Goal: Task Accomplishment & Management: Complete application form

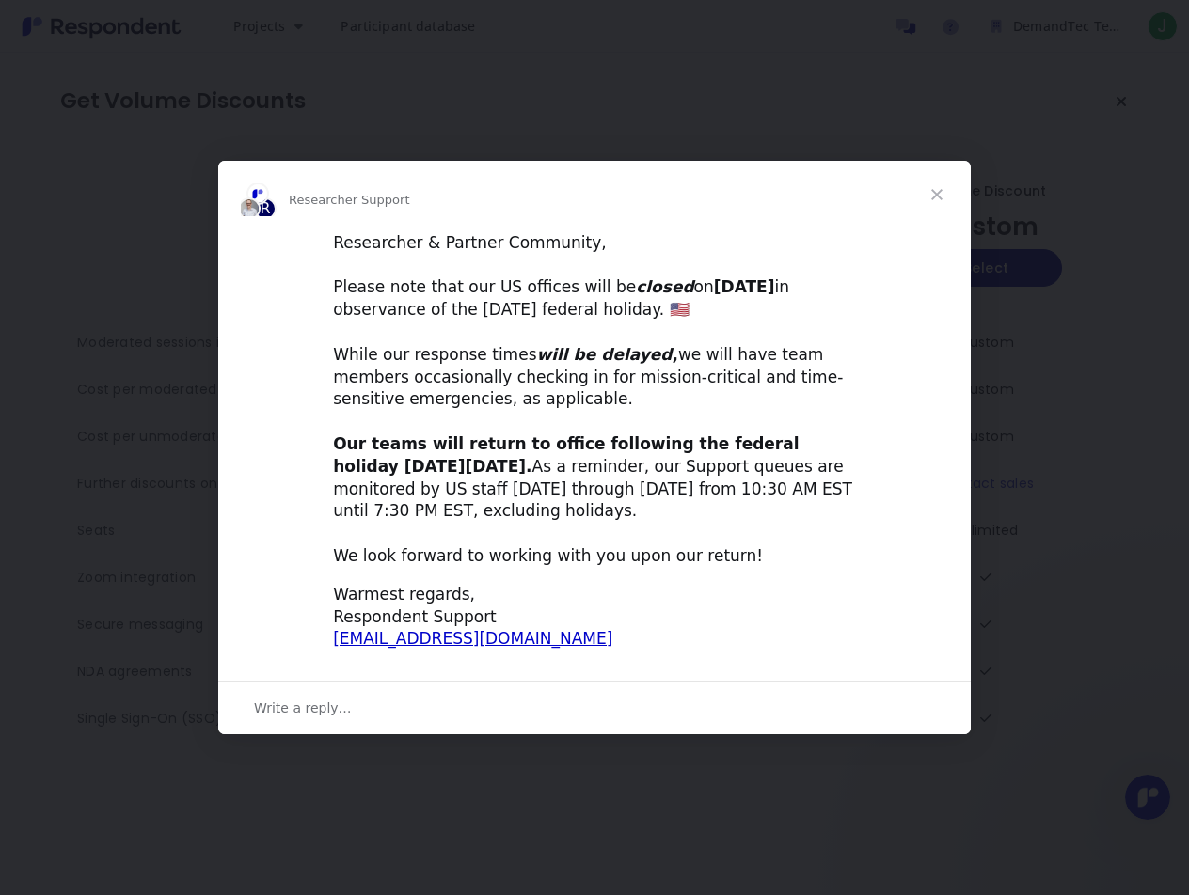
click at [937, 195] on span "Close" at bounding box center [937, 195] width 68 height 68
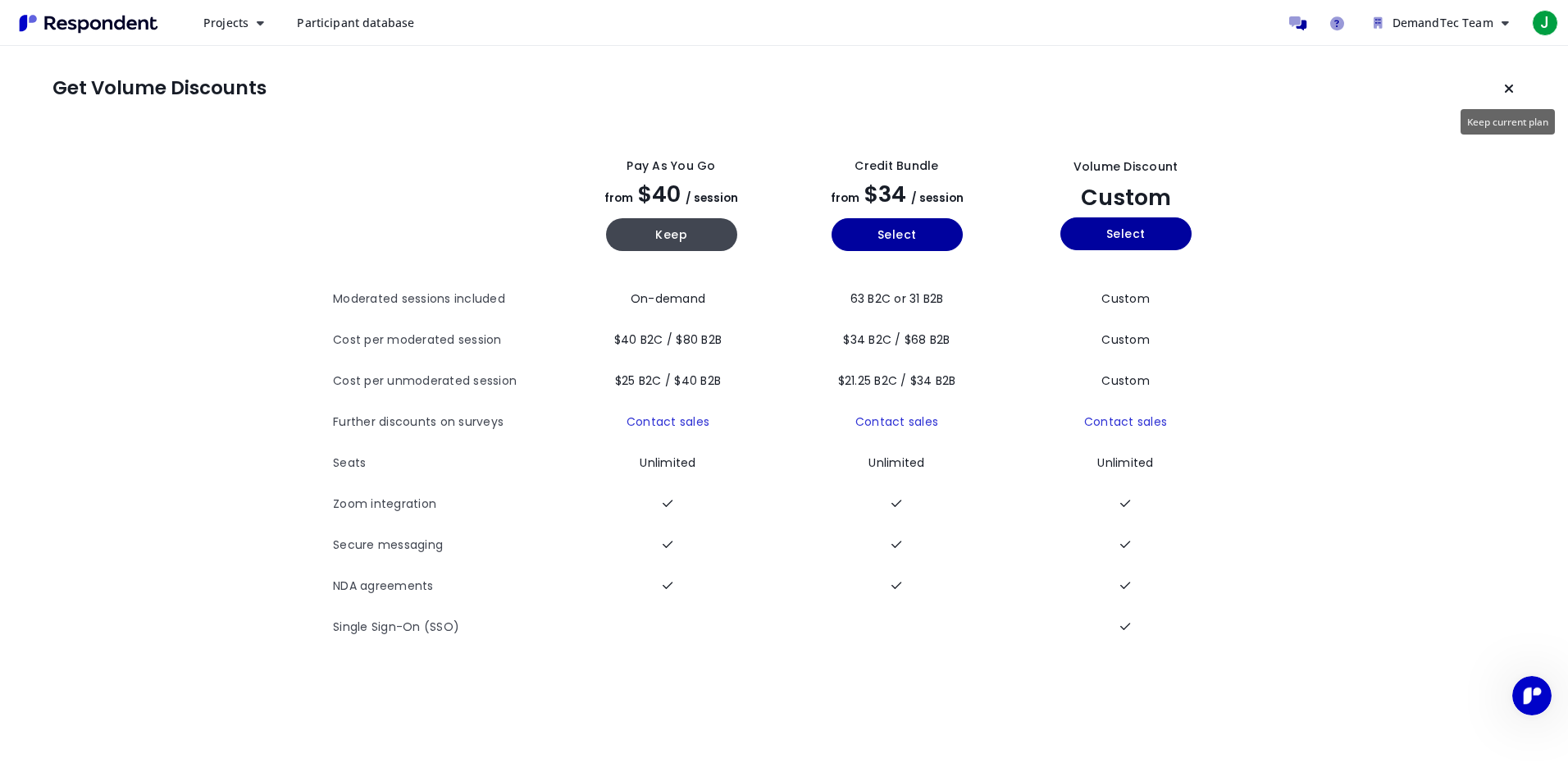
click at [1036, 89] on button "Keep current plan" at bounding box center [1510, 89] width 33 height 33
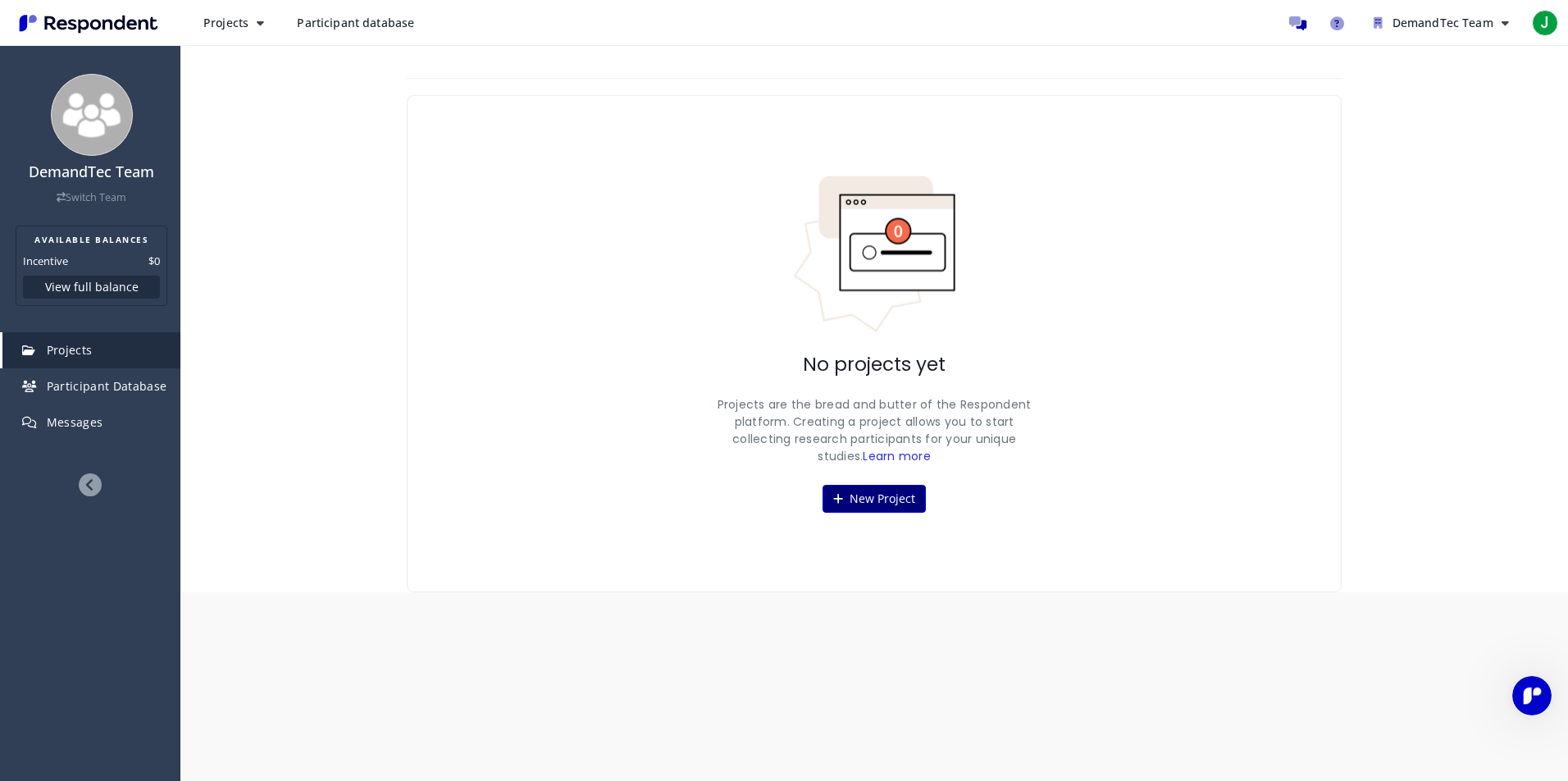
click at [872, 497] on button "New Project" at bounding box center [874, 499] width 104 height 28
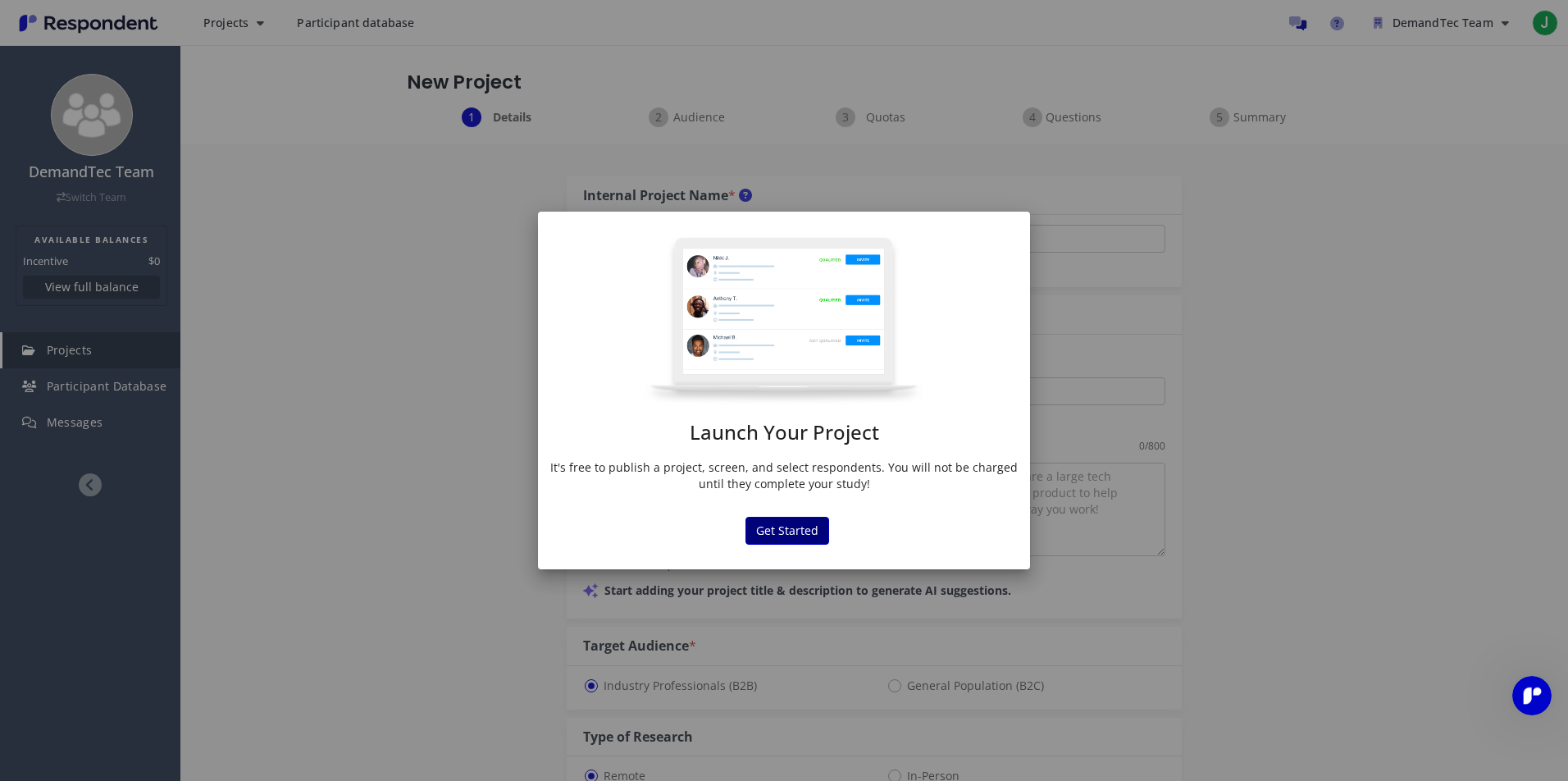
click at [759, 531] on button "Get Started" at bounding box center [787, 531] width 84 height 28
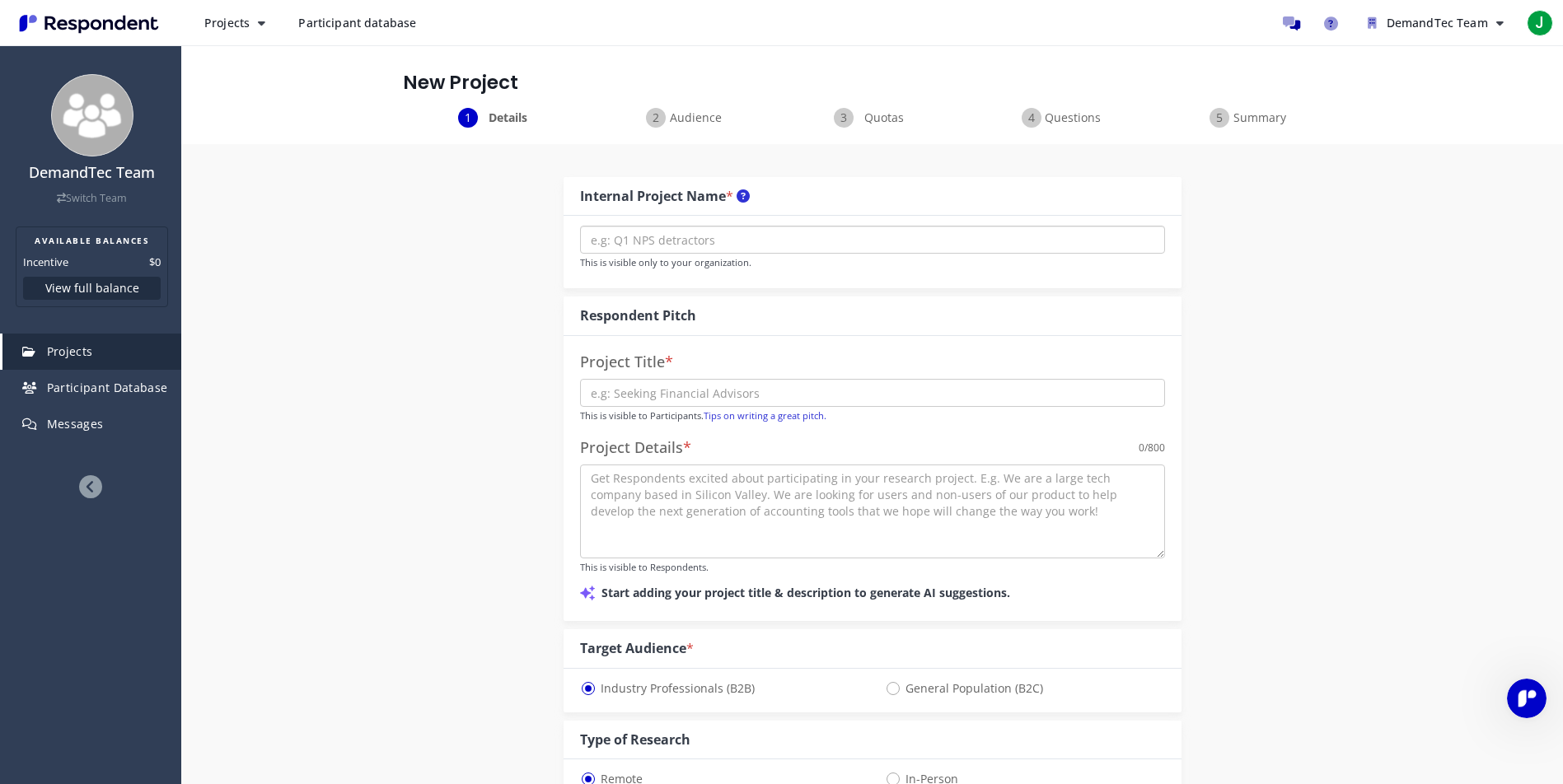
click at [760, 244] on input "text" at bounding box center [873, 240] width 585 height 28
type input "Test"
click at [691, 391] on input "text" at bounding box center [873, 393] width 585 height 28
click at [803, 383] on input "text" at bounding box center [873, 393] width 585 height 28
click at [783, 329] on div "Respondent Pitch" at bounding box center [872, 316] width 618 height 39
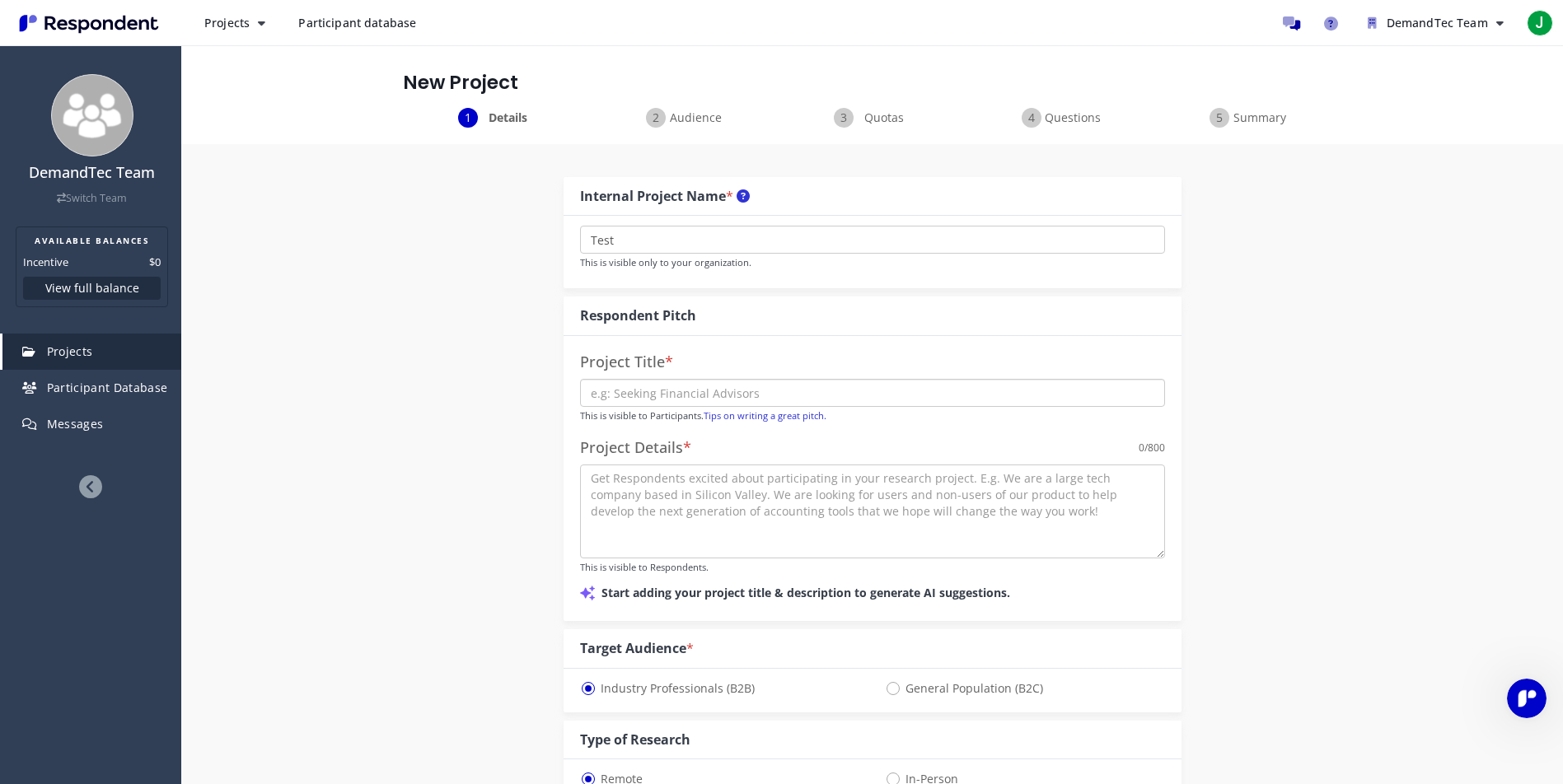
click at [752, 383] on input "text" at bounding box center [873, 393] width 585 height 28
type input "R"
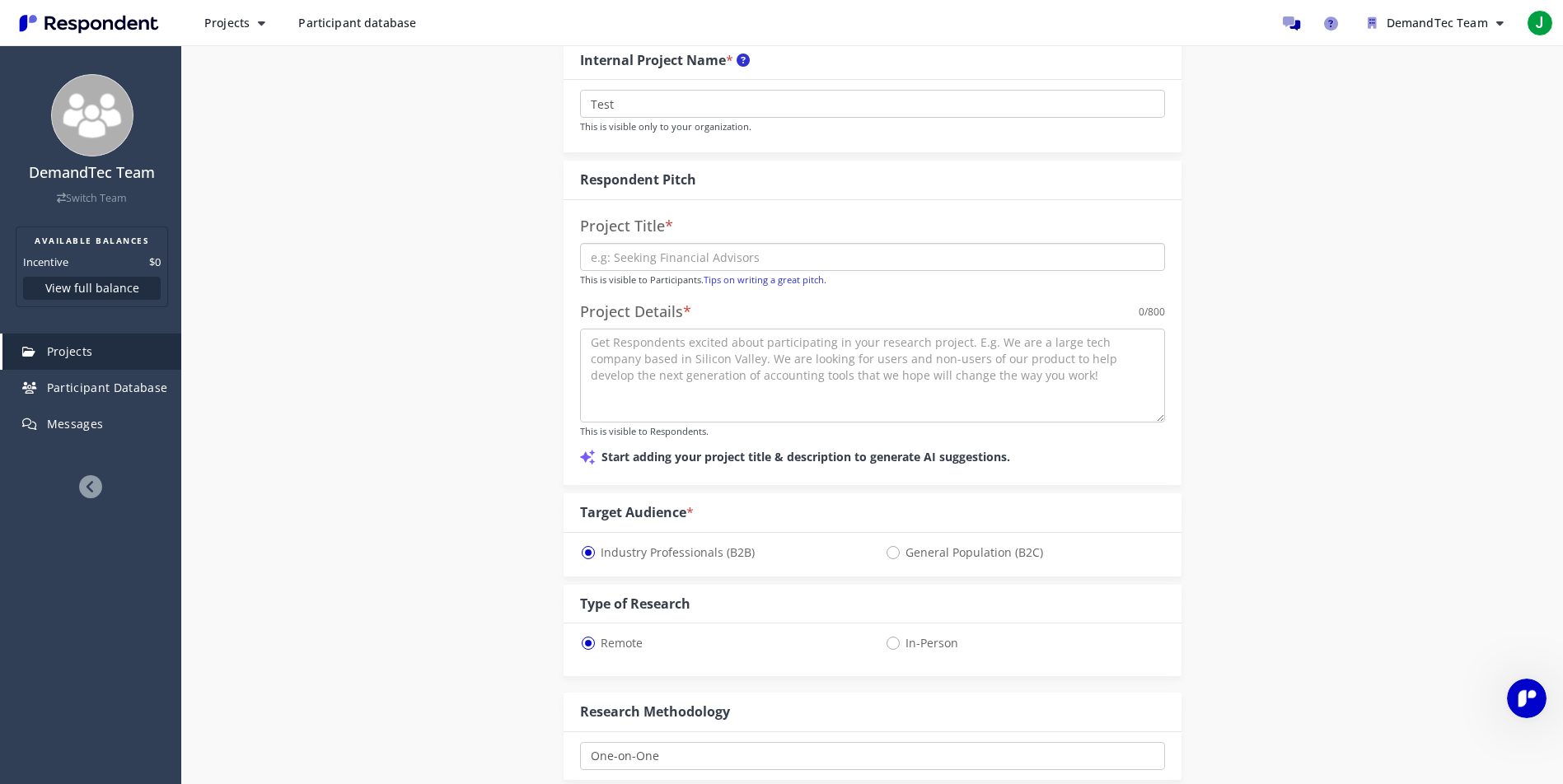
scroll to position [124, 0]
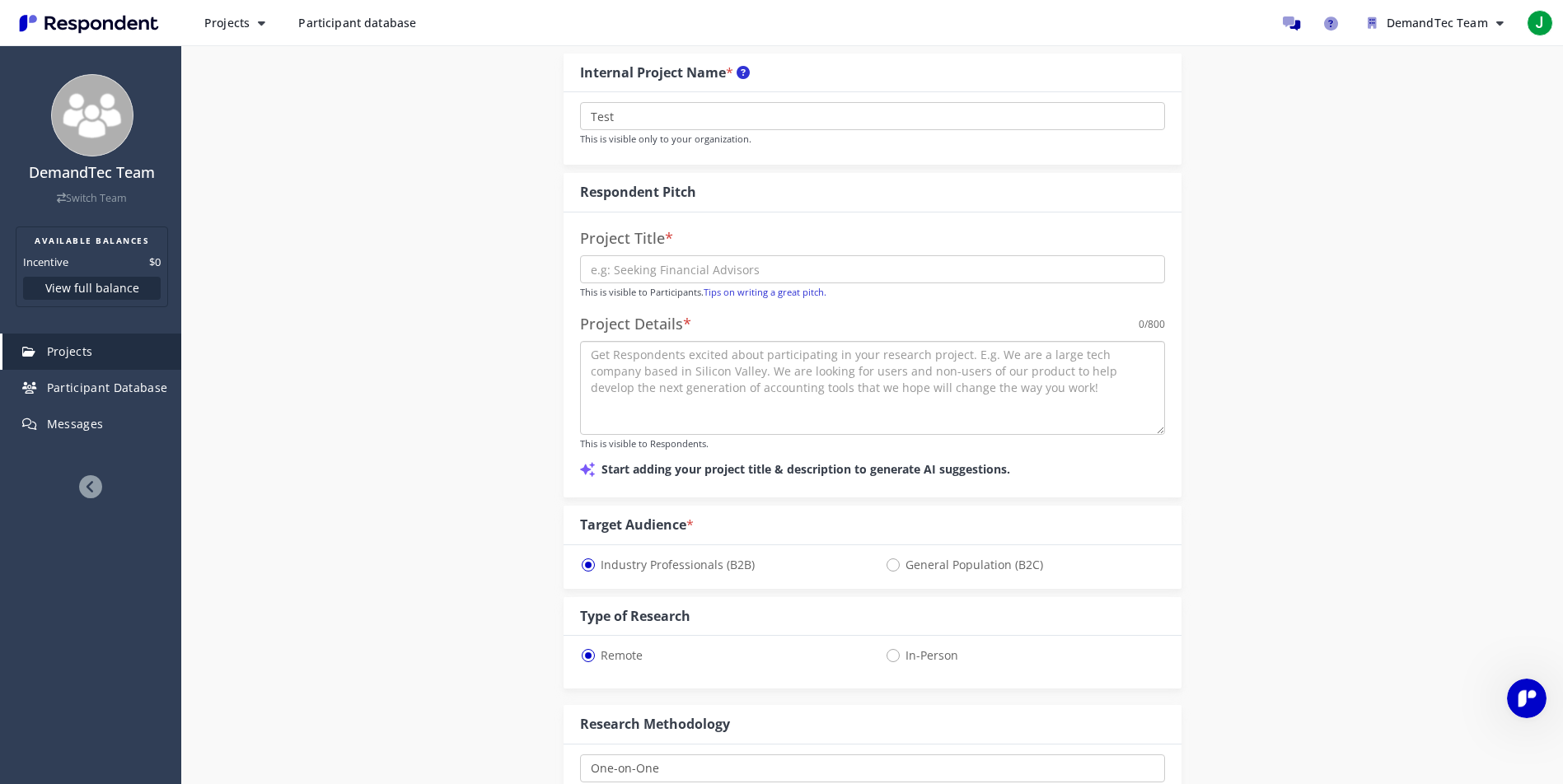
click at [742, 386] on textarea at bounding box center [873, 387] width 585 height 94
click at [666, 268] on input "text" at bounding box center [873, 270] width 585 height 28
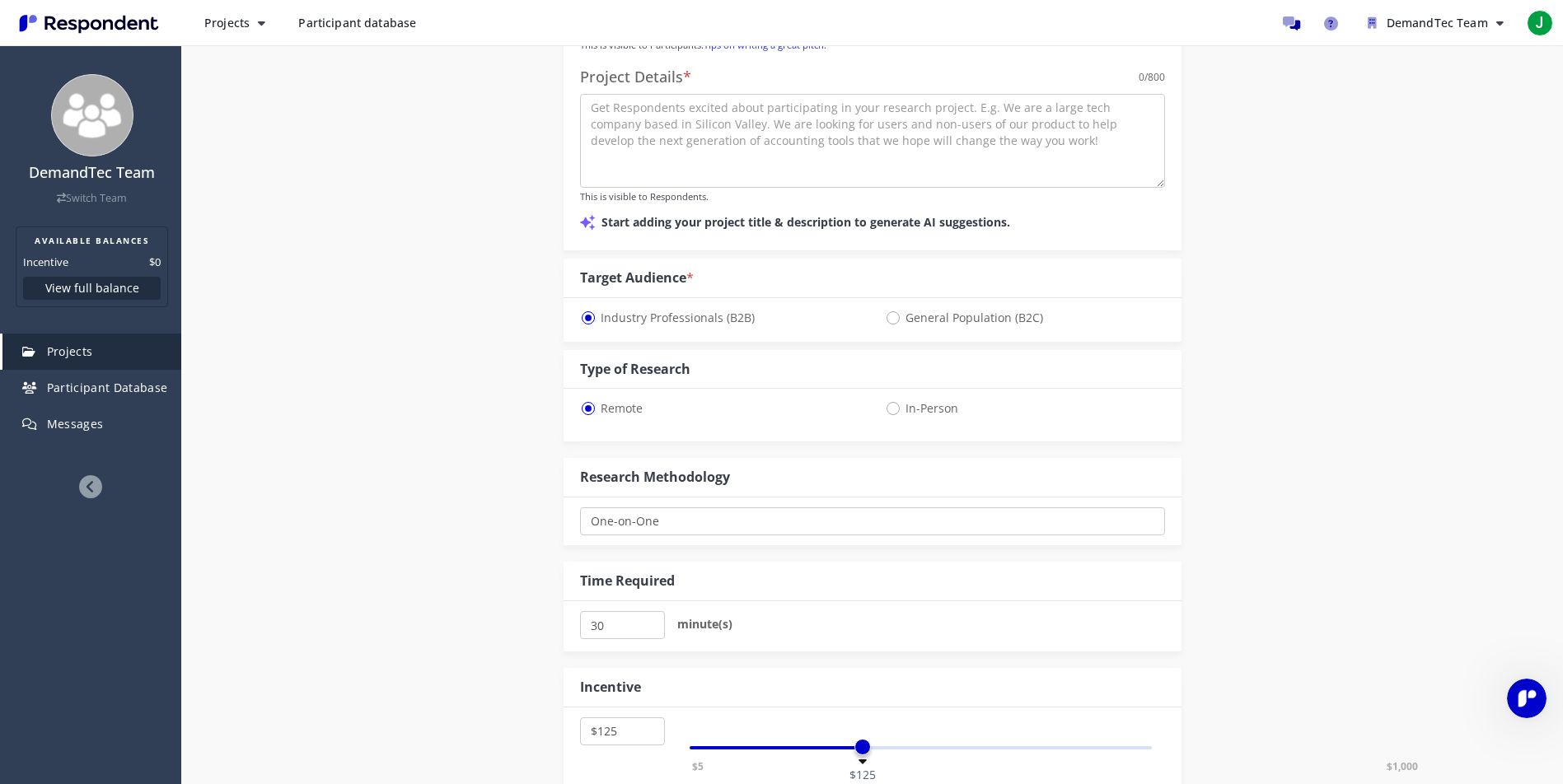
scroll to position [568, 0]
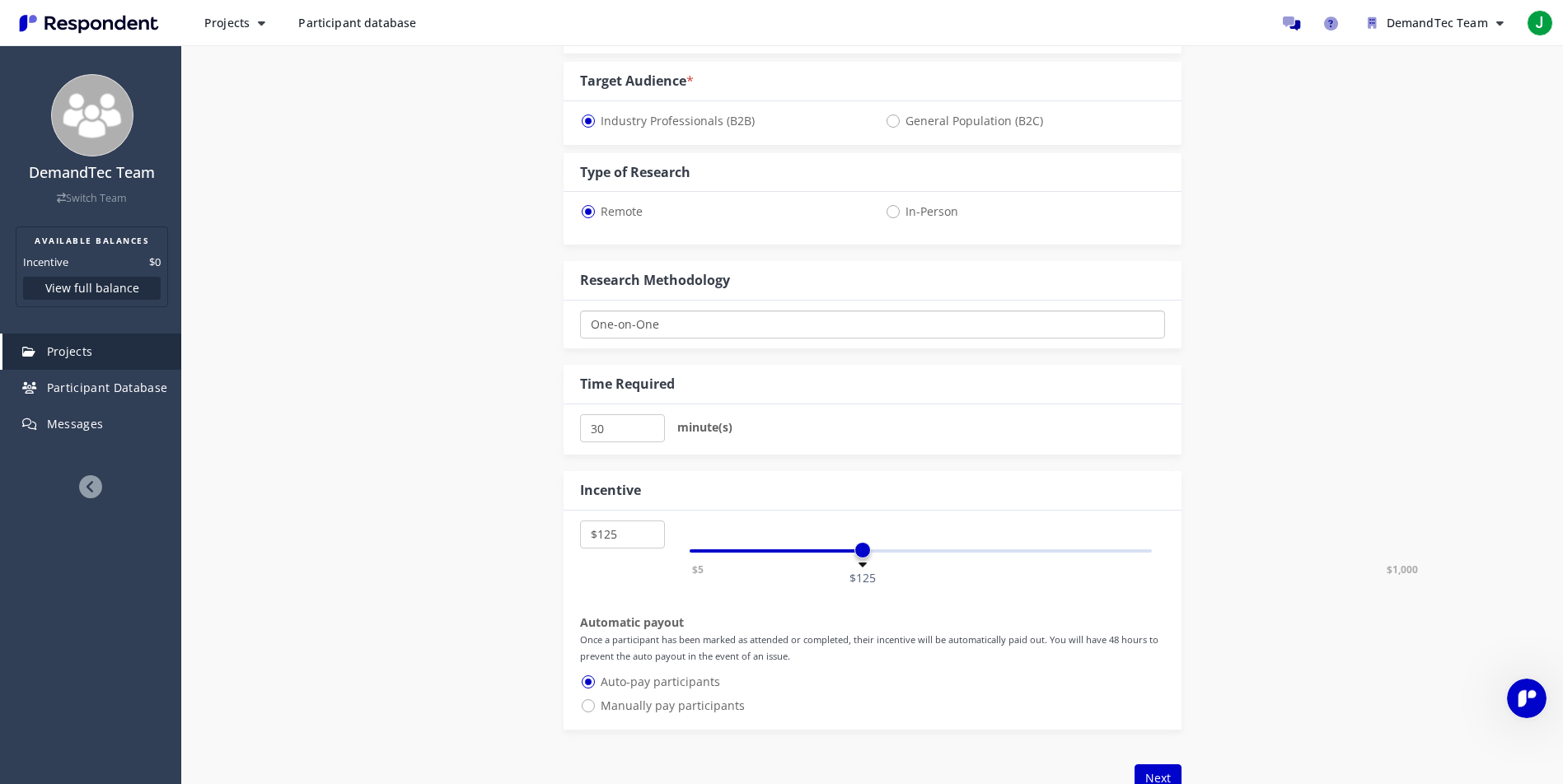
click at [954, 326] on select "One-on-One Focus Group Unmoderated Study Survey Diary Study" at bounding box center [873, 325] width 585 height 28
select select "number:9"
click at [580, 311] on select "One-on-One Focus Group Unmoderated Study Survey Diary Study" at bounding box center [873, 325] width 585 height 28
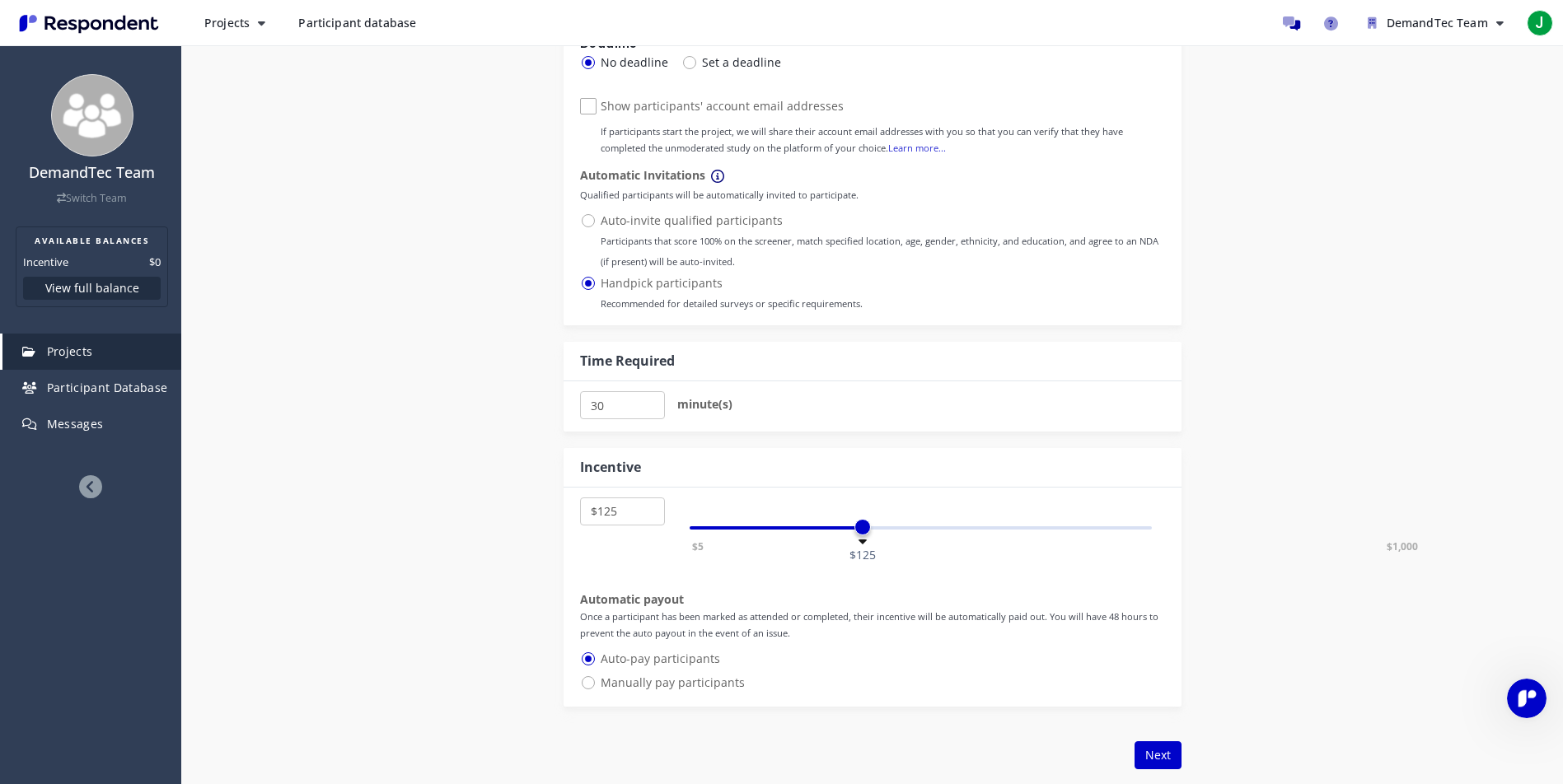
scroll to position [1340, 0]
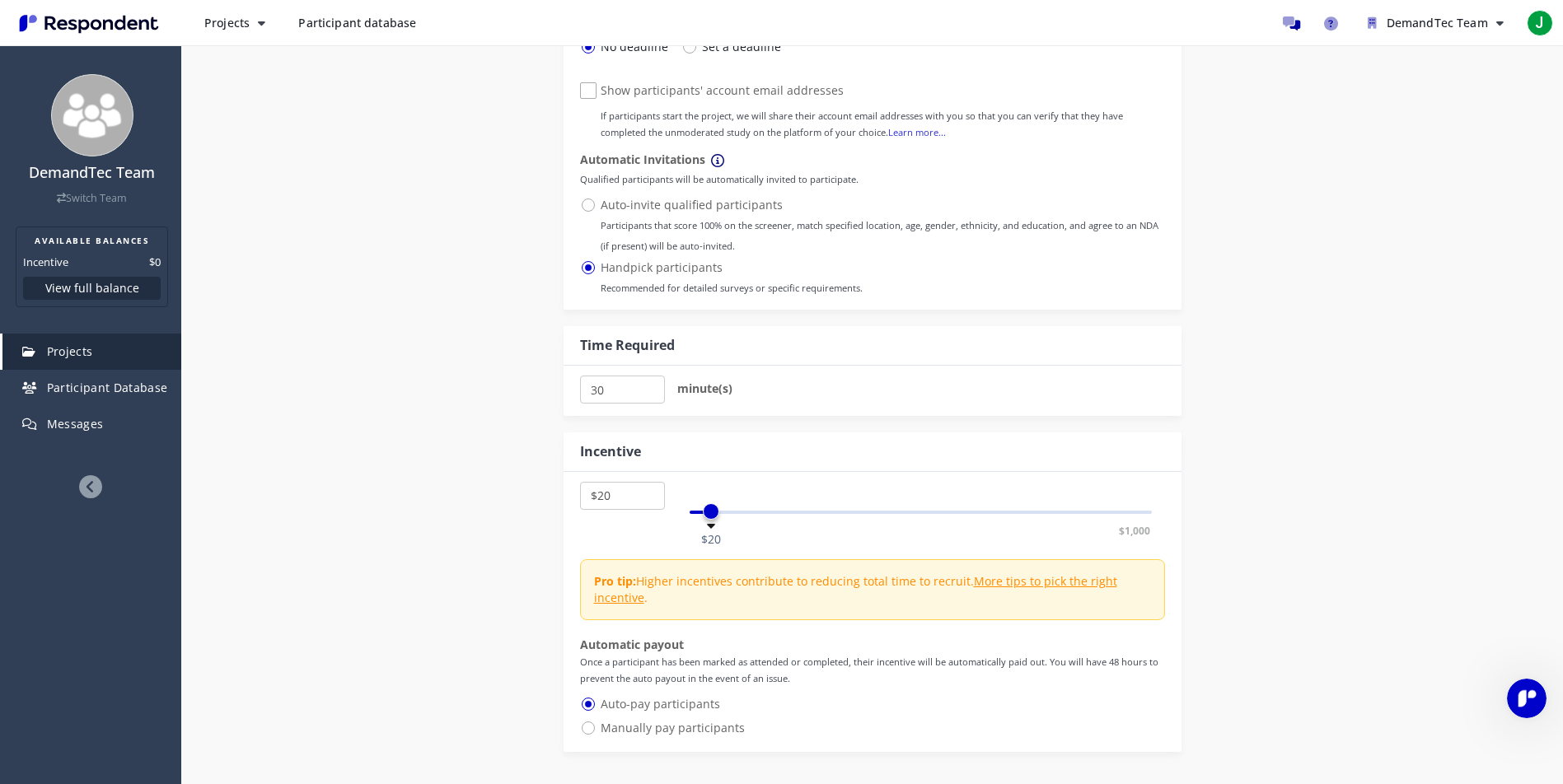
select select "number:25"
drag, startPoint x: 864, startPoint y: 505, endPoint x: 716, endPoint y: 501, distance: 148.1
click at [716, 511] on div "$5 $1,000 $25" at bounding box center [921, 512] width 463 height 4
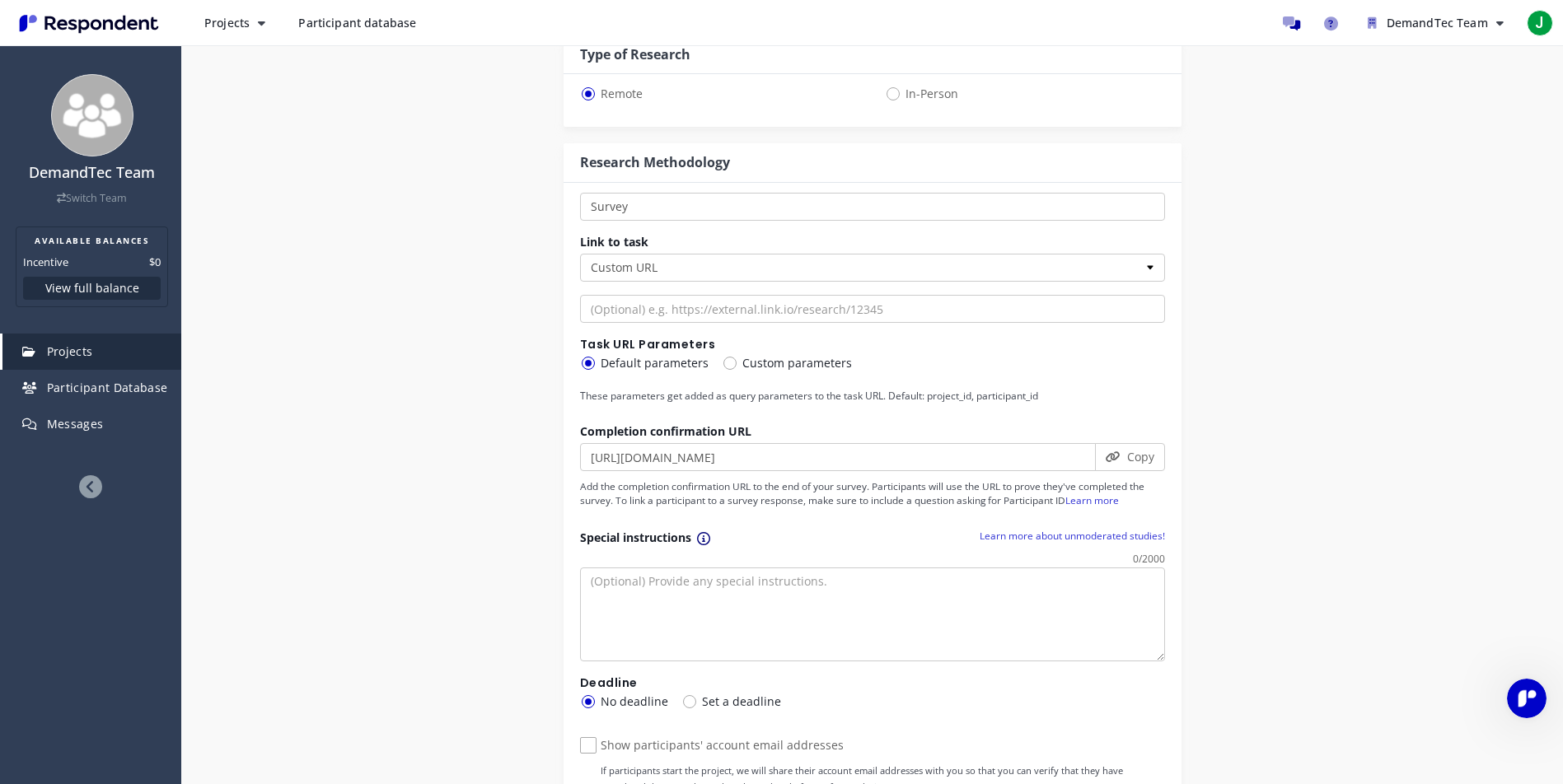
scroll to position [1480, 0]
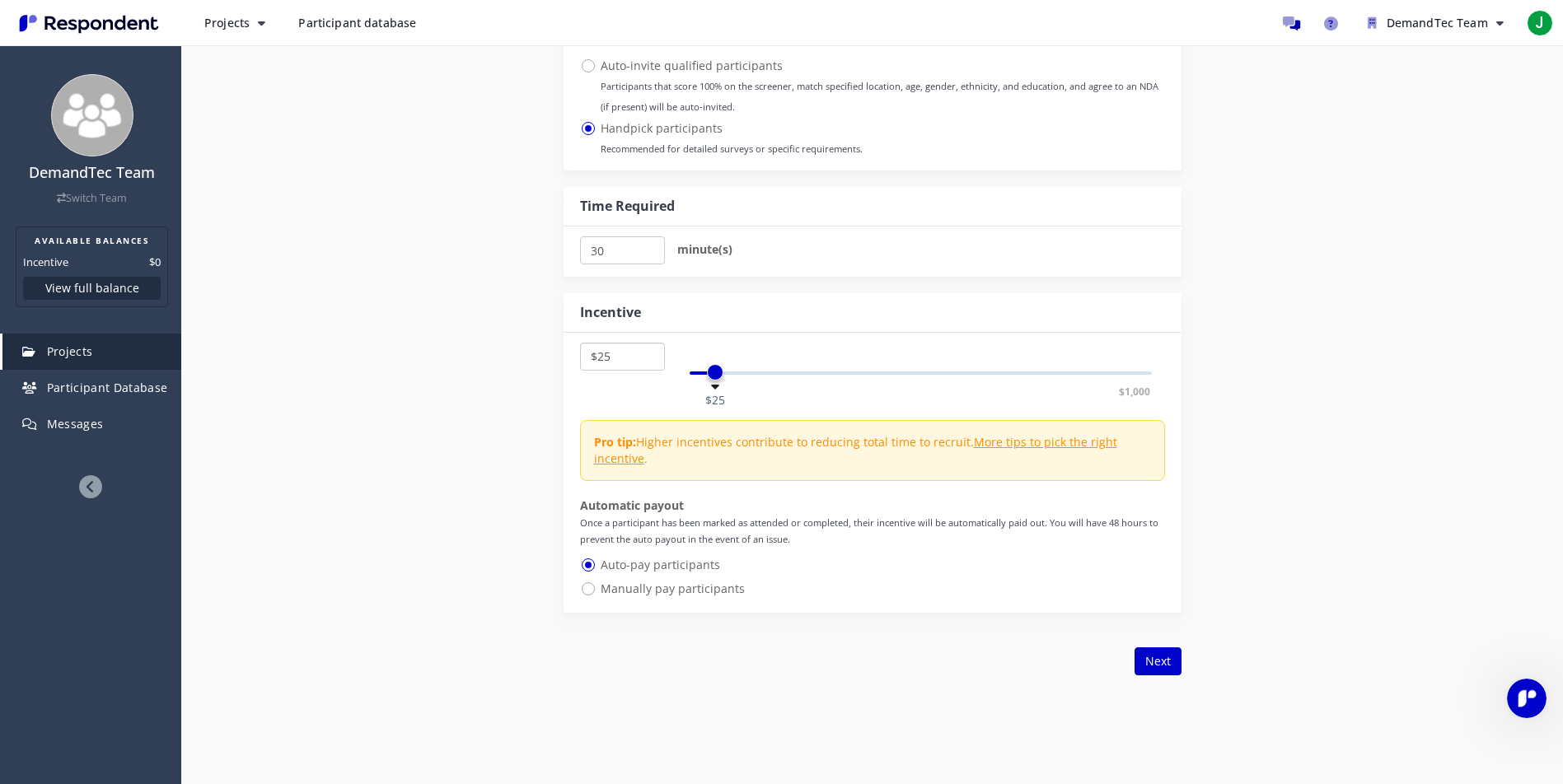
click at [604, 354] on select "$5 $10 $15 $20 $25 $30 $35 $40 $45 $50 $55 $60 $65 $70 $75 $80 $85 $90 $95 $100…" at bounding box center [622, 357] width 85 height 28
click at [626, 247] on input "30" at bounding box center [622, 251] width 85 height 28
click at [603, 246] on input "30" at bounding box center [622, 251] width 85 height 28
click at [598, 246] on input "30" at bounding box center [622, 251] width 85 height 28
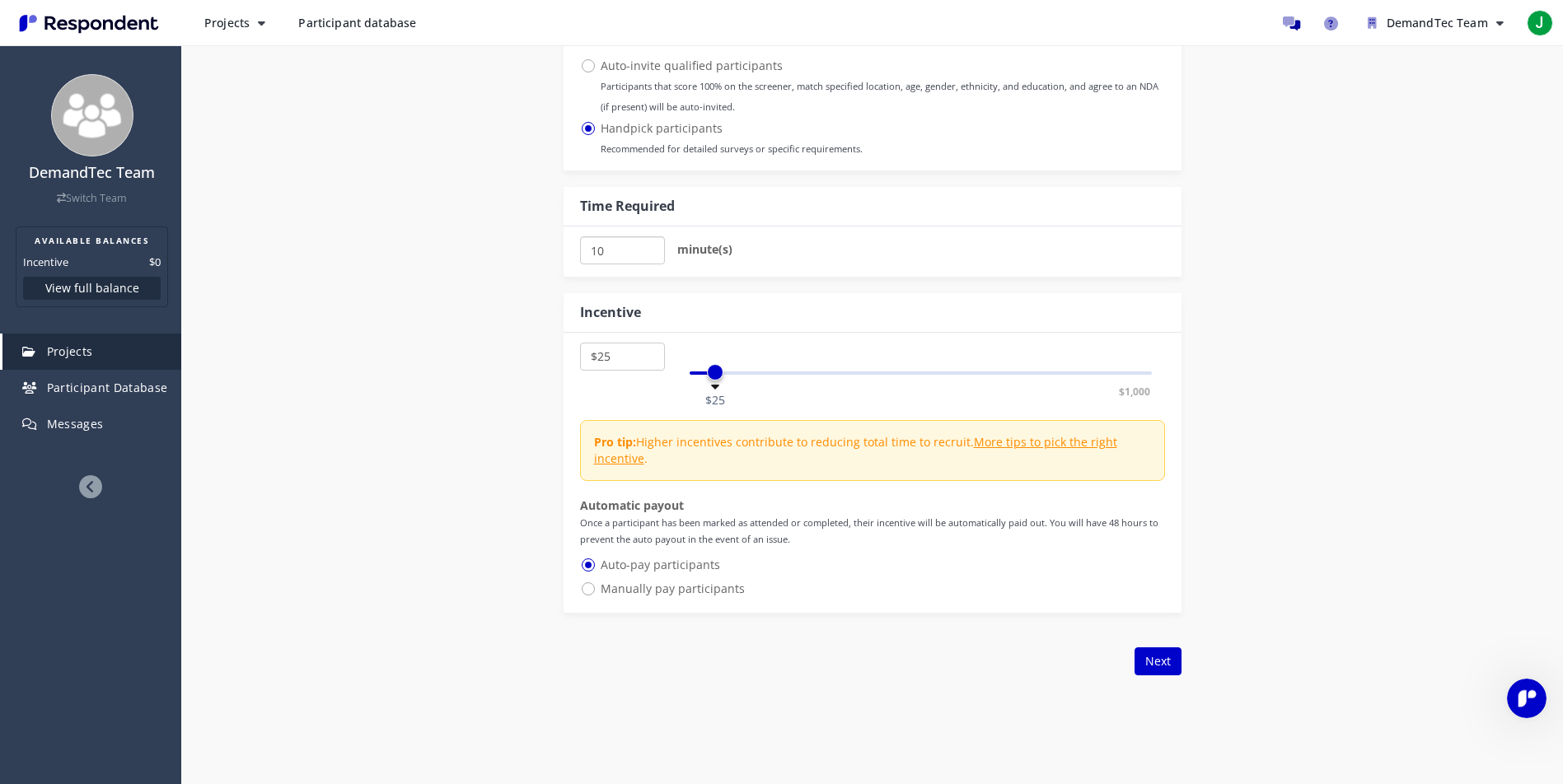
type input "10"
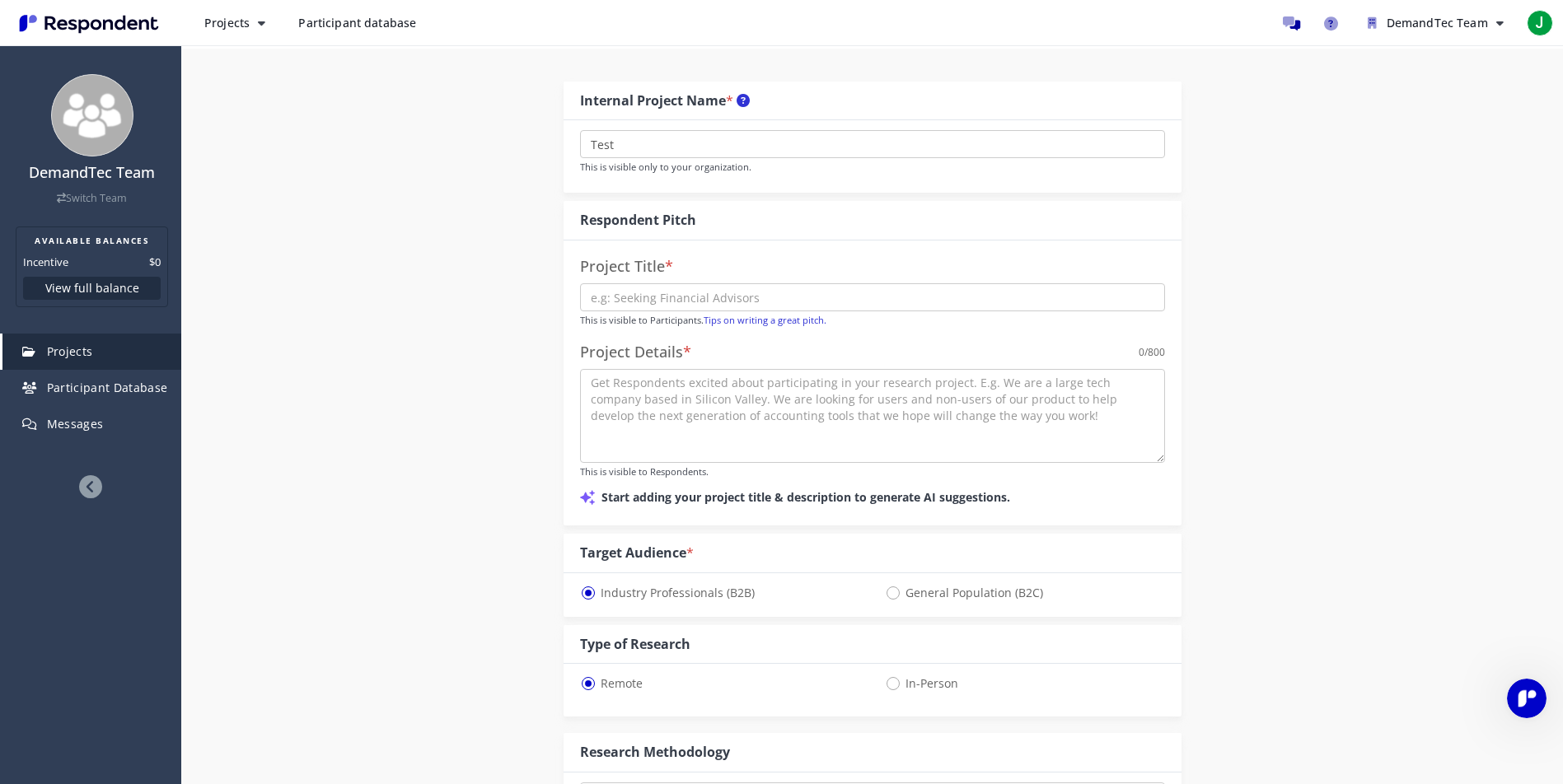
scroll to position [0, 0]
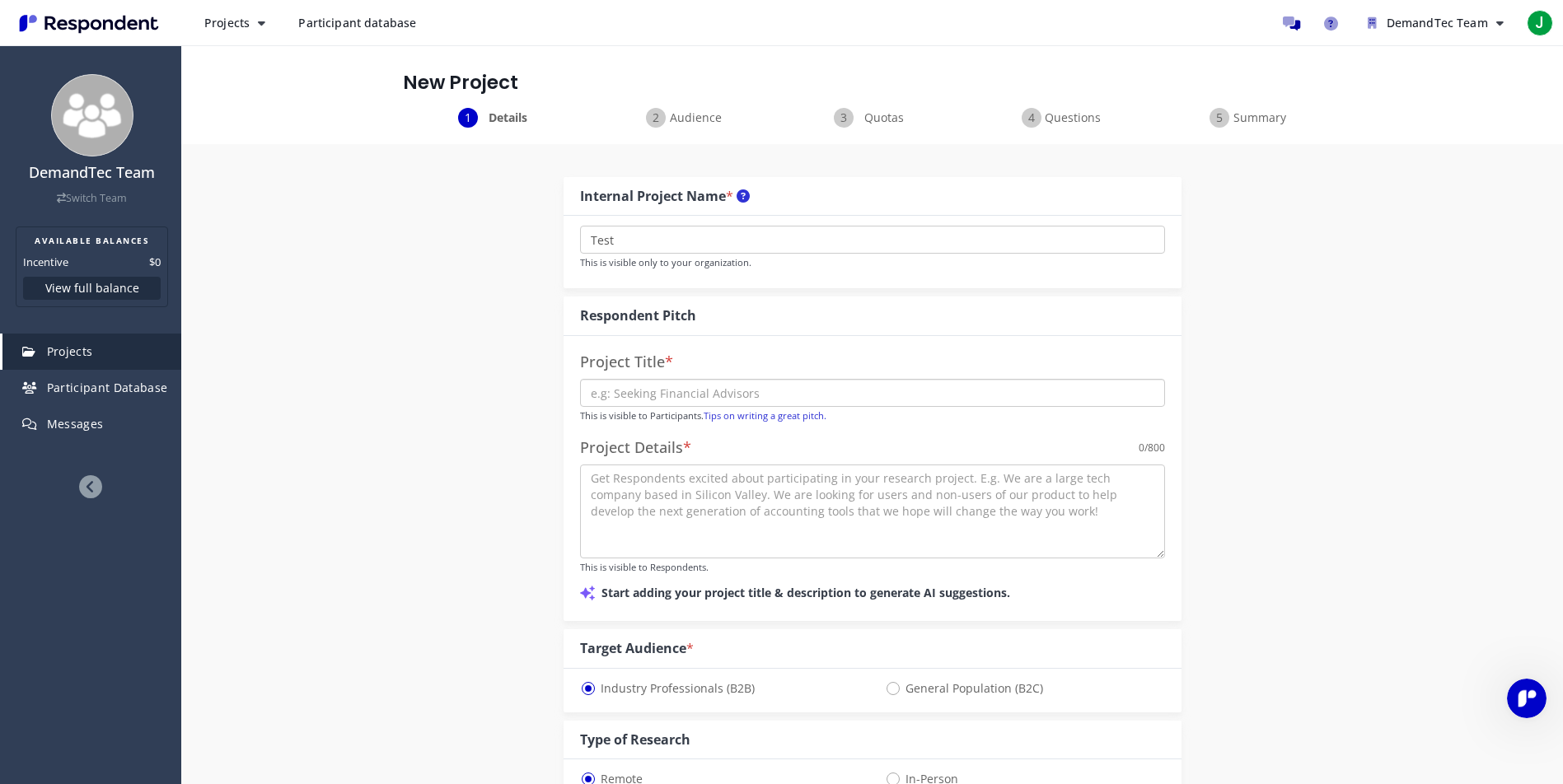
click at [644, 391] on input "text" at bounding box center [873, 393] width 585 height 28
paste input "Behind the Shelves: How Retailers Make It Work"
type input "Behind the Shelves: How Retailers Make It Work"
click at [657, 488] on textarea at bounding box center [873, 511] width 585 height 94
paste textarea "We’re conducting a research study to understand how retailers manage operations…"
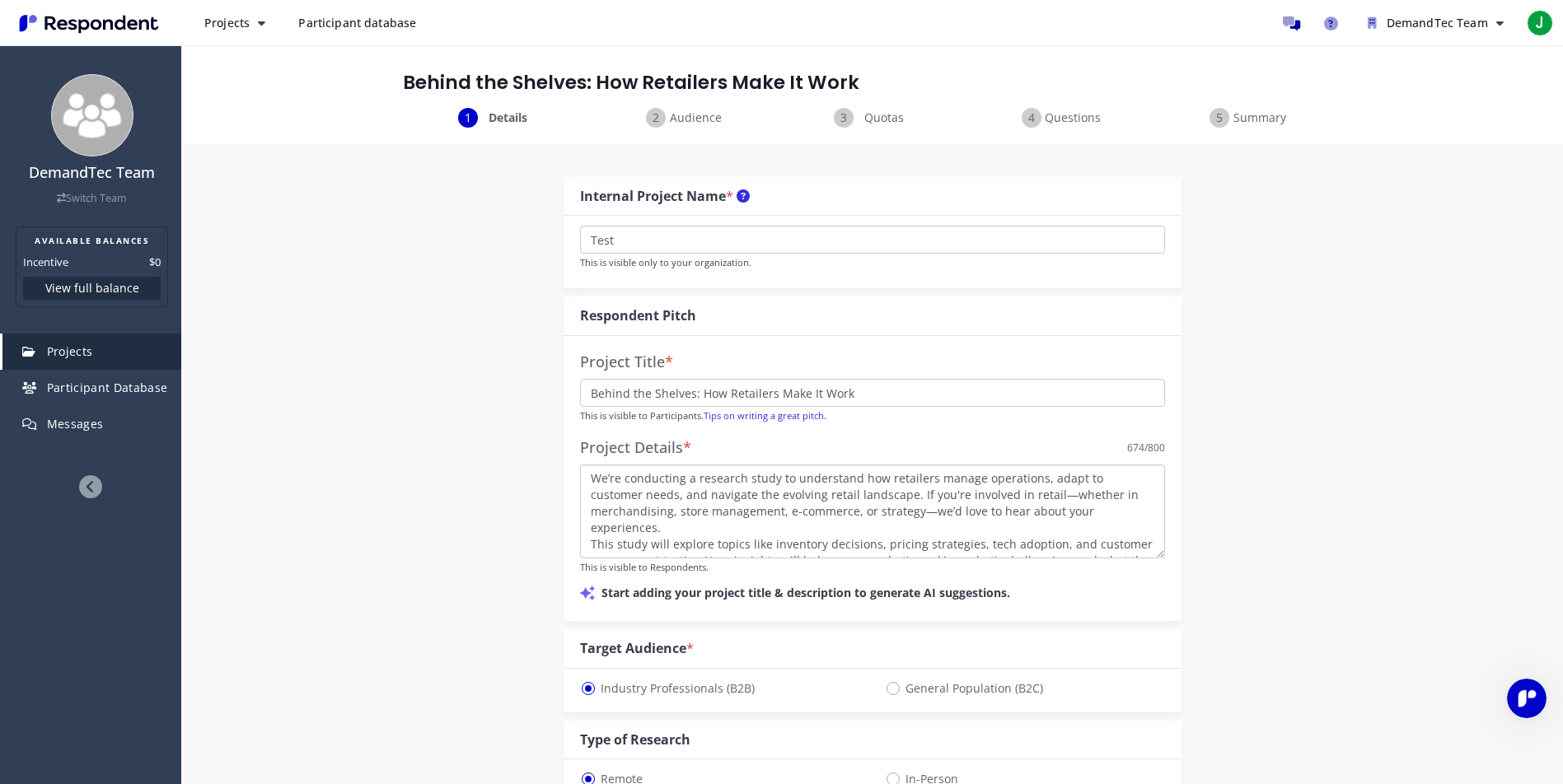
click at [1006, 495] on textarea "We’re conducting a research study to understand how retailers manage operations…" at bounding box center [873, 511] width 585 height 94
click at [926, 512] on textarea "We’re conducting a research study to understand how retailers manage operations…" at bounding box center [873, 511] width 585 height 94
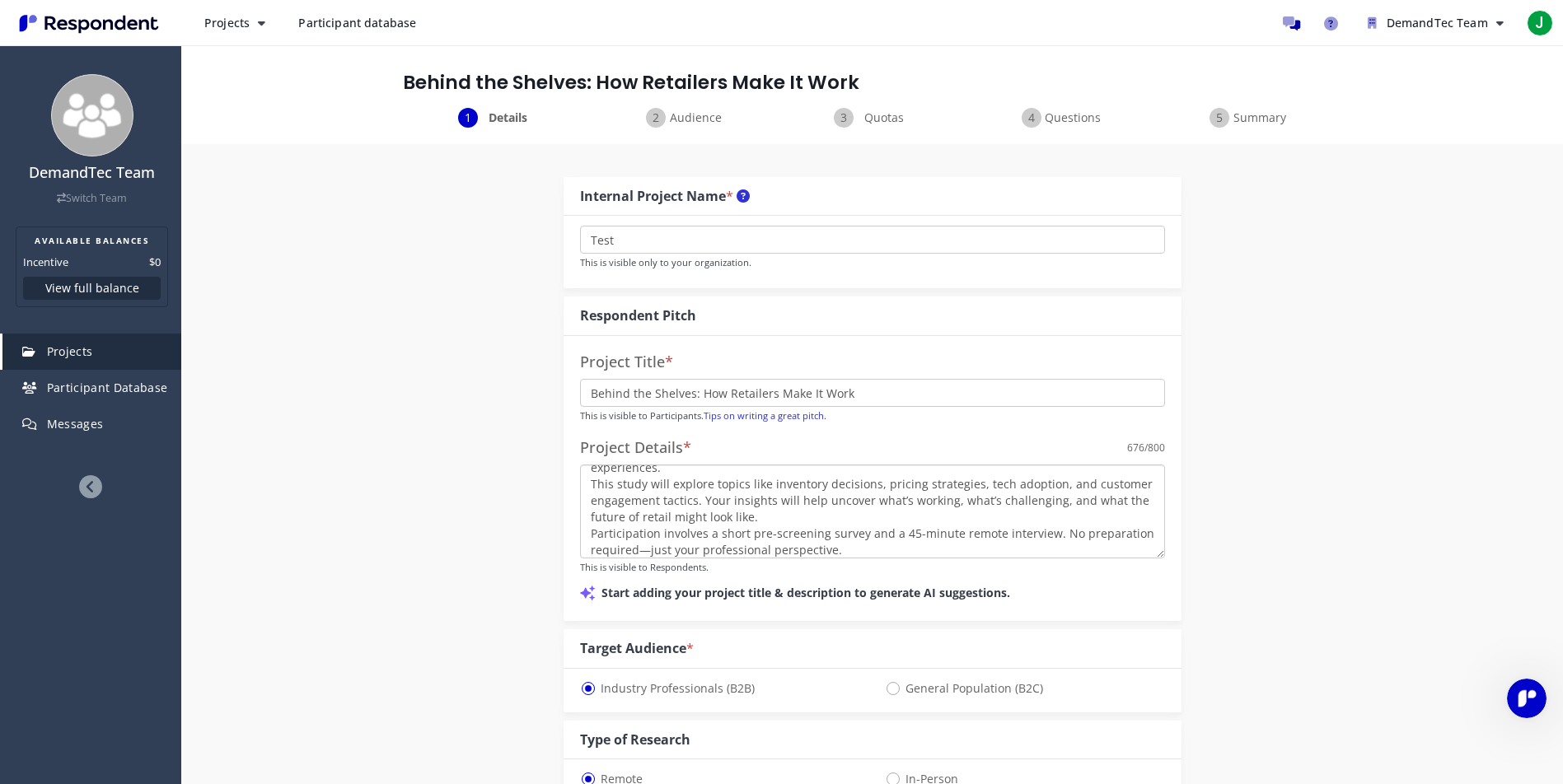
scroll to position [66, 0]
drag, startPoint x: 866, startPoint y: 543, endPoint x: 541, endPoint y: 537, distance: 325.1
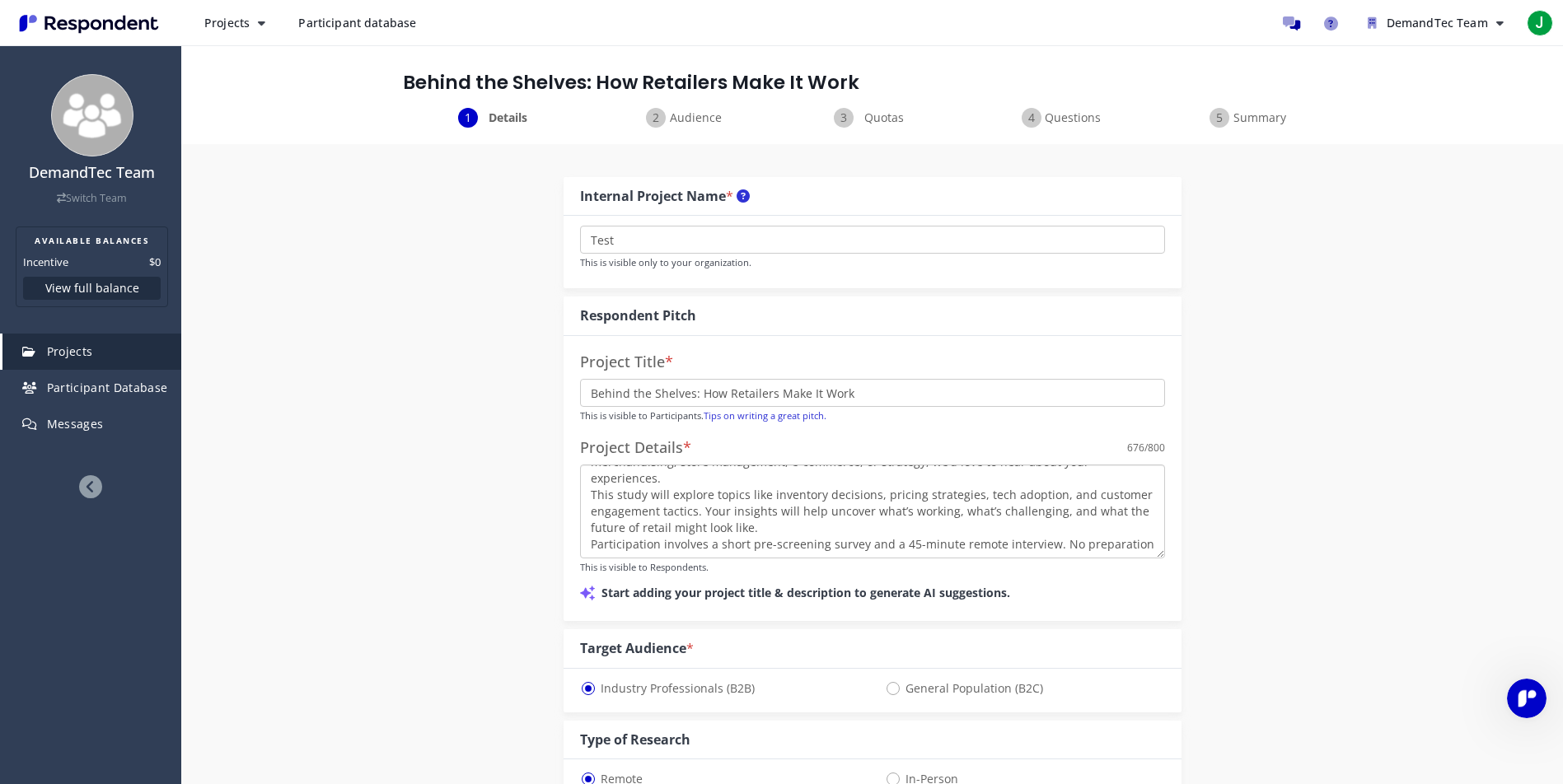
scroll to position [49, 0]
drag, startPoint x: 1135, startPoint y: 546, endPoint x: 576, endPoint y: 549, distance: 559.0
click at [576, 549] on div "Project Title * Behind the Shelves: How Retailers Make It Work This is visible …" at bounding box center [872, 478] width 618 height 285
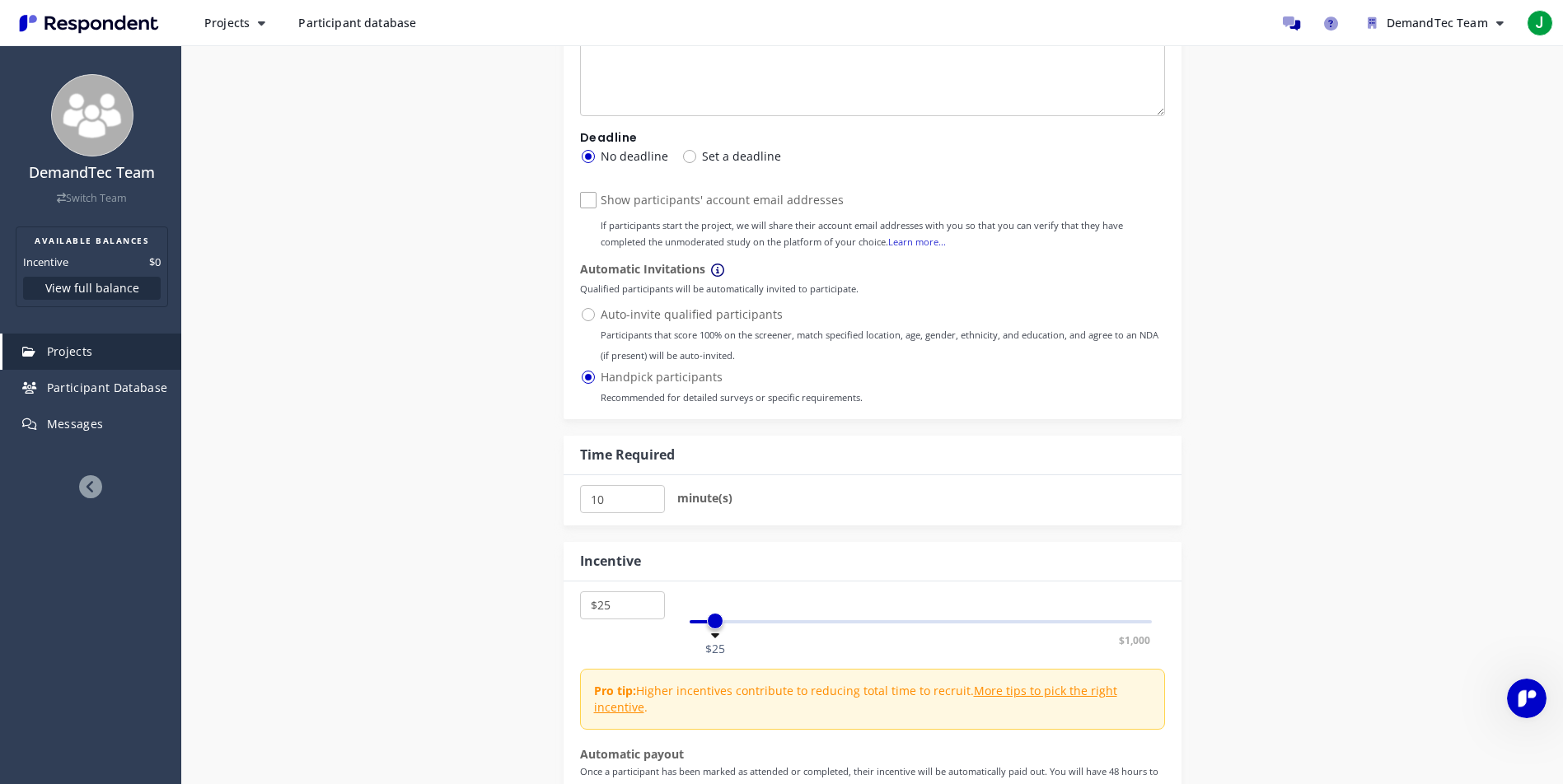
scroll to position [1613, 0]
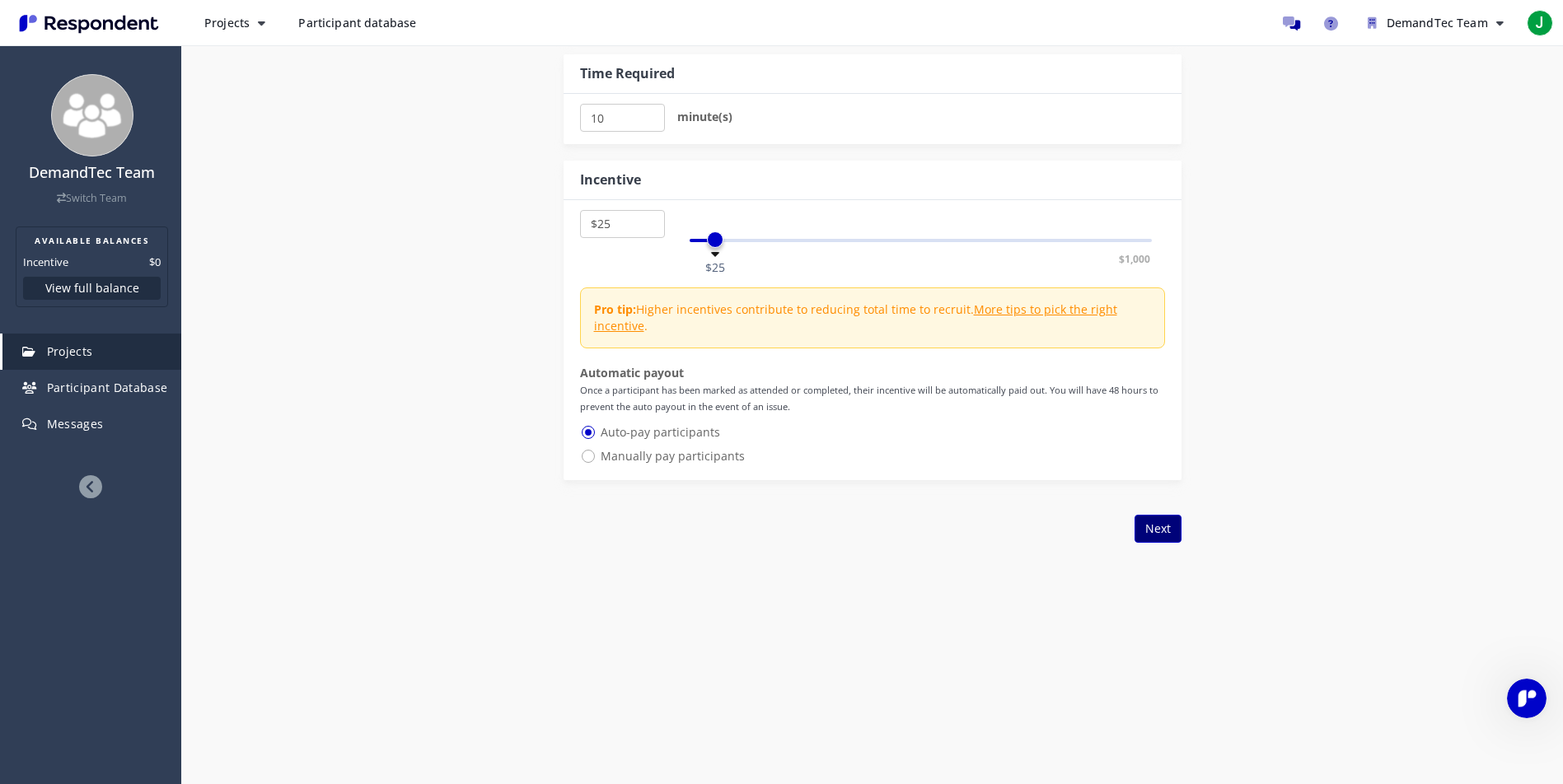
type textarea "We’re conducting a research study to understand how retailers manage operations…"
click at [1041, 537] on button "Next" at bounding box center [1158, 529] width 47 height 28
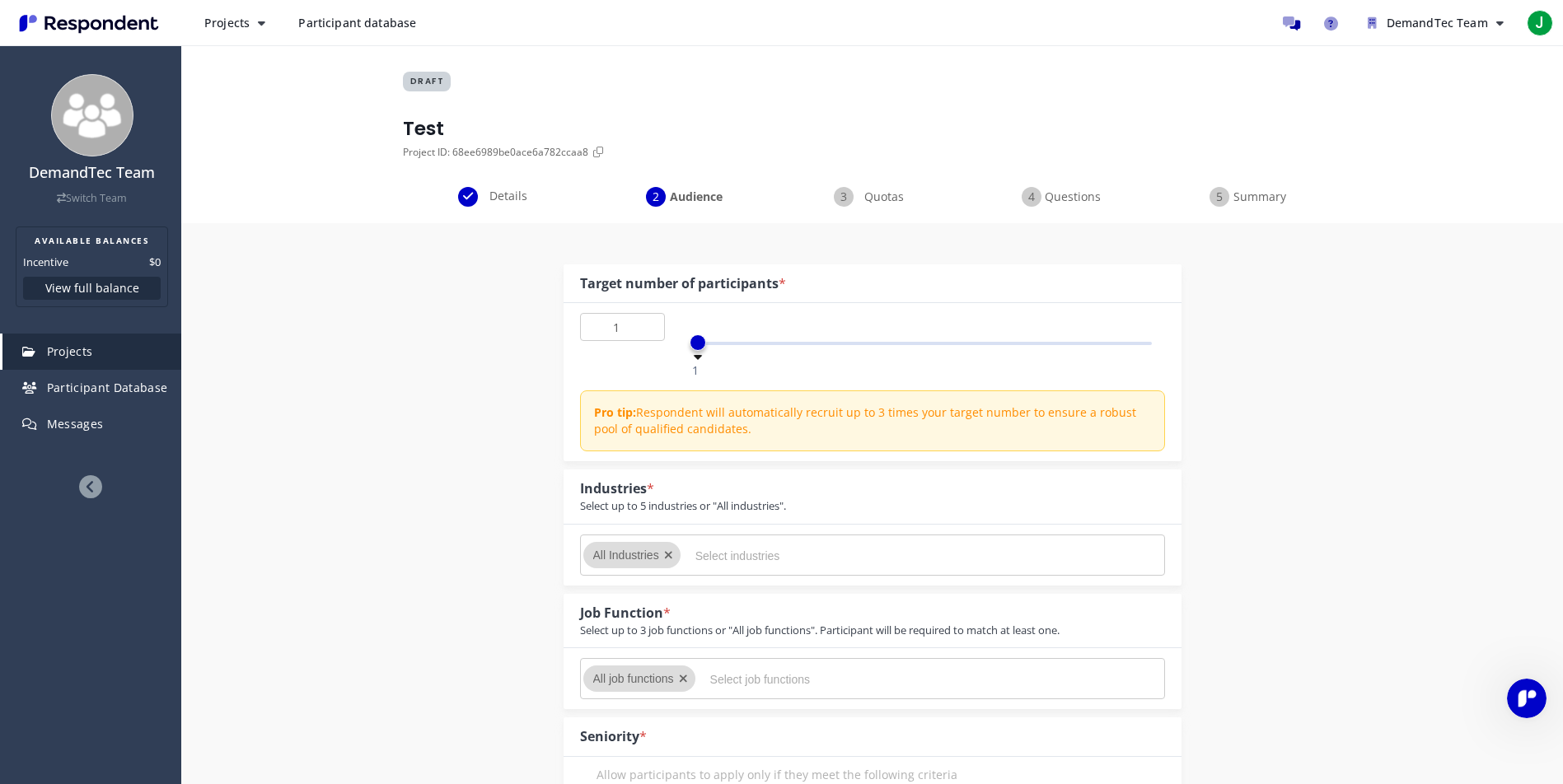
click at [850, 561] on input "Select industries" at bounding box center [819, 556] width 247 height 28
click at [666, 553] on icon "Remove All Industries" at bounding box center [668, 554] width 9 height 11
click at [733, 555] on input "Select industries" at bounding box center [819, 556] width 247 height 28
type input "Retail"
click at [750, 595] on li "Retail" at bounding box center [824, 595] width 247 height 39
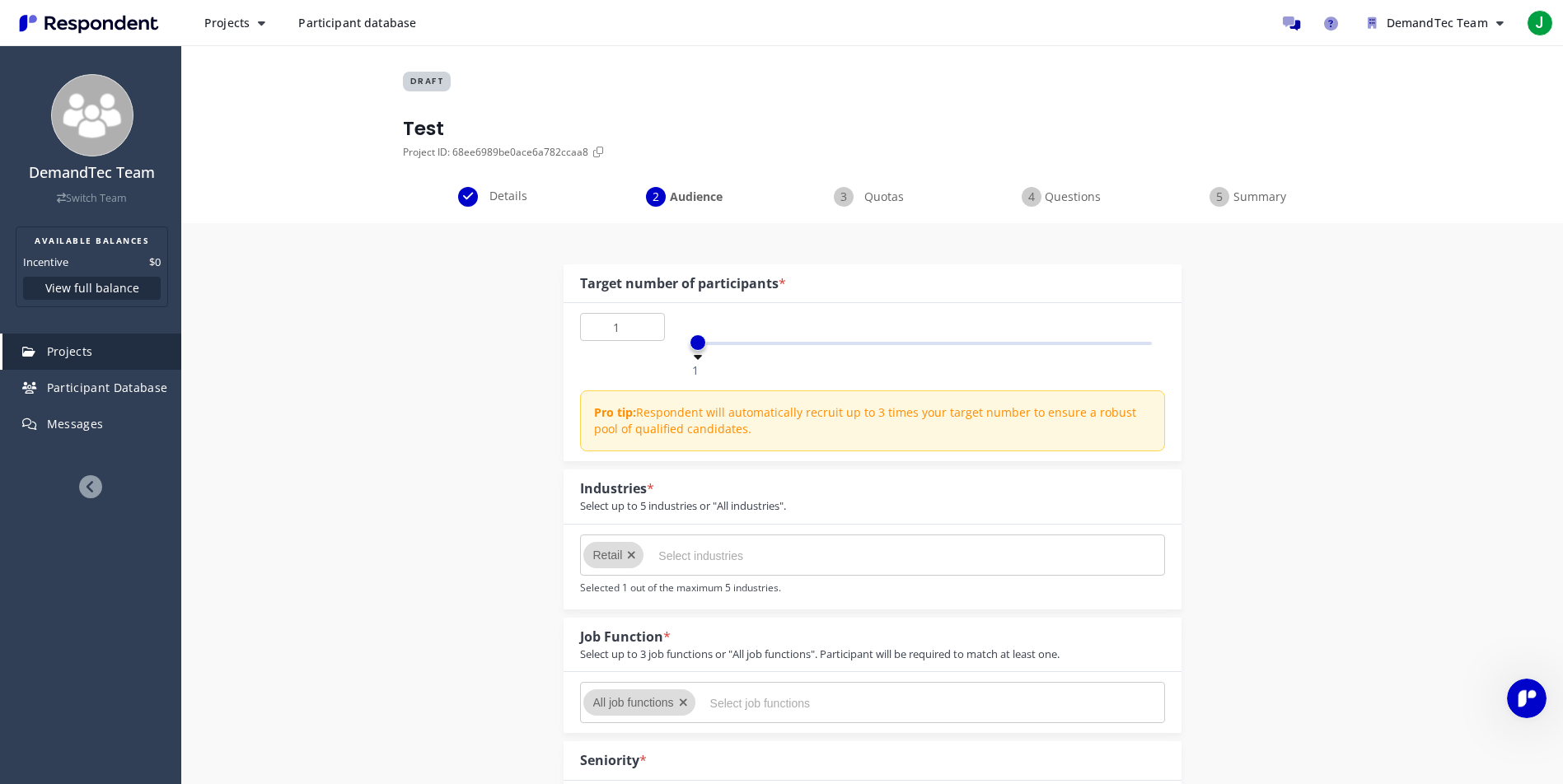
click at [778, 554] on input "Select industries" at bounding box center [782, 556] width 247 height 28
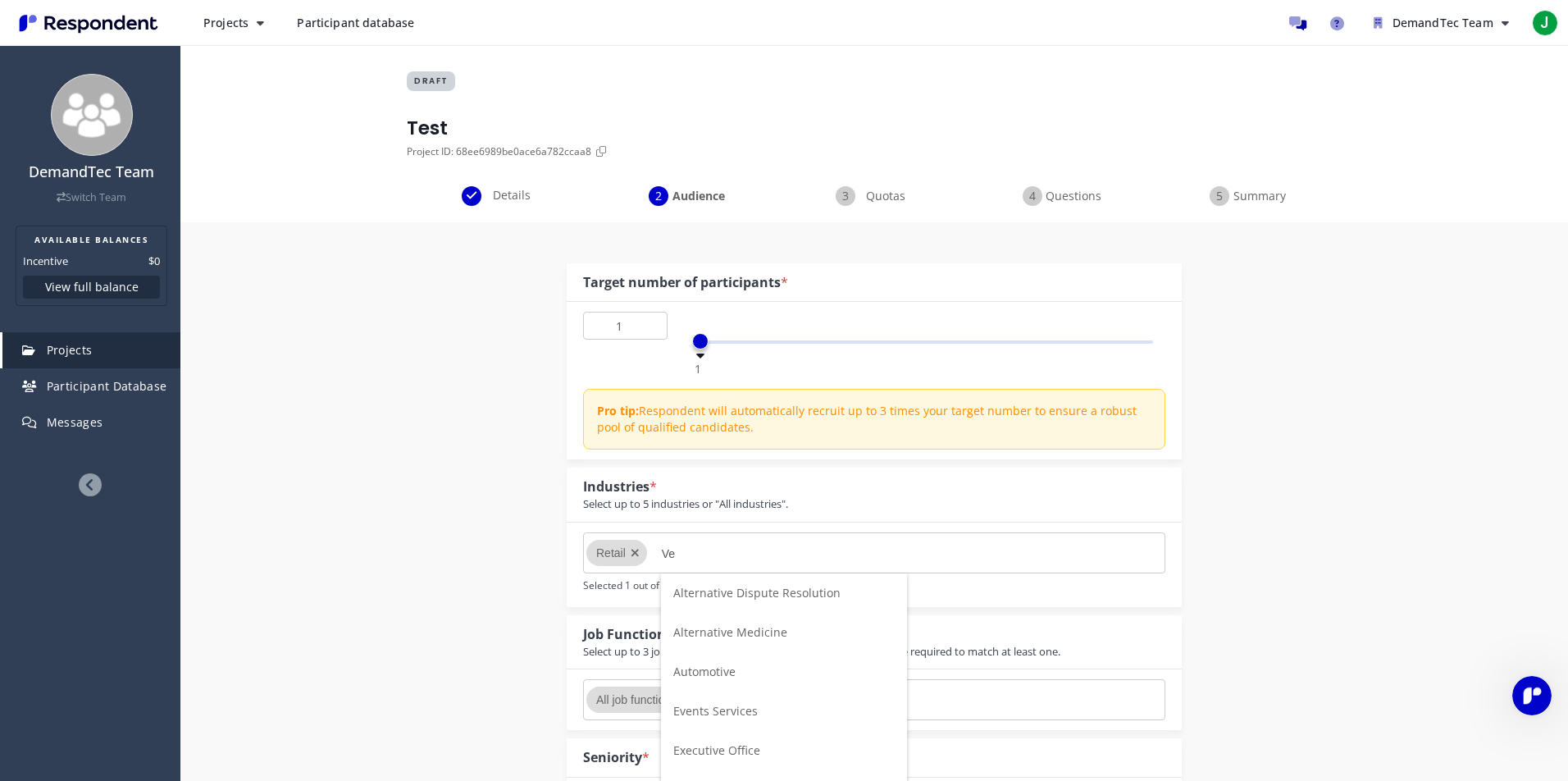
type input "V"
type input "M"
type input "Food"
click at [788, 593] on li "Food & Beverages" at bounding box center [784, 593] width 246 height 39
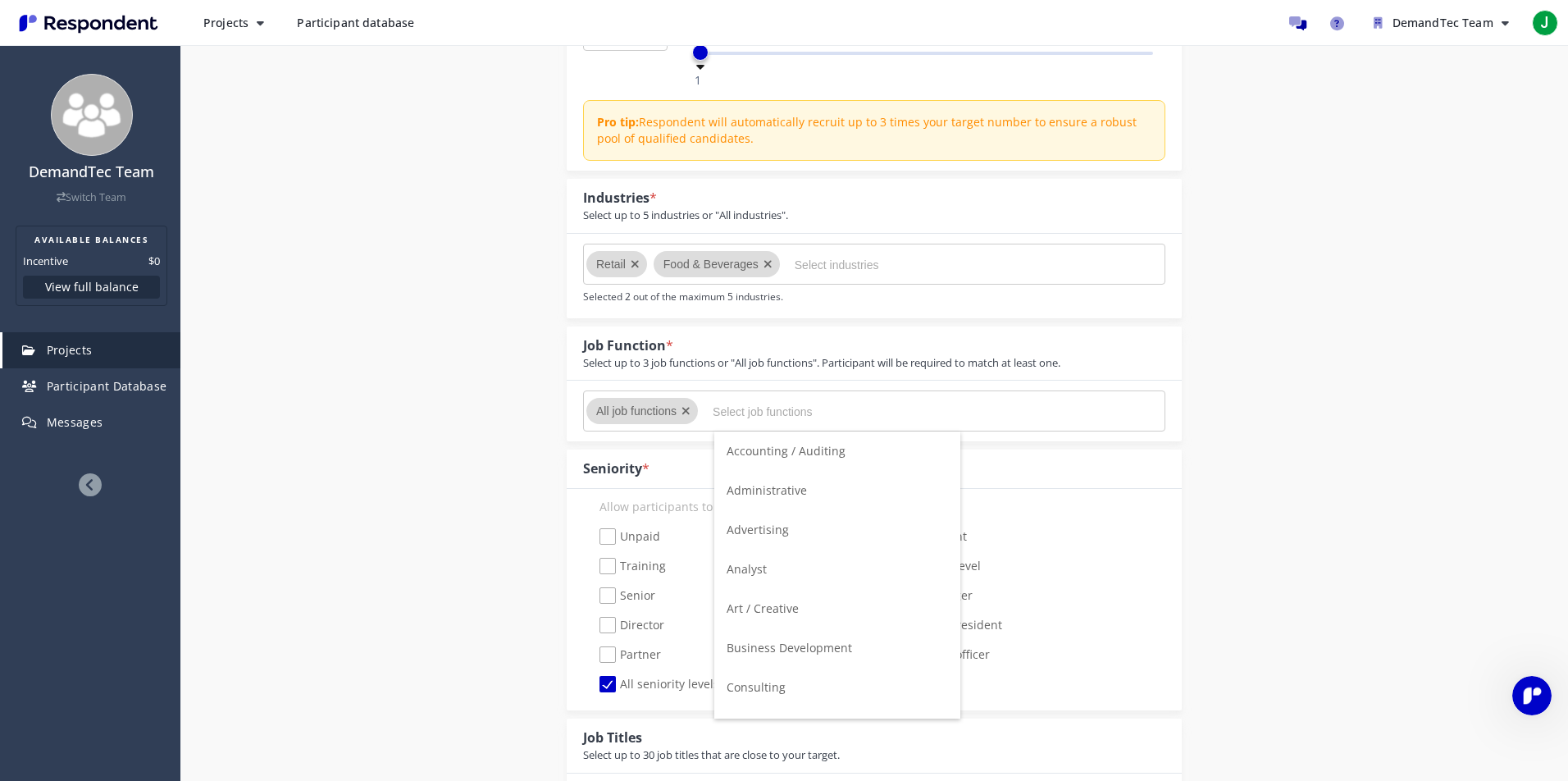
click at [817, 418] on input "Select job functions" at bounding box center [835, 412] width 246 height 28
click at [767, 264] on div at bounding box center [772, 264] width 17 height 26
click at [778, 417] on input "Select job functions" at bounding box center [835, 412] width 246 height 28
click at [767, 265] on div at bounding box center [772, 264] width 17 height 26
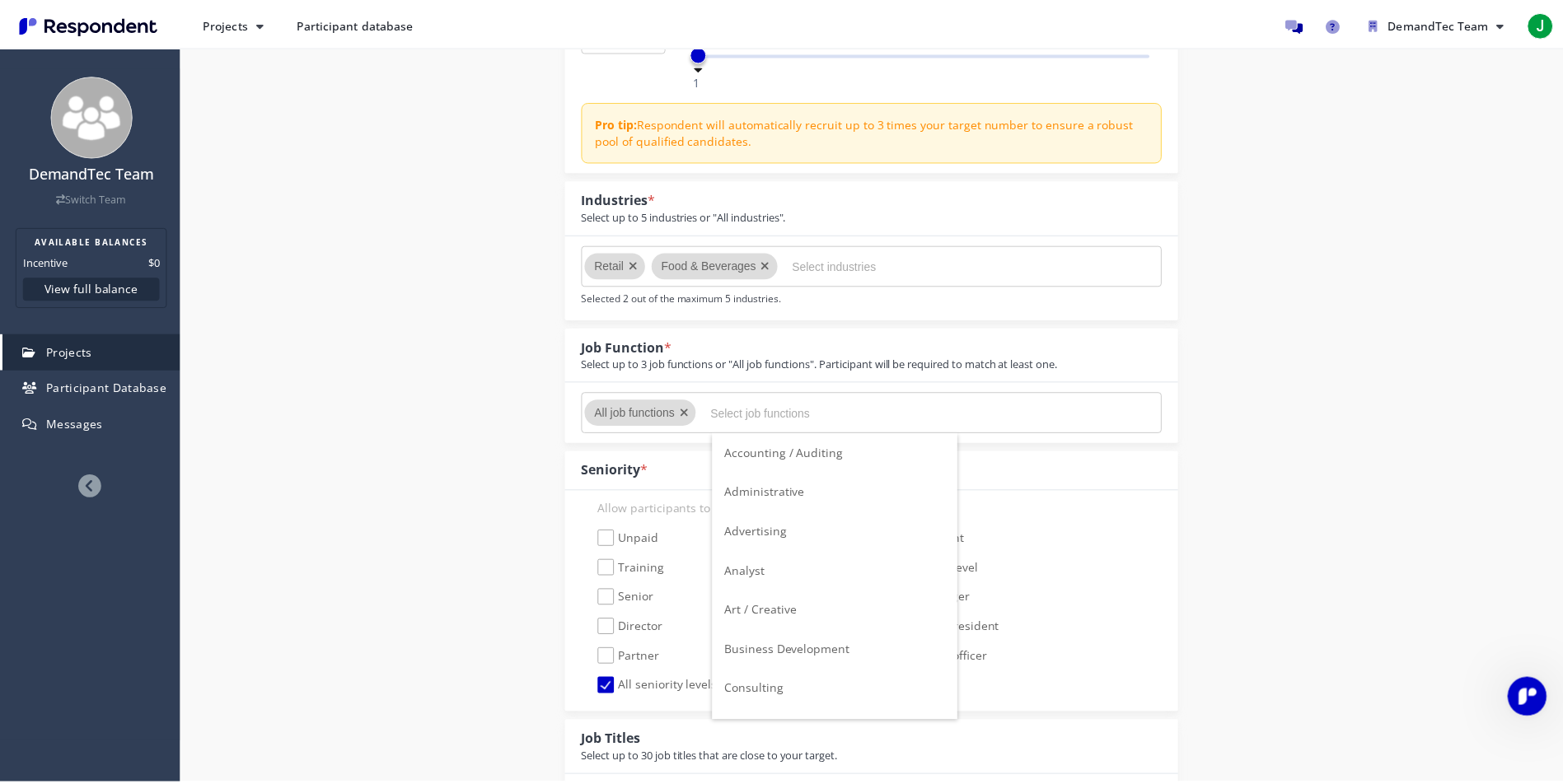
scroll to position [290, 0]
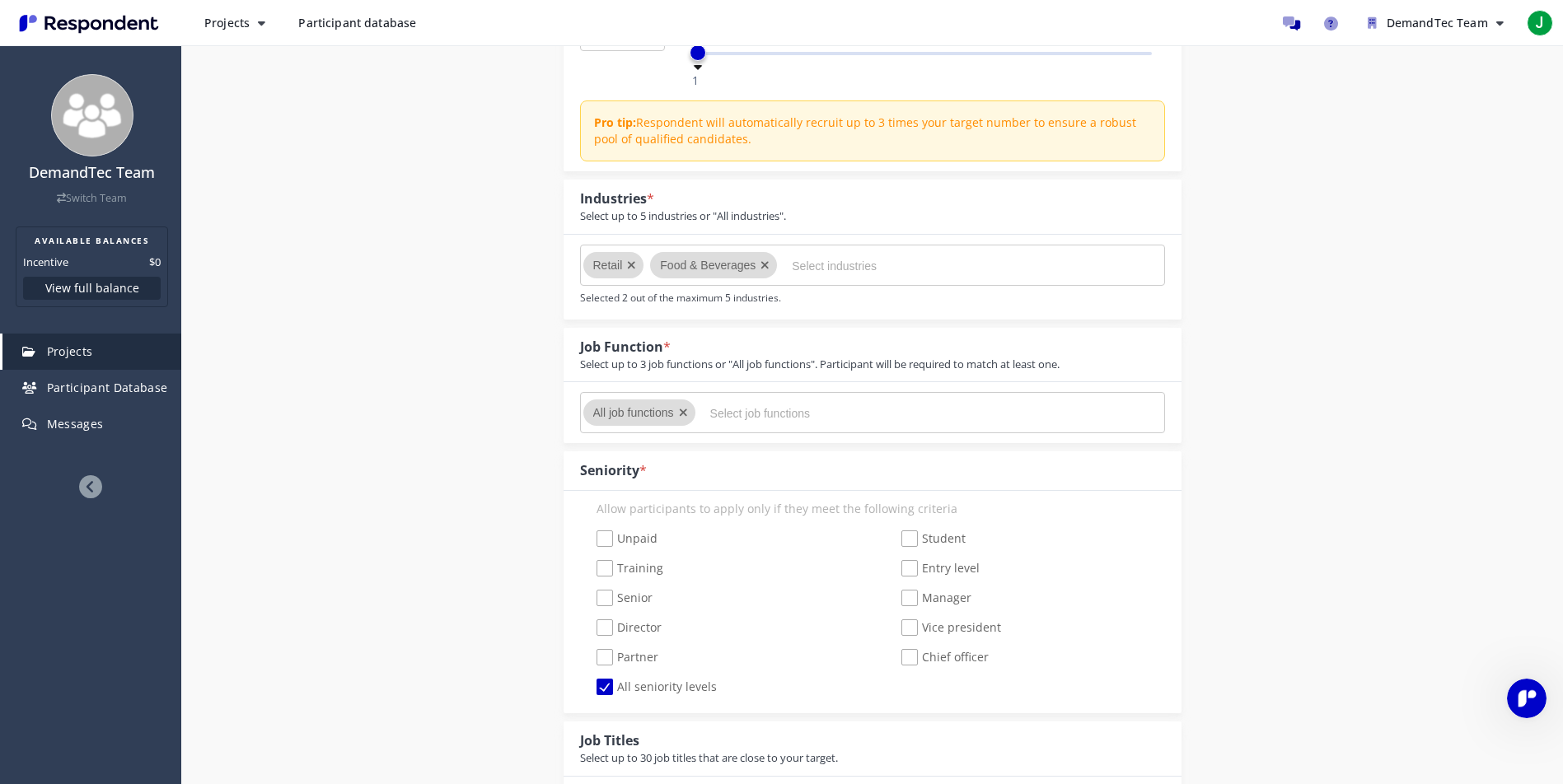
click at [762, 264] on icon "Remove Food & Beverages" at bounding box center [765, 265] width 9 height 11
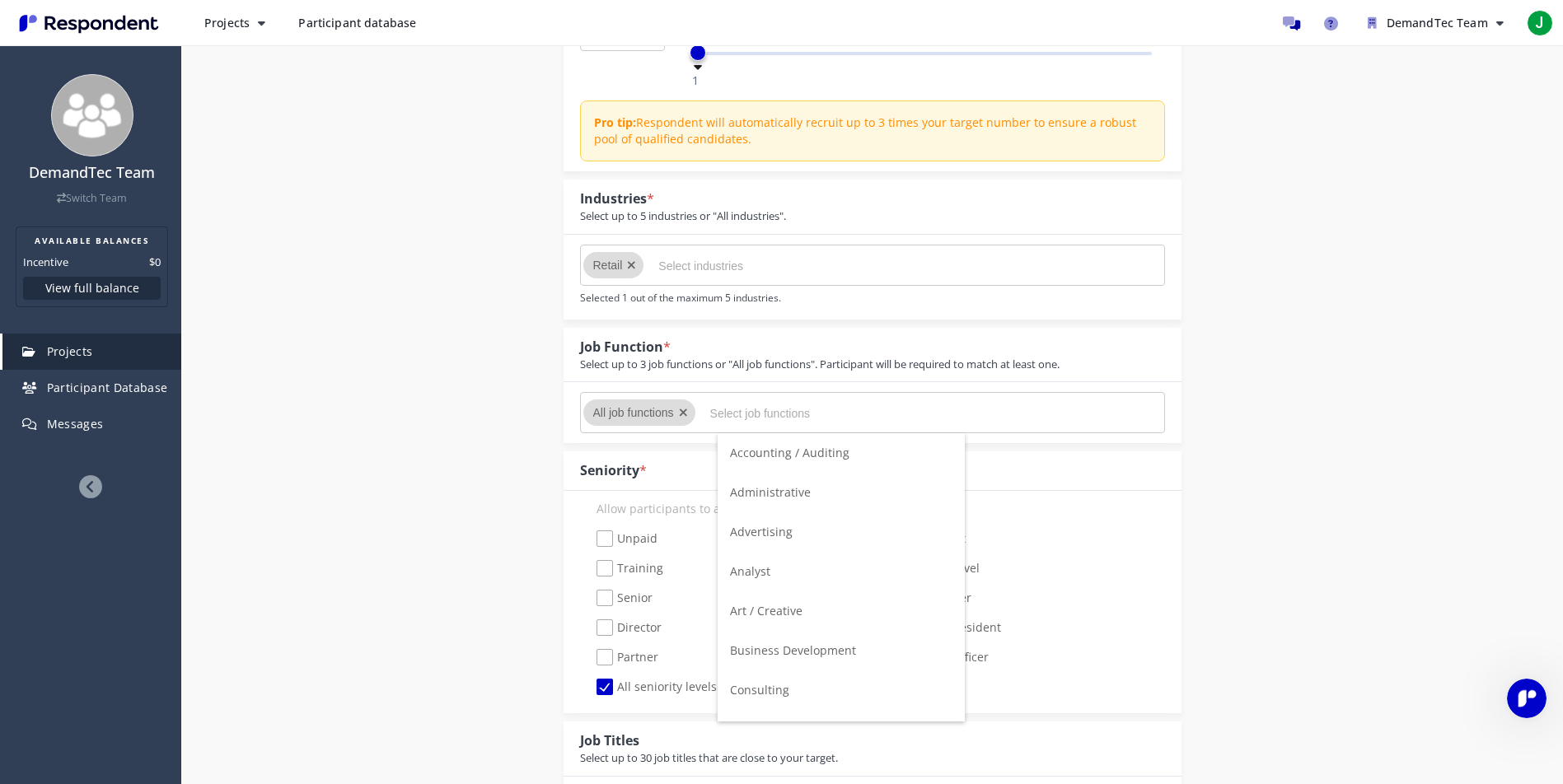
click at [774, 406] on input "Select job functions" at bounding box center [834, 413] width 247 height 28
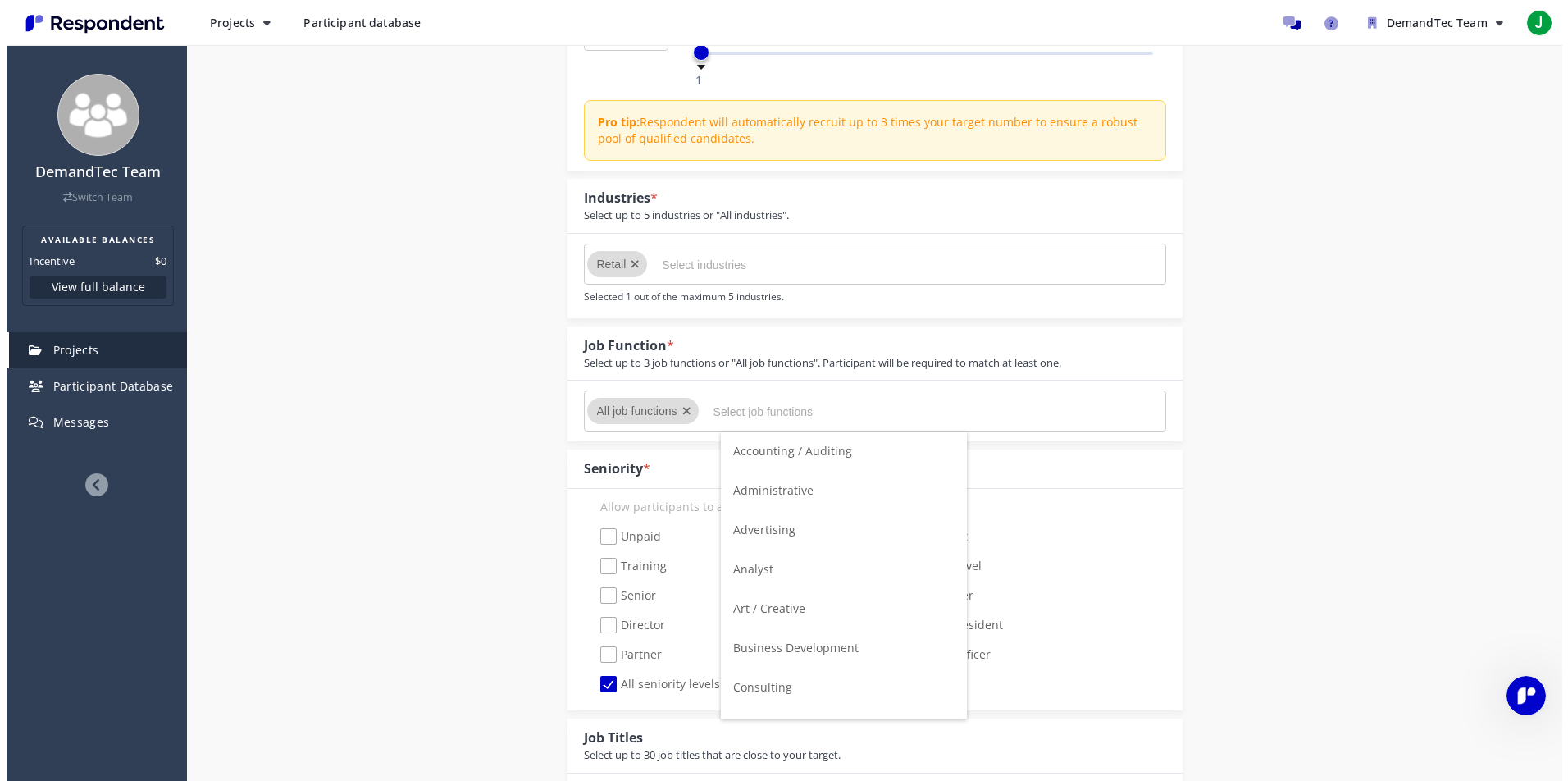
scroll to position [0, 0]
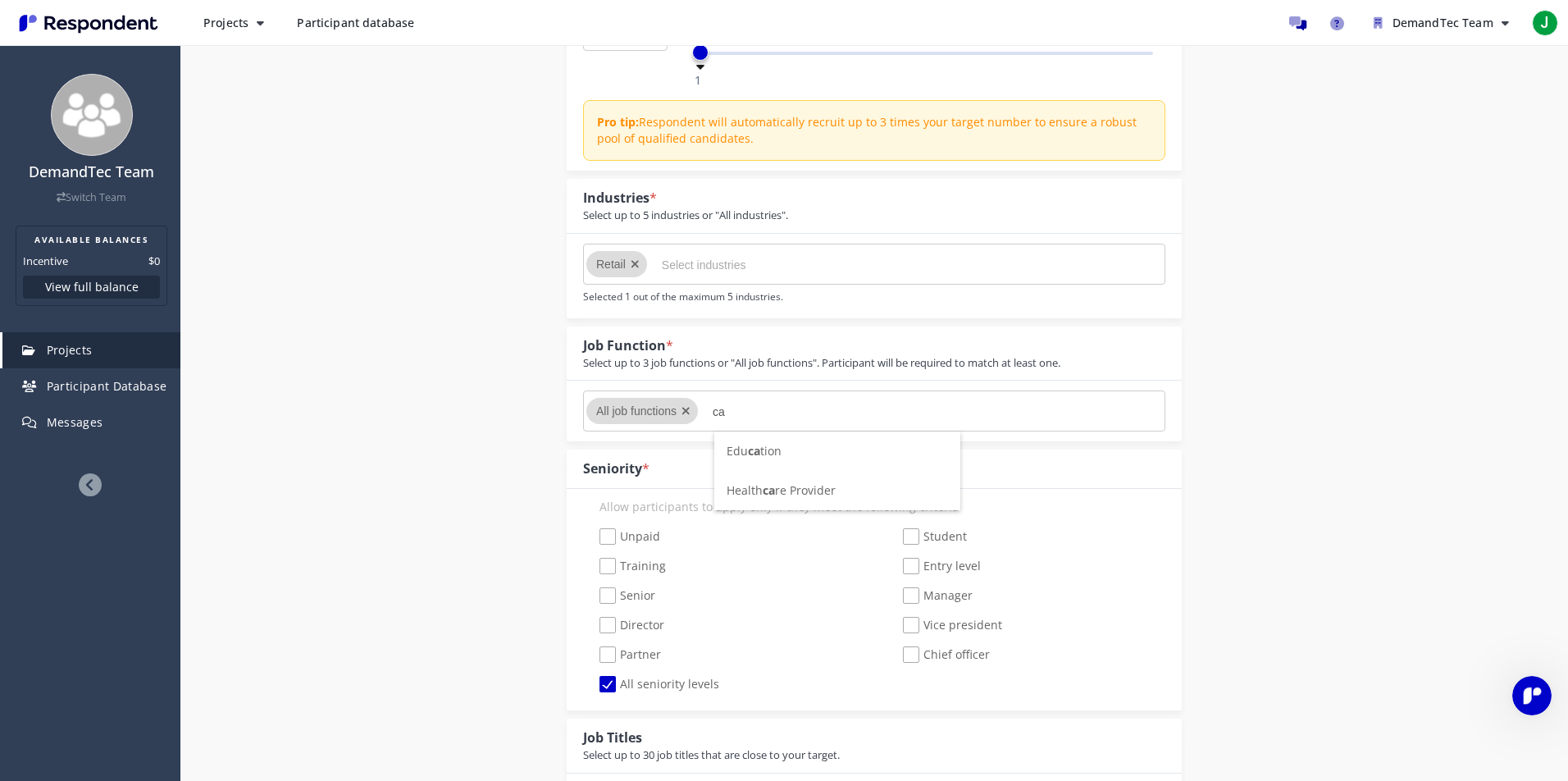
type input "c"
type input "P"
type input "Anal"
click at [807, 453] on li "Anal yst" at bounding box center [837, 451] width 246 height 39
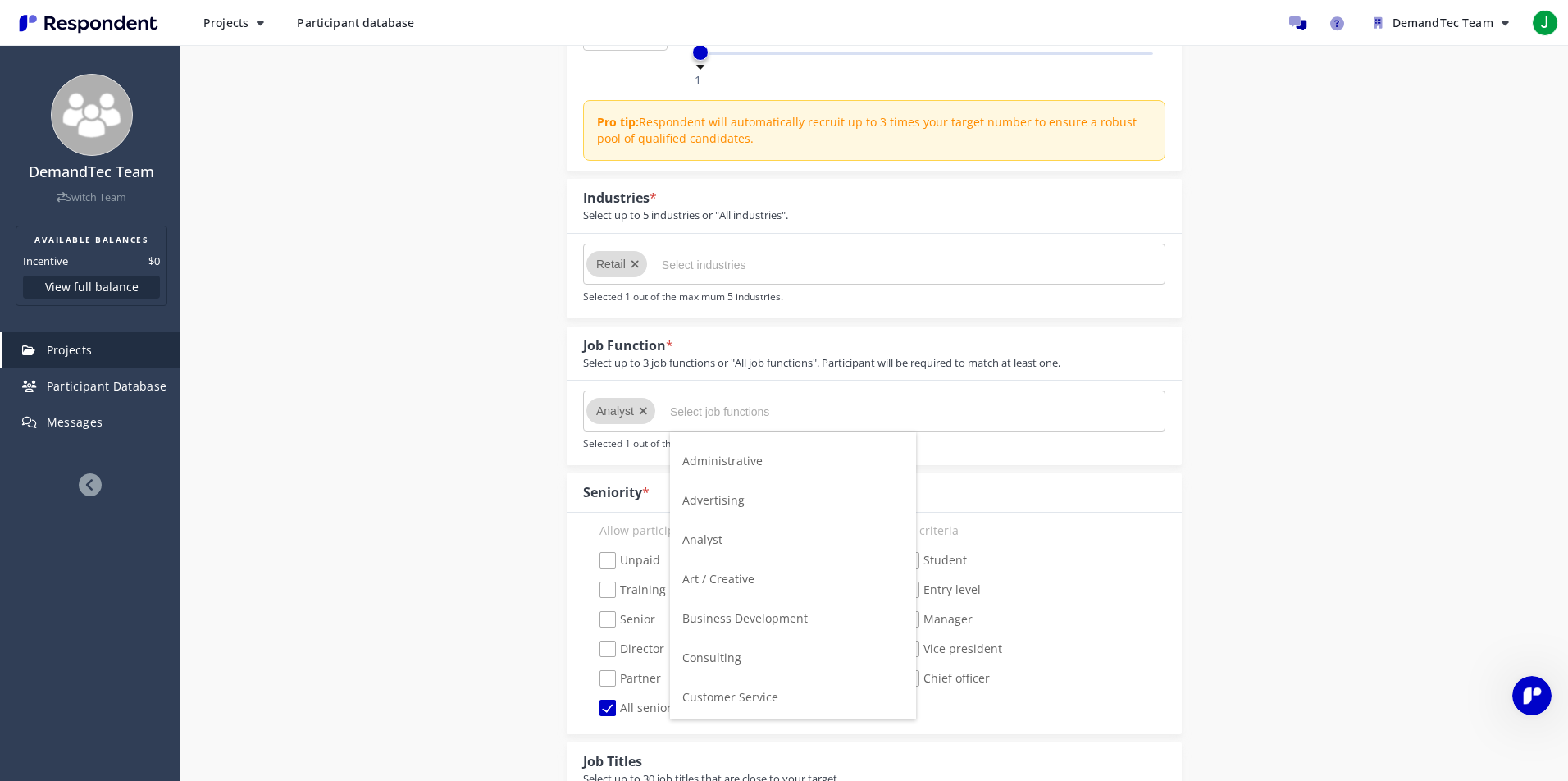
scroll to position [33, 0]
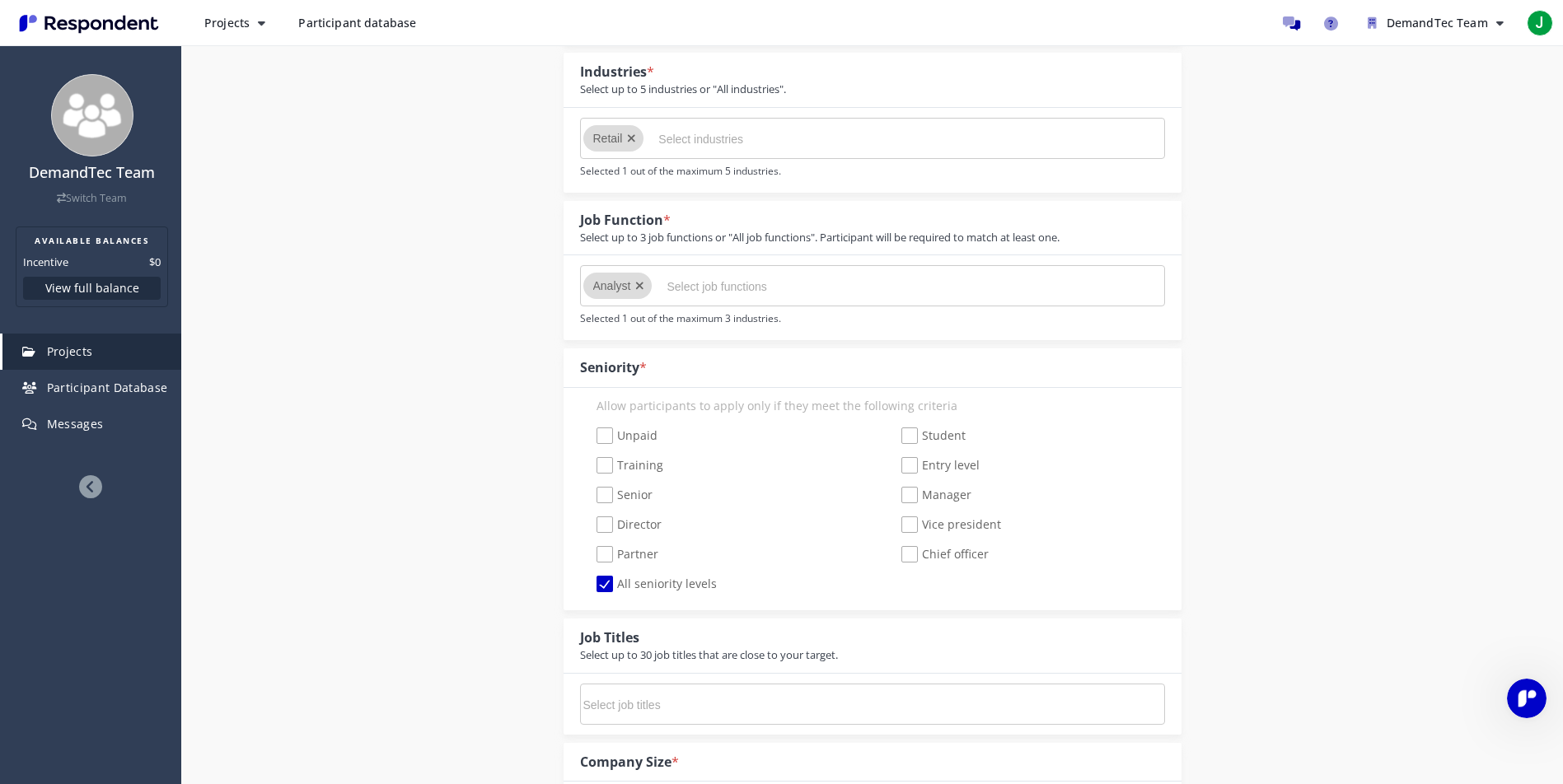
scroll to position [423, 0]
click at [601, 491] on span "Senior" at bounding box center [625, 491] width 56 height 20
click at [591, 491] on input "Senior" at bounding box center [585, 490] width 11 height 11
checkbox input "true"
checkbox input "false"
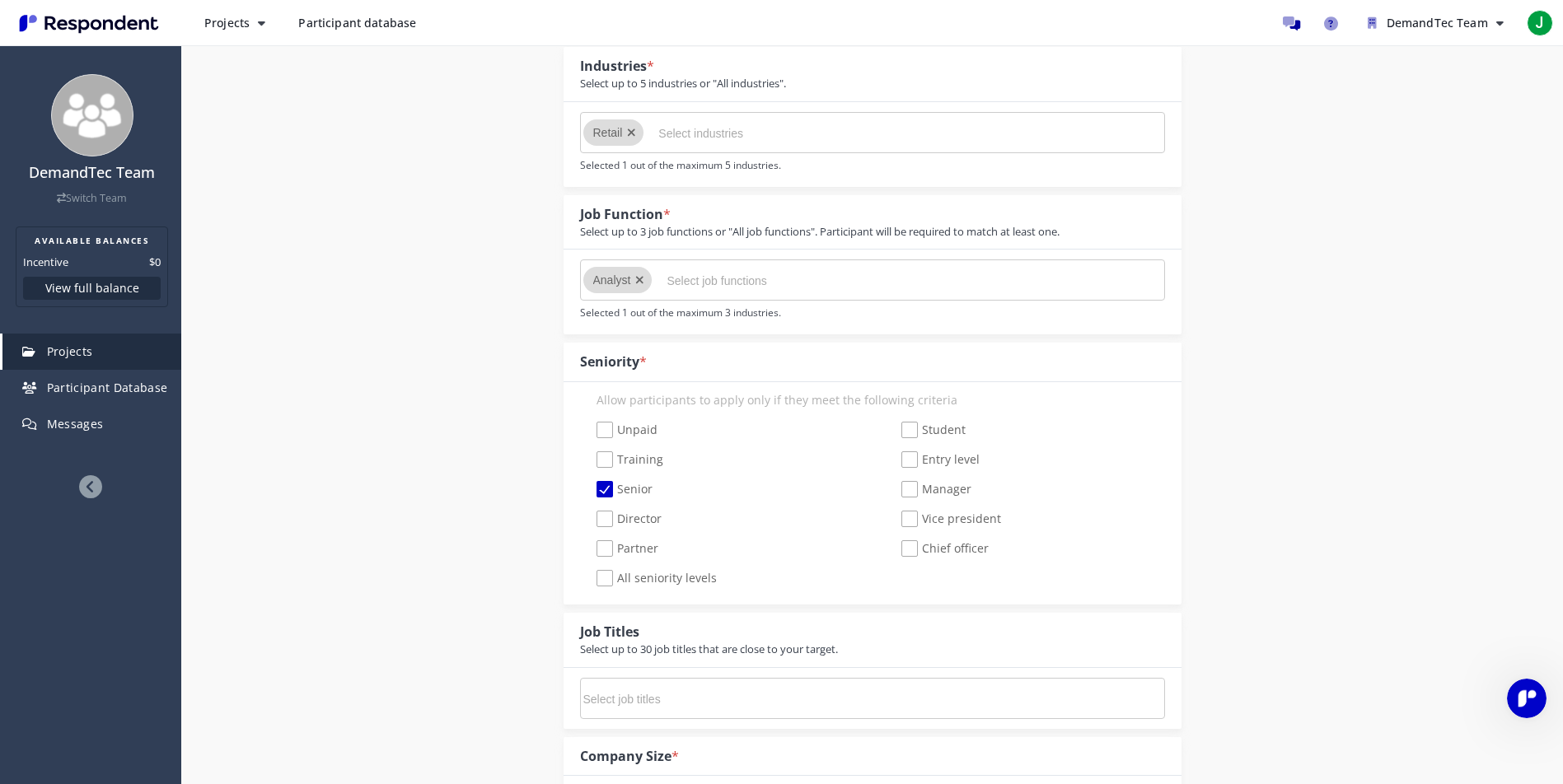
click at [598, 547] on span "Partner" at bounding box center [627, 550] width 62 height 20
click at [591, 547] on input "Partner" at bounding box center [585, 549] width 11 height 11
checkbox input "true"
click at [600, 519] on span "Director" at bounding box center [629, 520] width 65 height 20
click at [591, 519] on input "Director" at bounding box center [585, 519] width 11 height 11
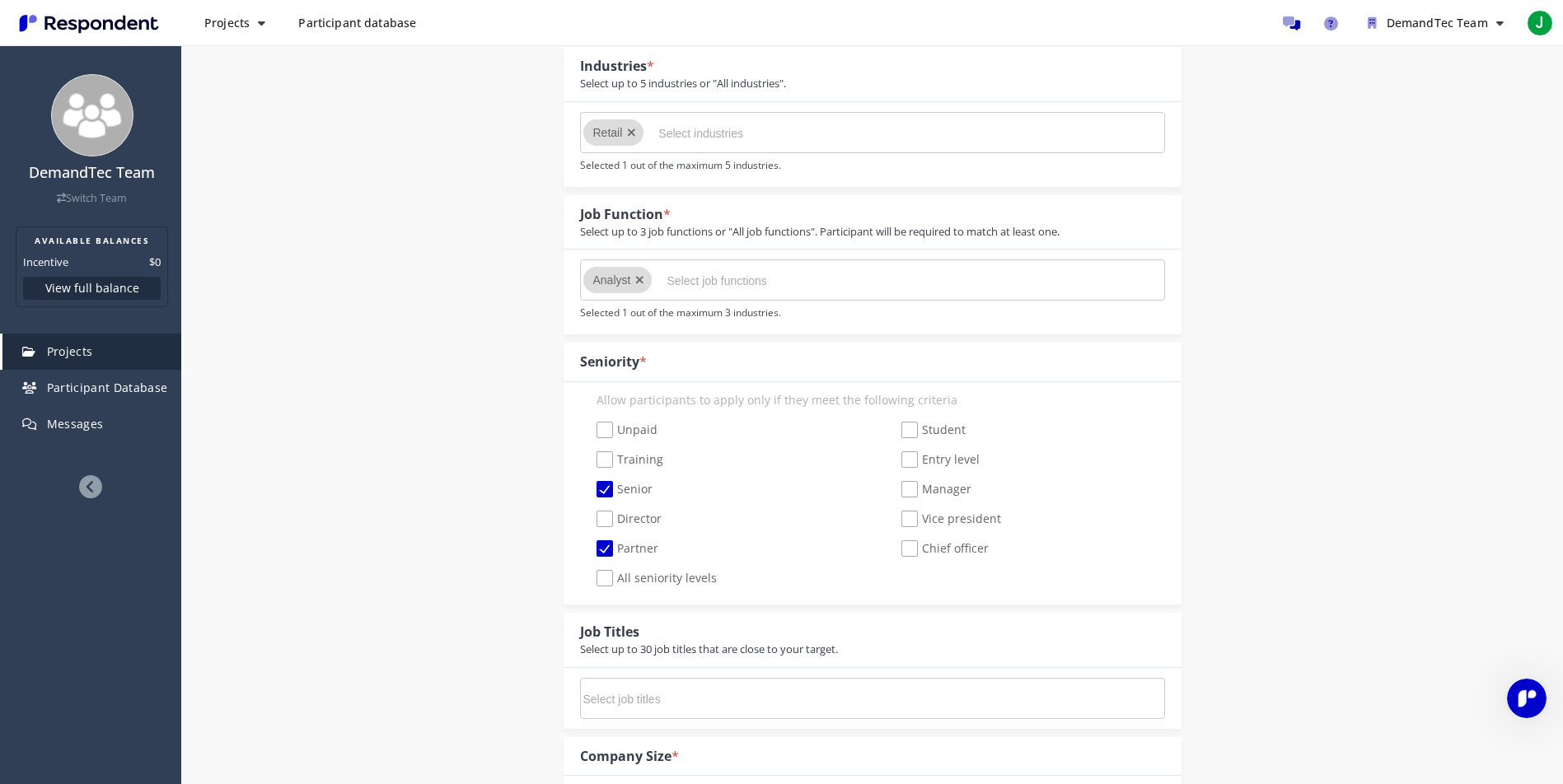
checkbox input "true"
click at [911, 462] on span "Entry level" at bounding box center [940, 461] width 78 height 20
click at [895, 462] on input "Entry level" at bounding box center [890, 460] width 11 height 11
checkbox input "true"
click at [909, 481] on span "Manager" at bounding box center [937, 491] width 70 height 20
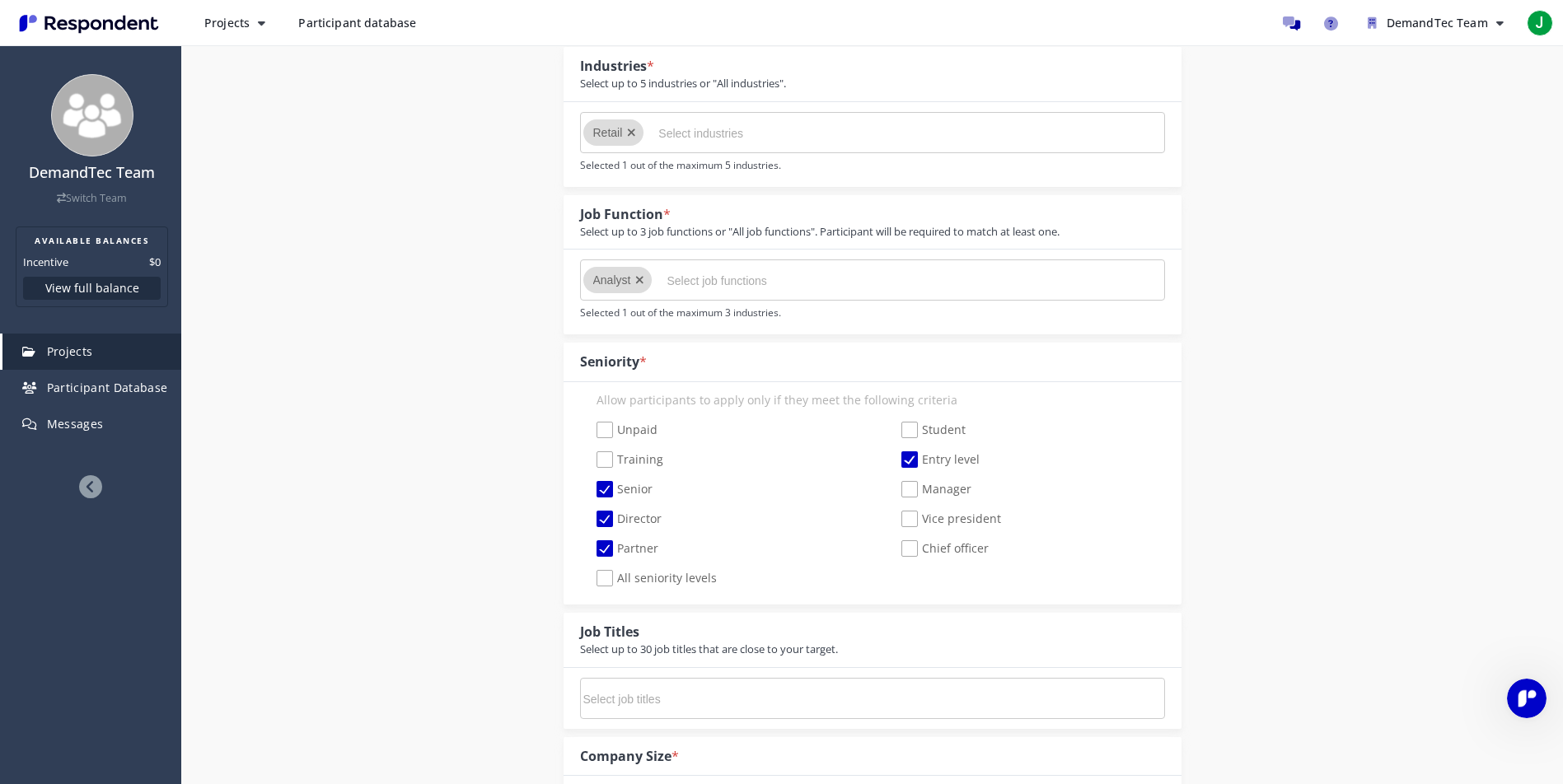
click at [895, 484] on input "Manager" at bounding box center [890, 490] width 11 height 11
checkbox input "true"
click at [909, 519] on span "Vice president" at bounding box center [951, 520] width 100 height 20
click at [895, 519] on input "Vice president" at bounding box center [890, 519] width 11 height 11
checkbox input "true"
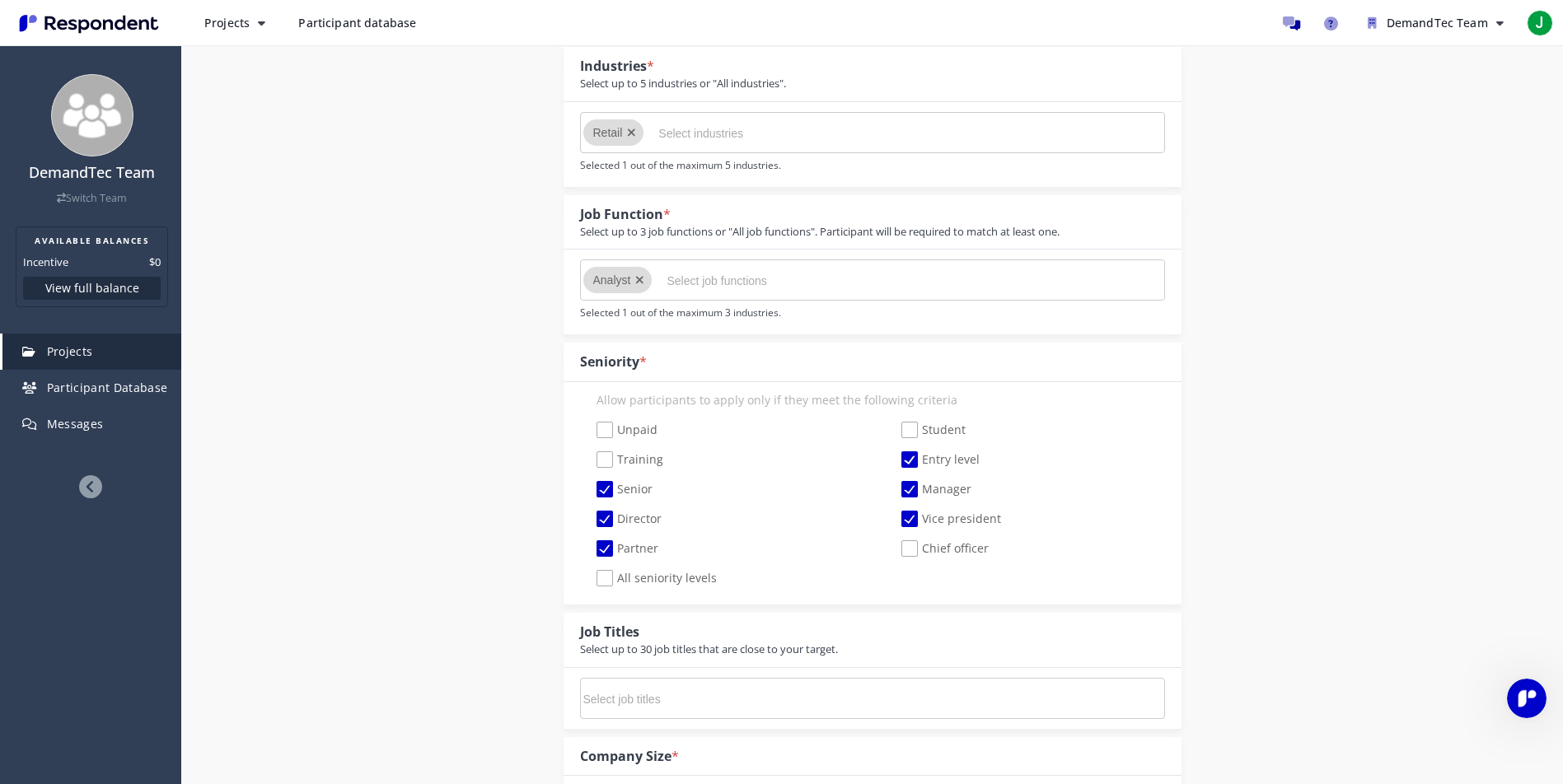
click at [906, 545] on span "Chief officer" at bounding box center [945, 550] width 88 height 20
click at [895, 545] on input "Chief officer" at bounding box center [890, 549] width 11 height 11
checkbox input "true"
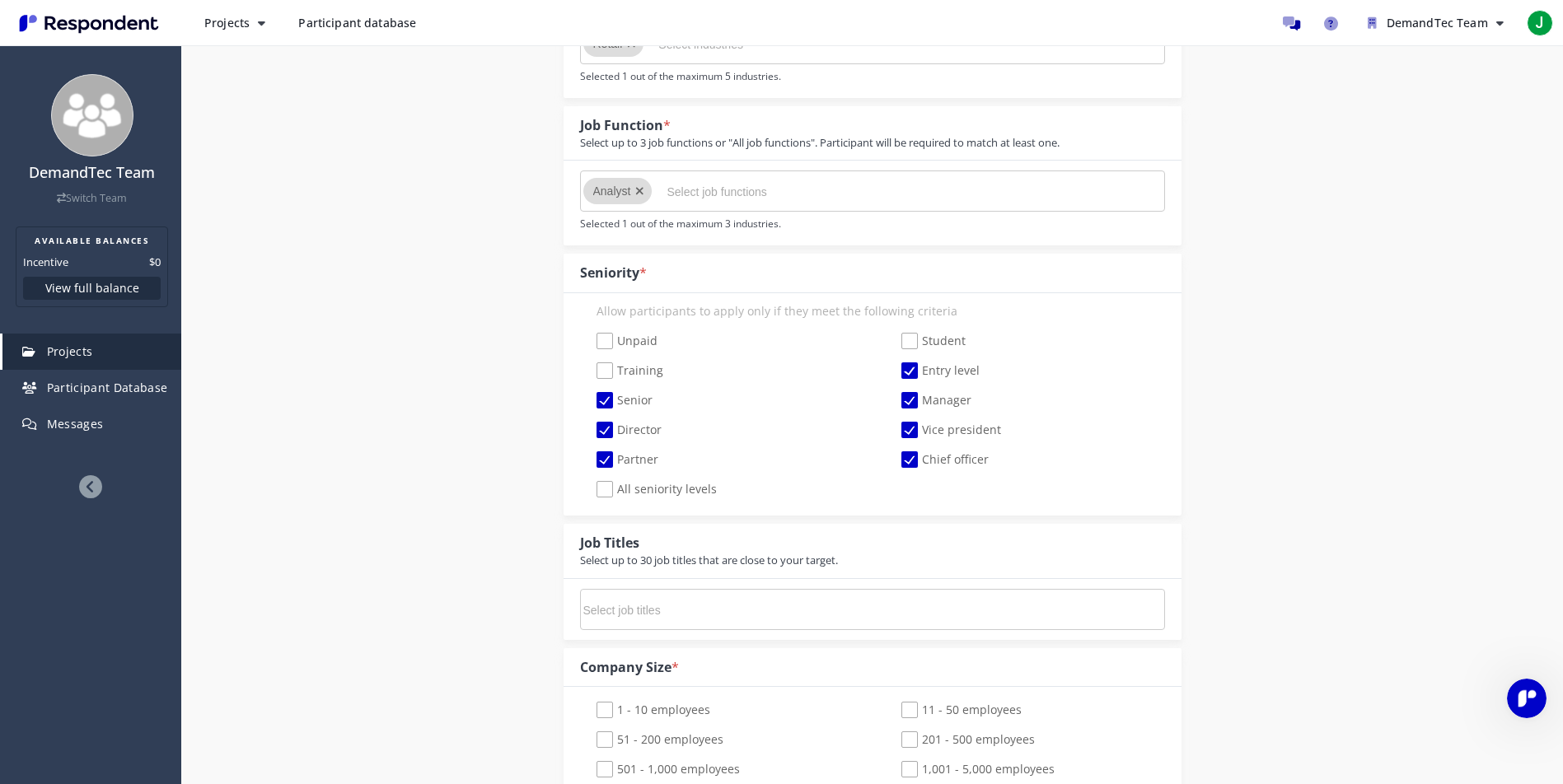
scroll to position [632, 0]
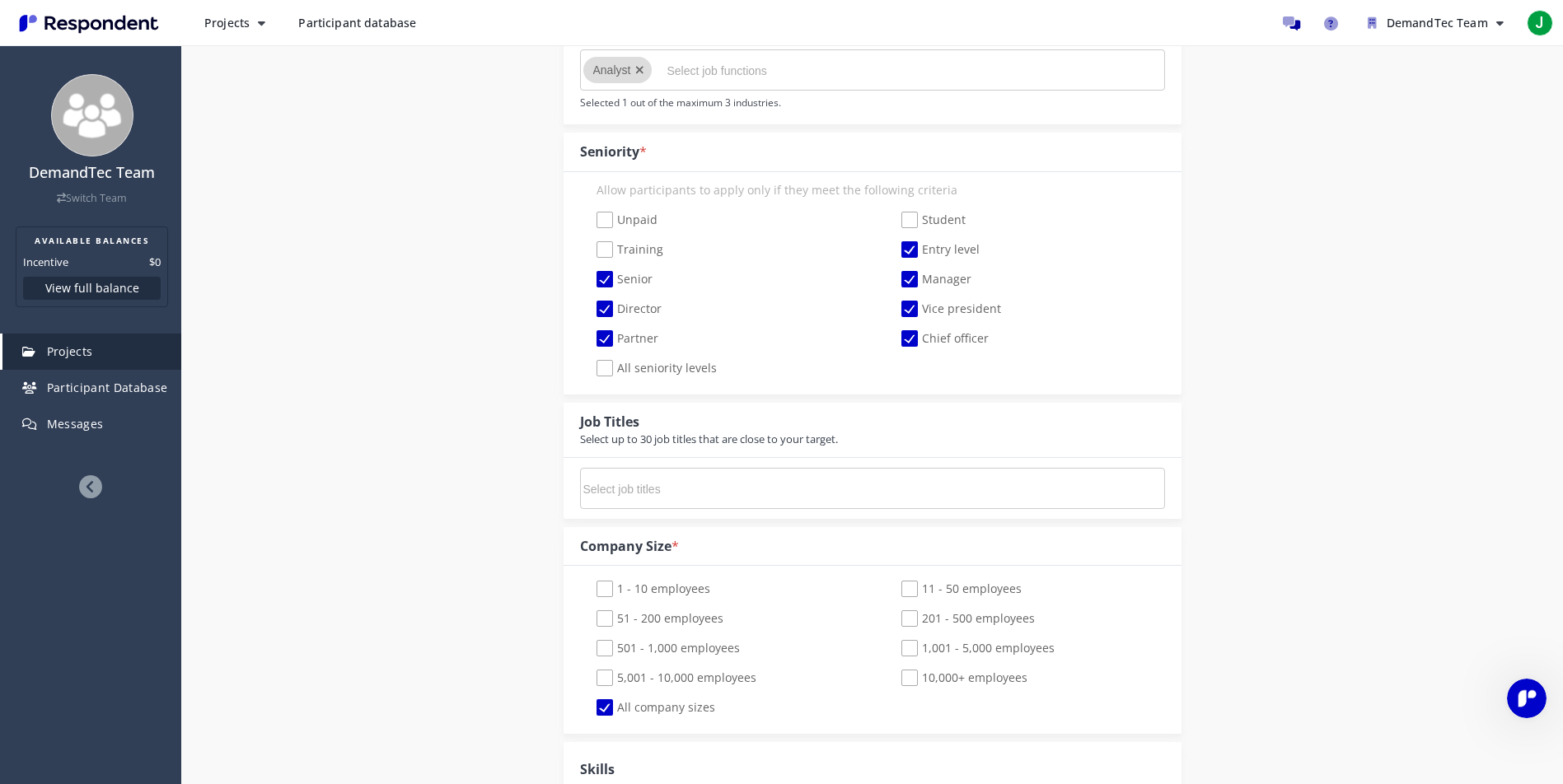
click at [807, 482] on input "Select job titles" at bounding box center [707, 490] width 247 height 28
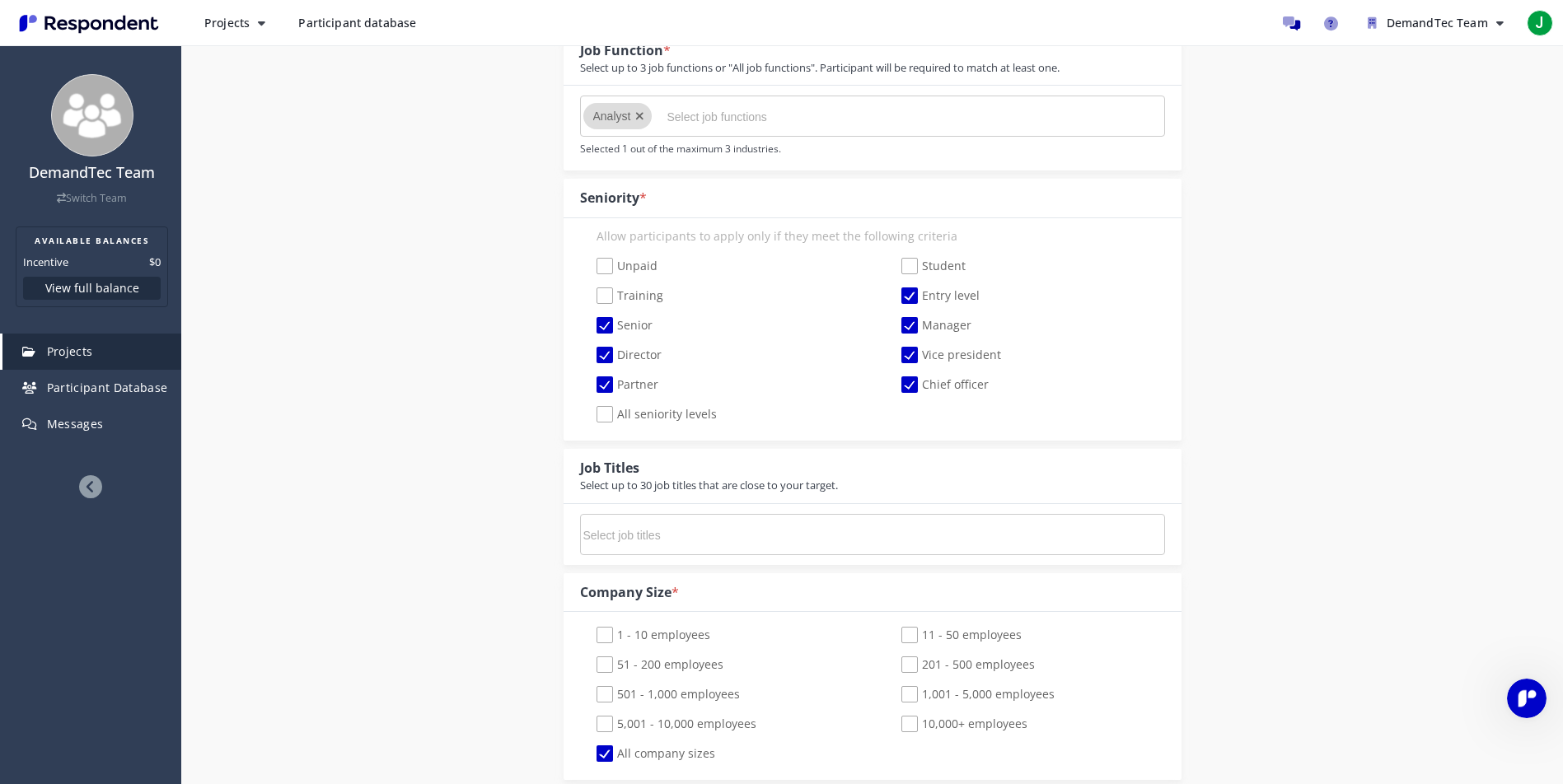
scroll to position [578, 0]
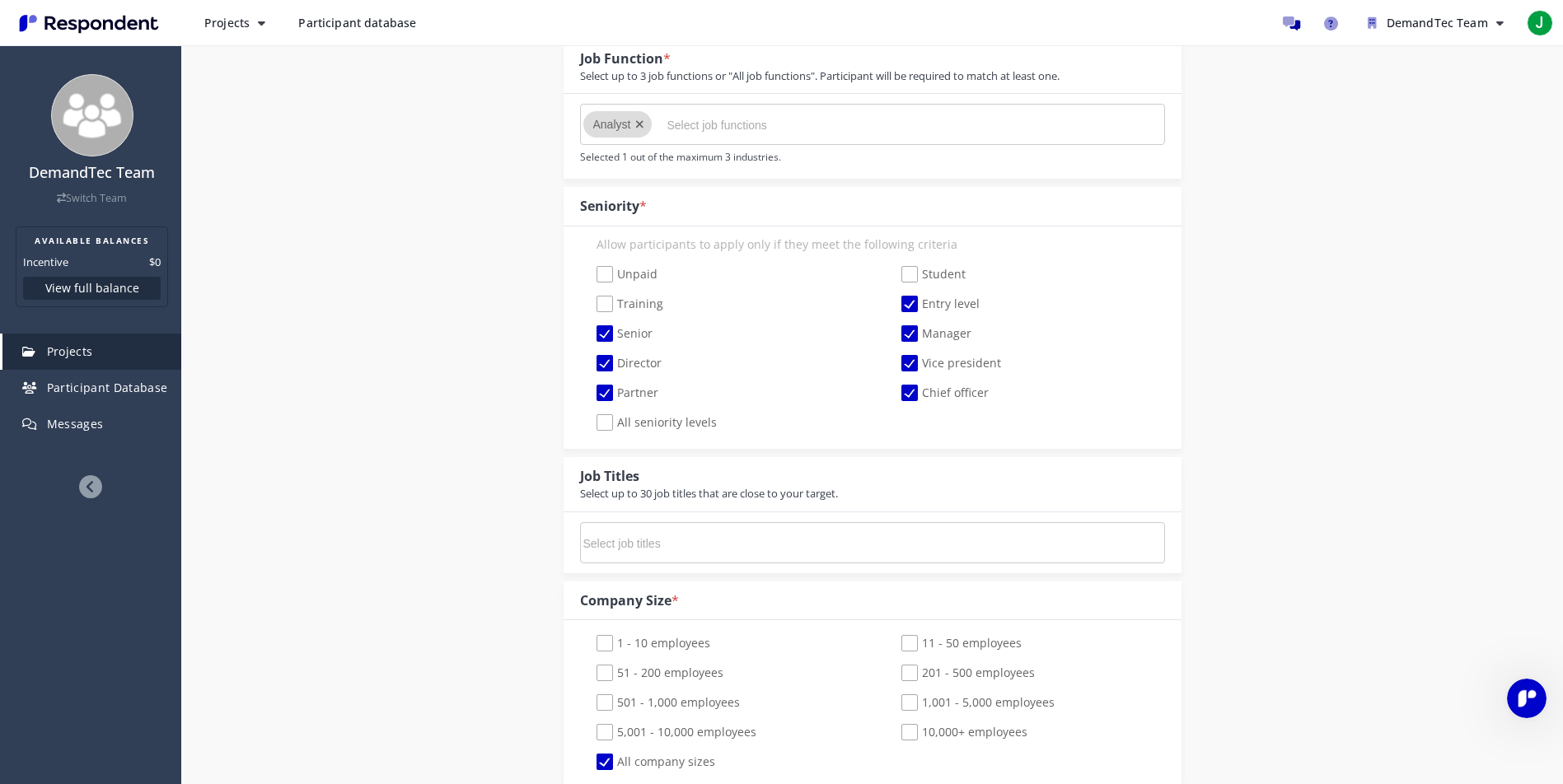
click at [744, 117] on input "Select job functions" at bounding box center [790, 125] width 247 height 28
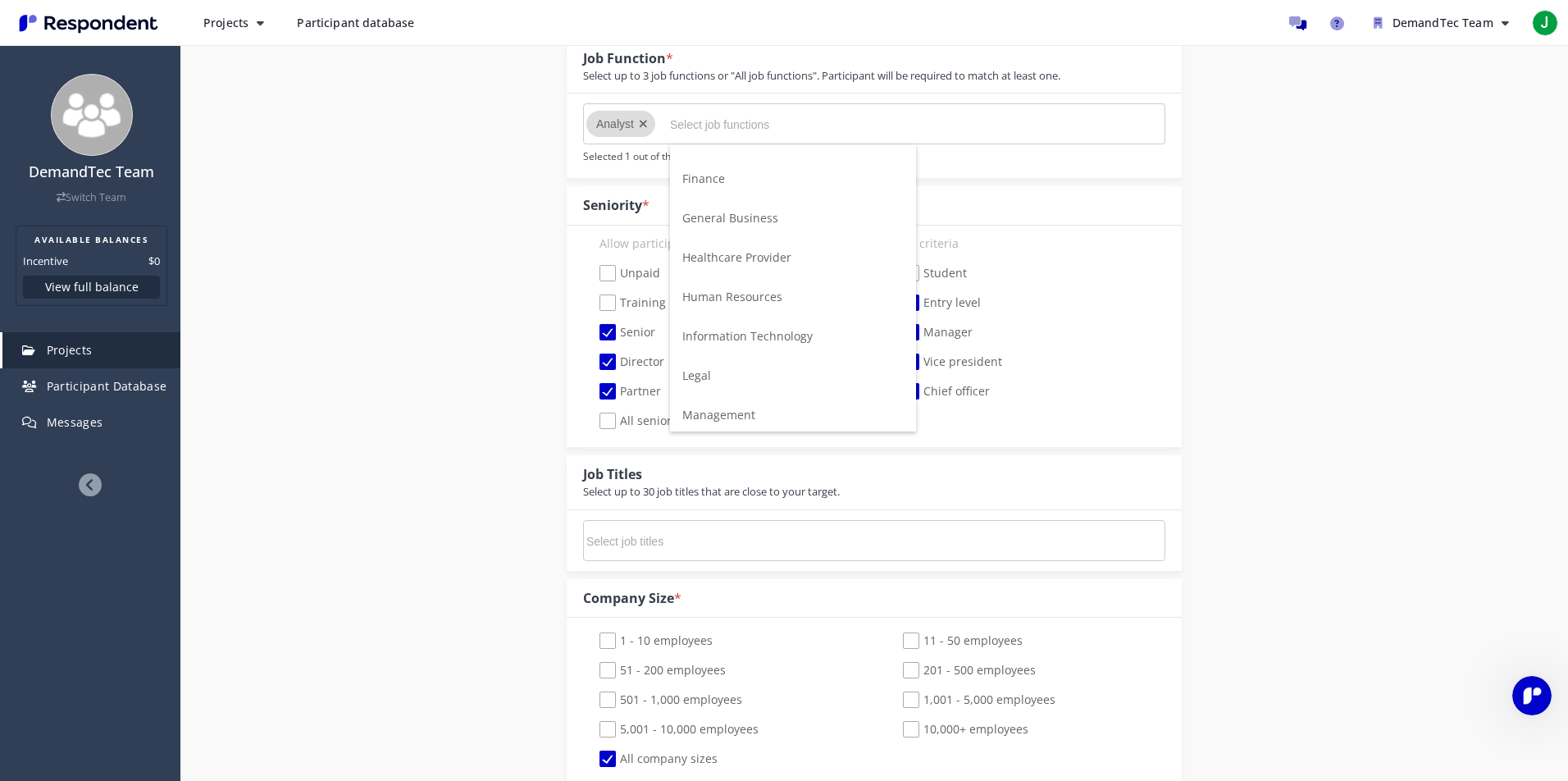
scroll to position [330, 0]
click at [739, 270] on li "Finance" at bounding box center [793, 267] width 246 height 39
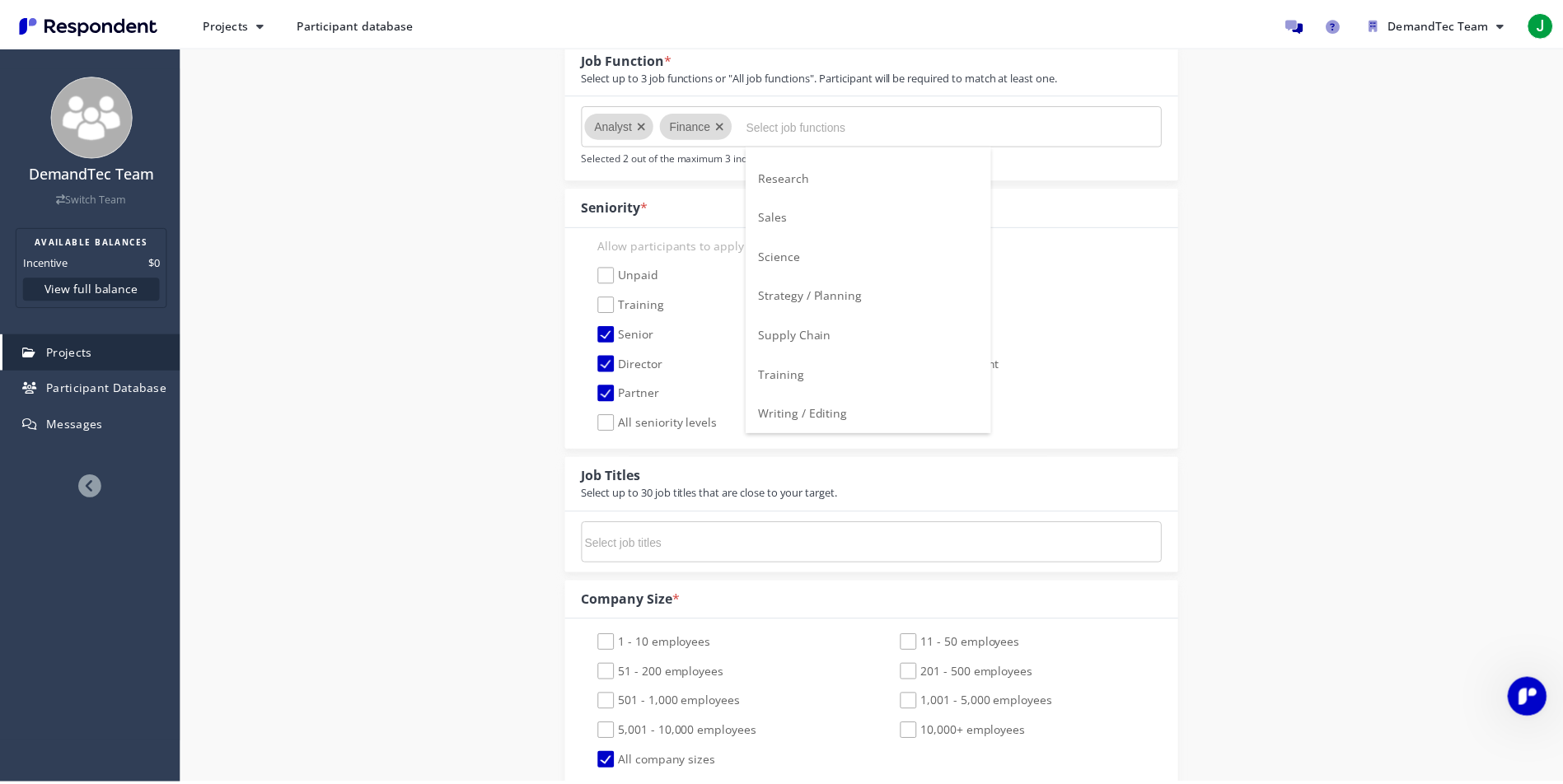
scroll to position [578, 0]
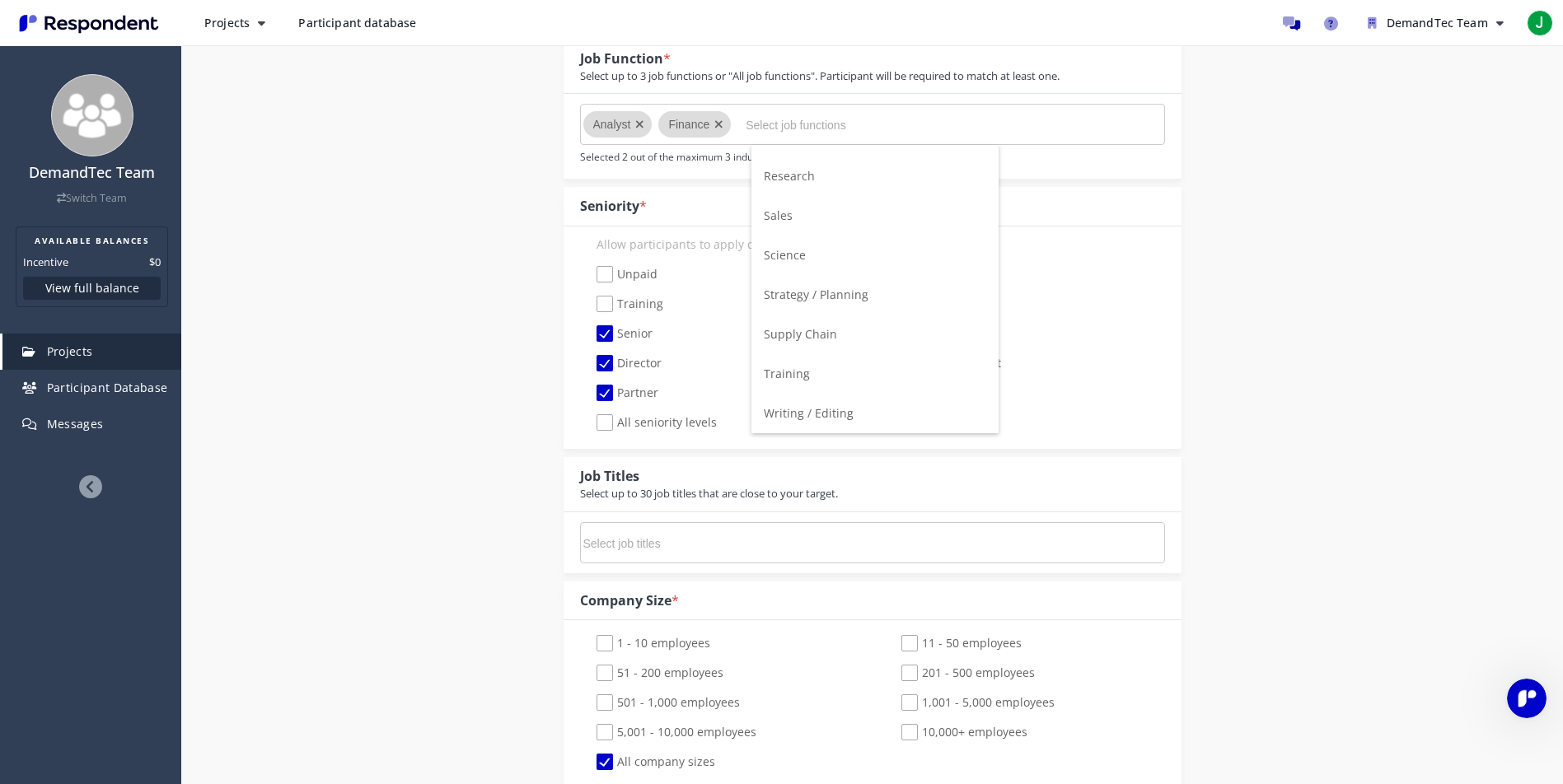
click at [690, 538] on input "Select job titles" at bounding box center [707, 544] width 247 height 28
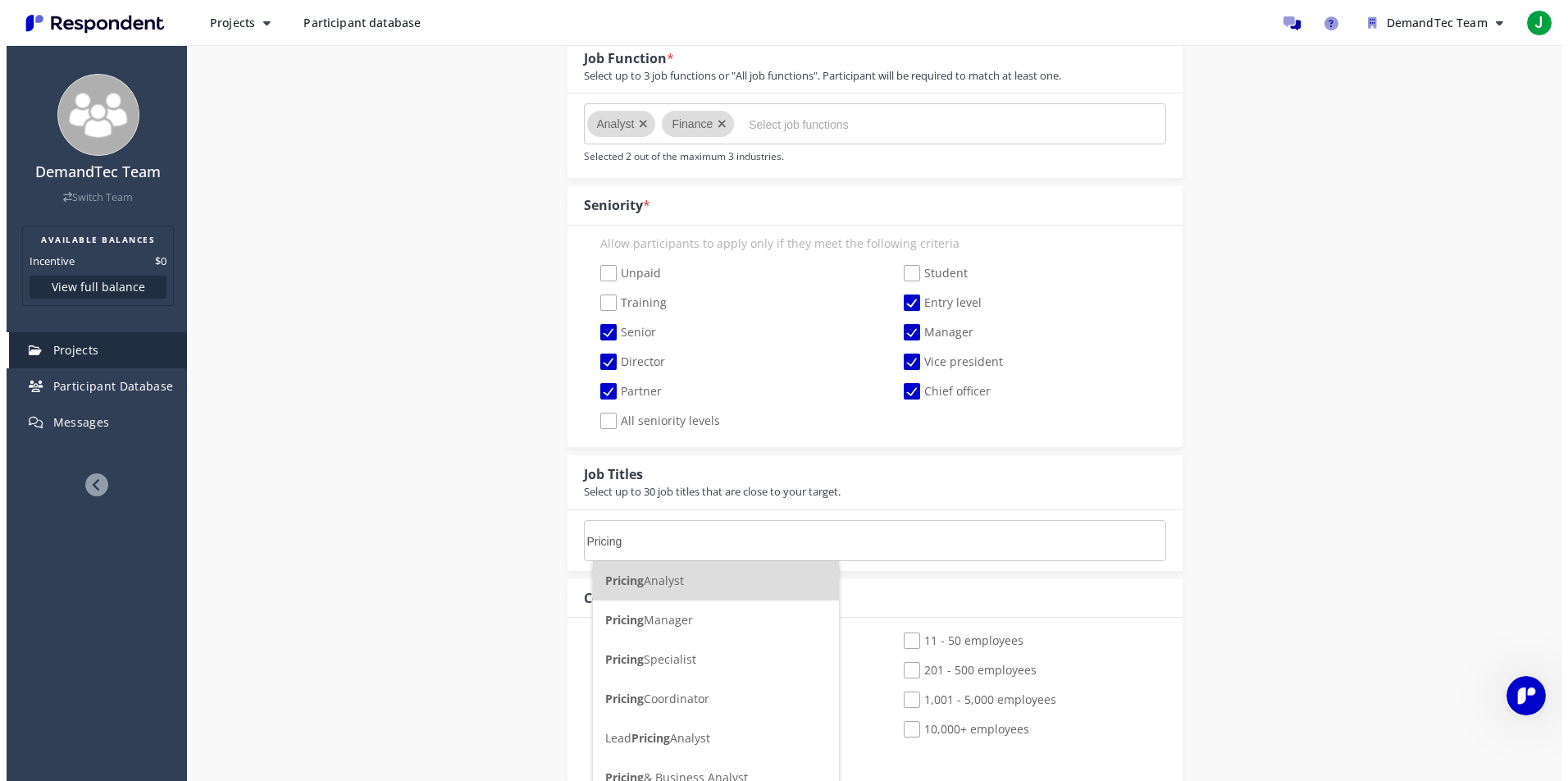
scroll to position [0, 0]
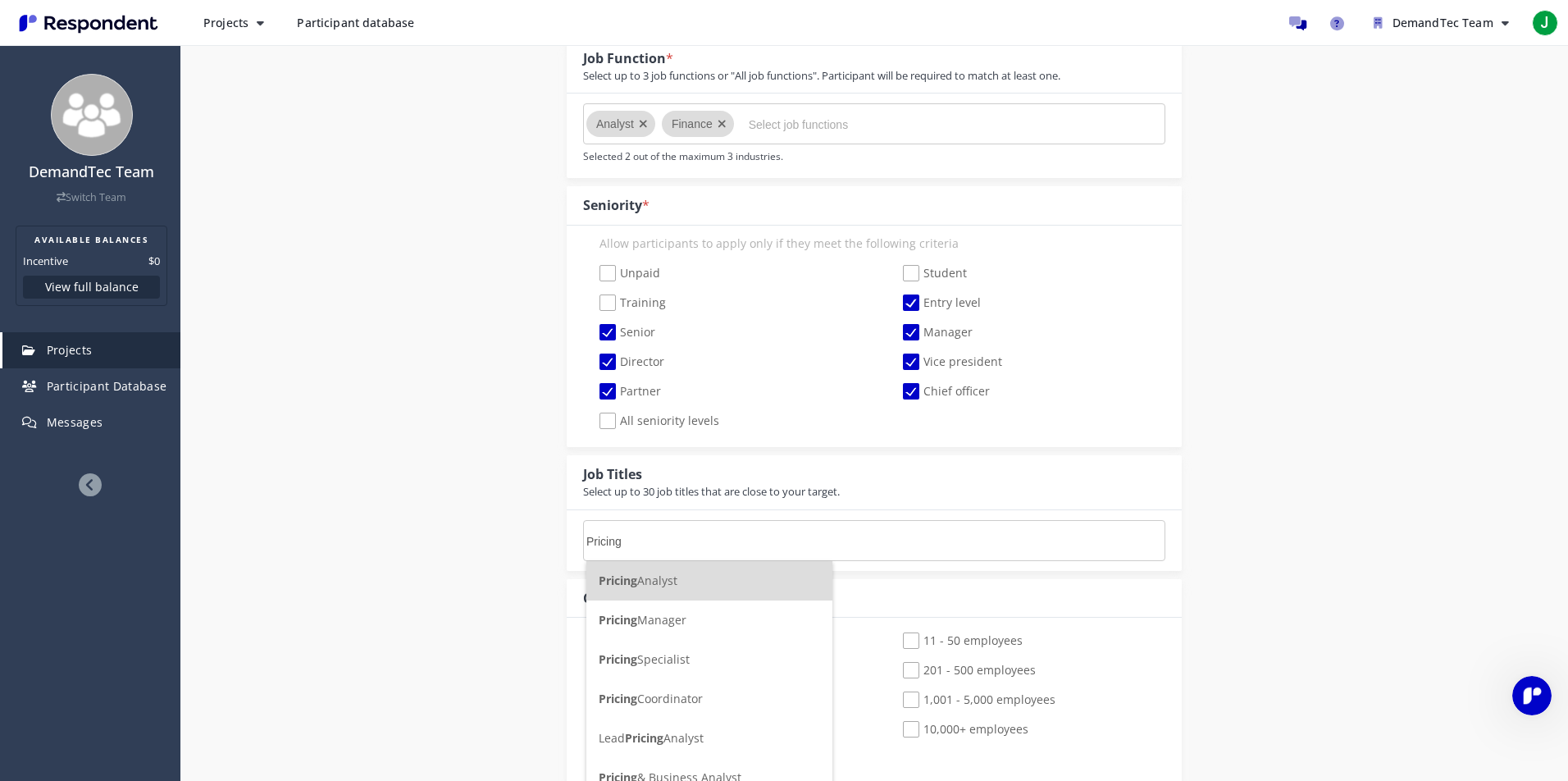
type input "Pricing"
click at [650, 579] on span "Pricing Analyst" at bounding box center [638, 581] width 78 height 16
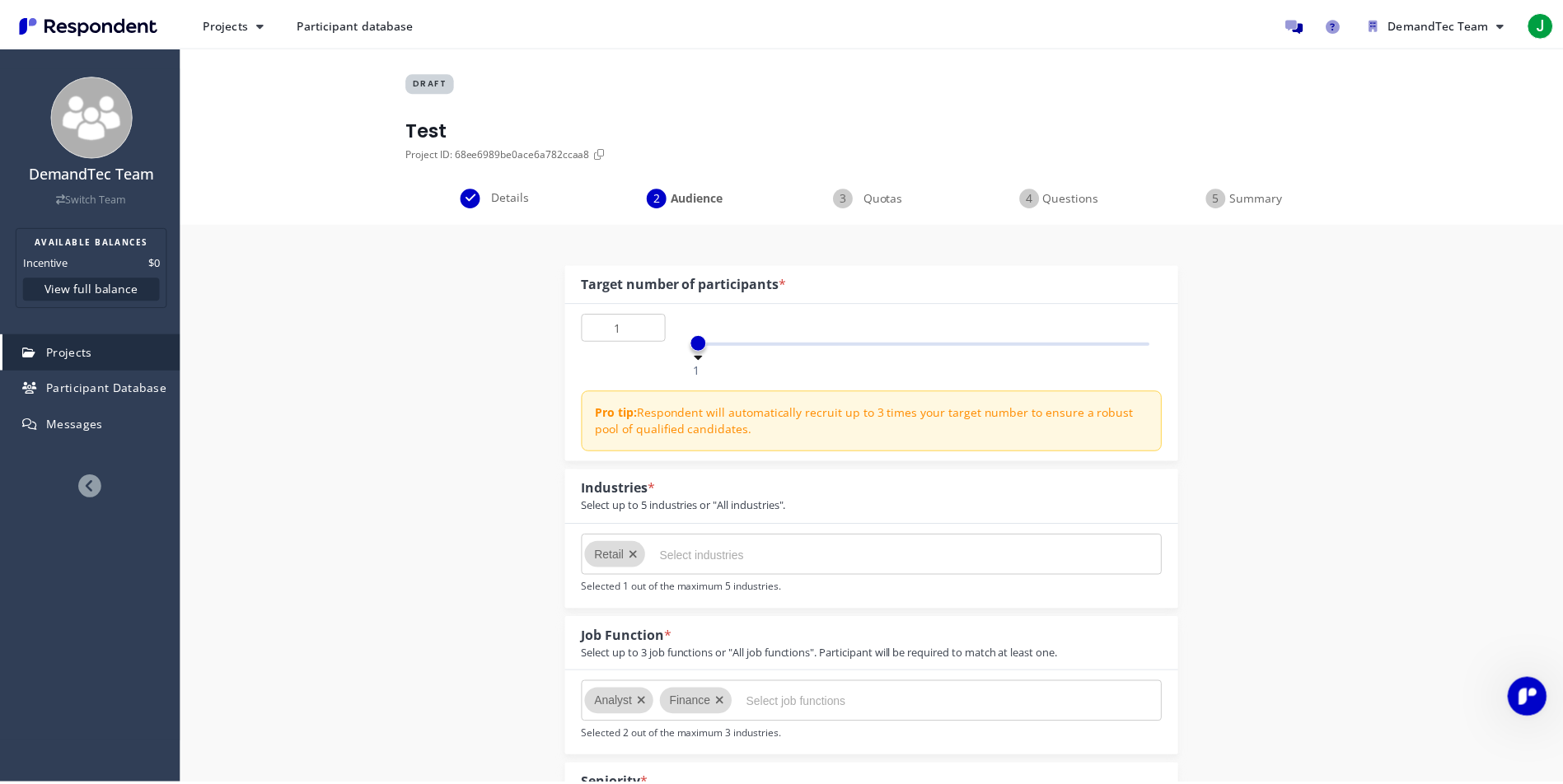
scroll to position [578, 0]
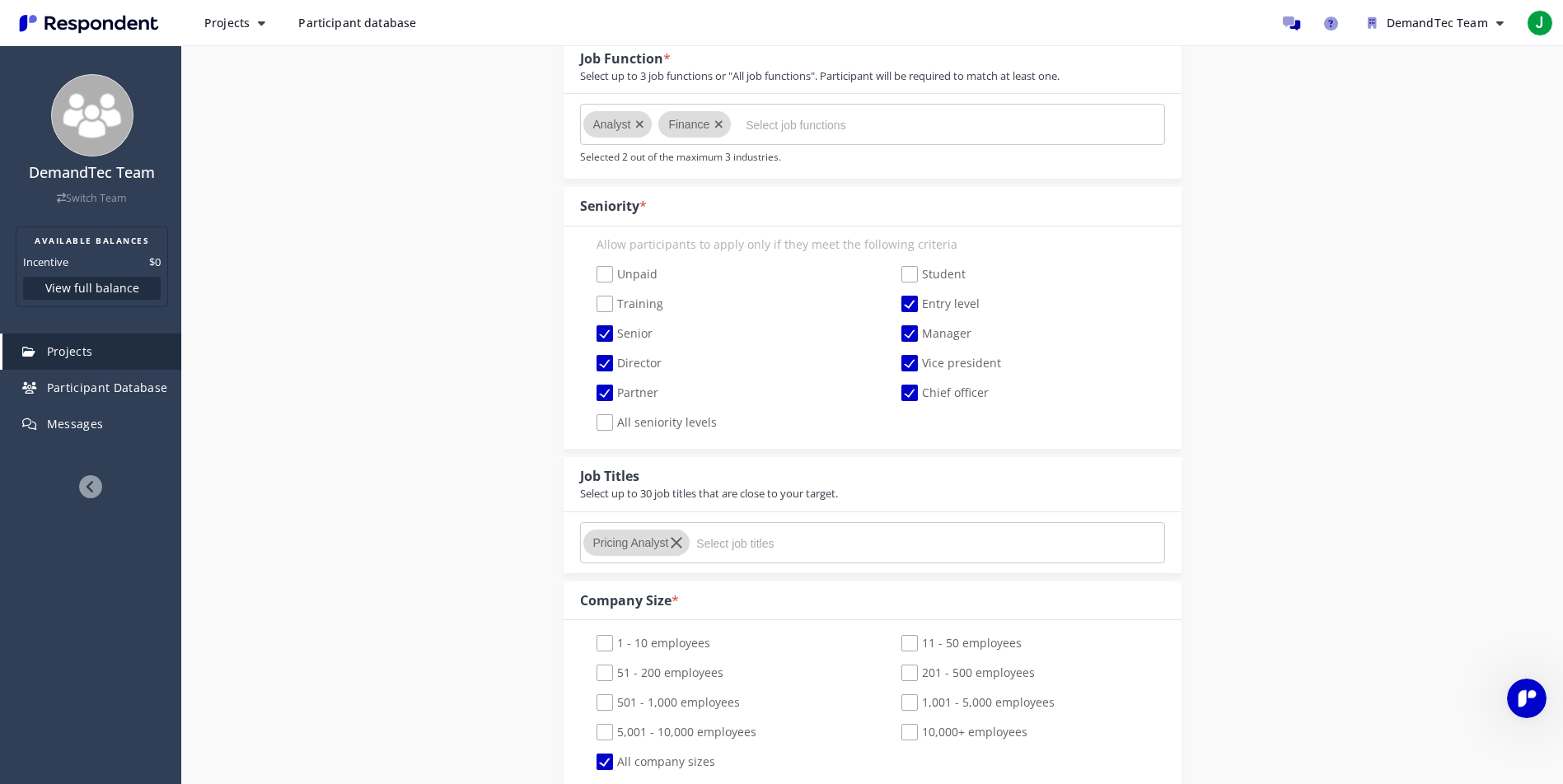
click at [748, 547] on input "Select job titles" at bounding box center [820, 544] width 247 height 28
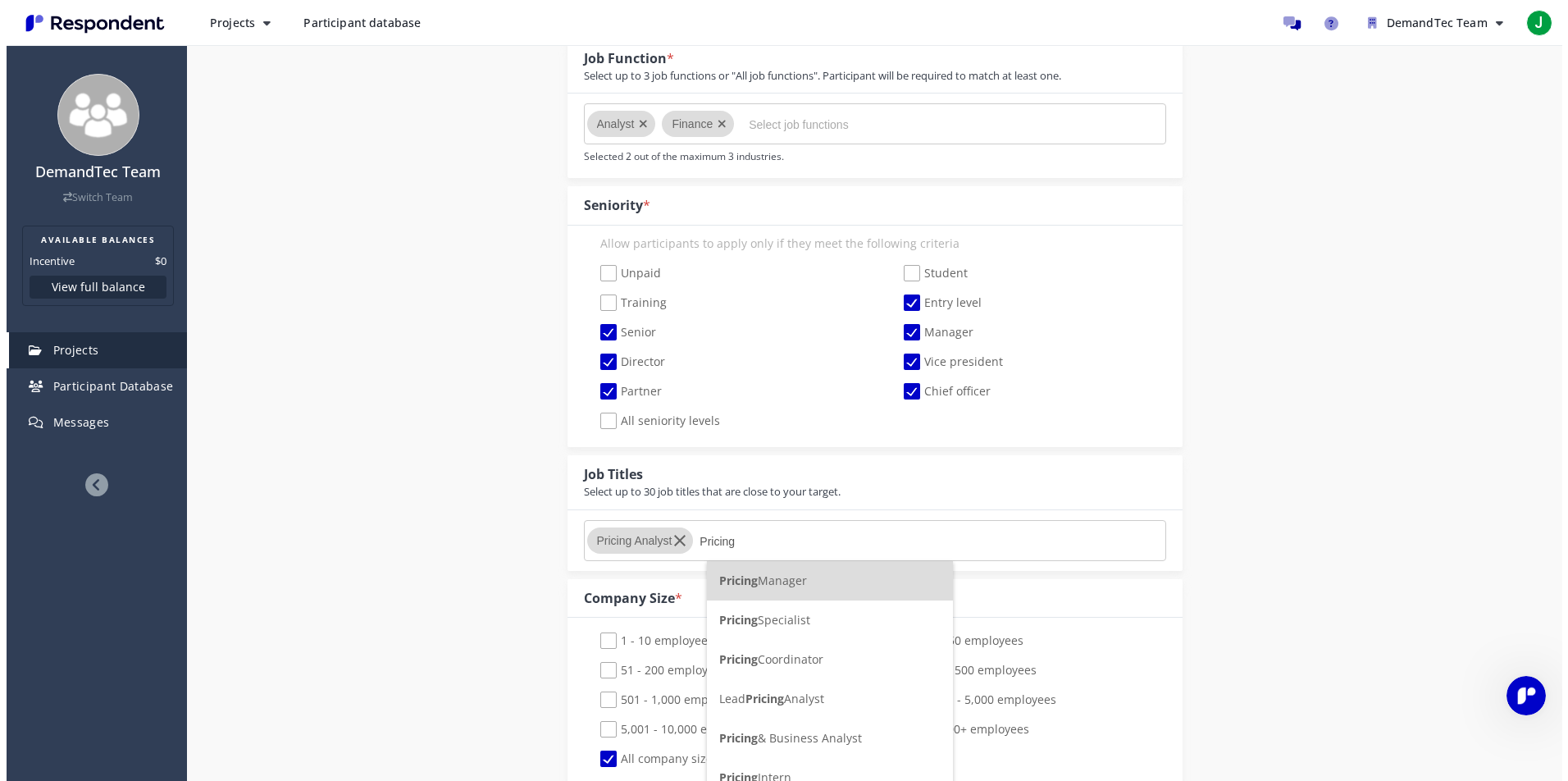
scroll to position [0, 0]
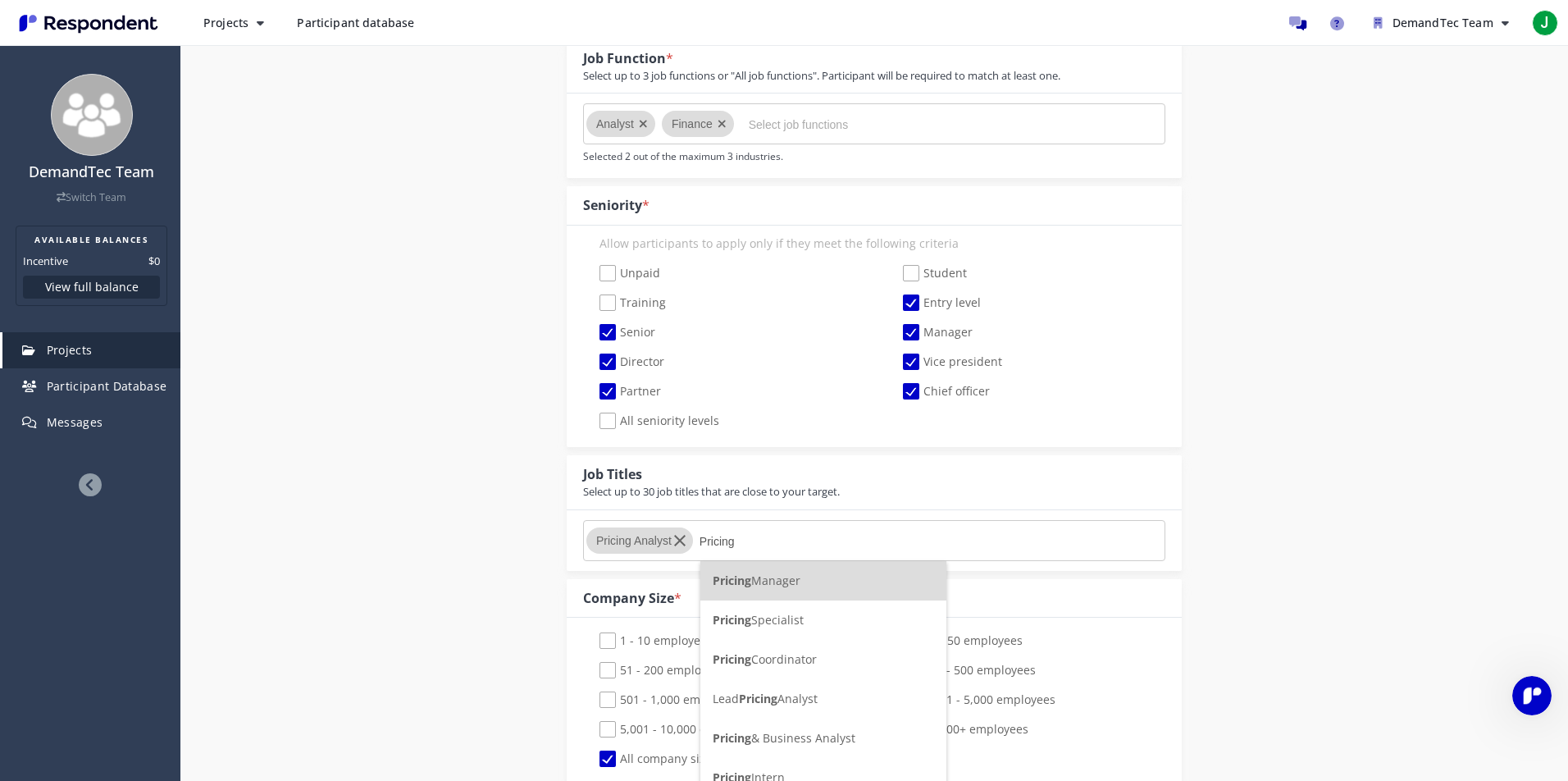
type input "Pricing"
click at [764, 579] on span "Pricing Manager" at bounding box center [756, 581] width 88 height 16
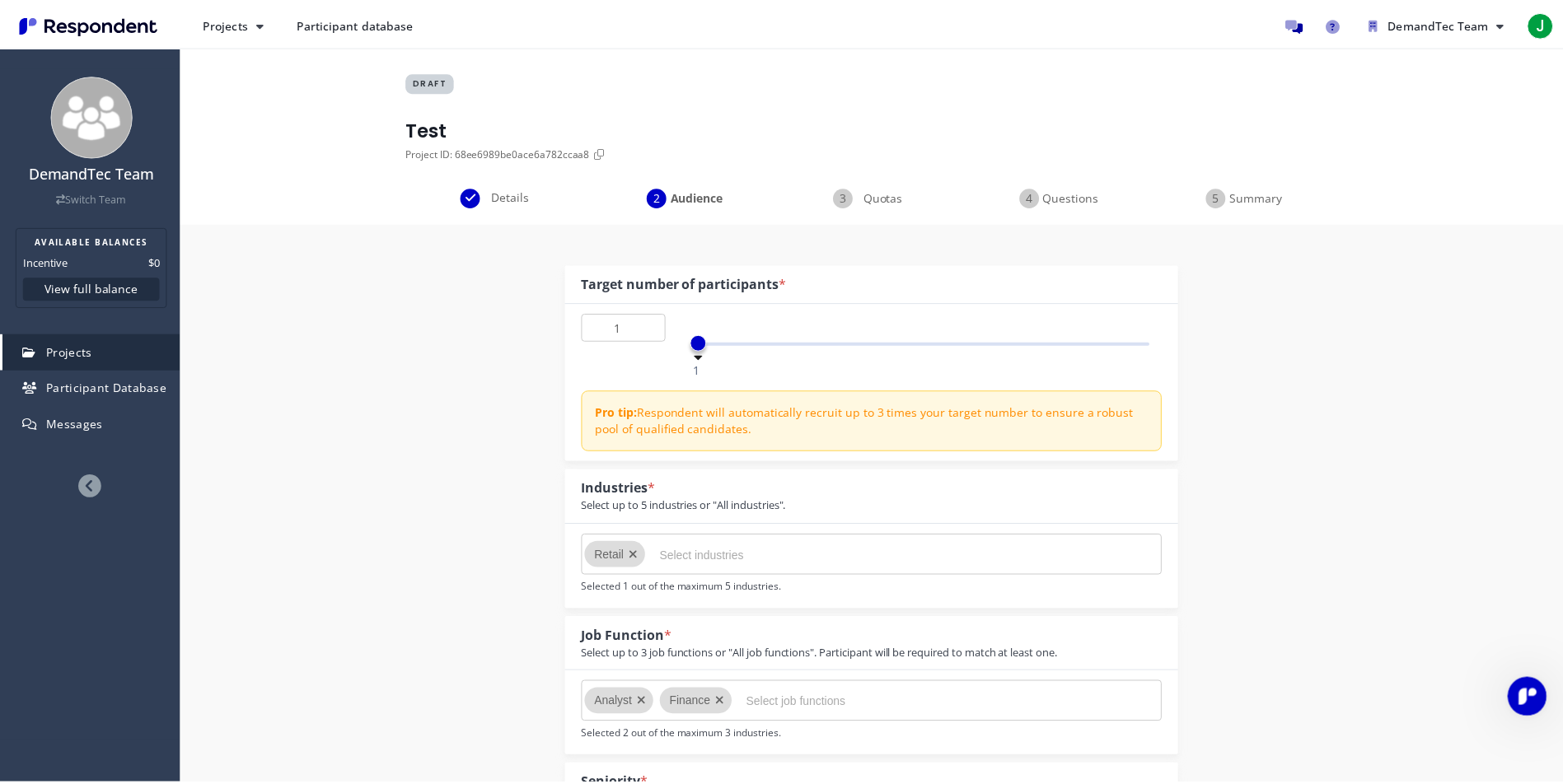
scroll to position [578, 0]
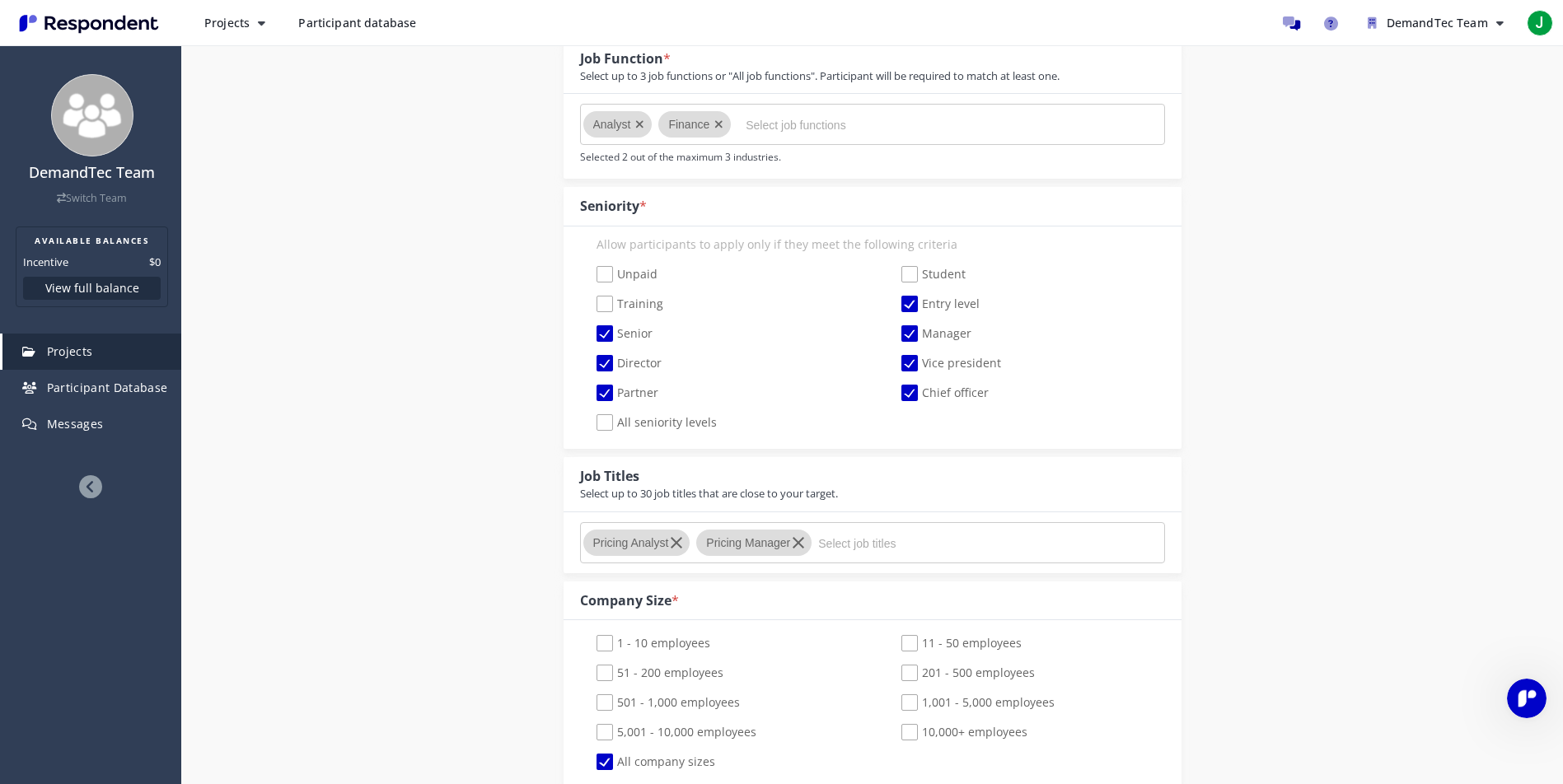
click at [880, 540] on input "Select job titles" at bounding box center [942, 544] width 247 height 28
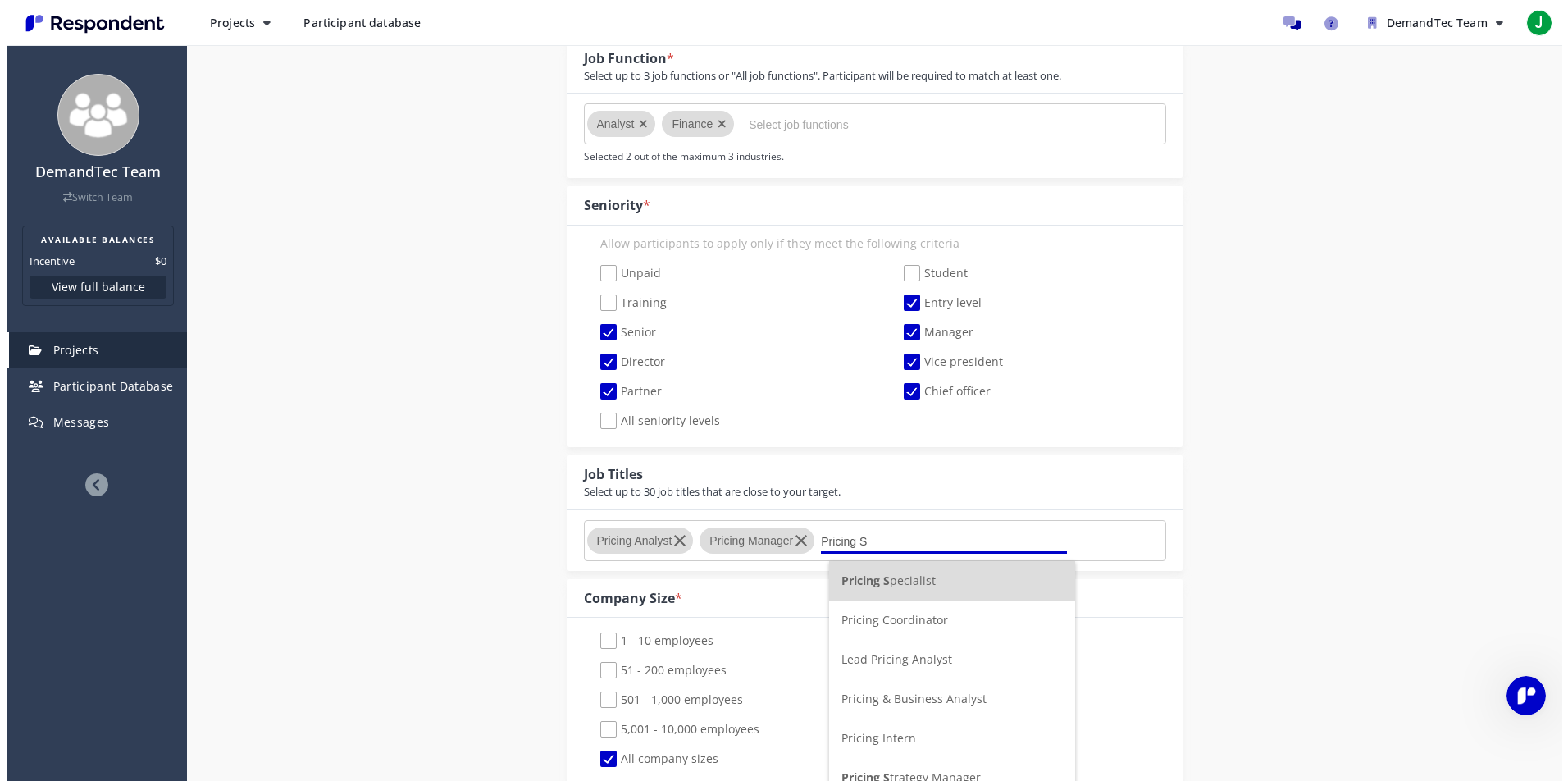
scroll to position [0, 0]
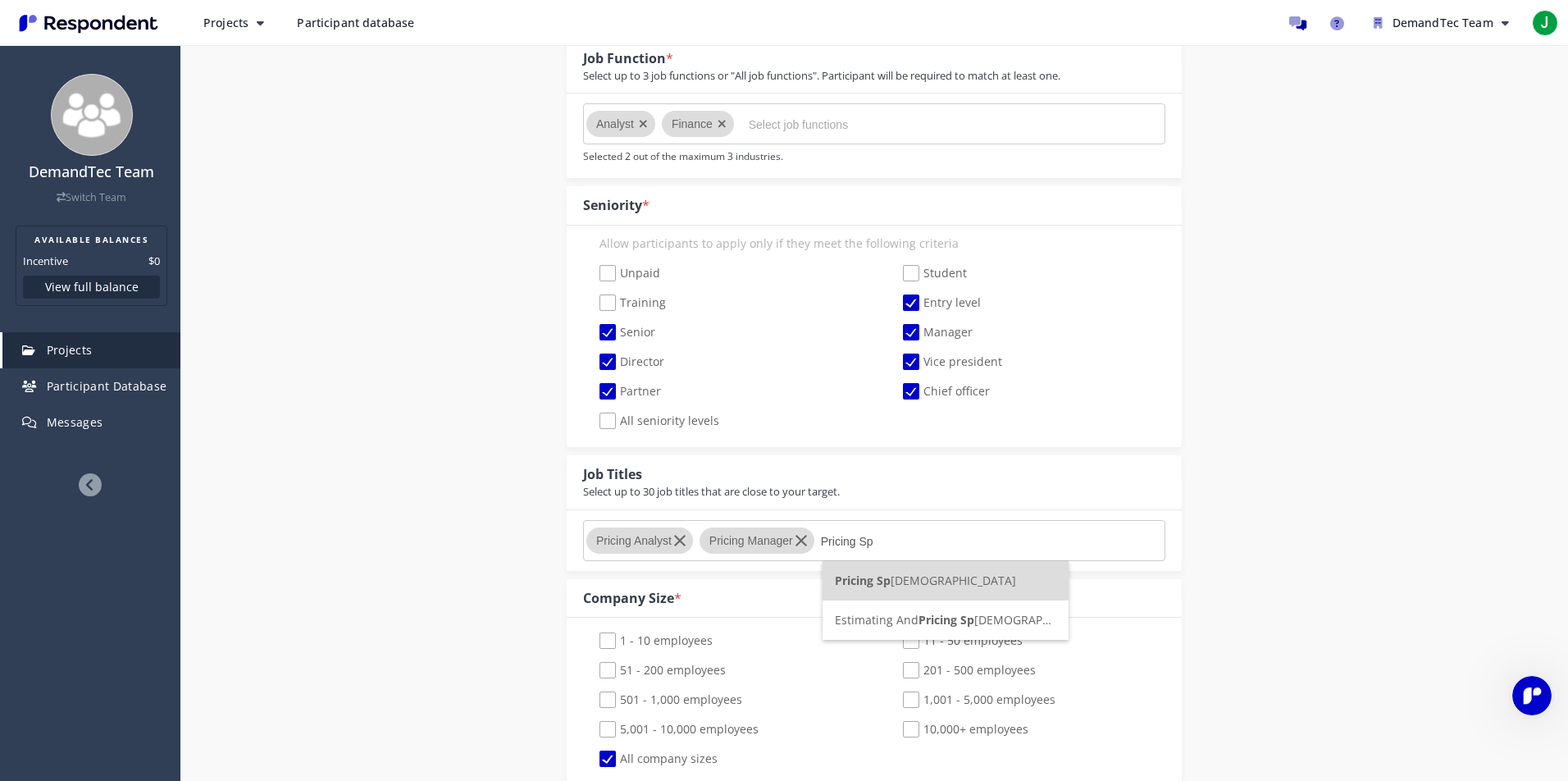
type input "Pricing Sp"
click at [890, 579] on span "Pricing Sp ecialist" at bounding box center [926, 581] width 181 height 16
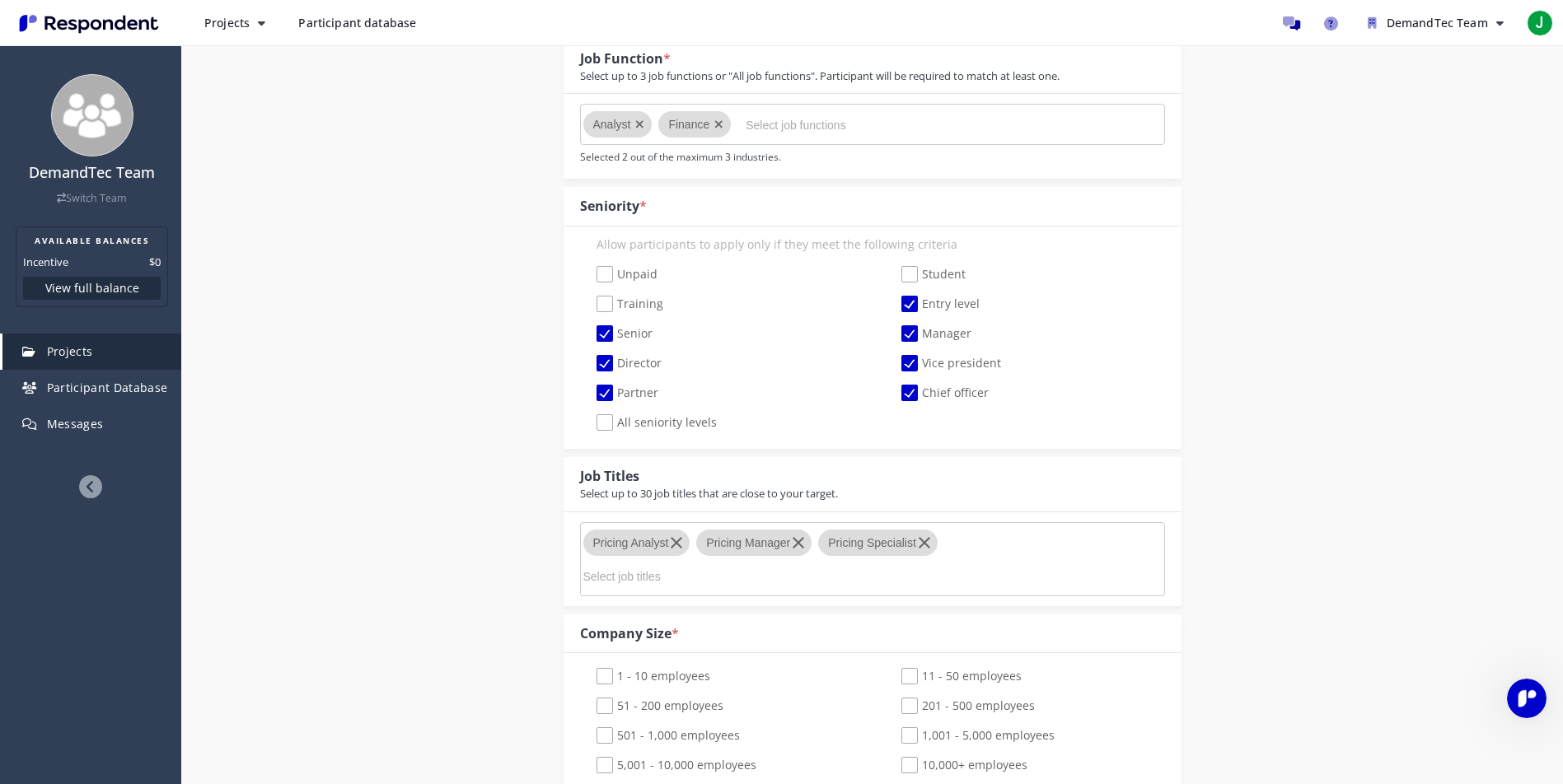
click at [1007, 550] on md-chips-wrap "Pricing Analyst Pricing Manager Pricing Specialist" at bounding box center [873, 559] width 585 height 74
click at [984, 566] on md-chips-wrap "Pricing Analyst Pricing Manager Pricing Specialist" at bounding box center [873, 559] width 585 height 74
click at [651, 576] on input "Select job titles" at bounding box center [707, 576] width 247 height 28
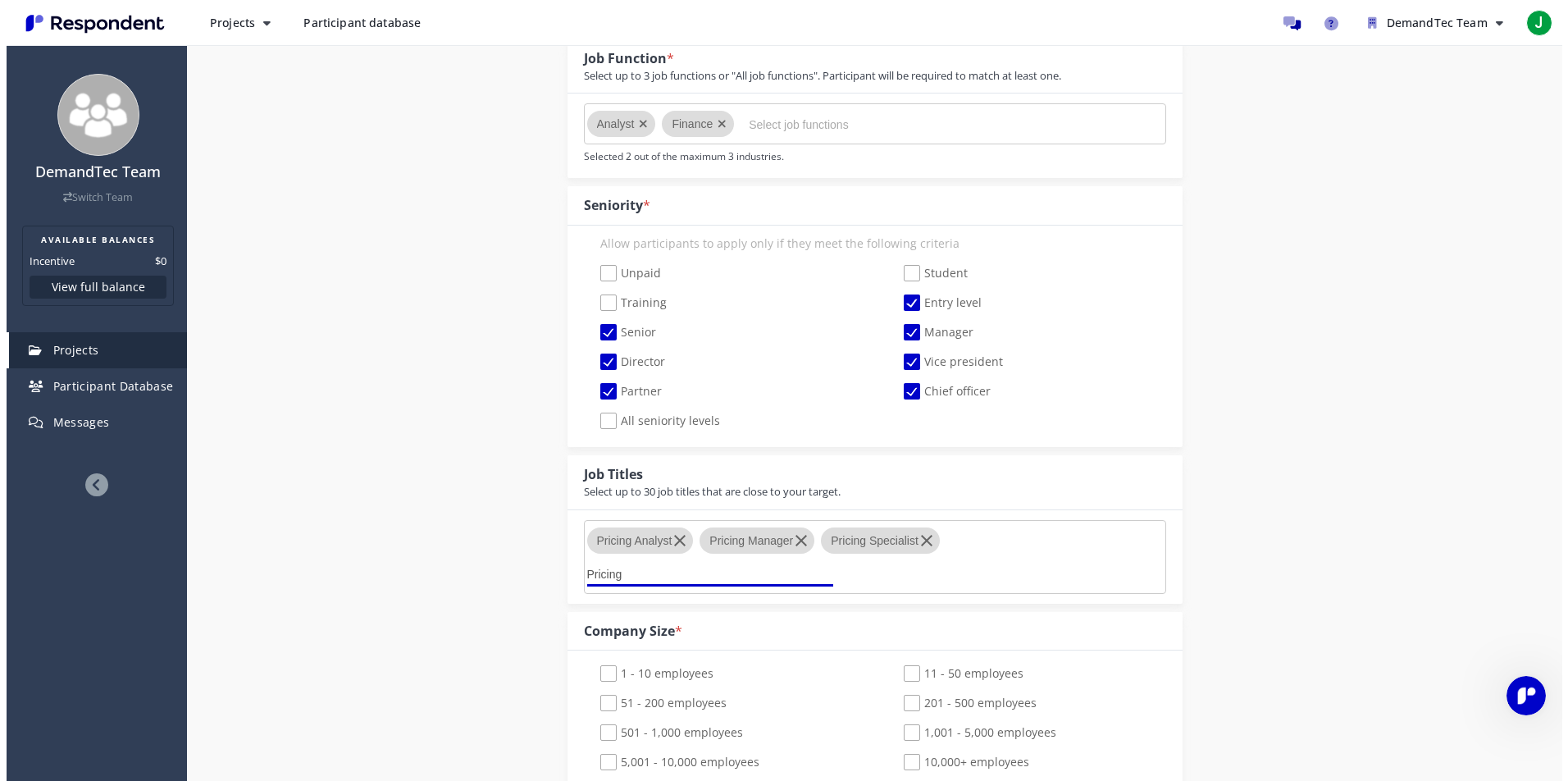
scroll to position [0, 0]
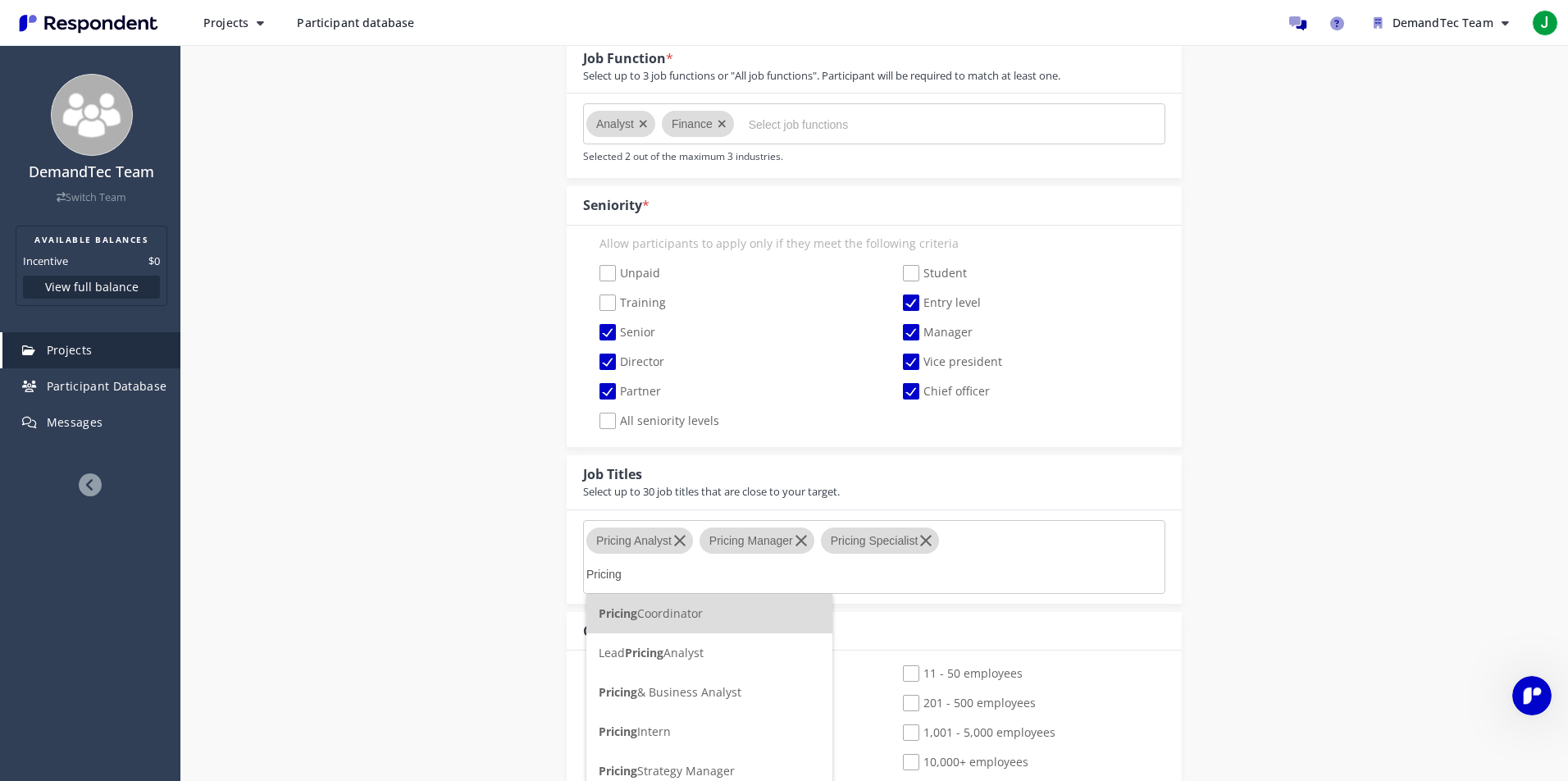
type input "Pricing"
click at [675, 692] on span "Pricing & Business Analyst" at bounding box center [671, 692] width 143 height 16
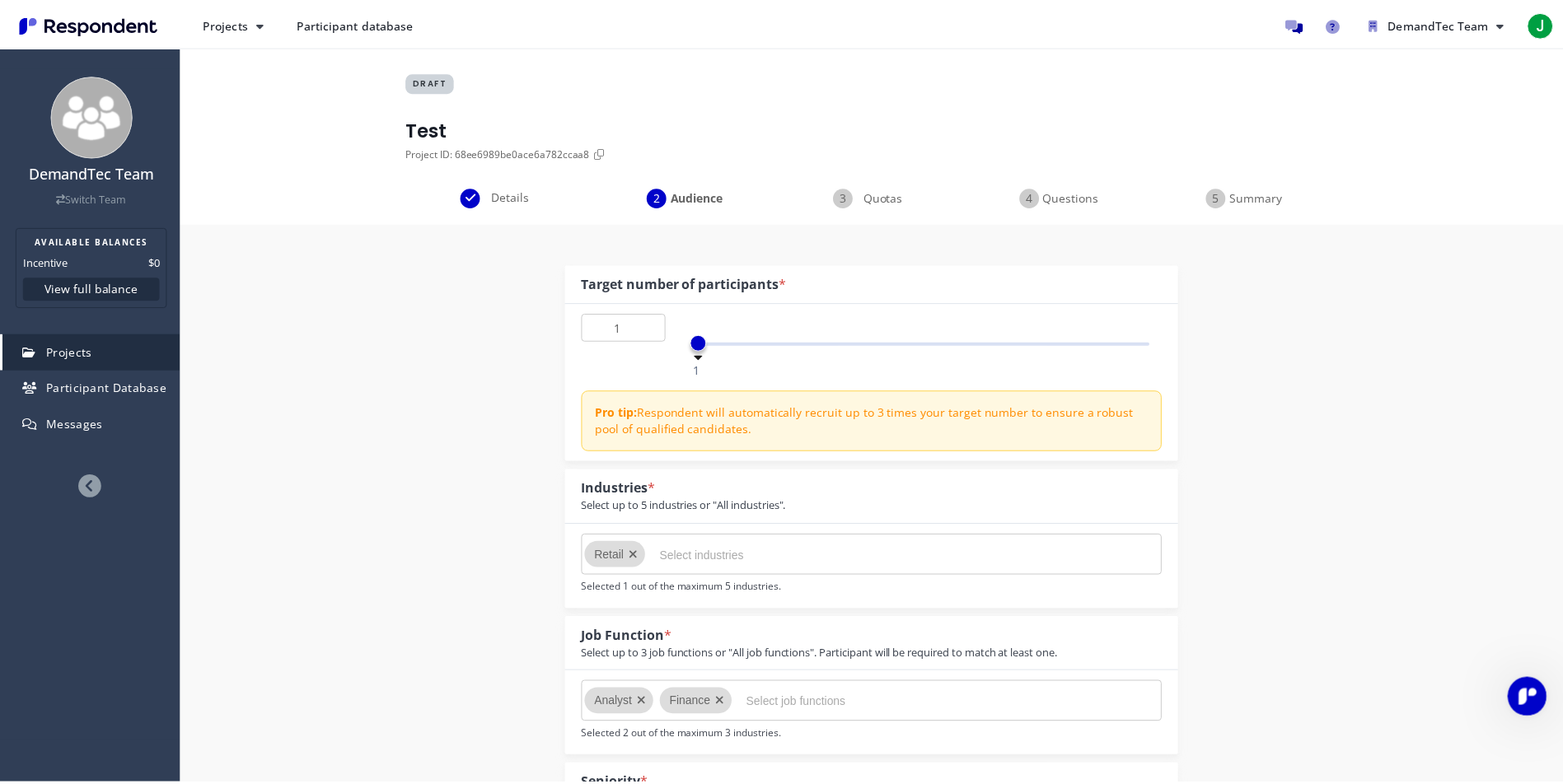
scroll to position [578, 0]
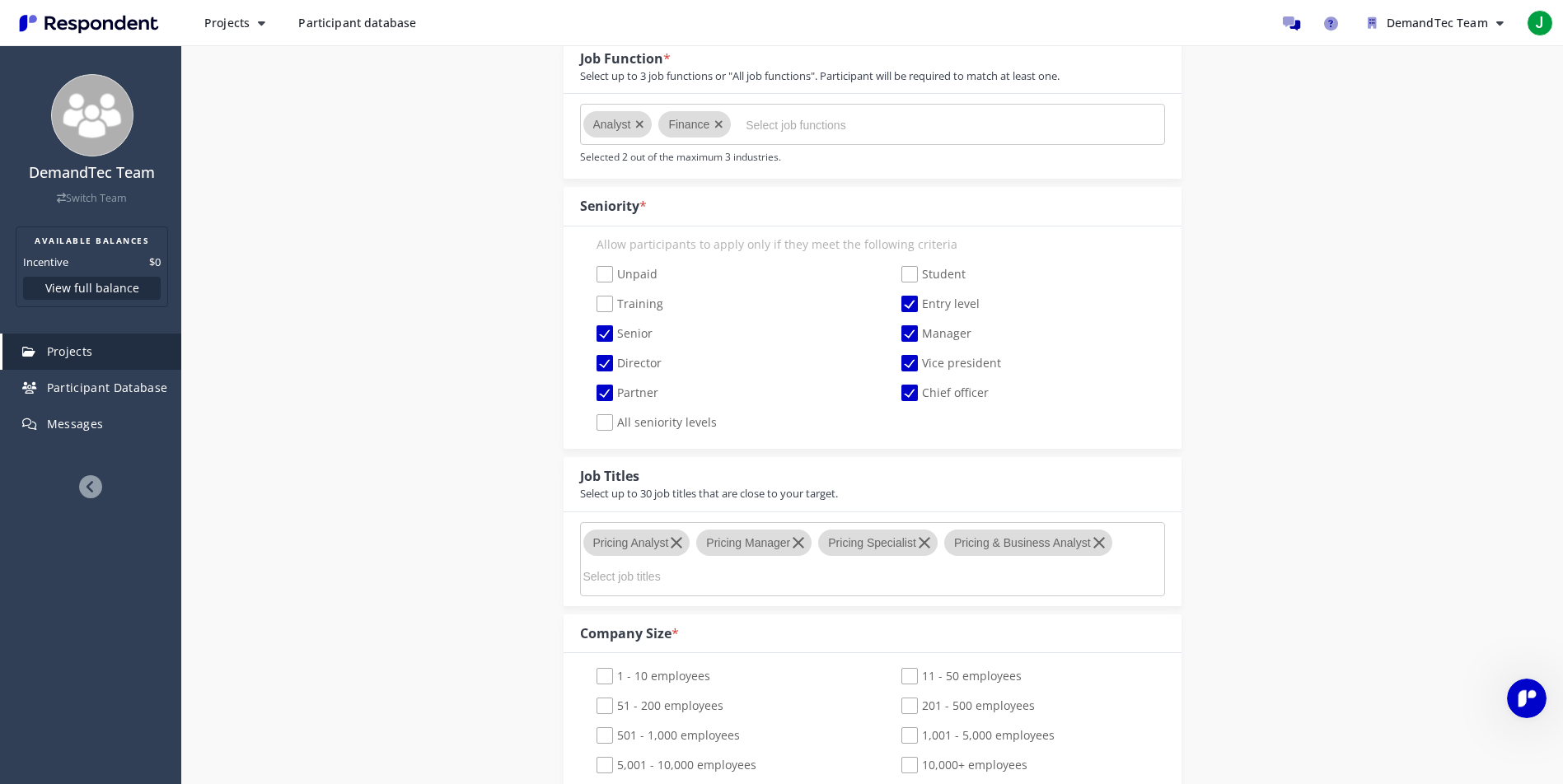
click at [641, 573] on input "Select job titles" at bounding box center [707, 576] width 247 height 28
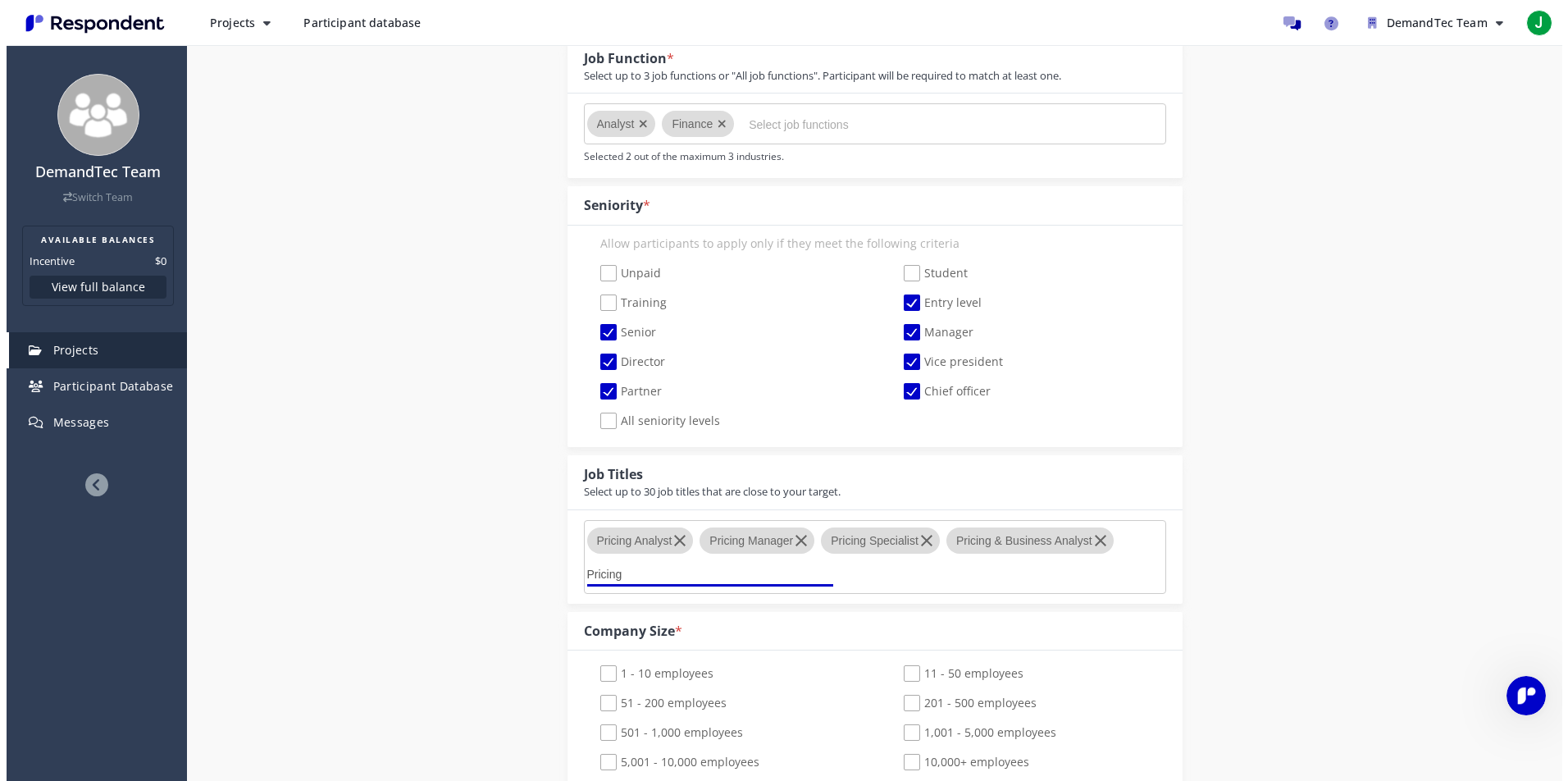
scroll to position [0, 0]
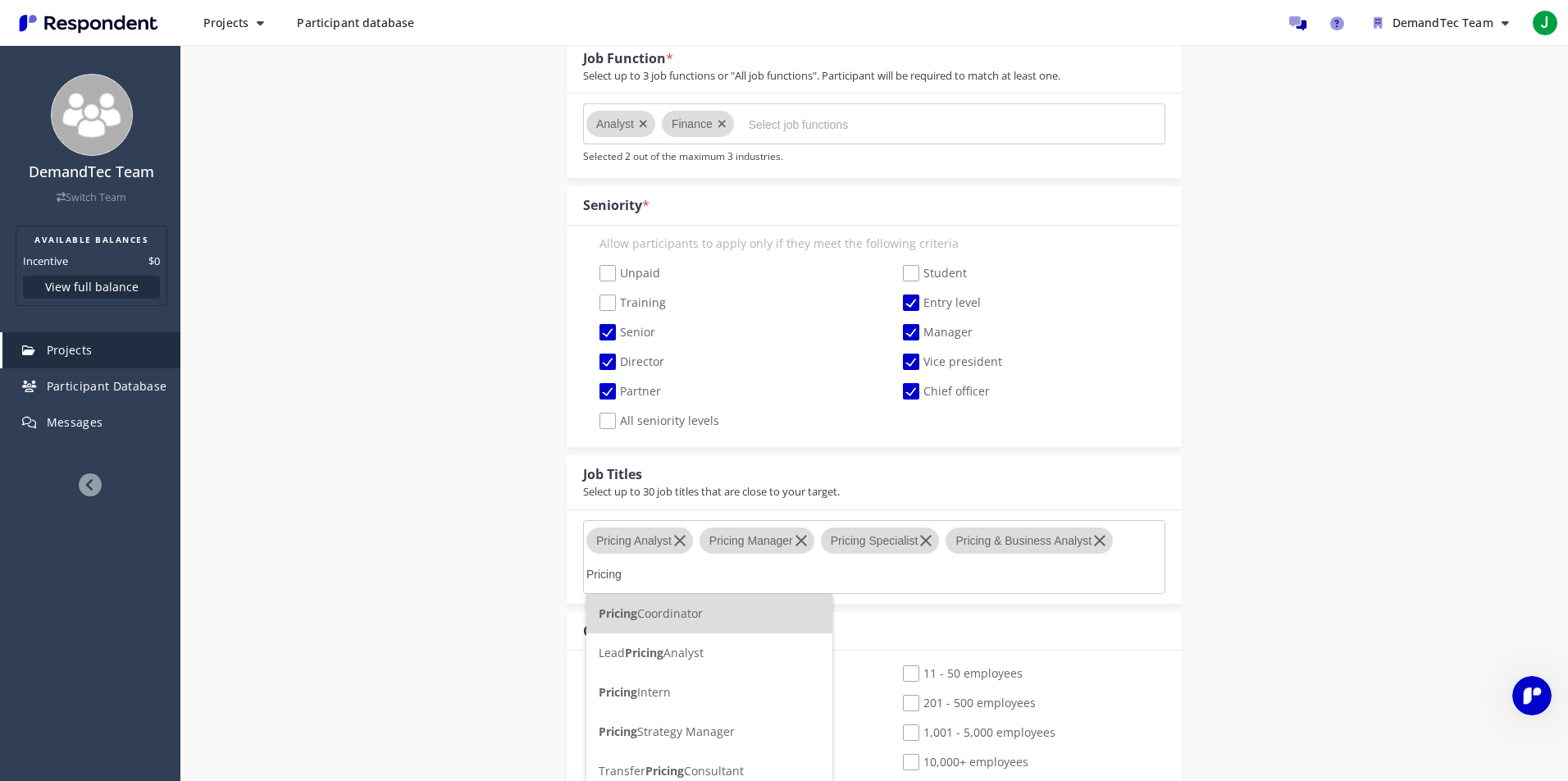
type input "Pricing"
click at [670, 619] on span "Pricing Coordinator" at bounding box center [651, 613] width 104 height 16
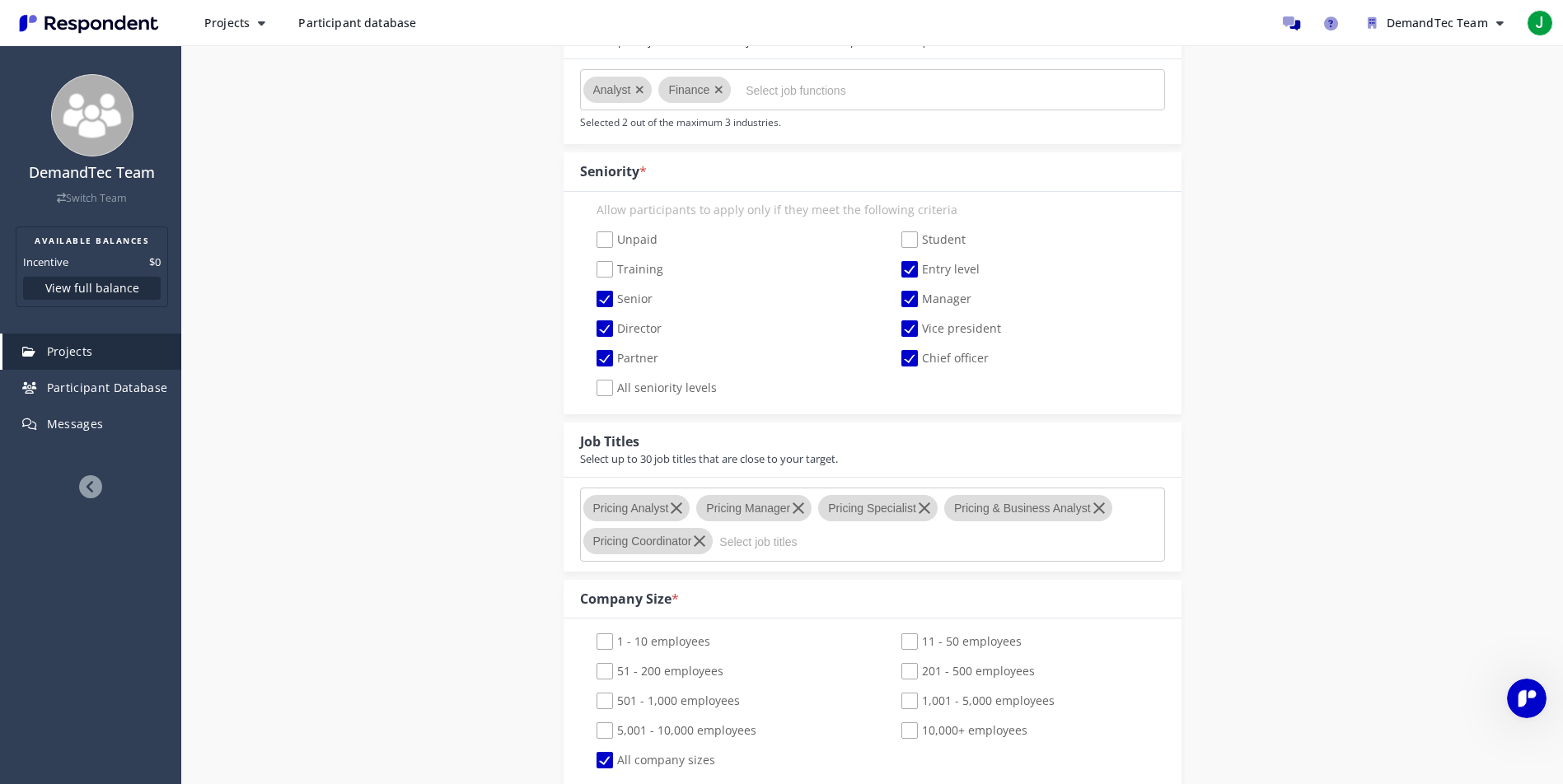
scroll to position [702, 0]
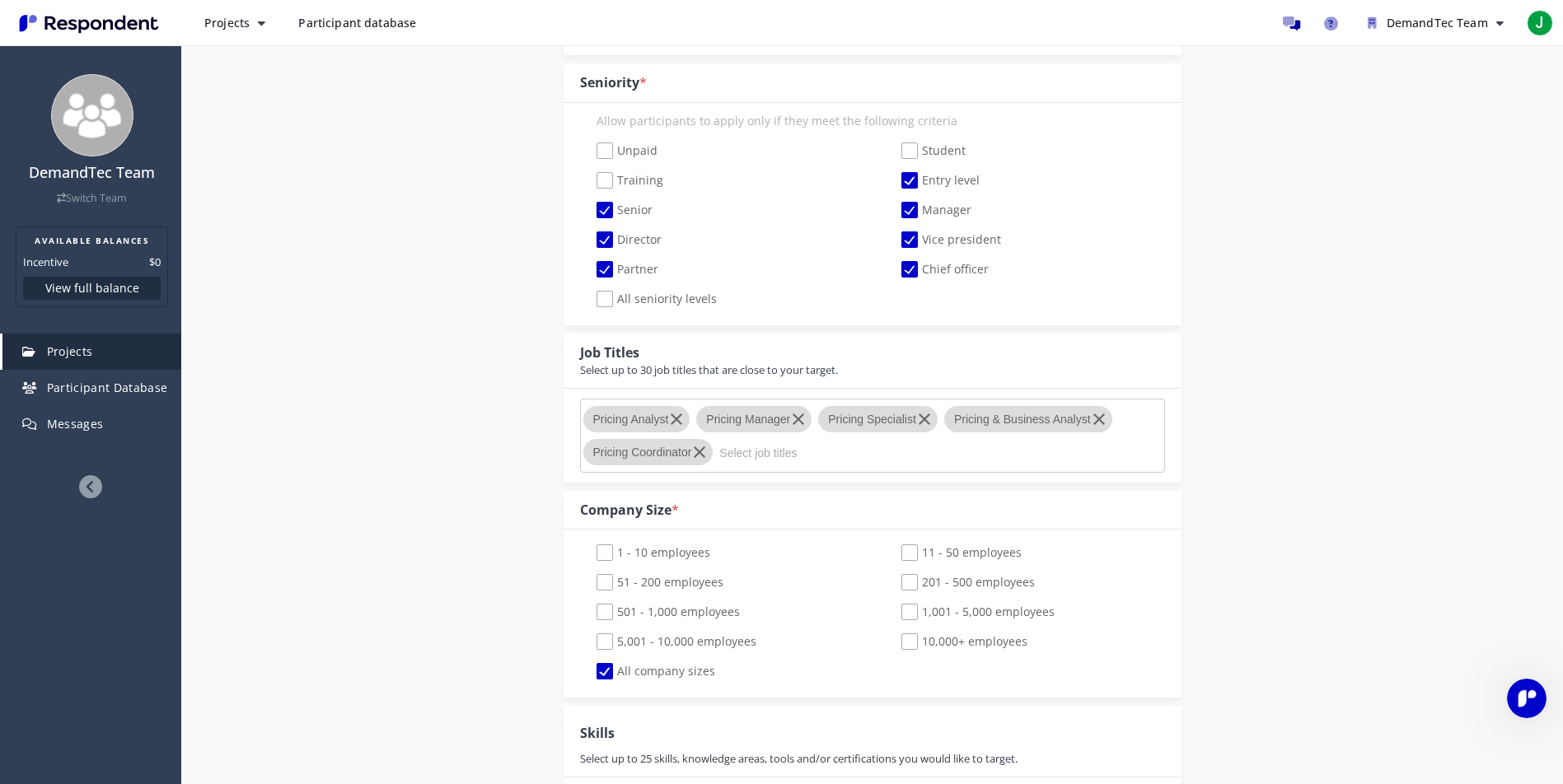
click at [746, 457] on input "Select job titles" at bounding box center [843, 453] width 247 height 28
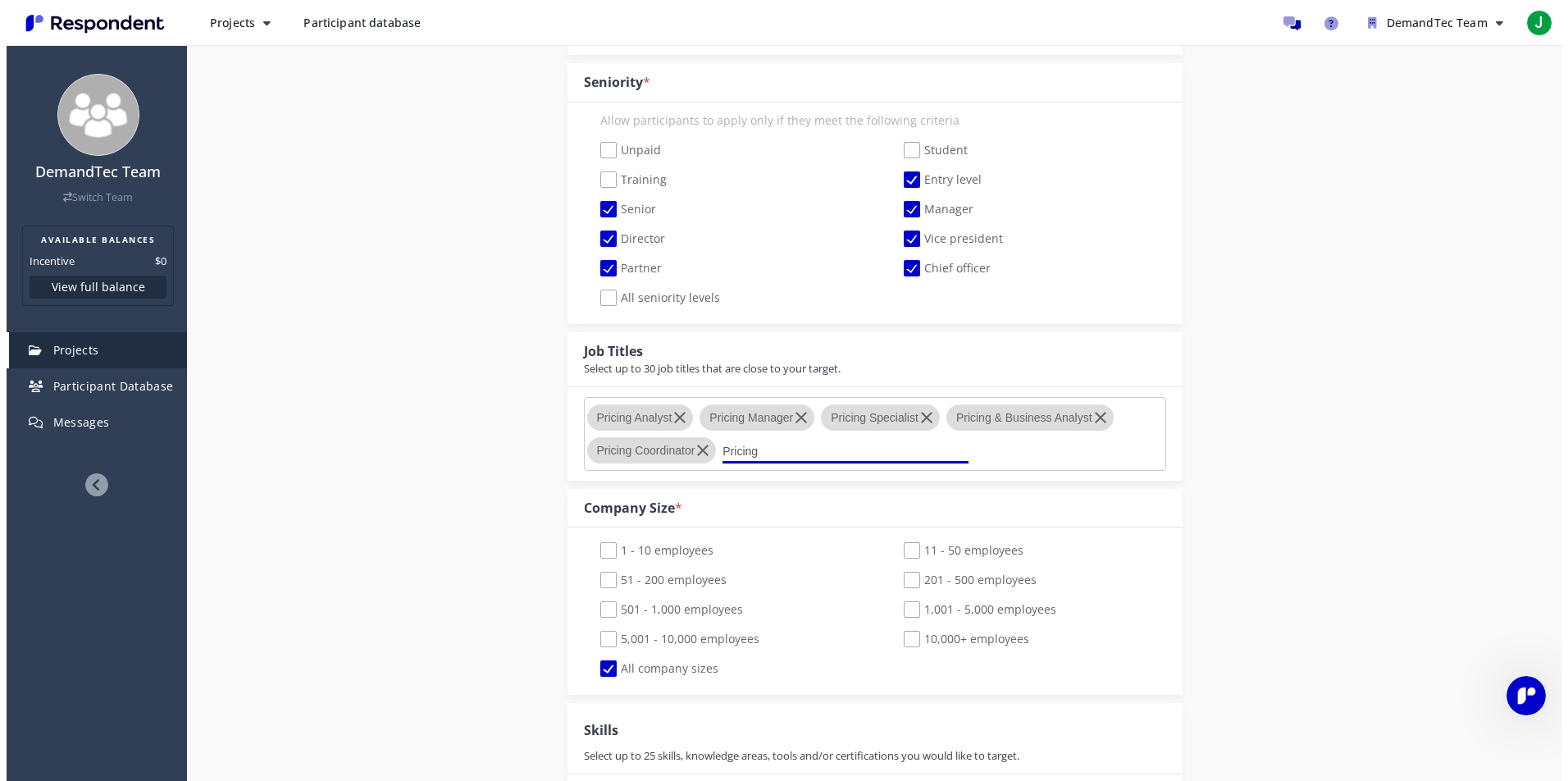
scroll to position [0, 0]
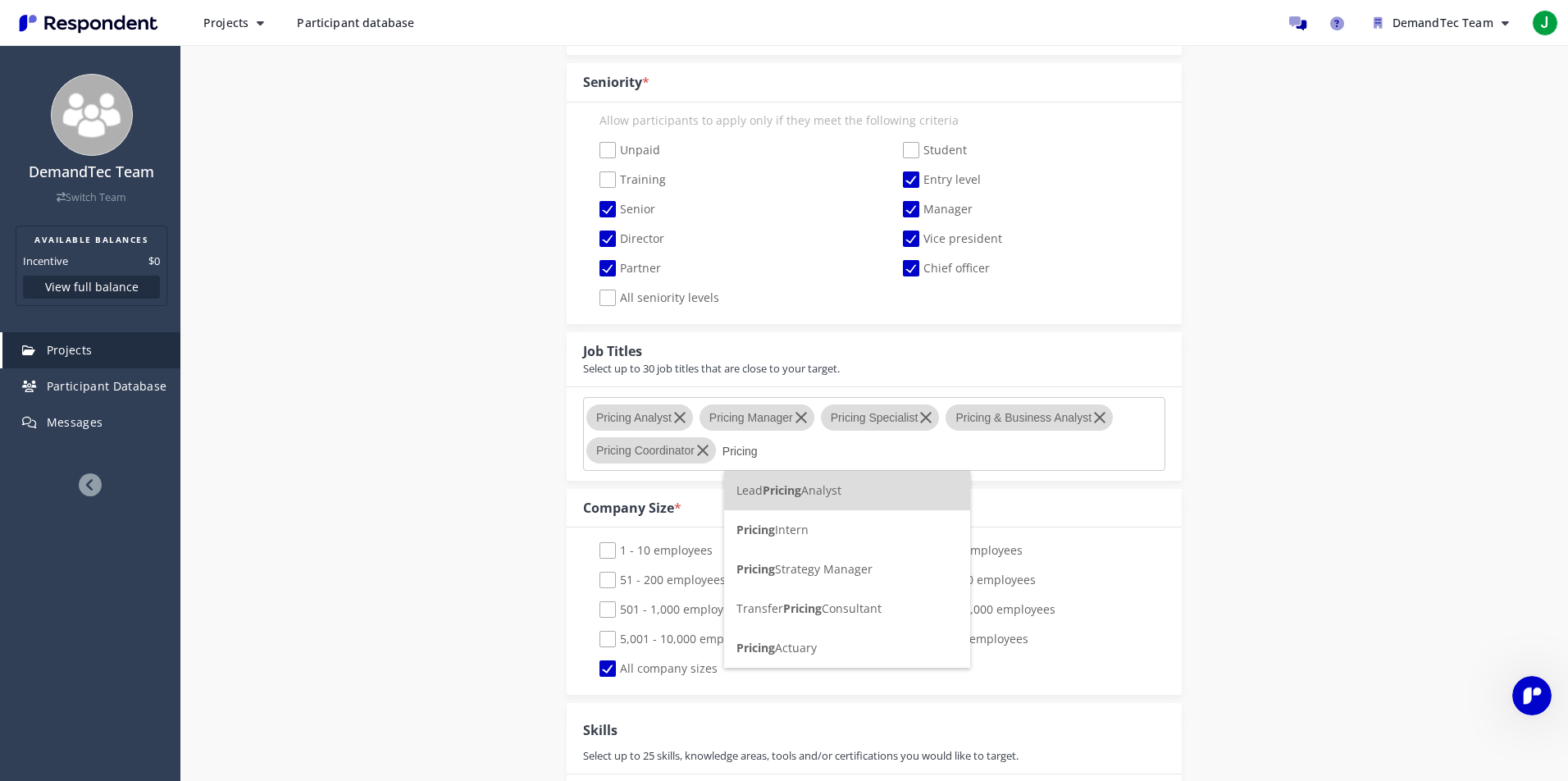
type input "Pricing"
click at [766, 490] on span "Pricing" at bounding box center [782, 490] width 38 height 16
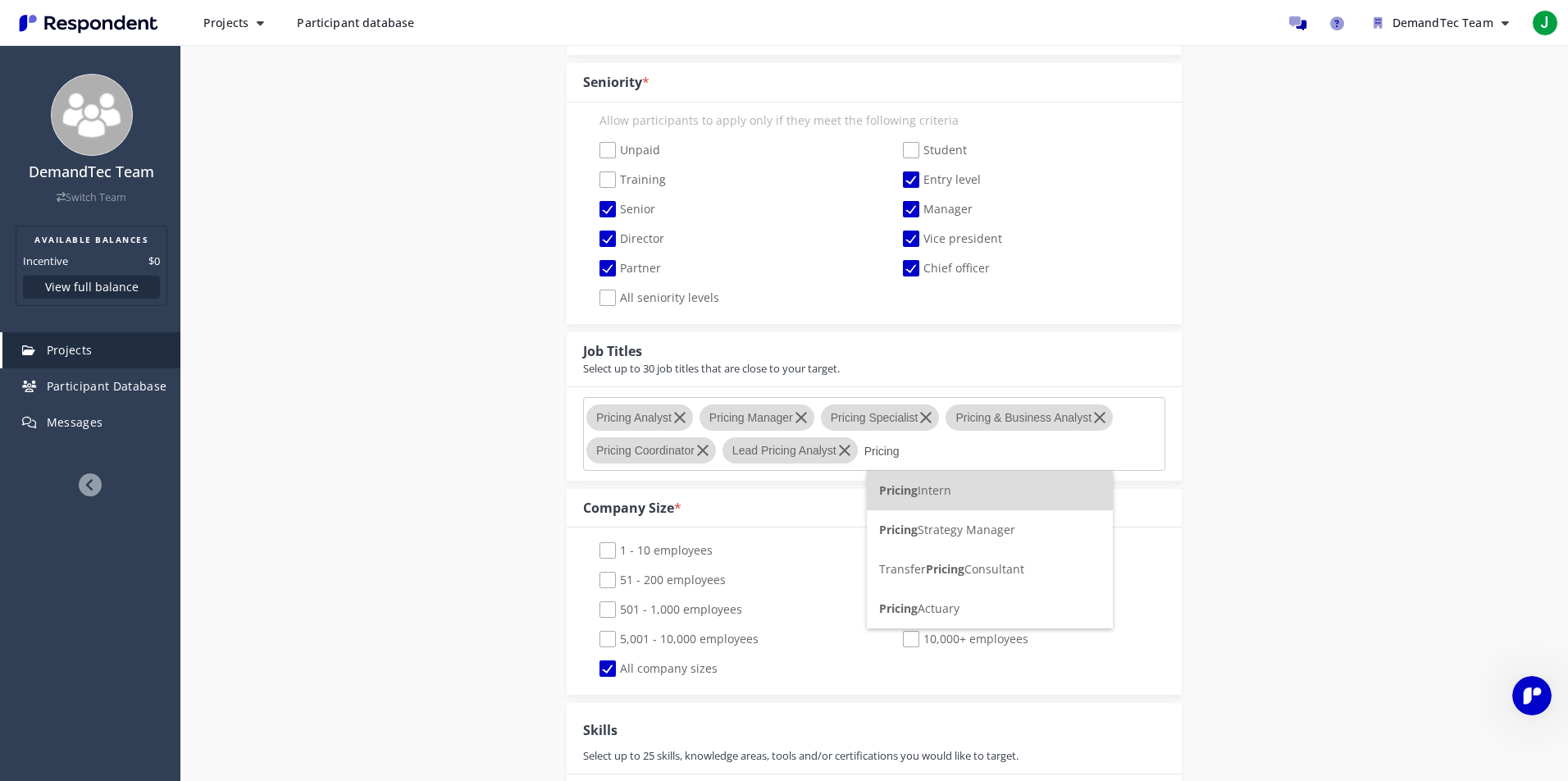
type input "Pricing"
click at [937, 532] on span "Pricing Strategy Manager" at bounding box center [947, 530] width 136 height 16
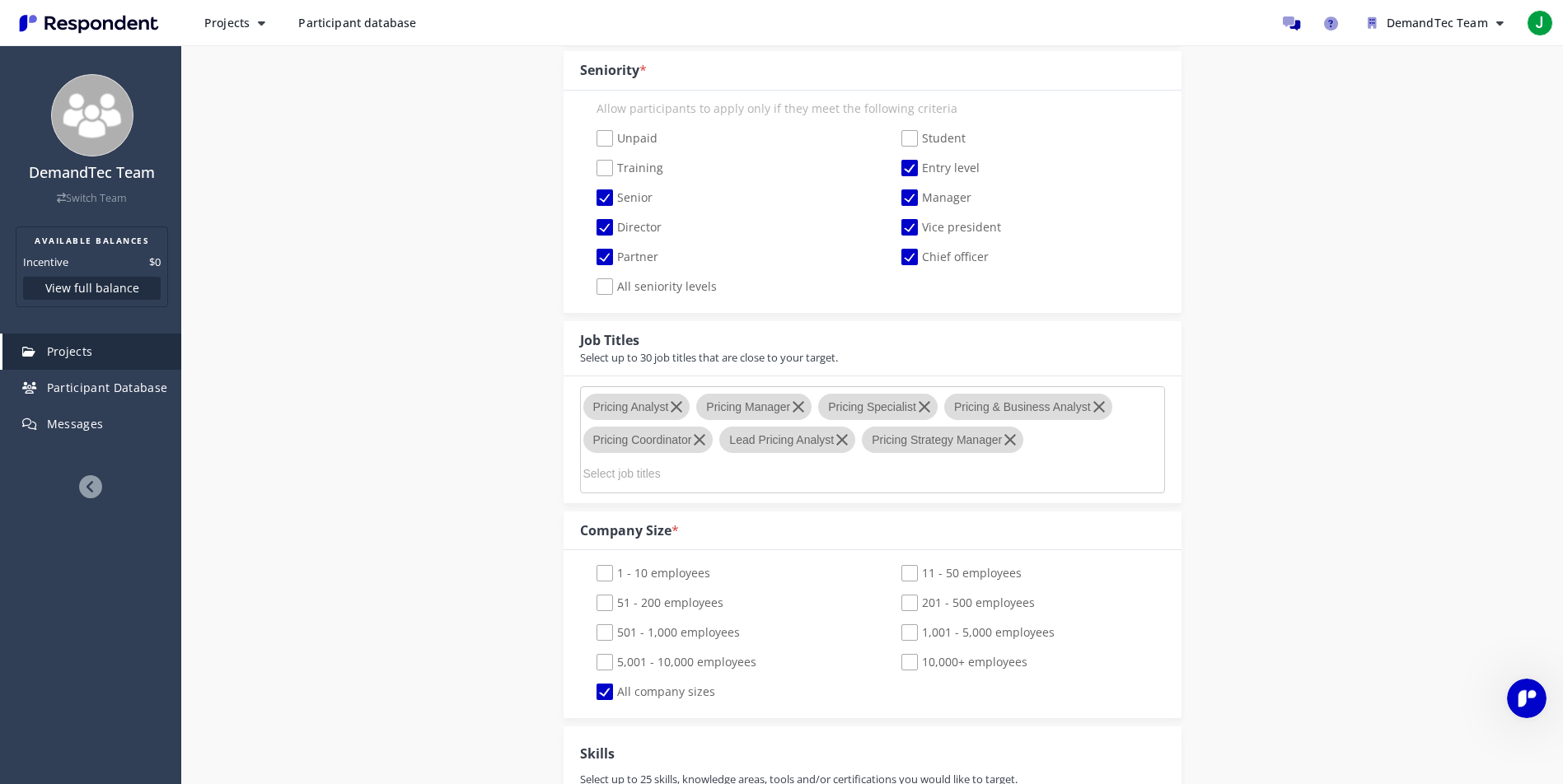
scroll to position [728, 0]
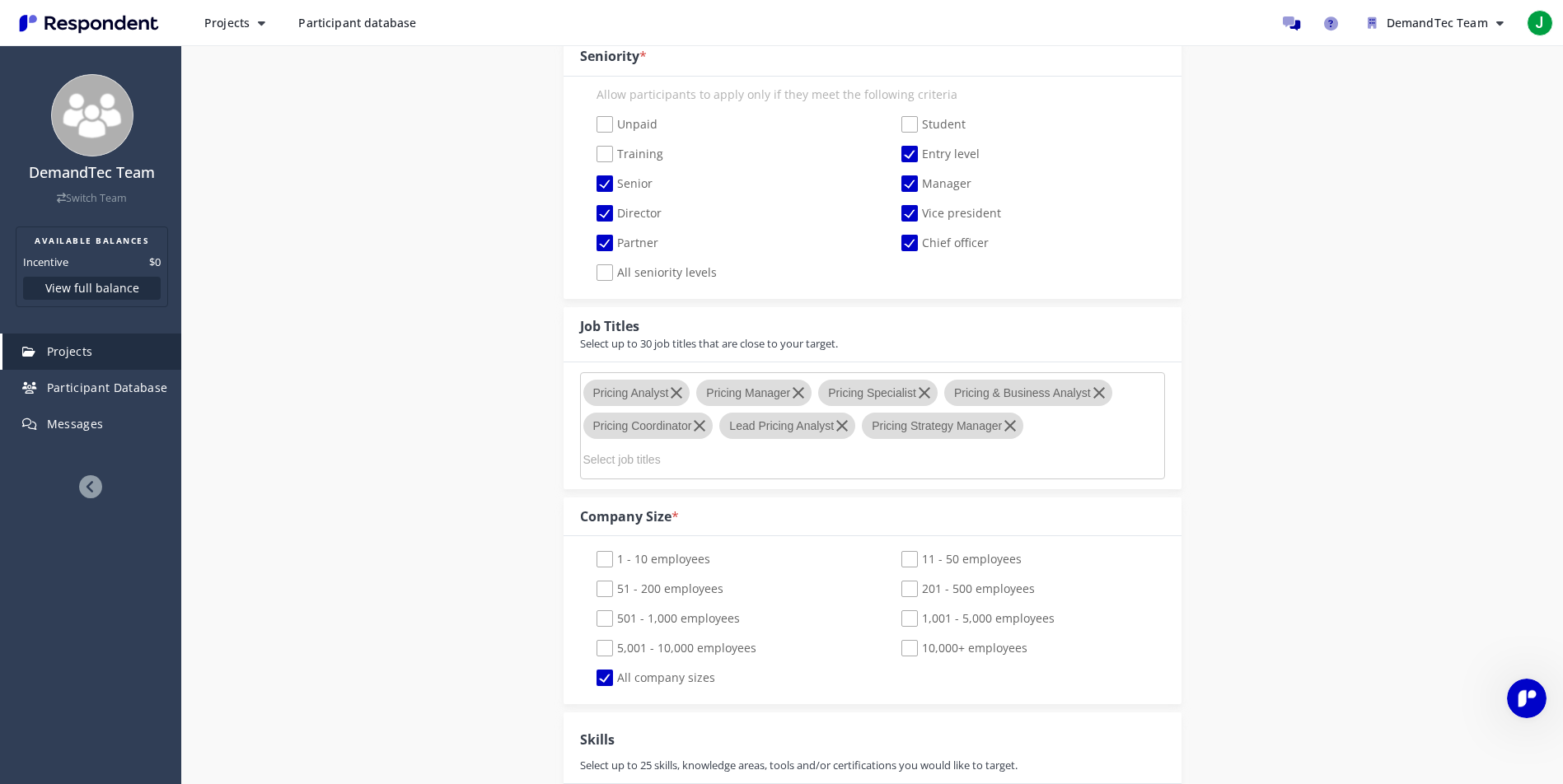
click at [603, 590] on span "51 - 200 employees" at bounding box center [660, 590] width 127 height 20
click at [591, 590] on input "51 - 200 employees" at bounding box center [585, 590] width 11 height 11
checkbox input "true"
checkbox input "false"
click at [611, 614] on span "501 - 1,000 employees" at bounding box center [668, 620] width 144 height 20
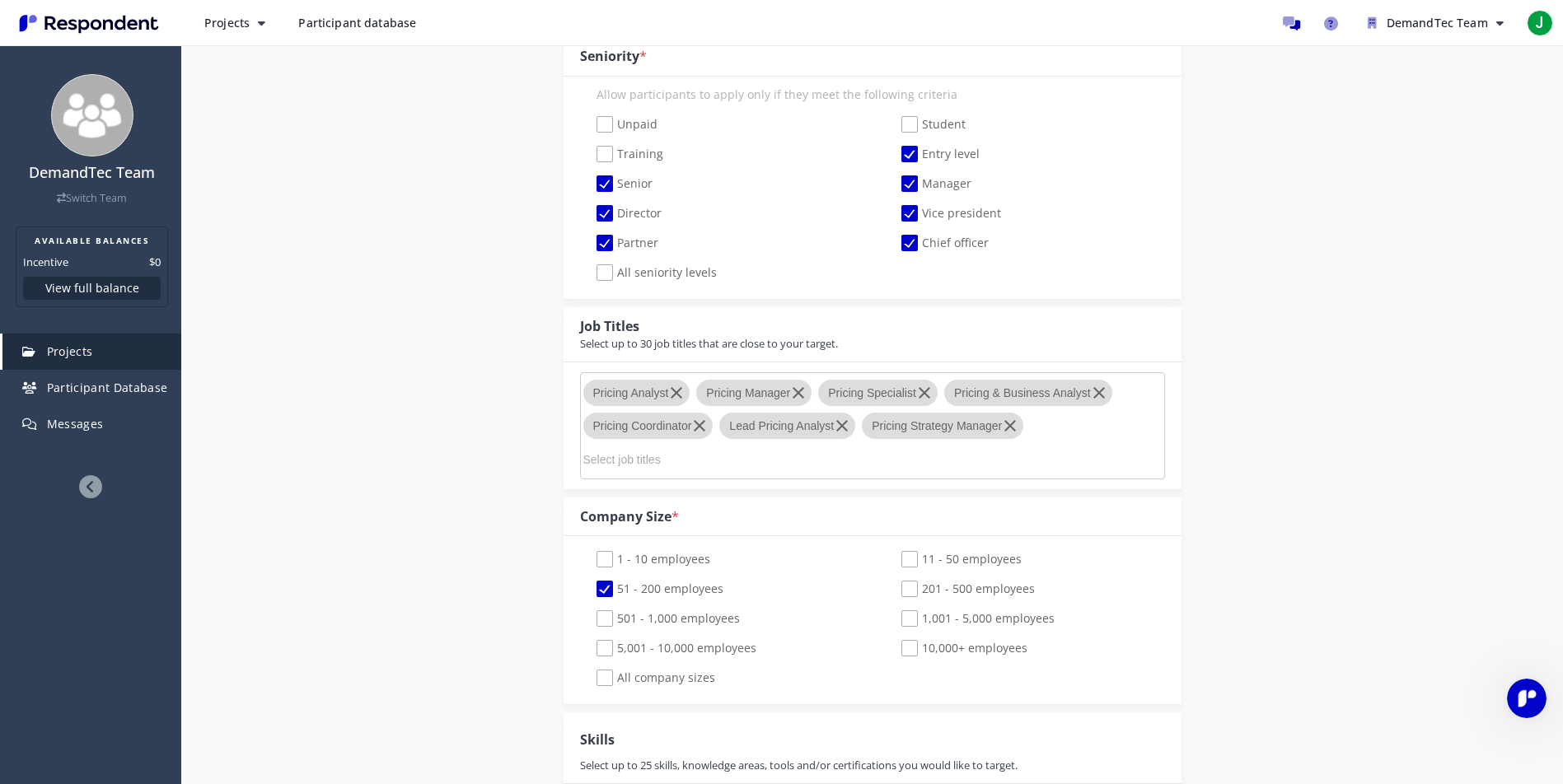
click at [591, 614] on input "501 - 1,000 employees" at bounding box center [585, 619] width 11 height 11
checkbox input "true"
click at [605, 644] on span "5,001 - 10,000 employees" at bounding box center [676, 650] width 159 height 20
click at [591, 644] on input "5,001 - 10,000 employees" at bounding box center [585, 649] width 11 height 11
checkbox input "true"
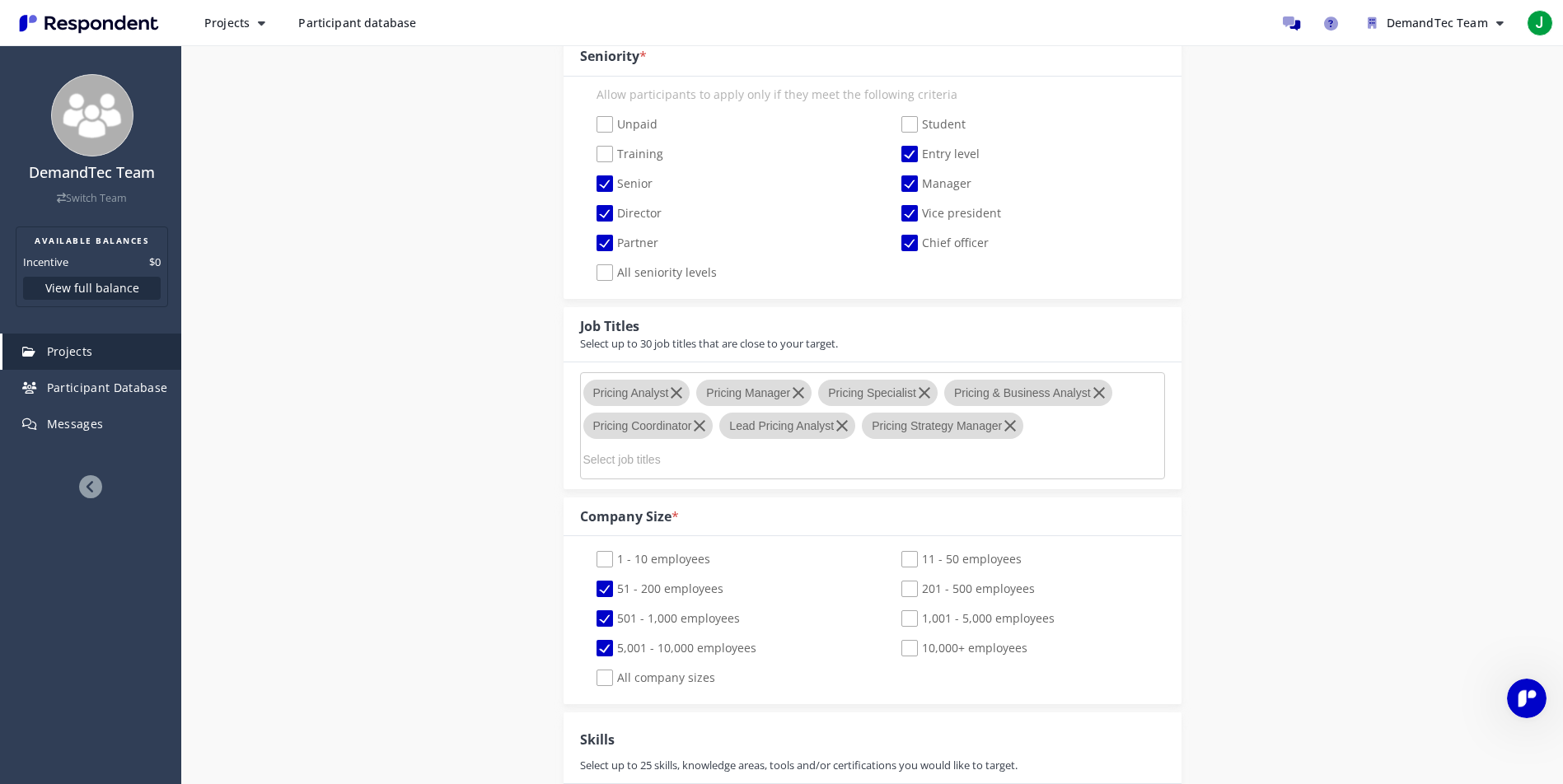
click at [916, 639] on div "1 - 10 employees 11 - 50 employees 51 - 200 employees 201 - 500 employees 501 -…" at bounding box center [873, 620] width 610 height 148
click at [913, 589] on span "201 - 500 employees" at bounding box center [968, 590] width 133 height 20
click at [895, 589] on input "201 - 500 employees" at bounding box center [890, 590] width 11 height 11
checkbox input "true"
click at [907, 560] on span "11 - 50 employees" at bounding box center [961, 561] width 120 height 20
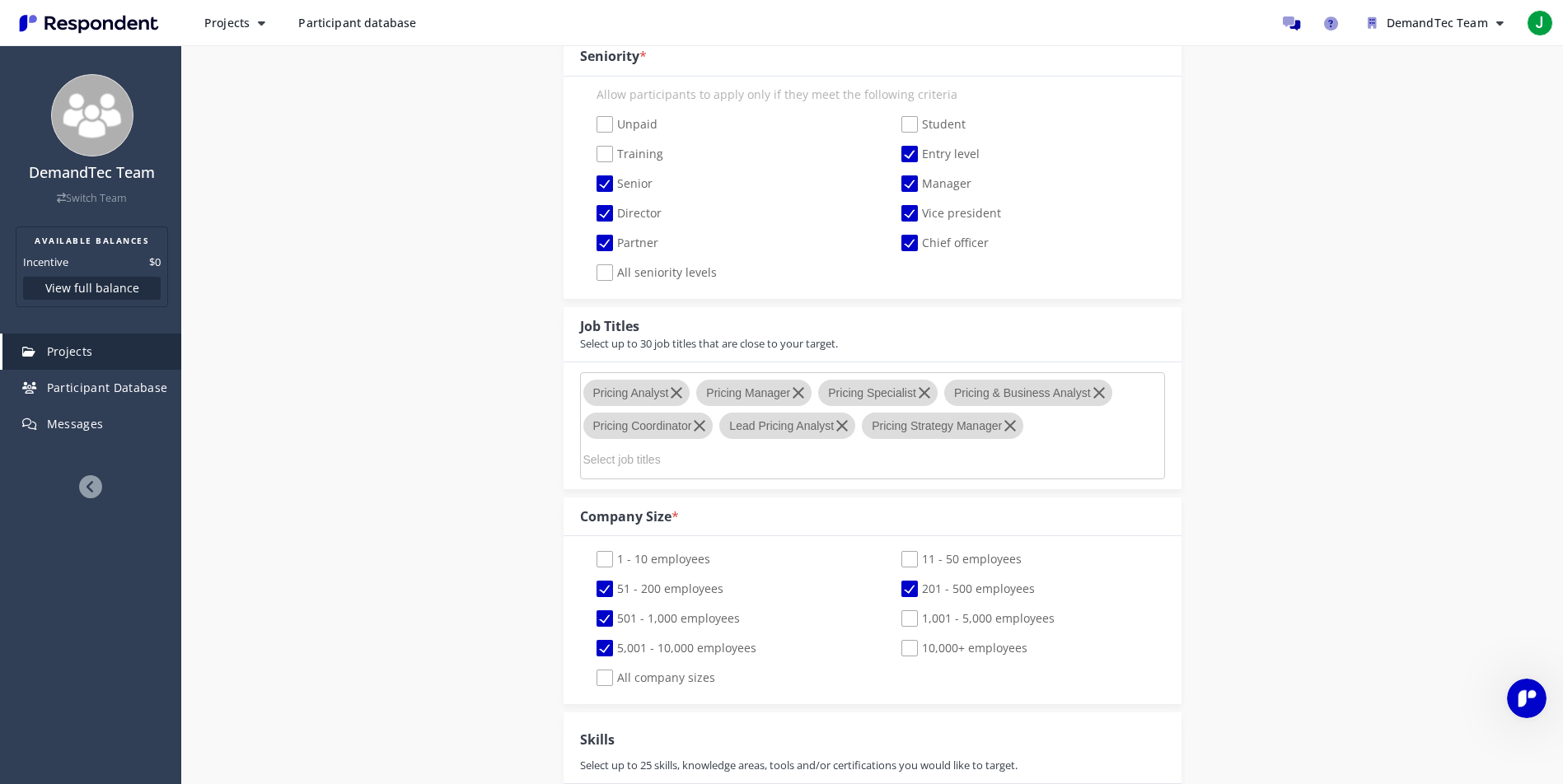
click at [895, 560] on input "11 - 50 employees" at bounding box center [890, 560] width 11 height 11
checkbox input "true"
click at [904, 618] on span "1,001 - 5,000 employees" at bounding box center [978, 620] width 153 height 20
click at [895, 618] on input "1,001 - 5,000 employees" at bounding box center [890, 619] width 11 height 11
checkbox input "true"
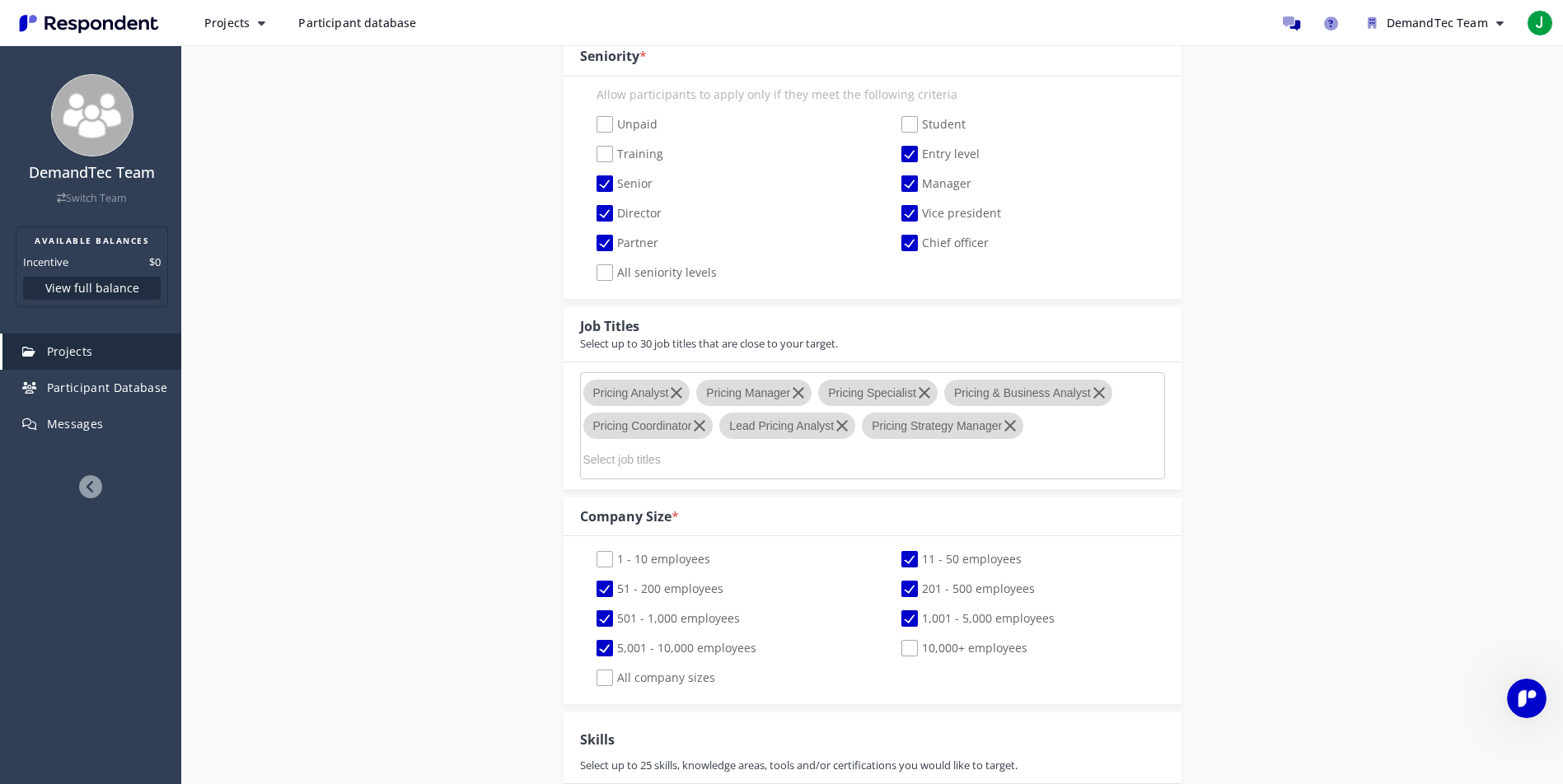
click at [909, 649] on span "10,000+ employees" at bounding box center [965, 650] width 126 height 20
click at [895, 649] on input "10,000+ employees" at bounding box center [890, 649] width 11 height 11
checkbox input "true"
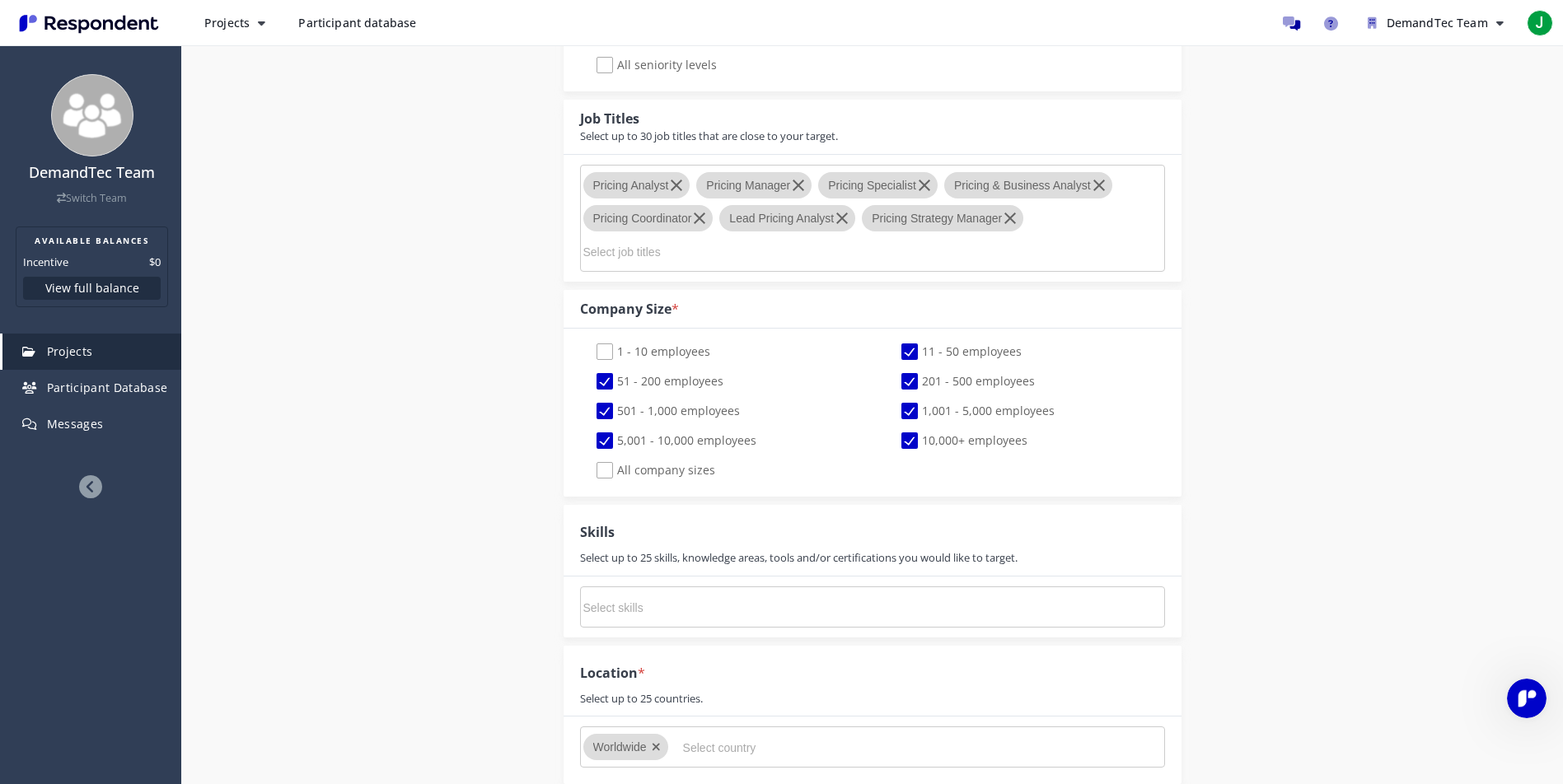
scroll to position [943, 0]
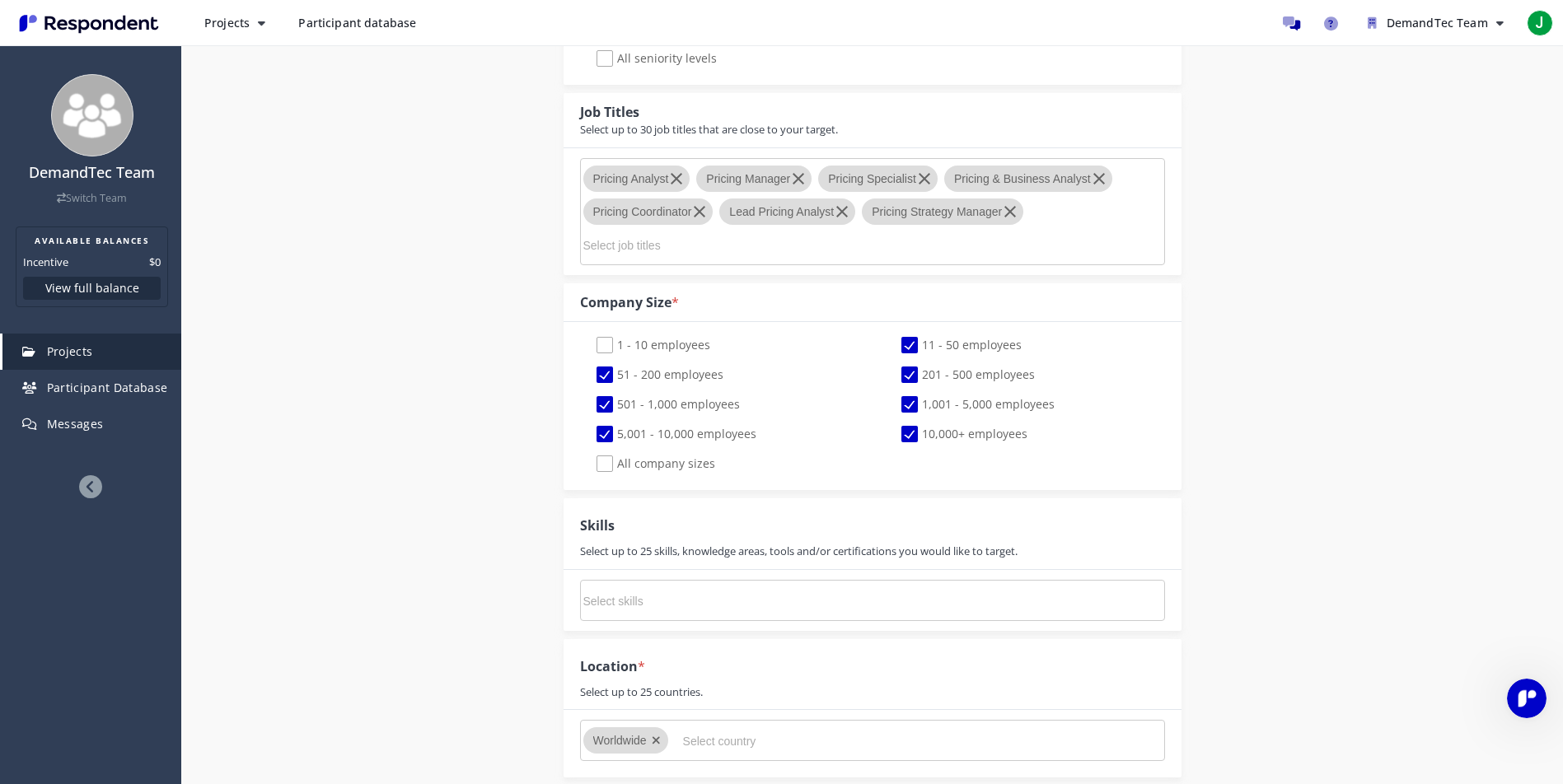
click at [865, 597] on md-chips-wrap at bounding box center [873, 600] width 585 height 41
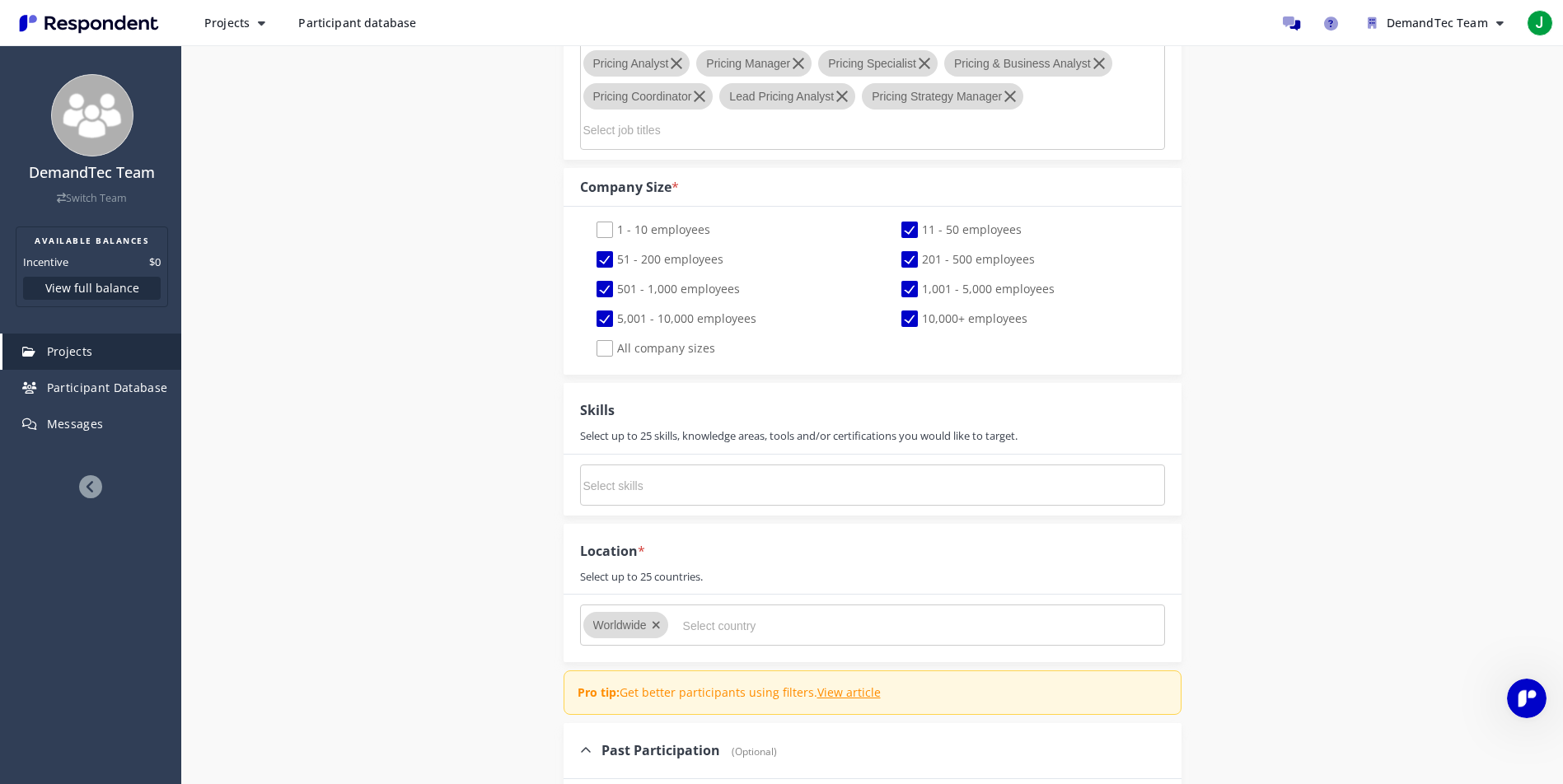
scroll to position [1086, 0]
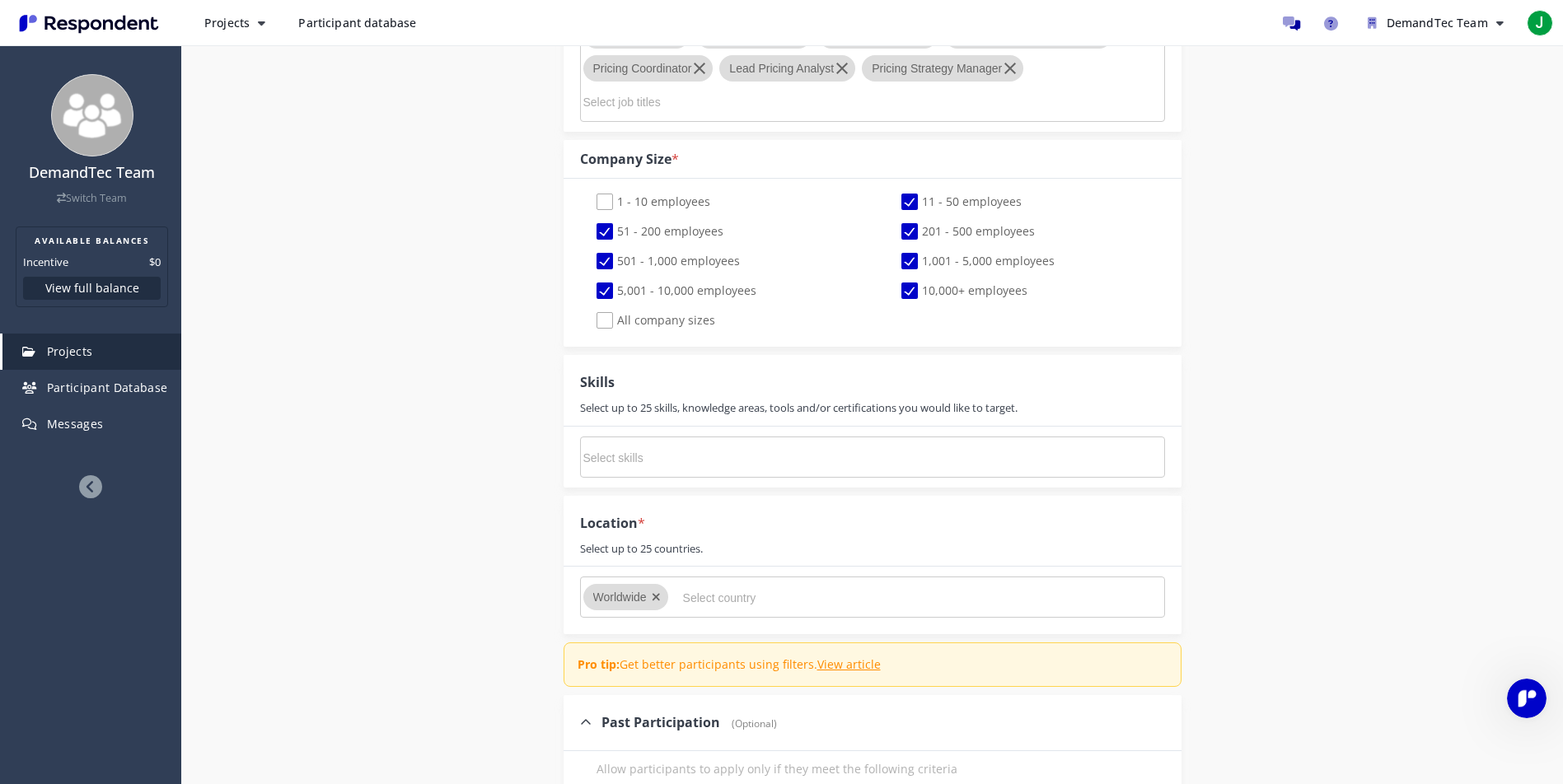
click at [854, 592] on input "Select country" at bounding box center [807, 598] width 247 height 28
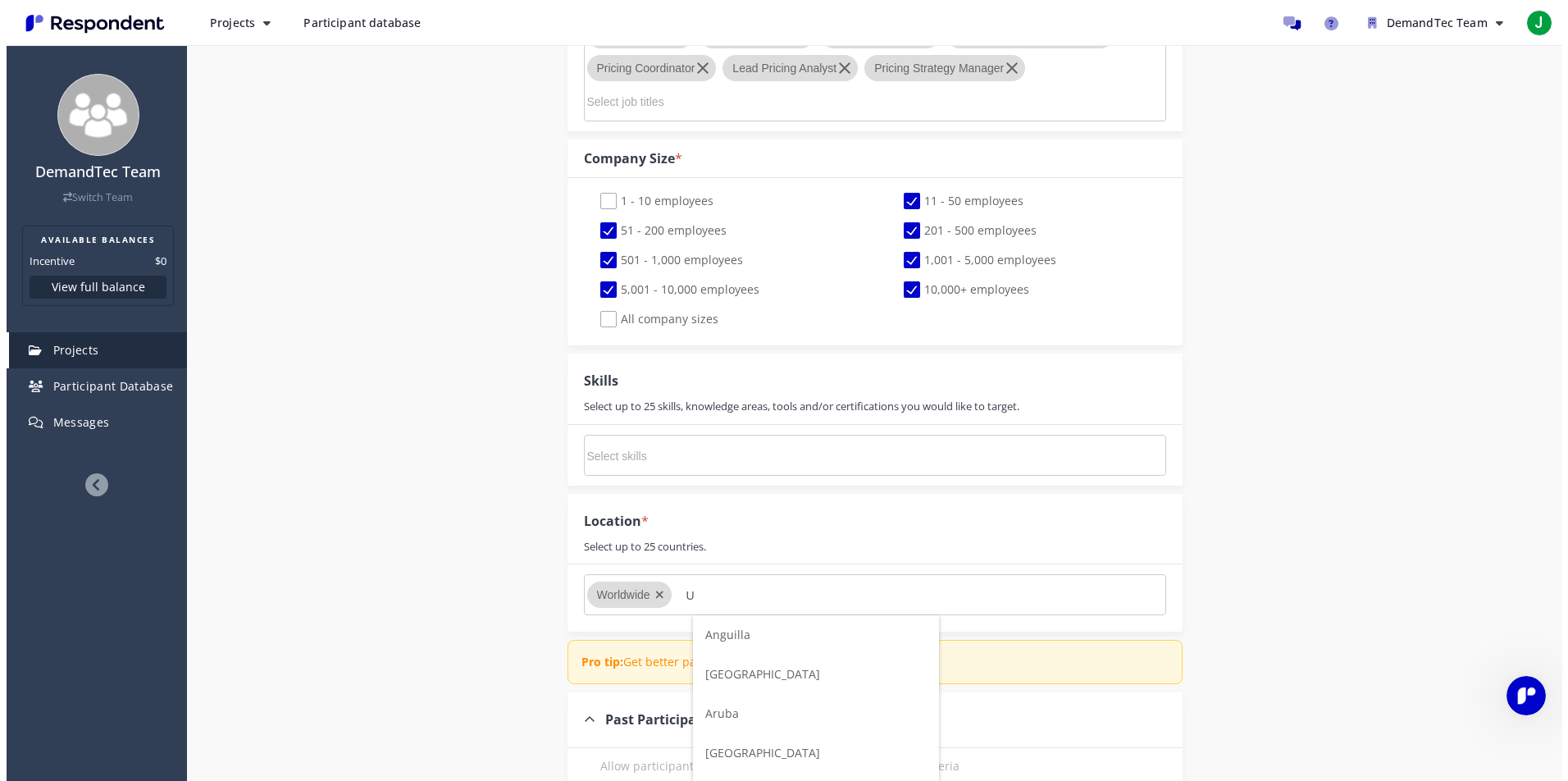
scroll to position [0, 0]
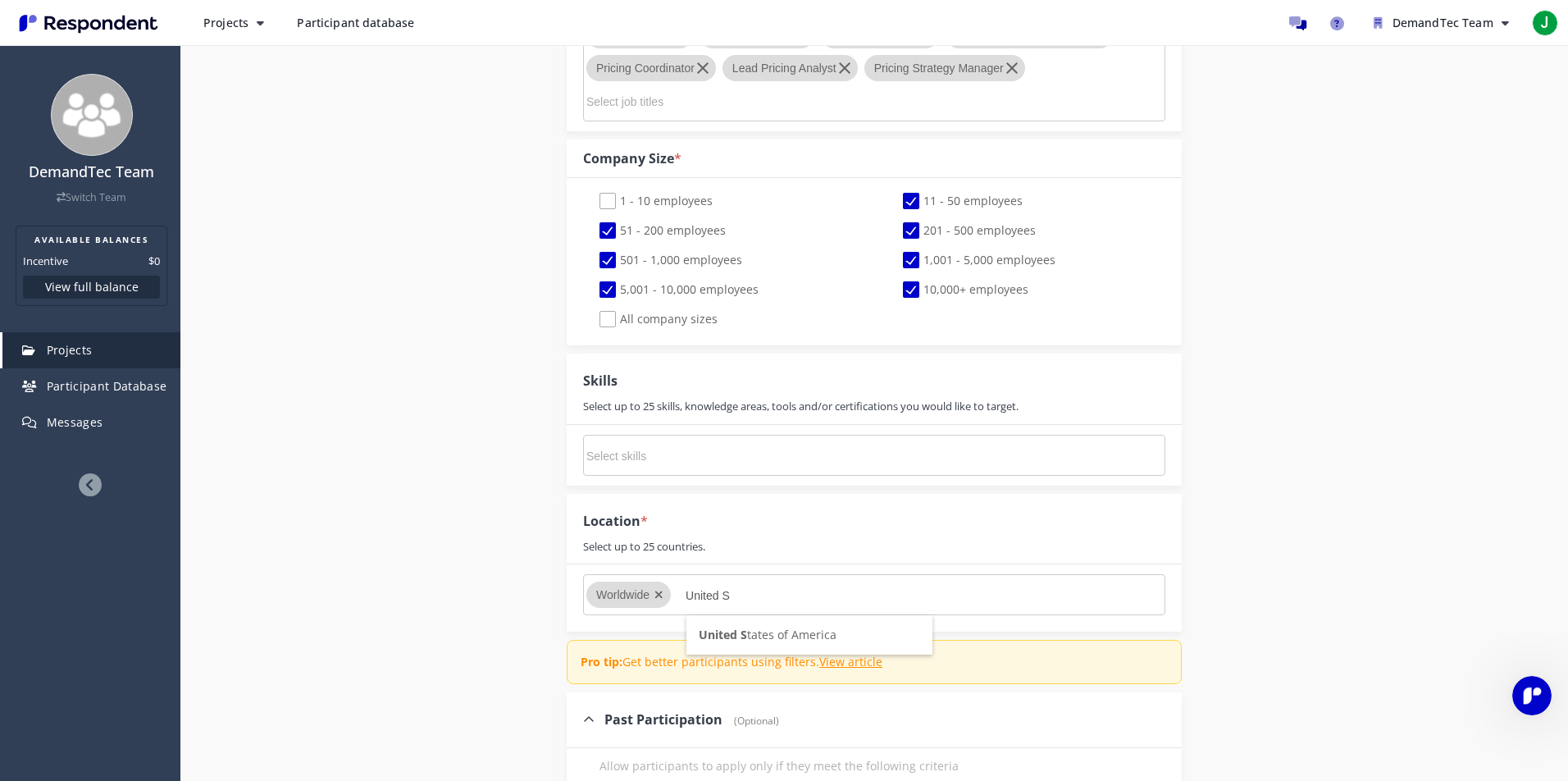
type input "United S"
click at [878, 631] on li "United S tates of America" at bounding box center [809, 634] width 246 height 39
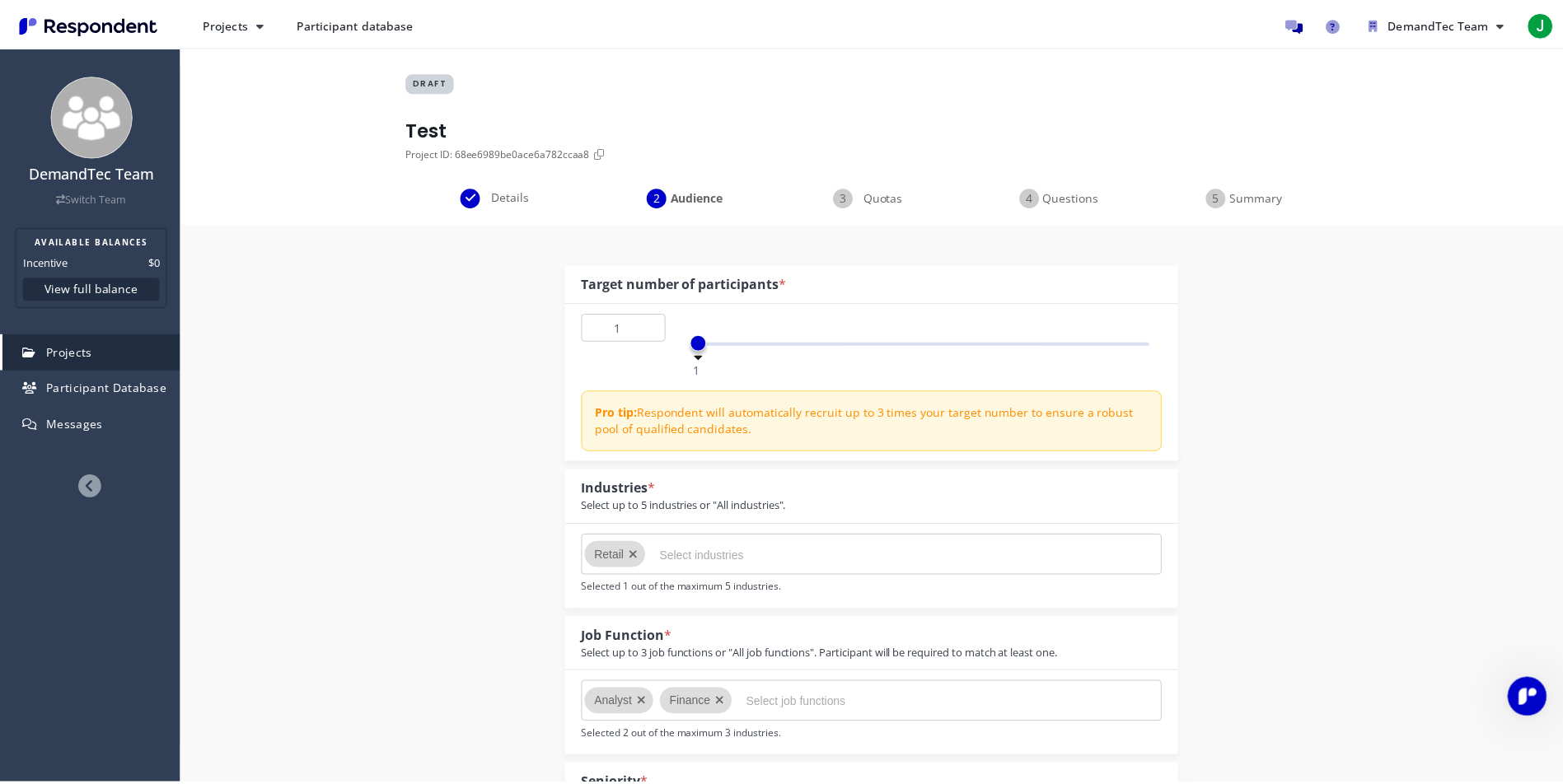
scroll to position [1086, 0]
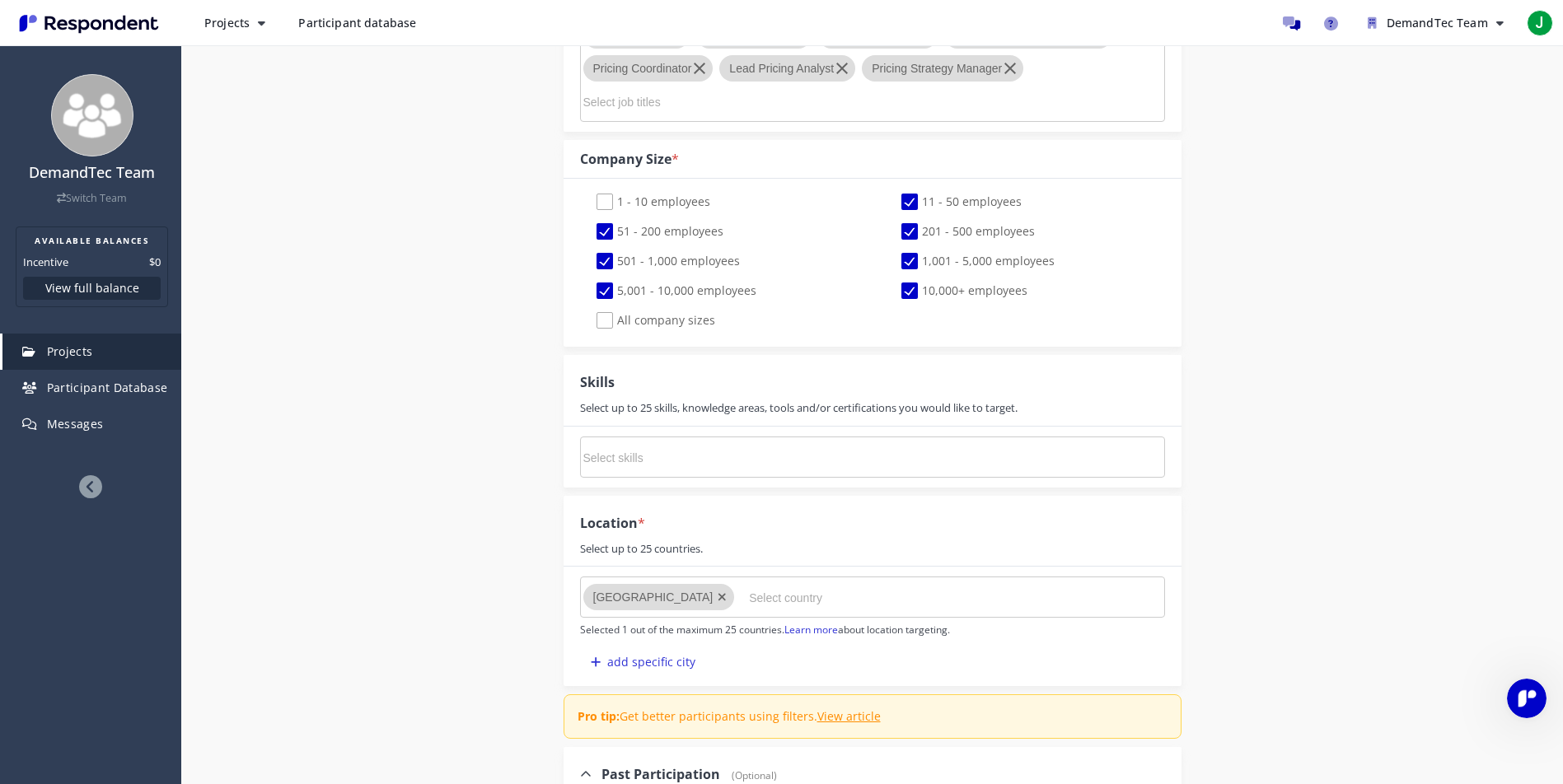
click at [869, 606] on input "Select country" at bounding box center [873, 598] width 247 height 28
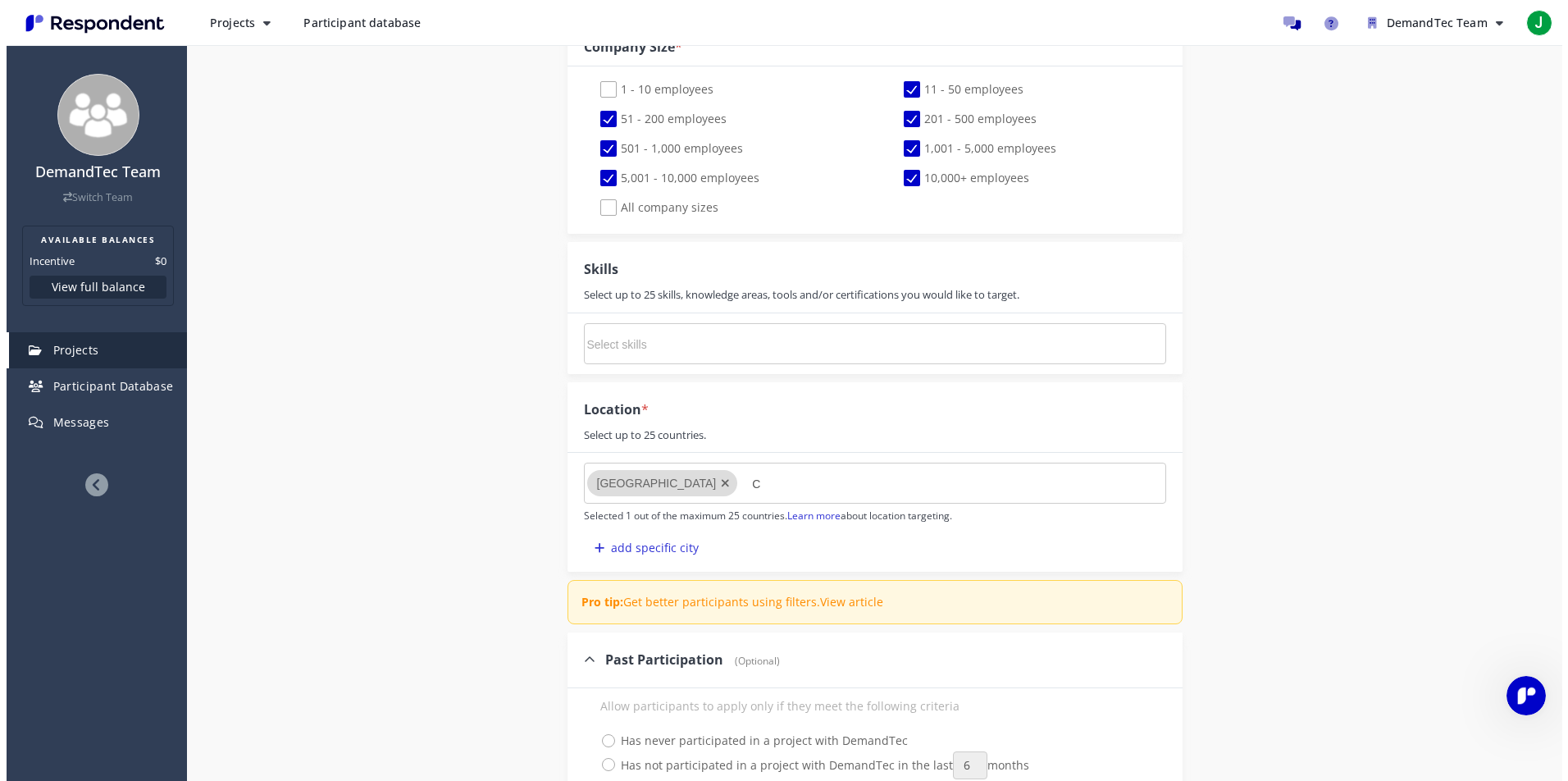
scroll to position [0, 0]
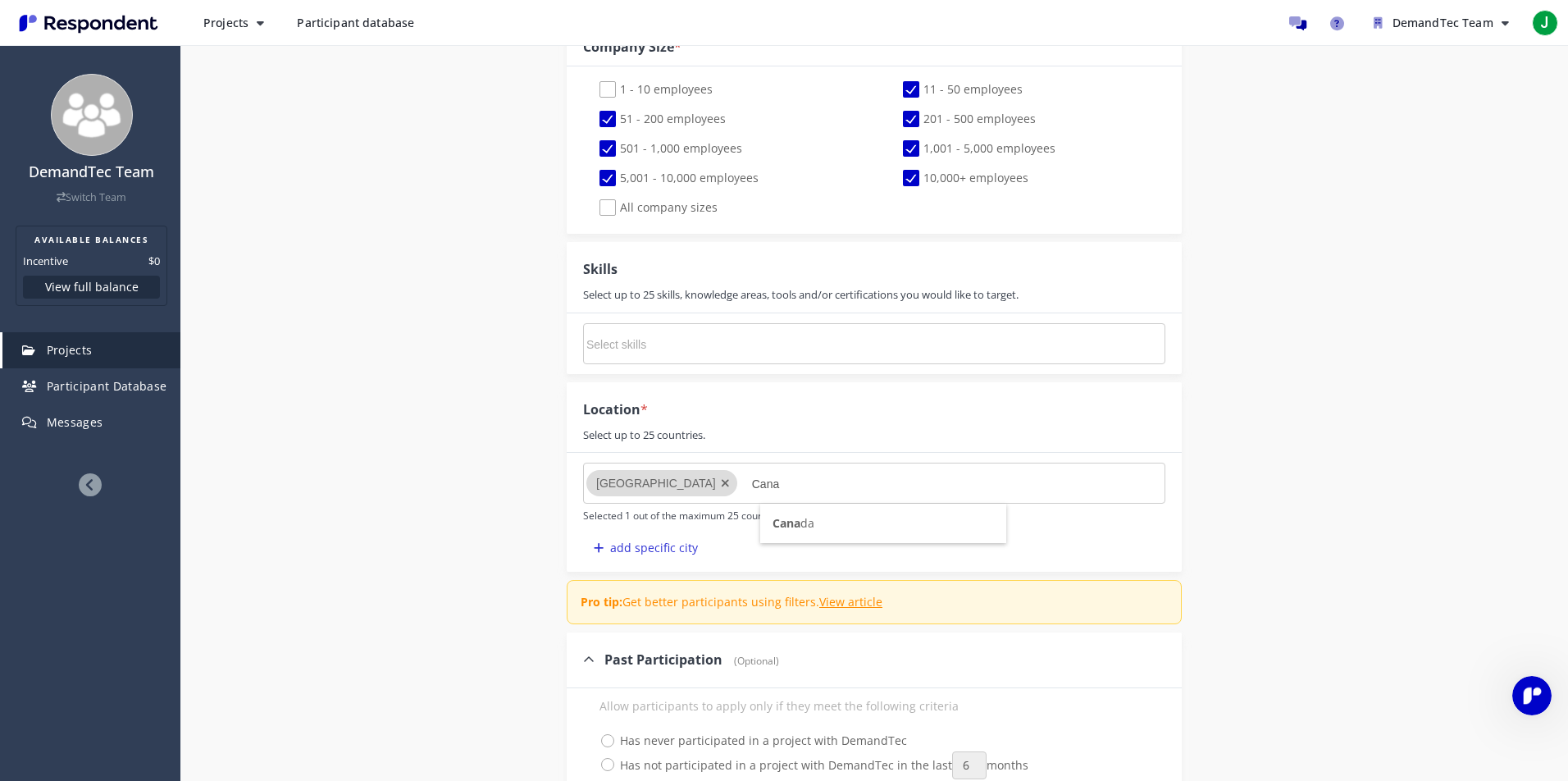
type input "Cana"
click at [853, 537] on li "Cana da" at bounding box center [883, 524] width 246 height 39
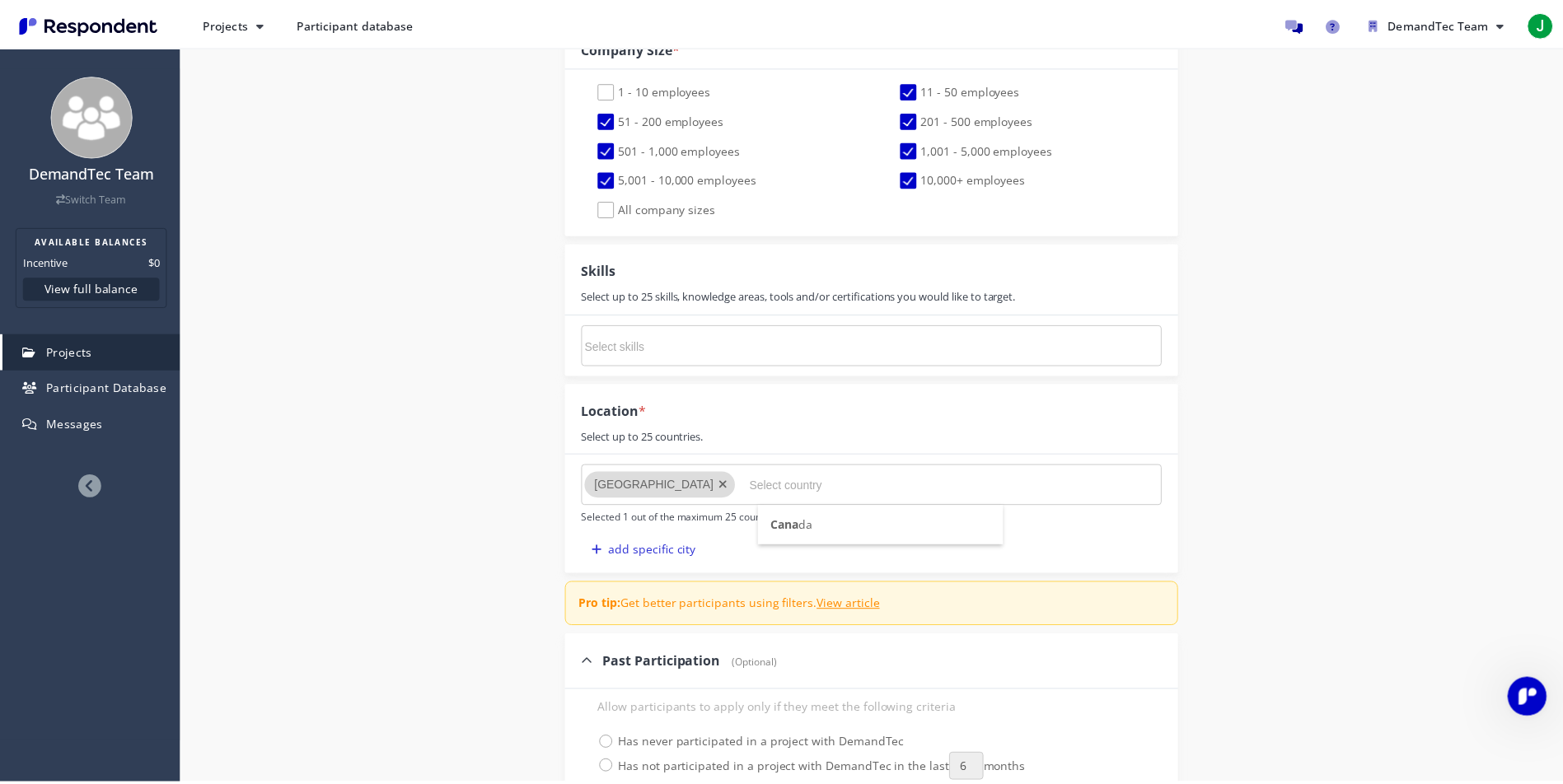
scroll to position [1198, 0]
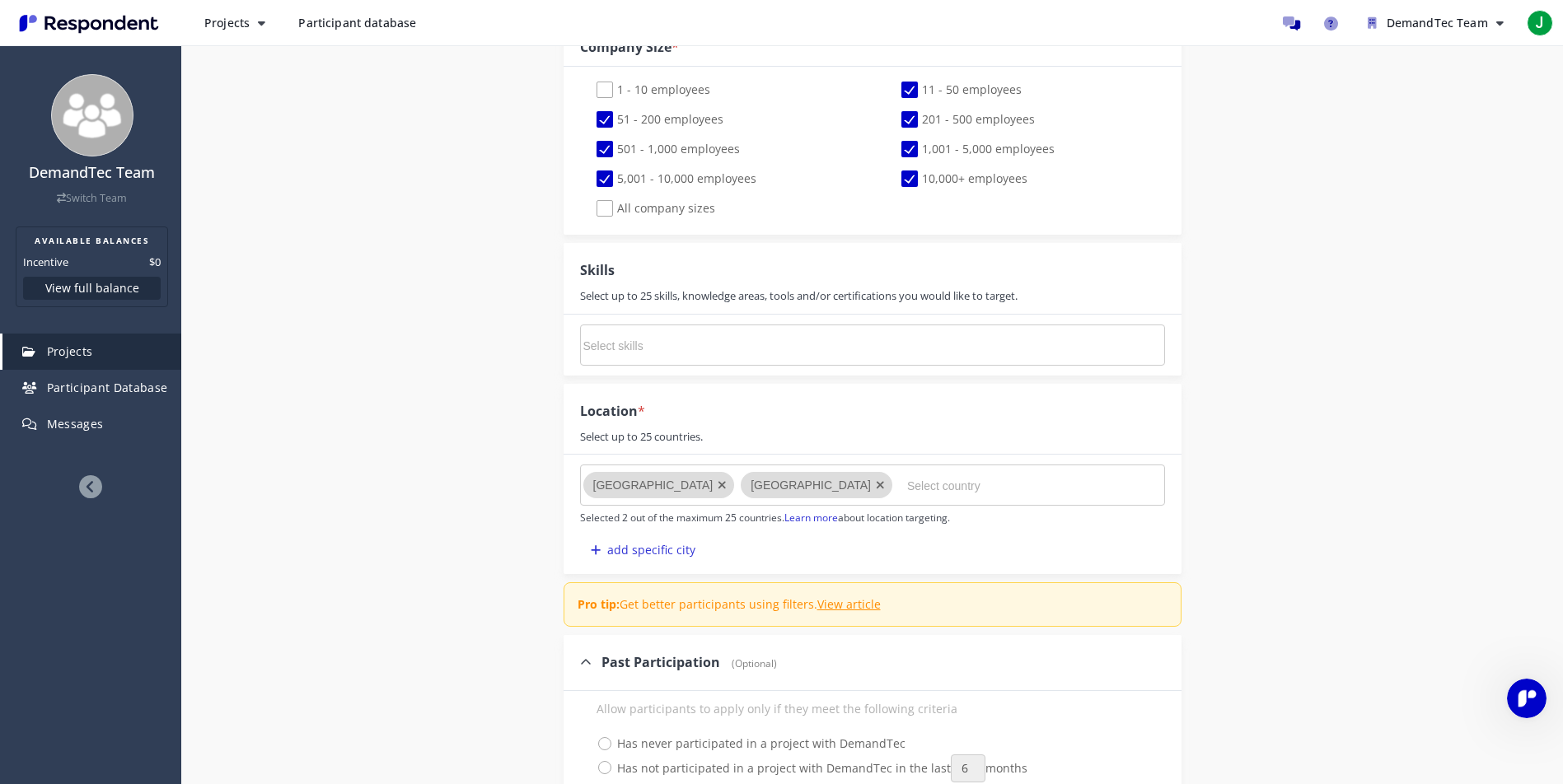
click at [908, 485] on input "Select country" at bounding box center [1031, 486] width 247 height 28
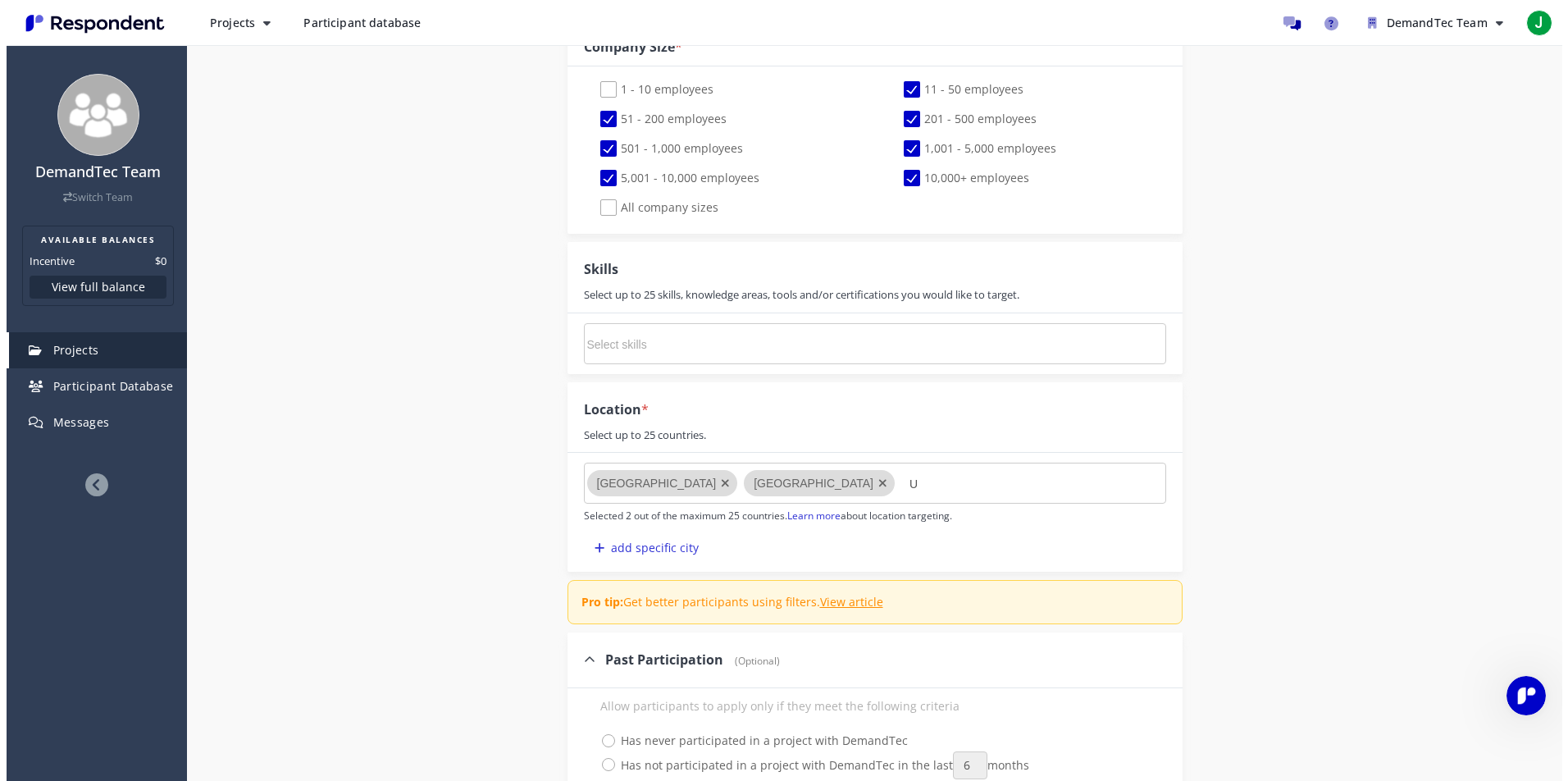
scroll to position [0, 0]
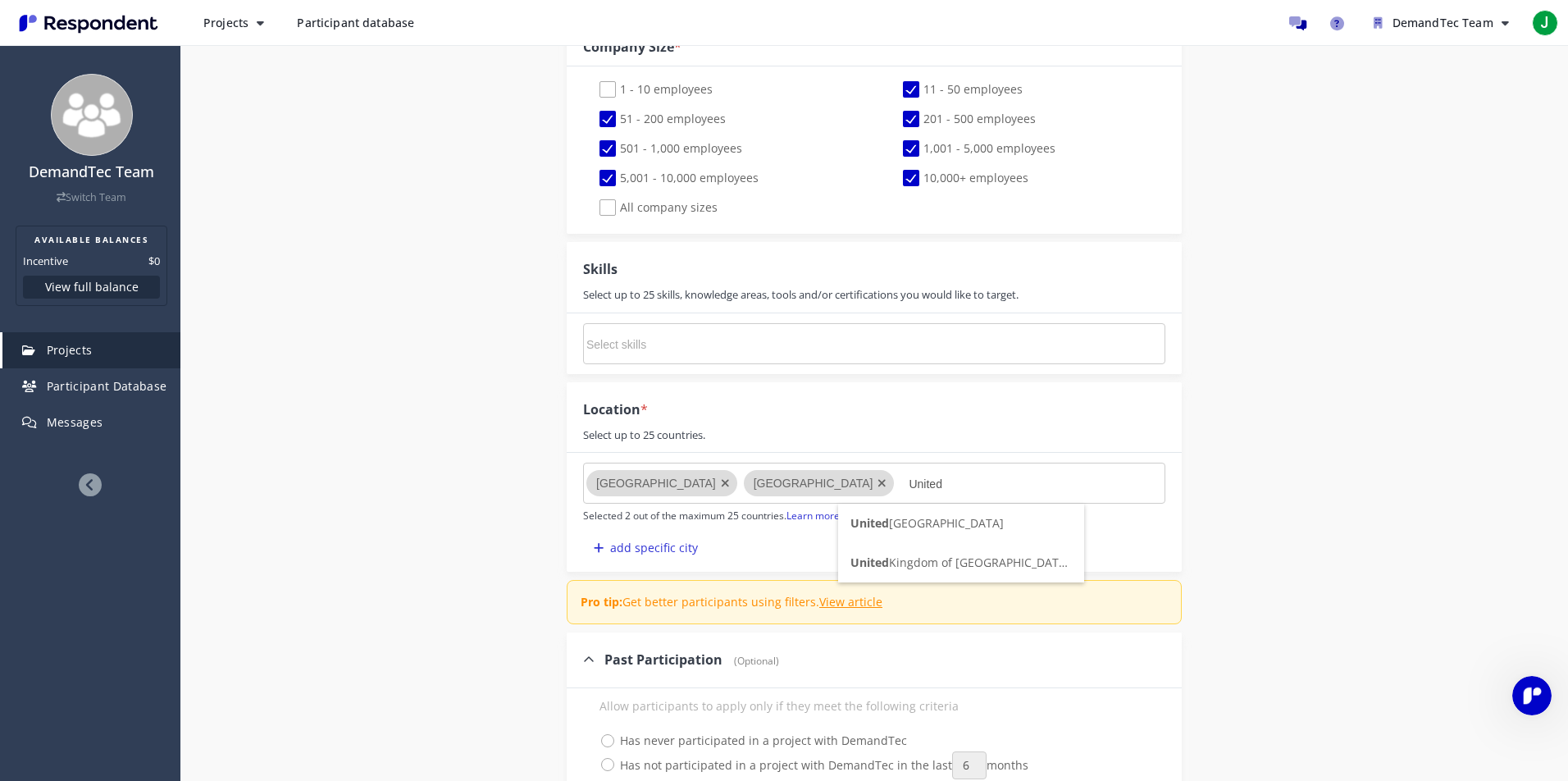
type input "United"
click at [945, 550] on li "United Kingdom of [GEOGRAPHIC_DATA] and [GEOGRAPHIC_DATA]" at bounding box center [961, 563] width 246 height 39
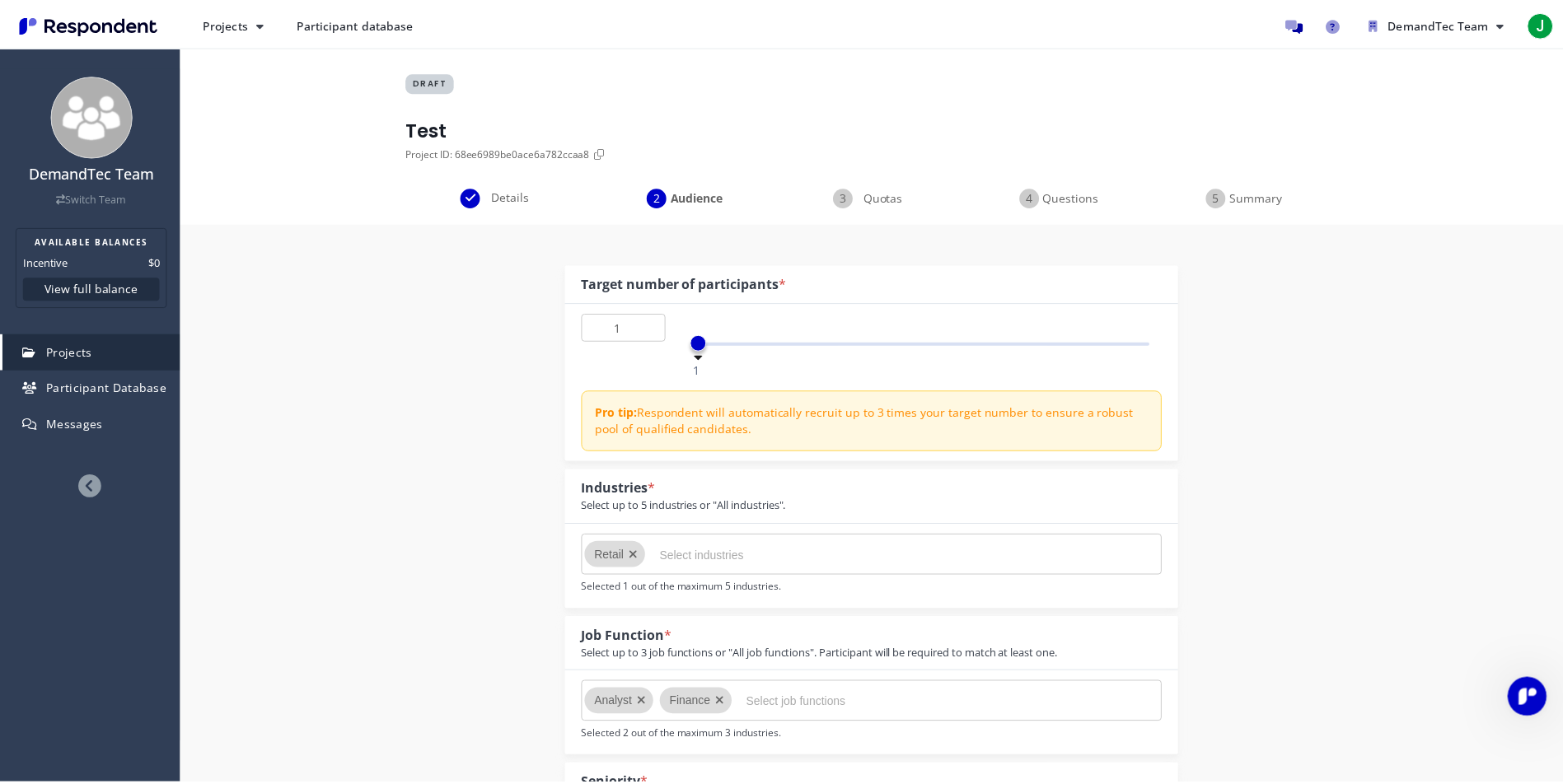
scroll to position [1198, 0]
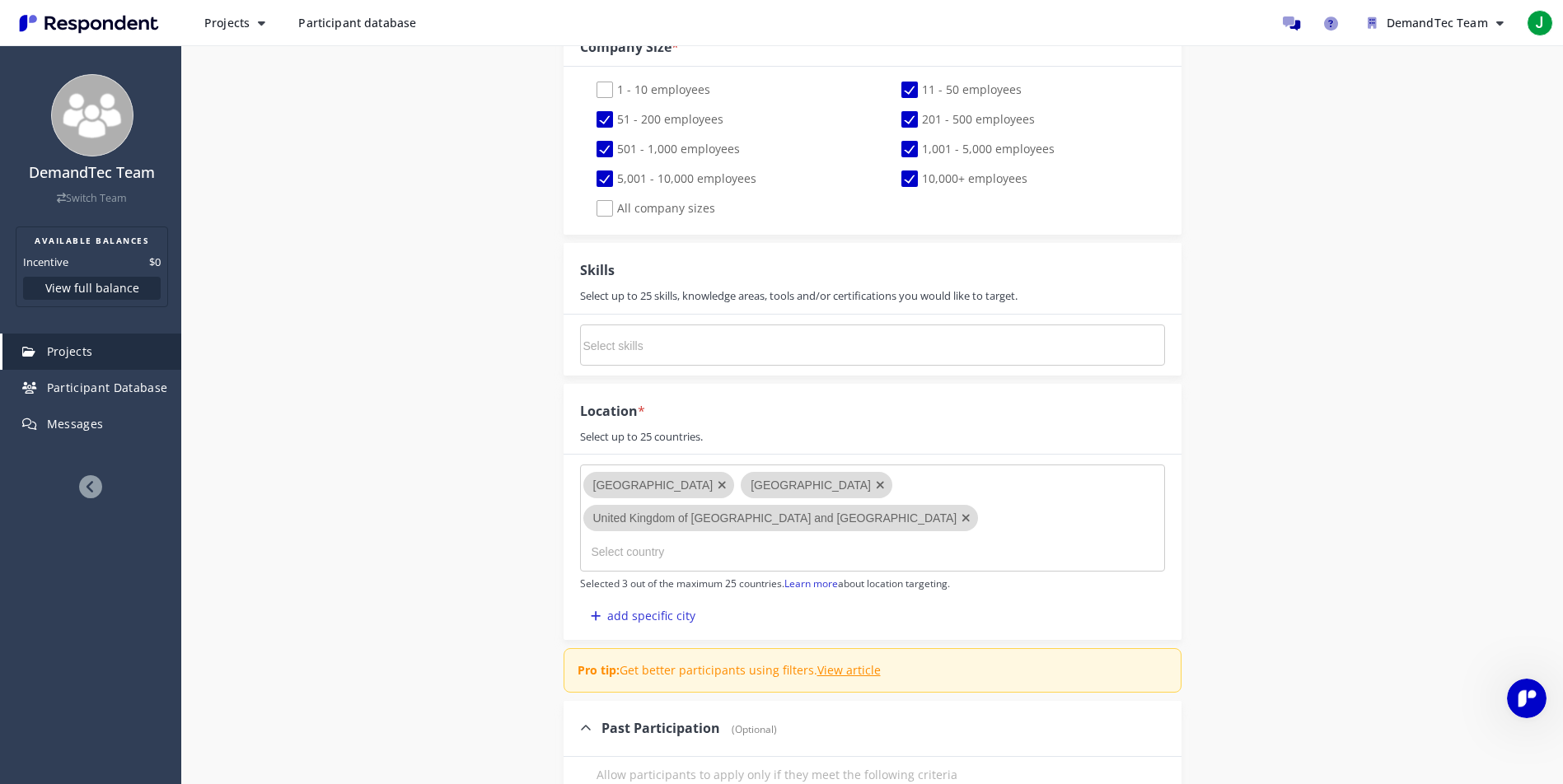
click at [947, 517] on md-chips-wrap "[GEOGRAPHIC_DATA] [GEOGRAPHIC_DATA] [GEOGRAPHIC_DATA] of [GEOGRAPHIC_DATA] and …" at bounding box center [873, 518] width 585 height 107
click at [627, 538] on input "Select country" at bounding box center [715, 552] width 247 height 28
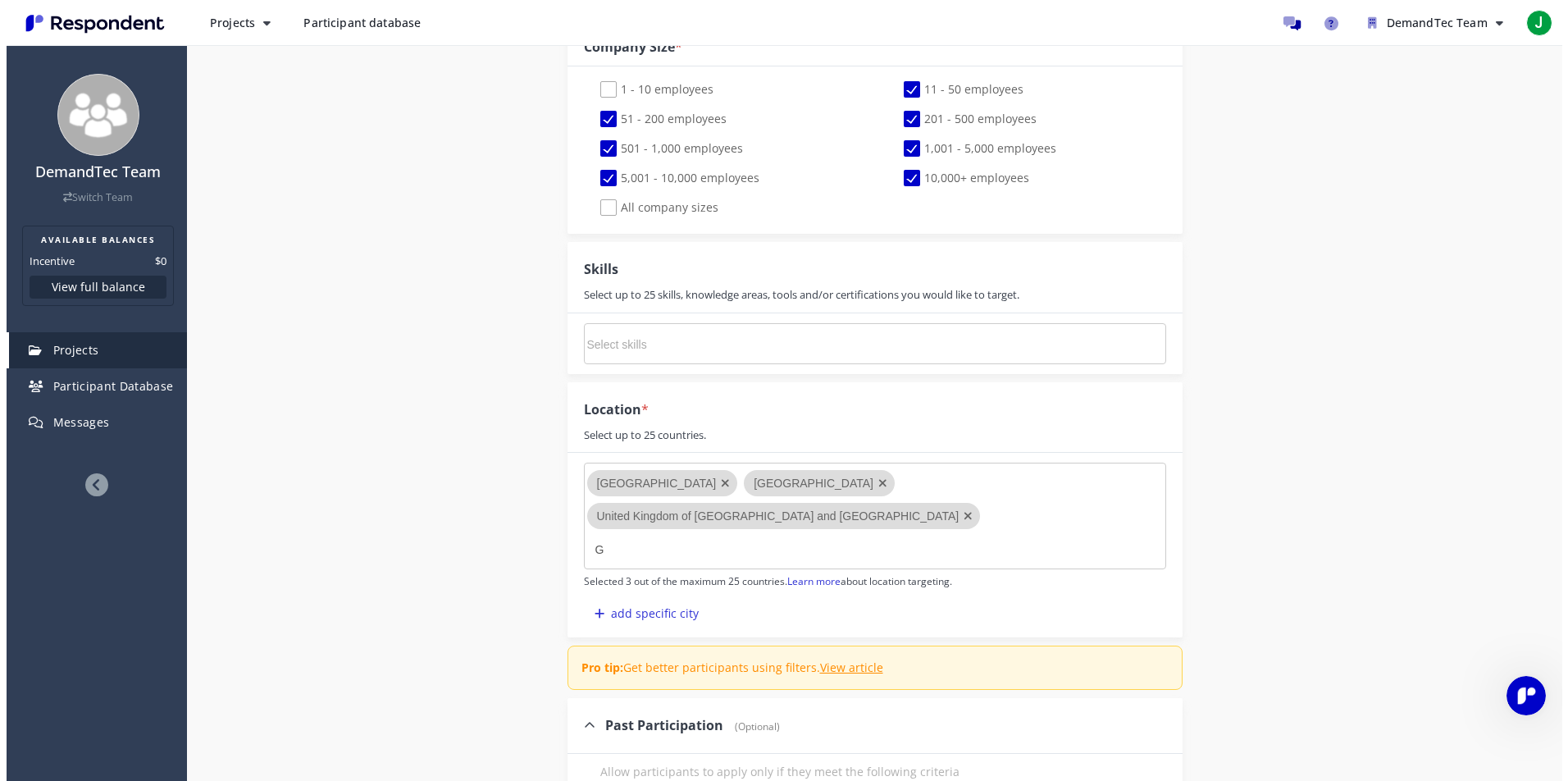
scroll to position [0, 0]
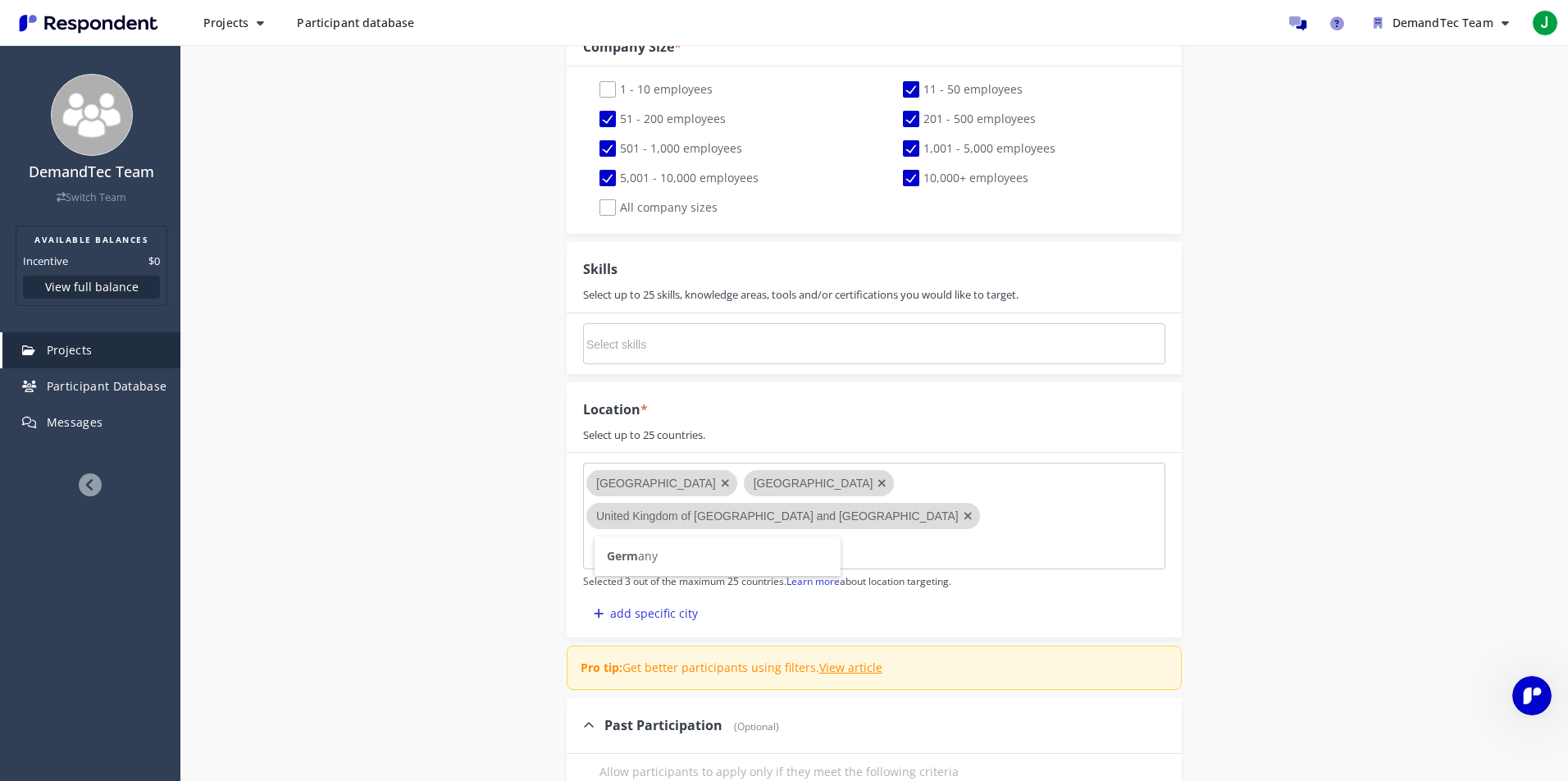
type input "Germ"
click at [659, 558] on li "Germ any" at bounding box center [718, 556] width 246 height 39
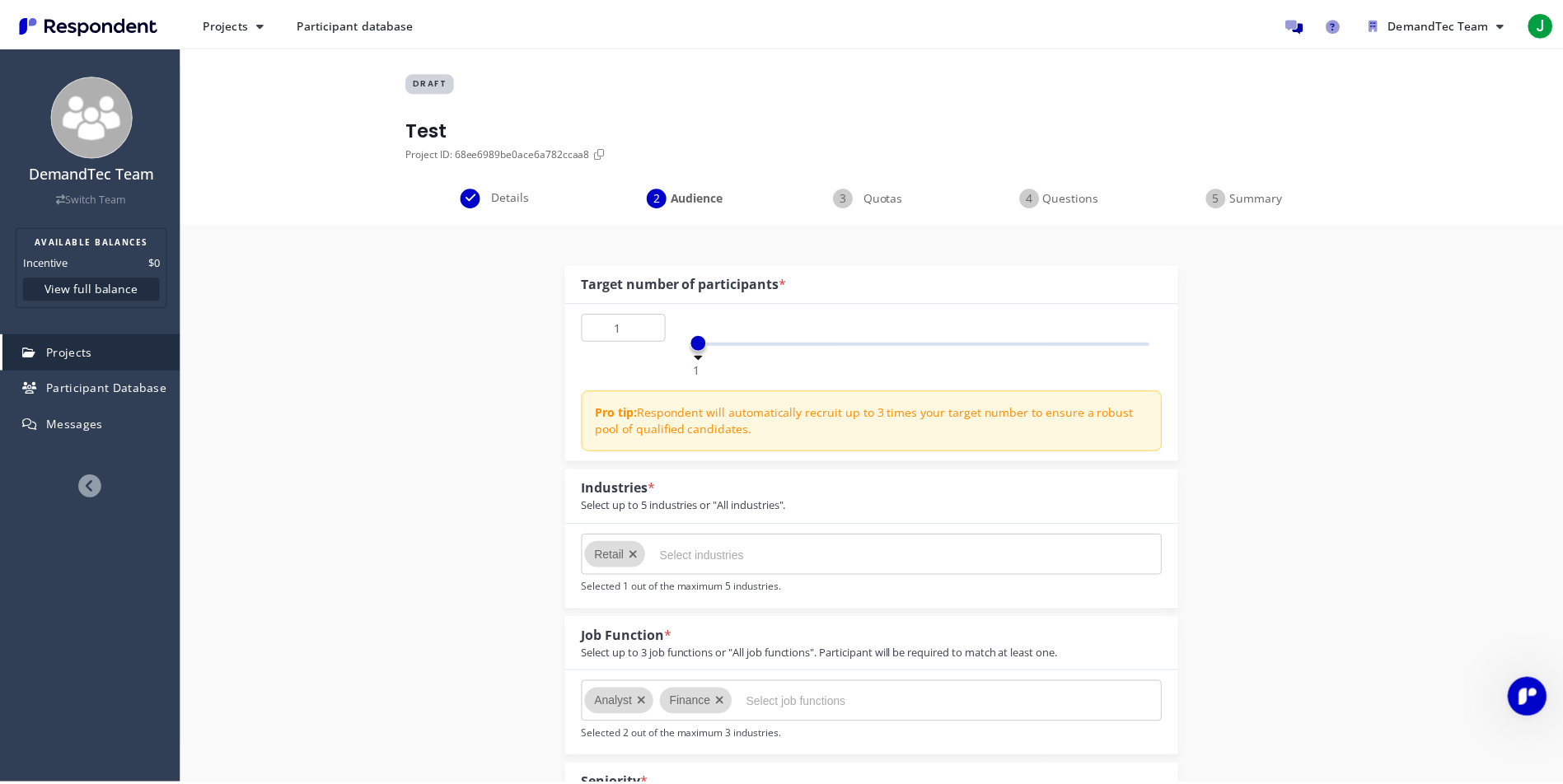
scroll to position [1198, 0]
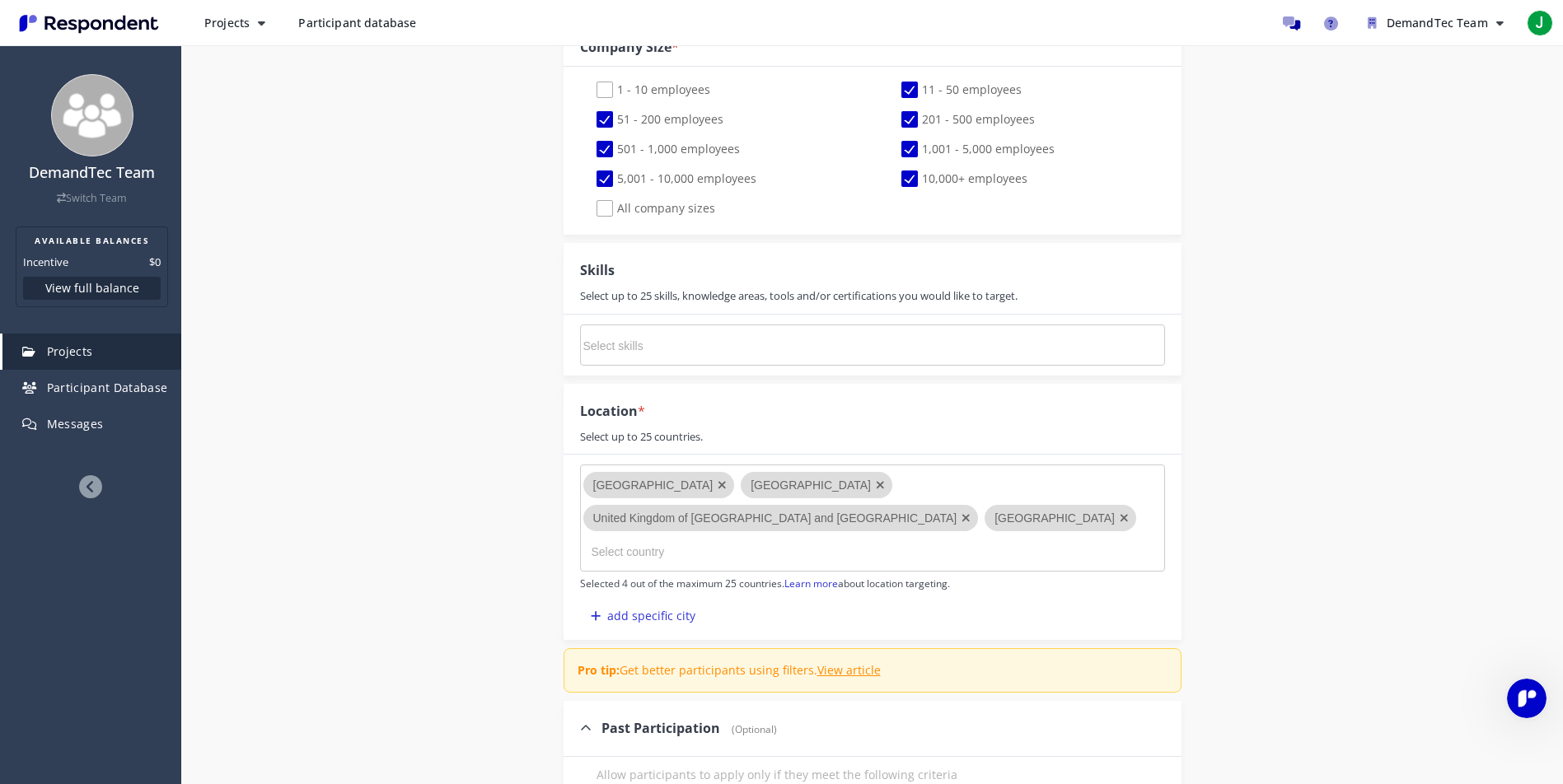
click at [688, 538] on input "Select country" at bounding box center [715, 552] width 247 height 28
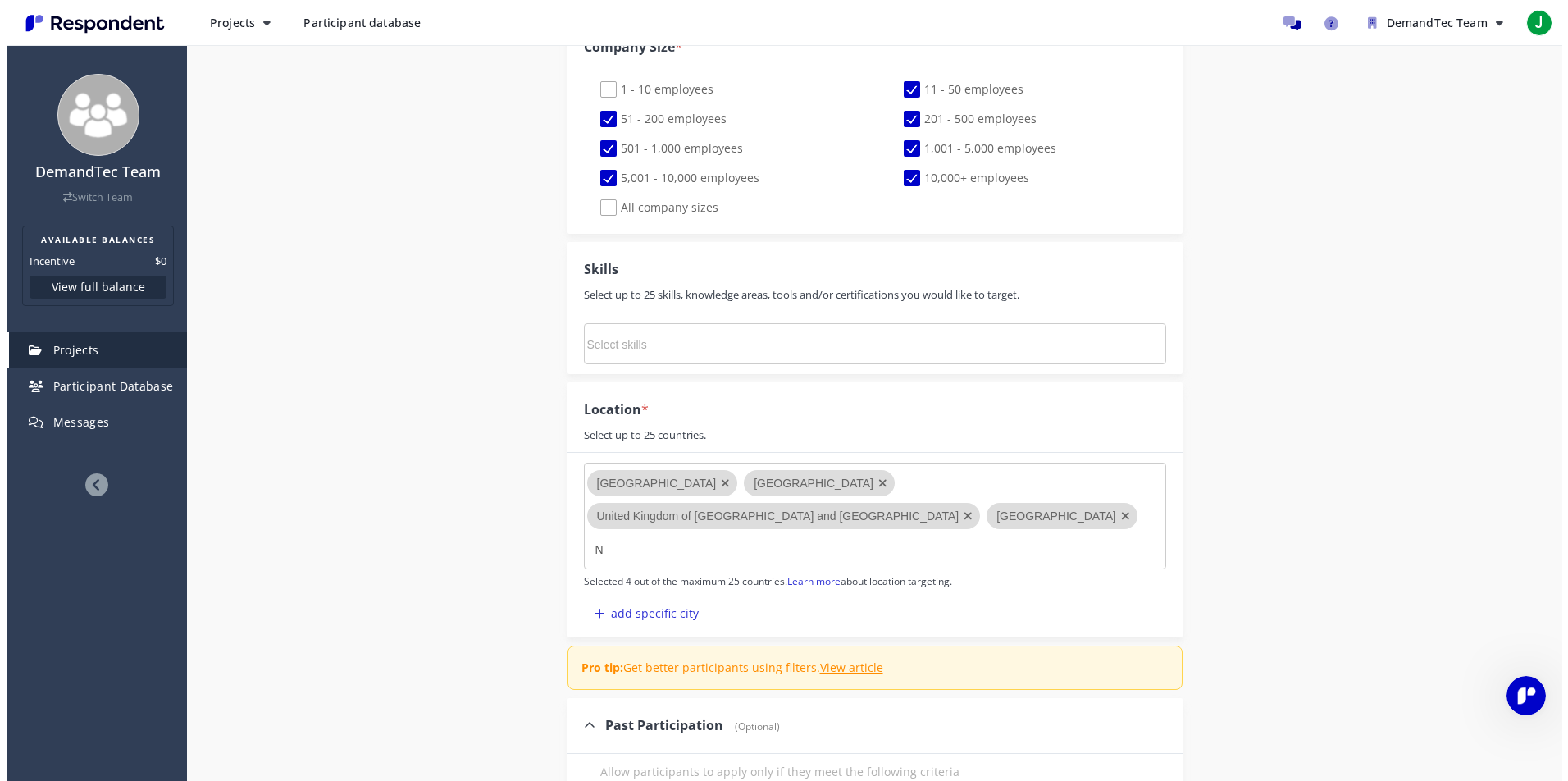
scroll to position [0, 0]
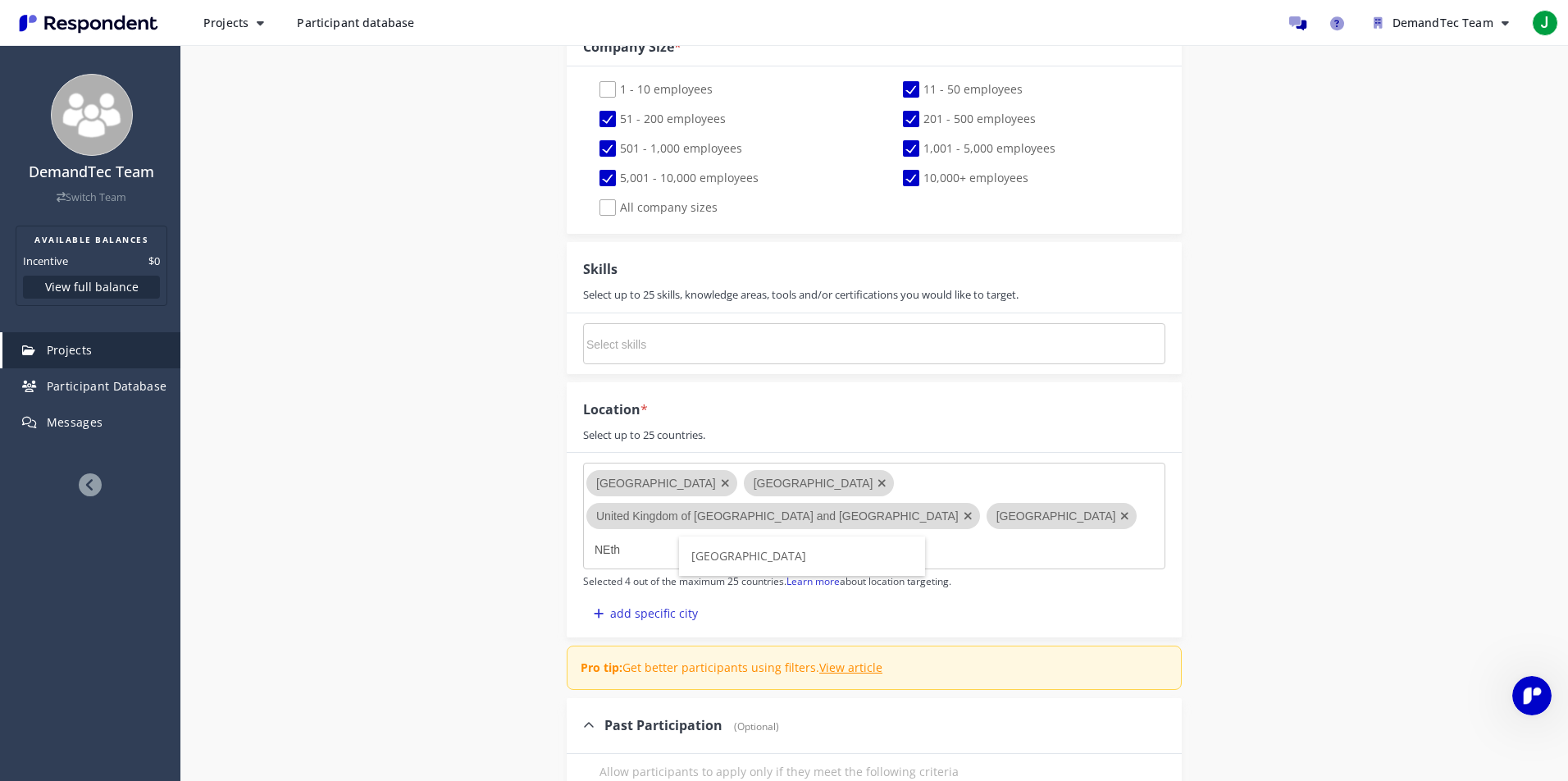
type input "NEthe"
type input "Belgiu"
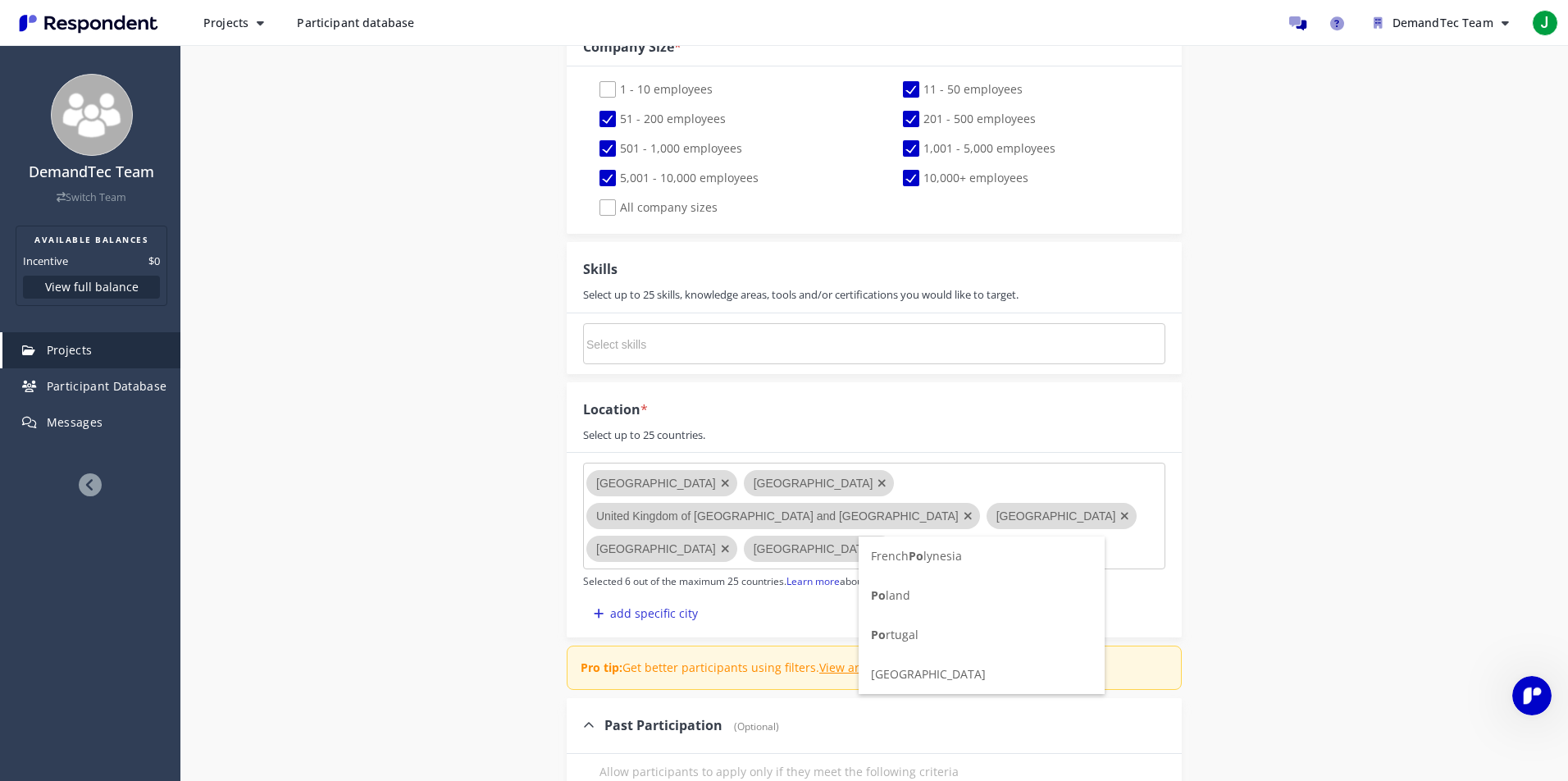
type input "[DATE]"
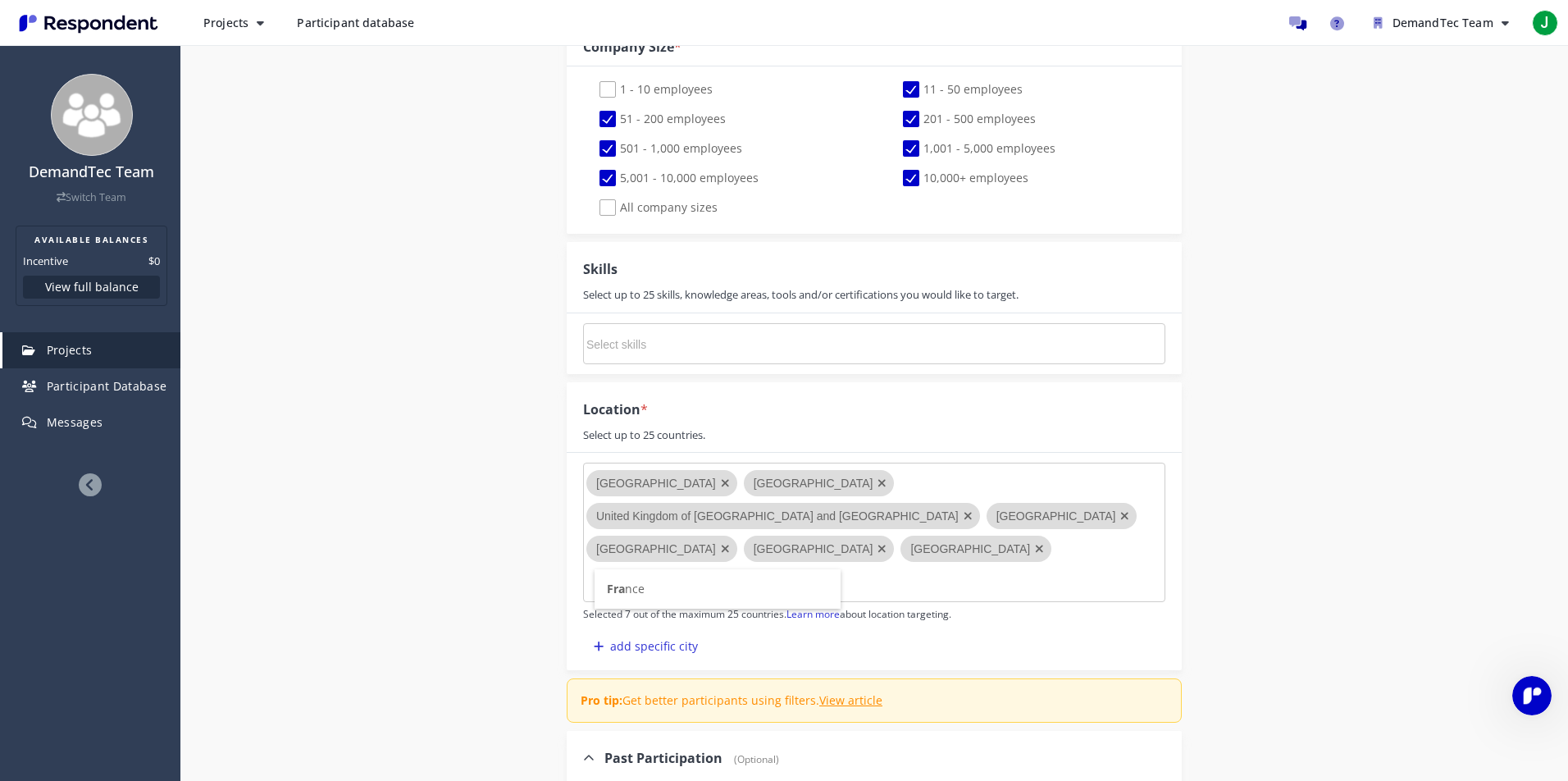
type input "[PERSON_NAME]"
type input "Finl"
type input "Swede"
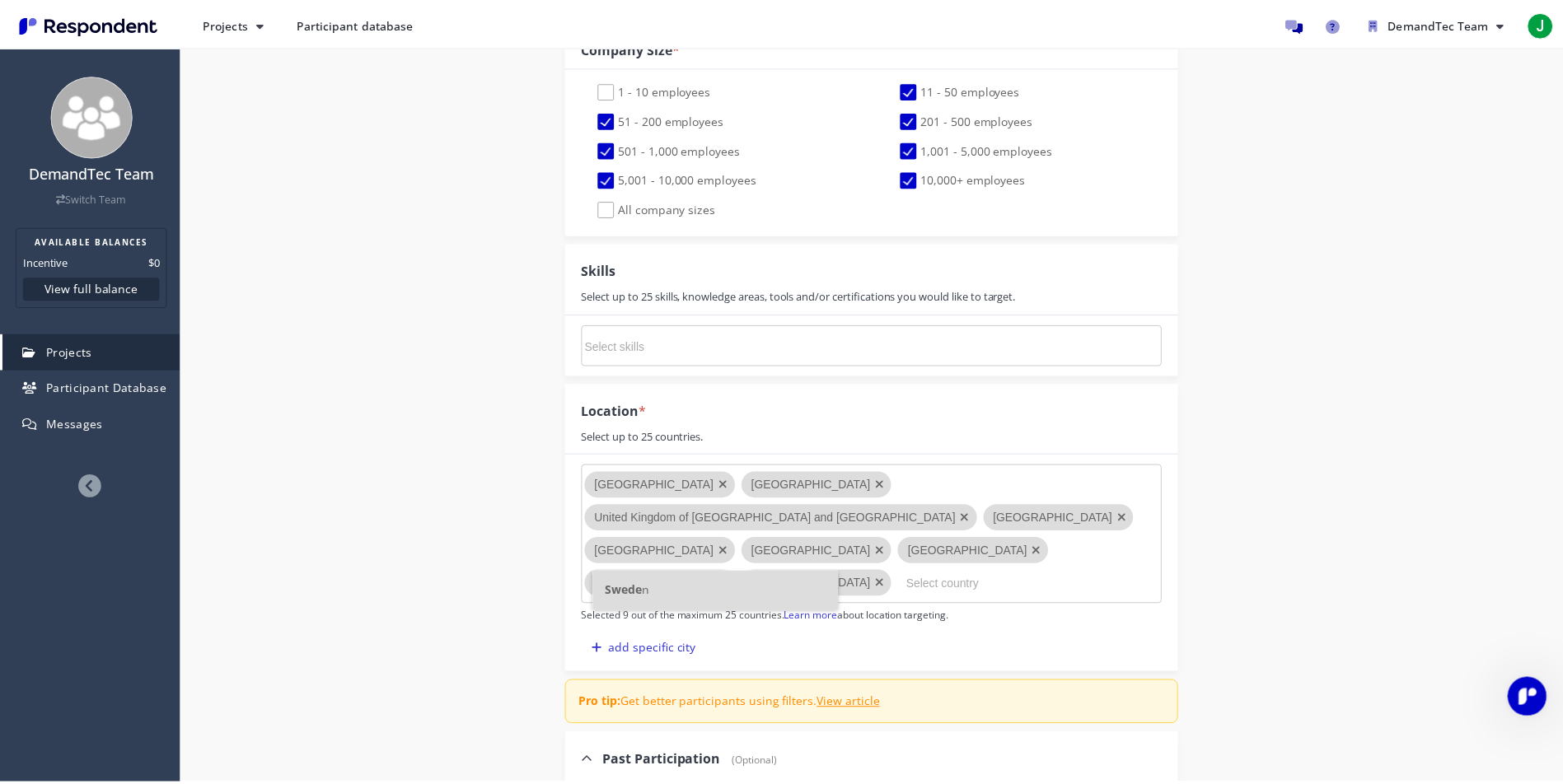
scroll to position [1198, 0]
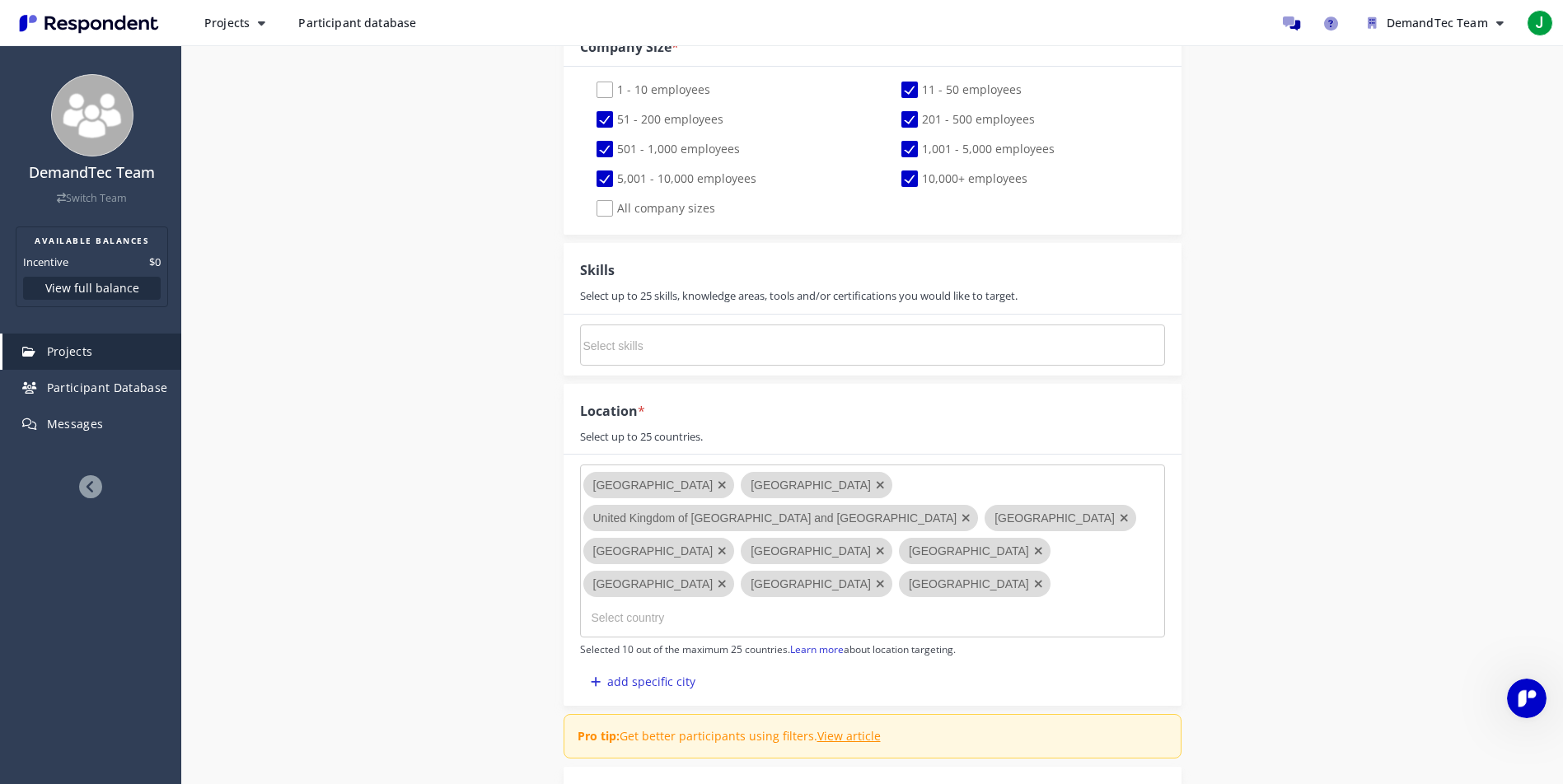
click at [618, 604] on input "Select country" at bounding box center [715, 618] width 247 height 28
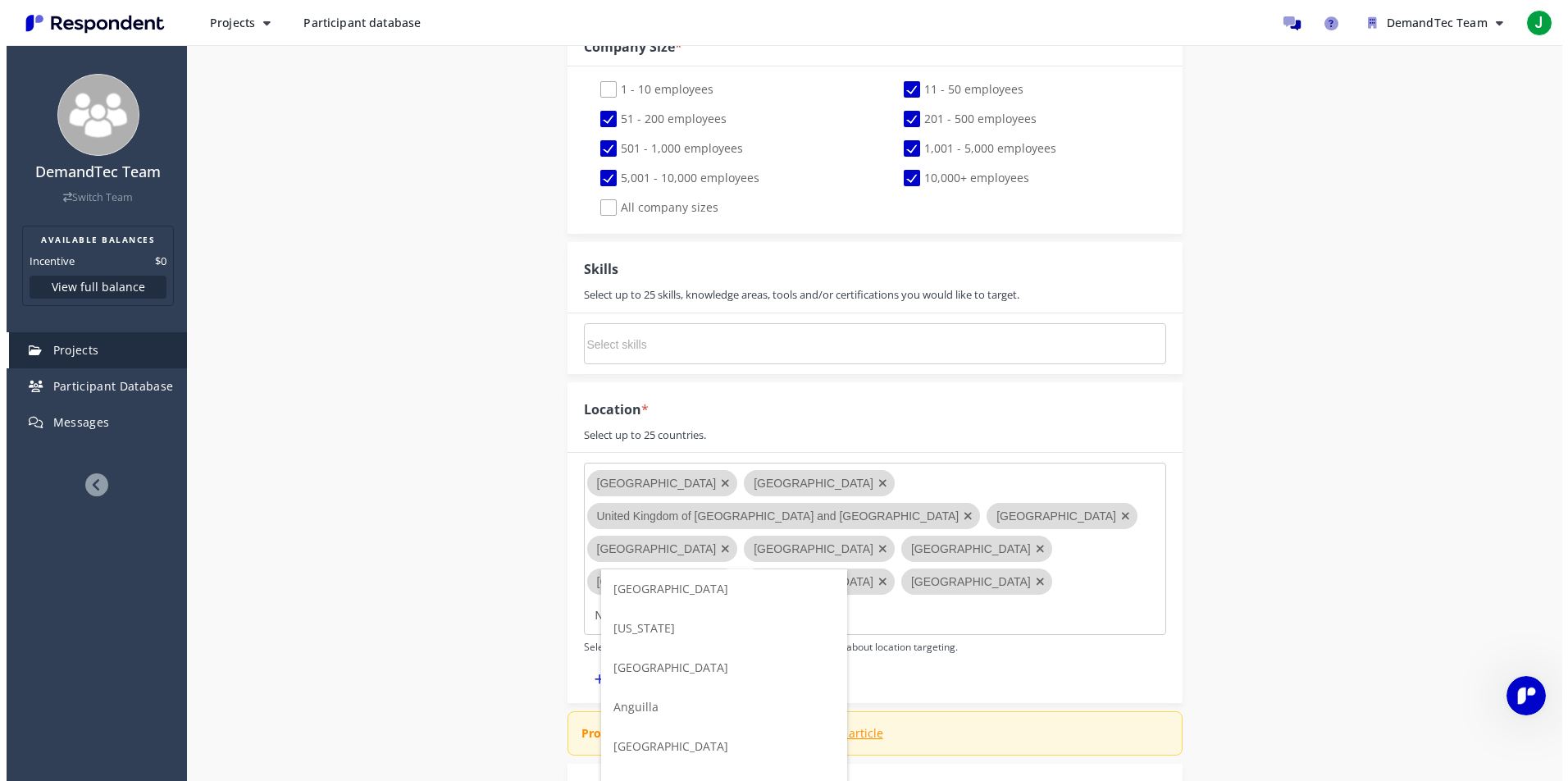
scroll to position [0, 0]
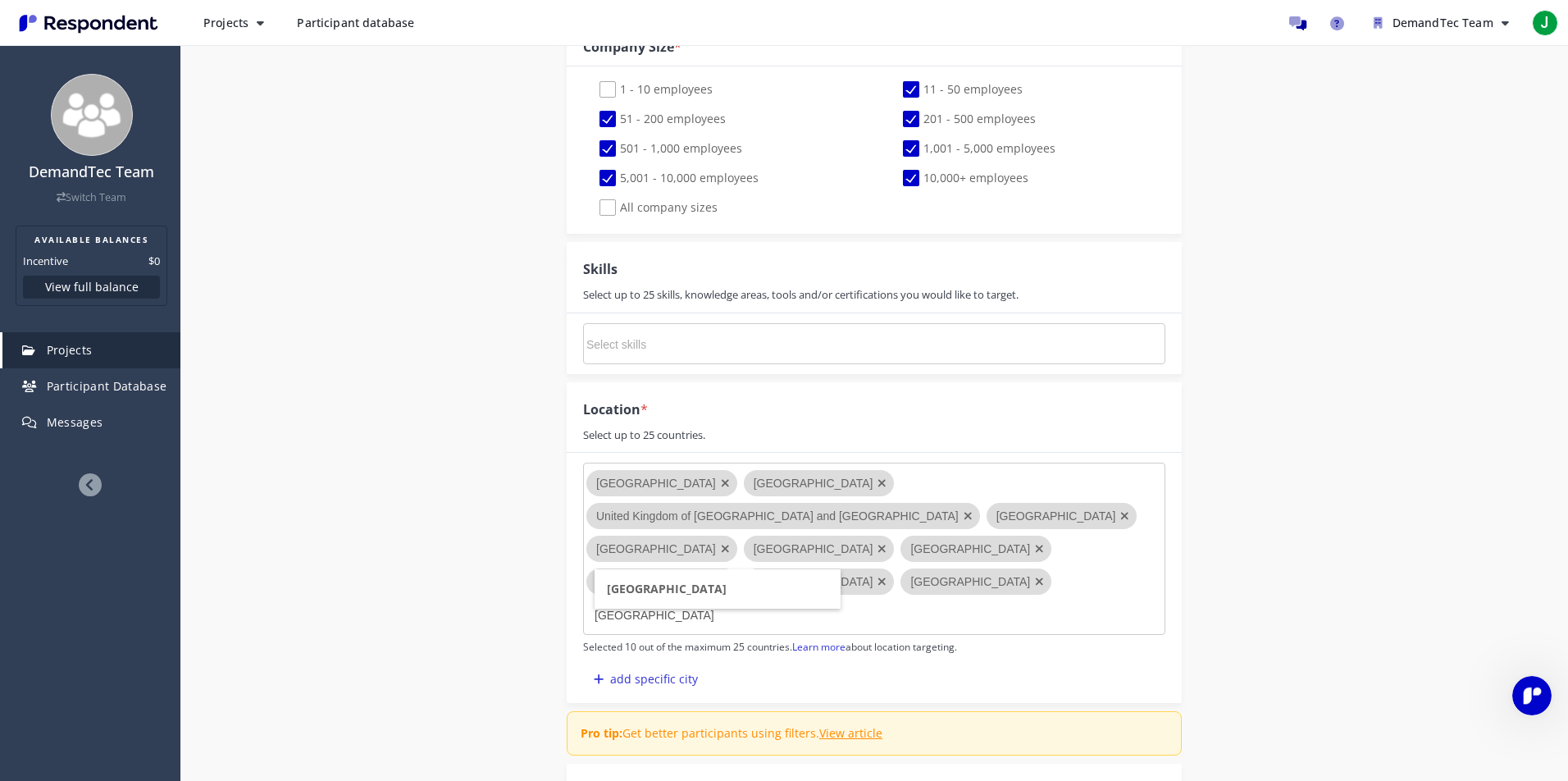
type input "[GEOGRAPHIC_DATA]"
click at [678, 586] on li "[GEOGRAPHIC_DATA]" at bounding box center [718, 589] width 246 height 39
type input "[GEOGRAPHIC_DATA]"
click at [699, 582] on span "[GEOGRAPHIC_DATA]" at bounding box center [743, 589] width 119 height 16
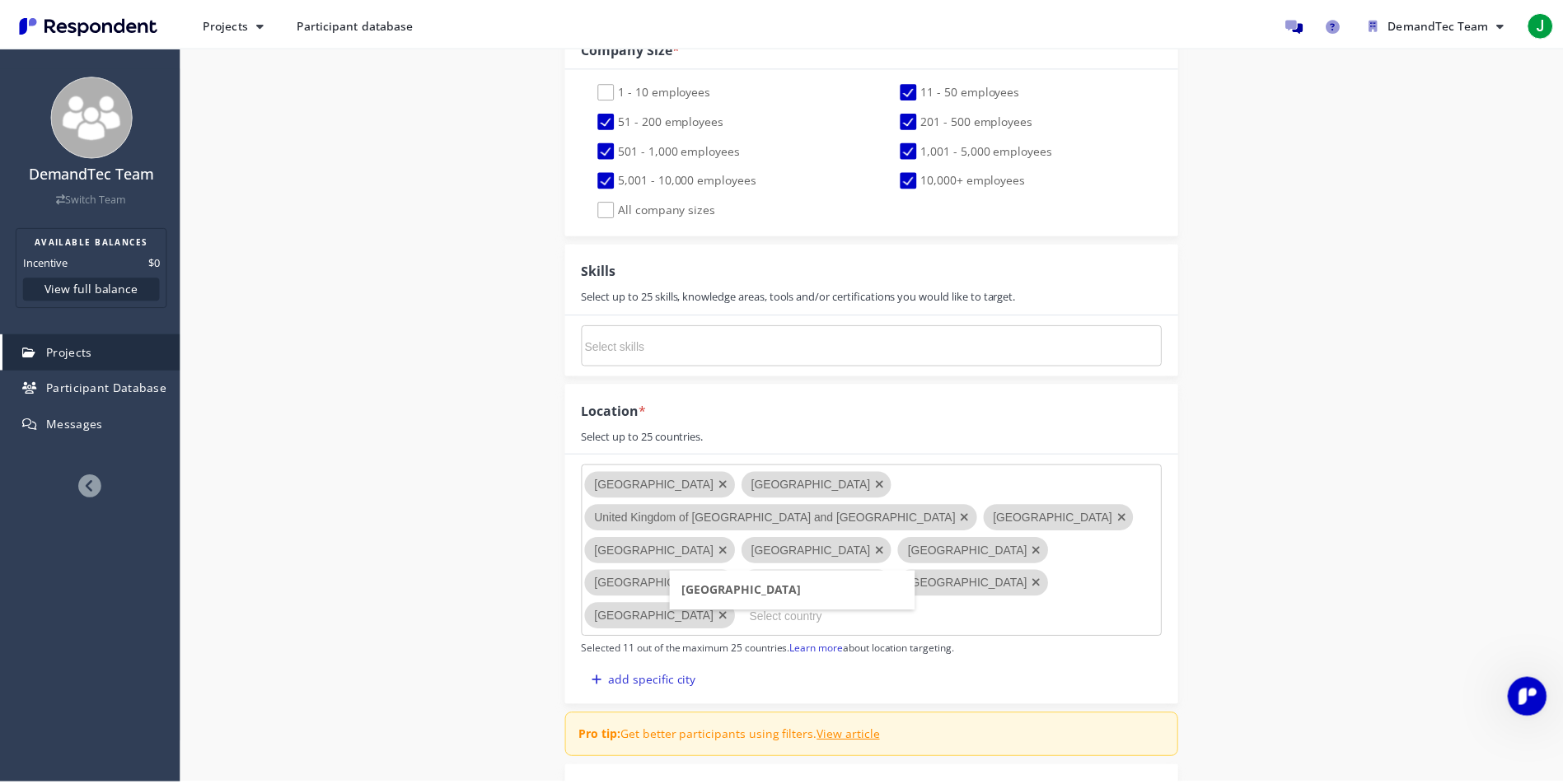
scroll to position [1198, 0]
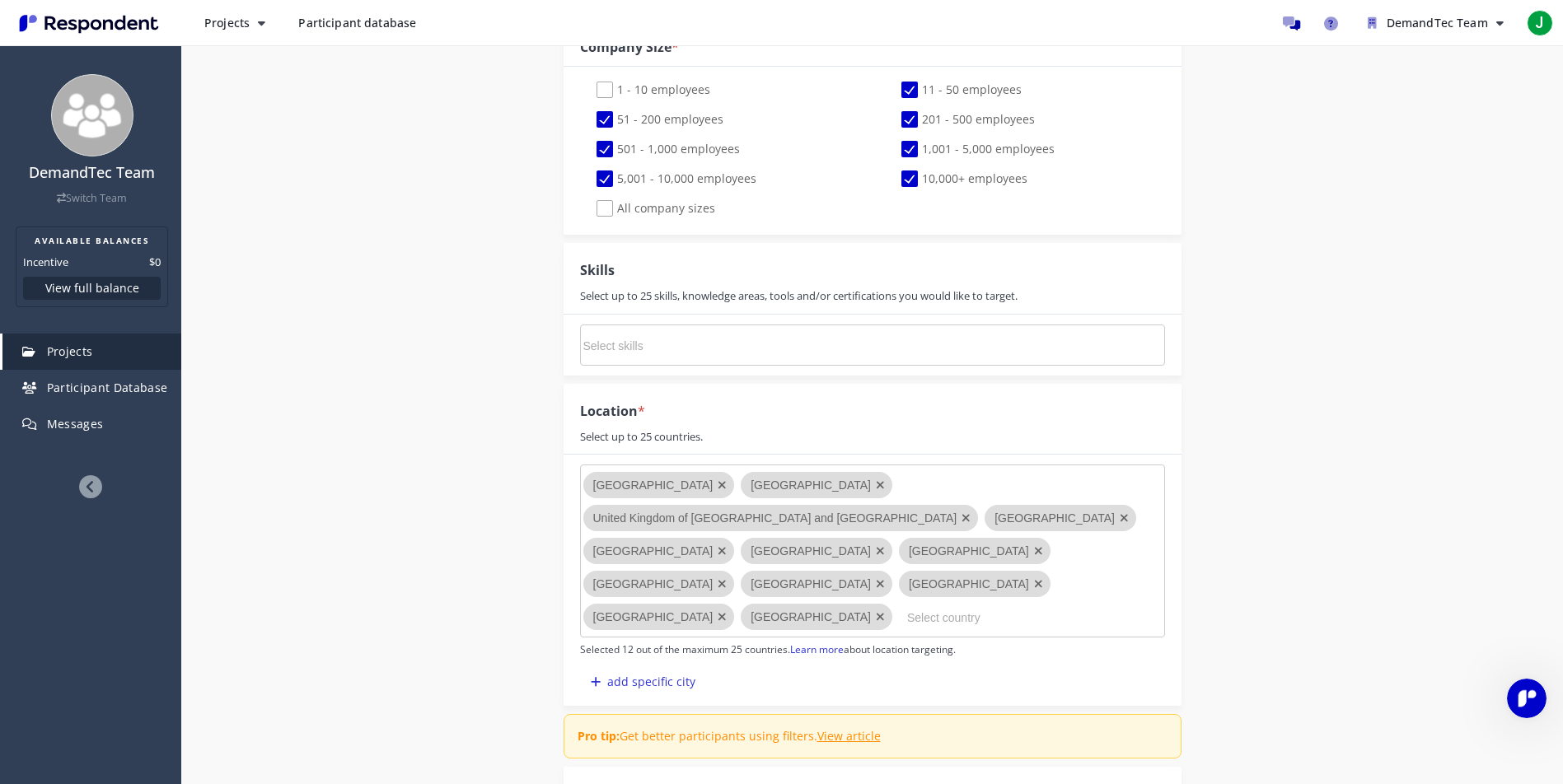
click at [908, 604] on input "Select country" at bounding box center [1031, 618] width 247 height 28
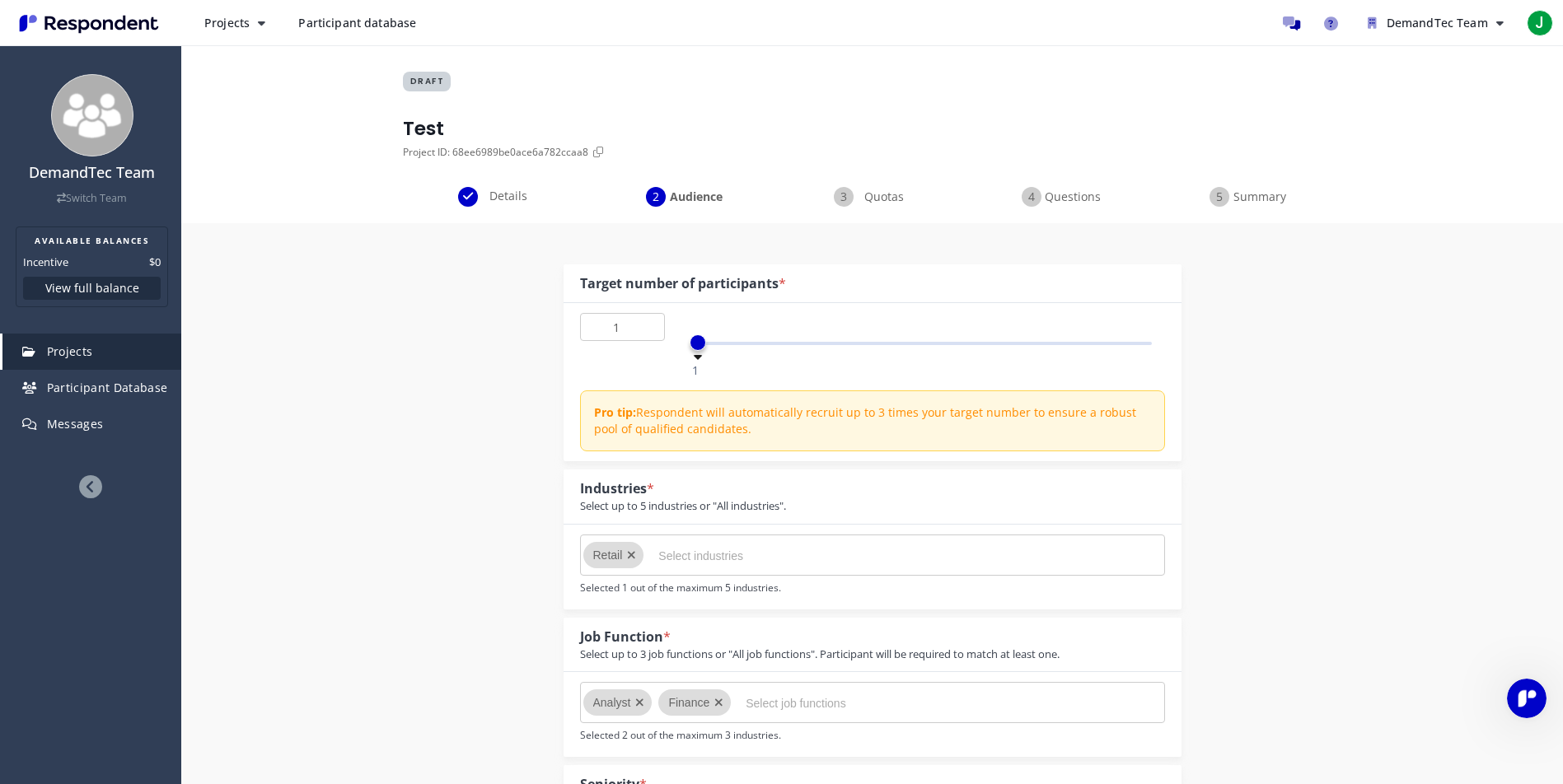
scroll to position [21, 0]
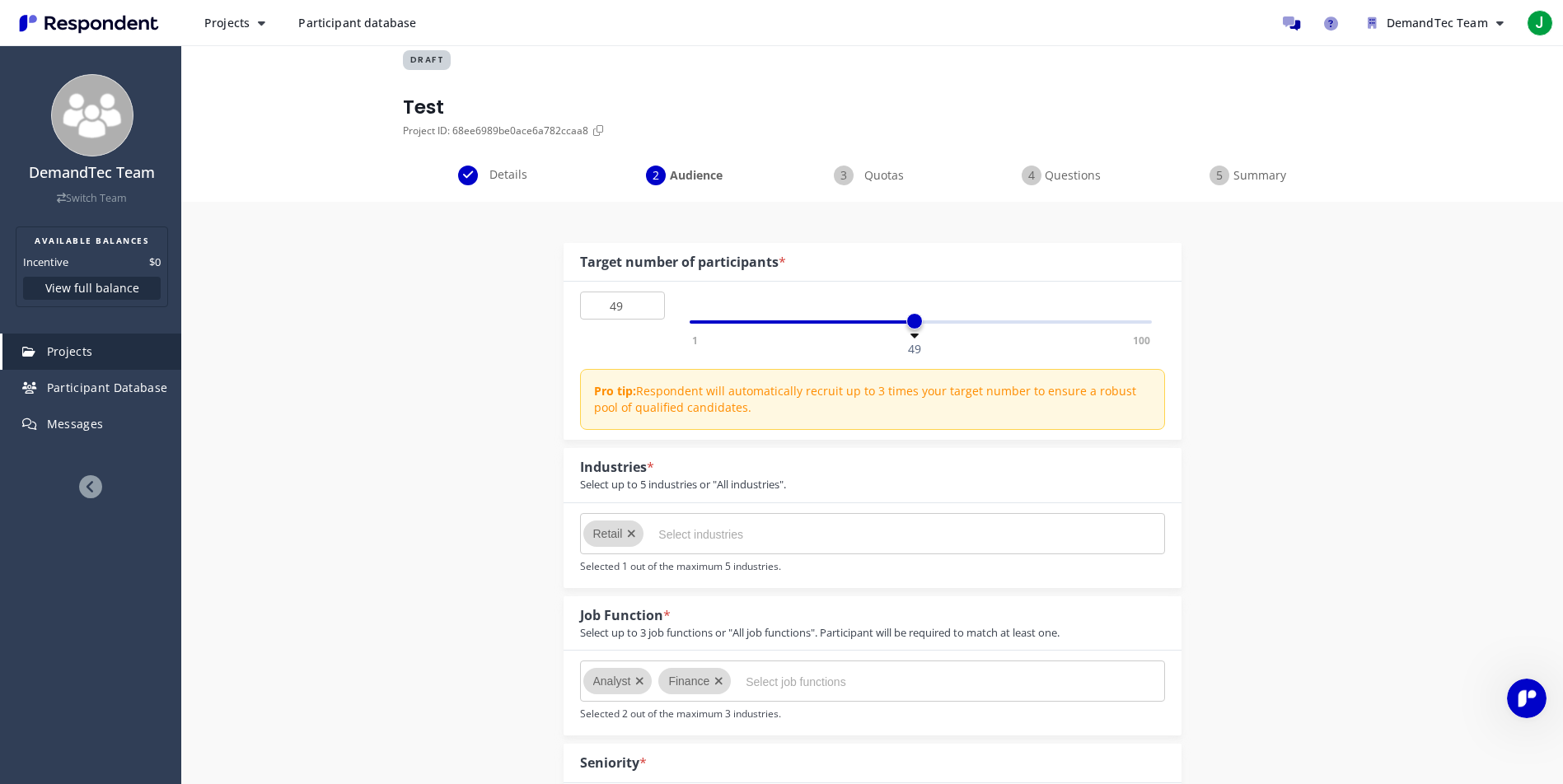
type input "50"
drag, startPoint x: 696, startPoint y: 322, endPoint x: 919, endPoint y: 330, distance: 223.1
click at [919, 324] on div "1 100 50" at bounding box center [921, 322] width 463 height 4
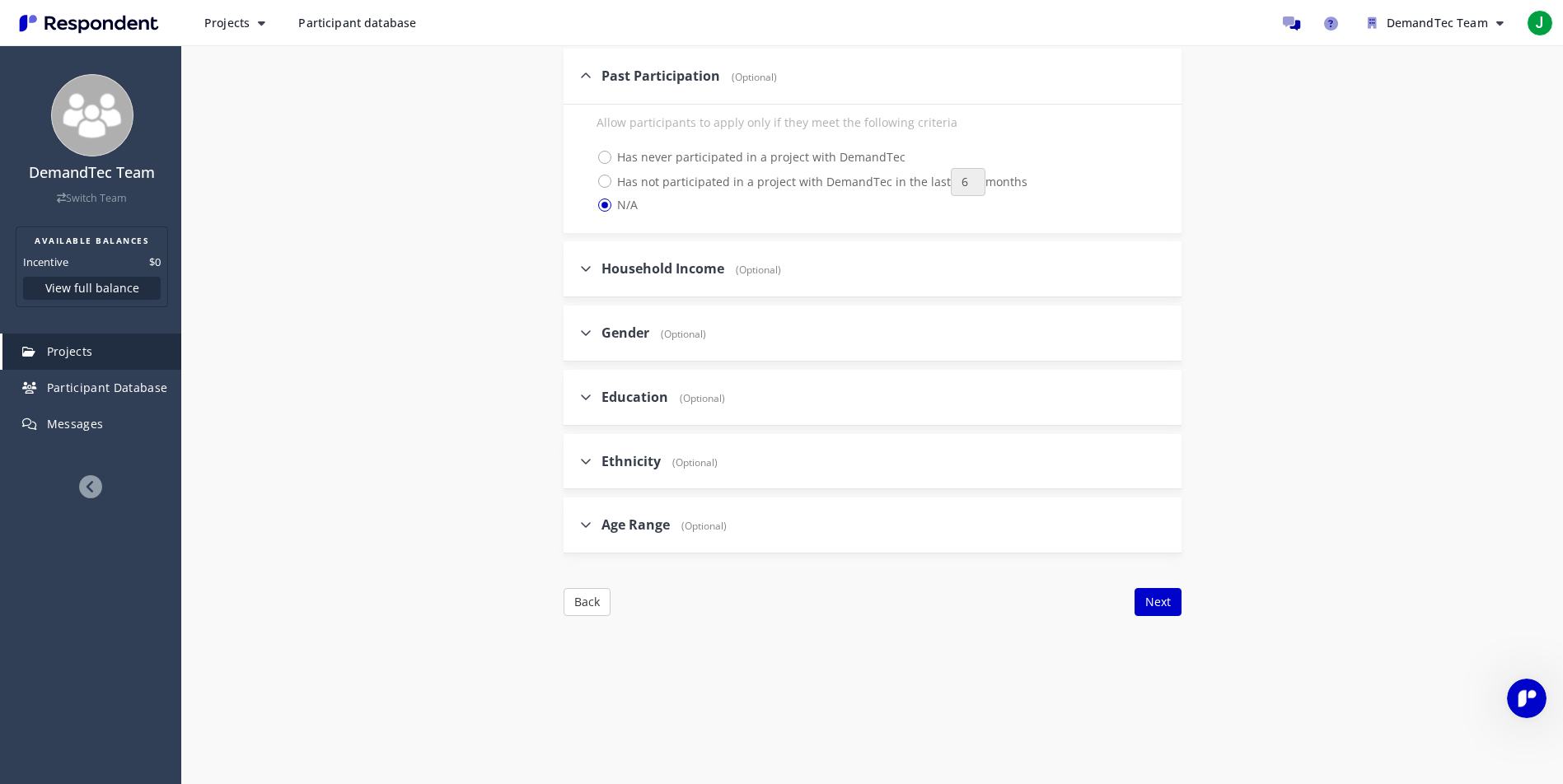
scroll to position [1935, 0]
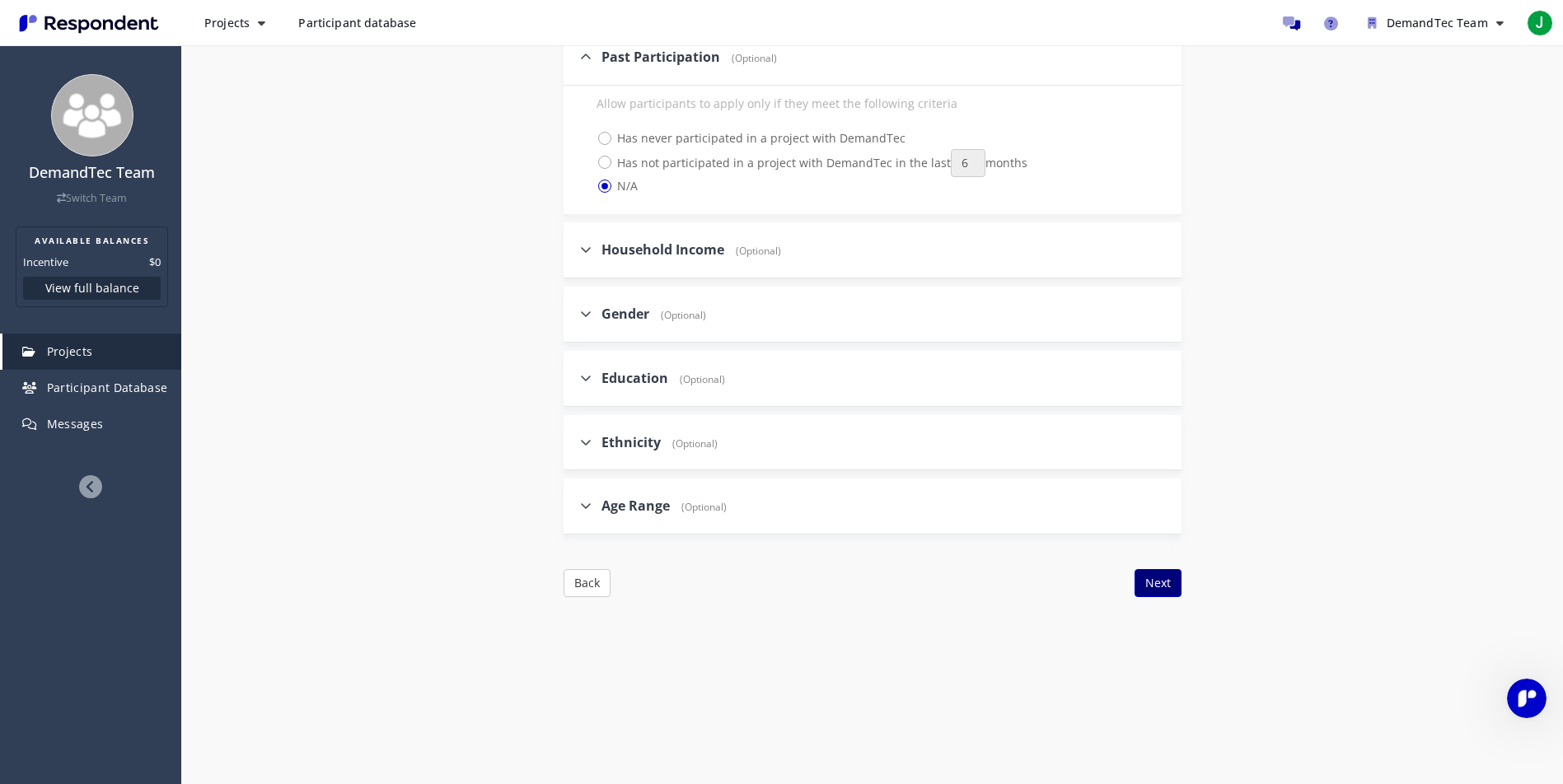
click at [1041, 569] on button "Next" at bounding box center [1158, 583] width 47 height 28
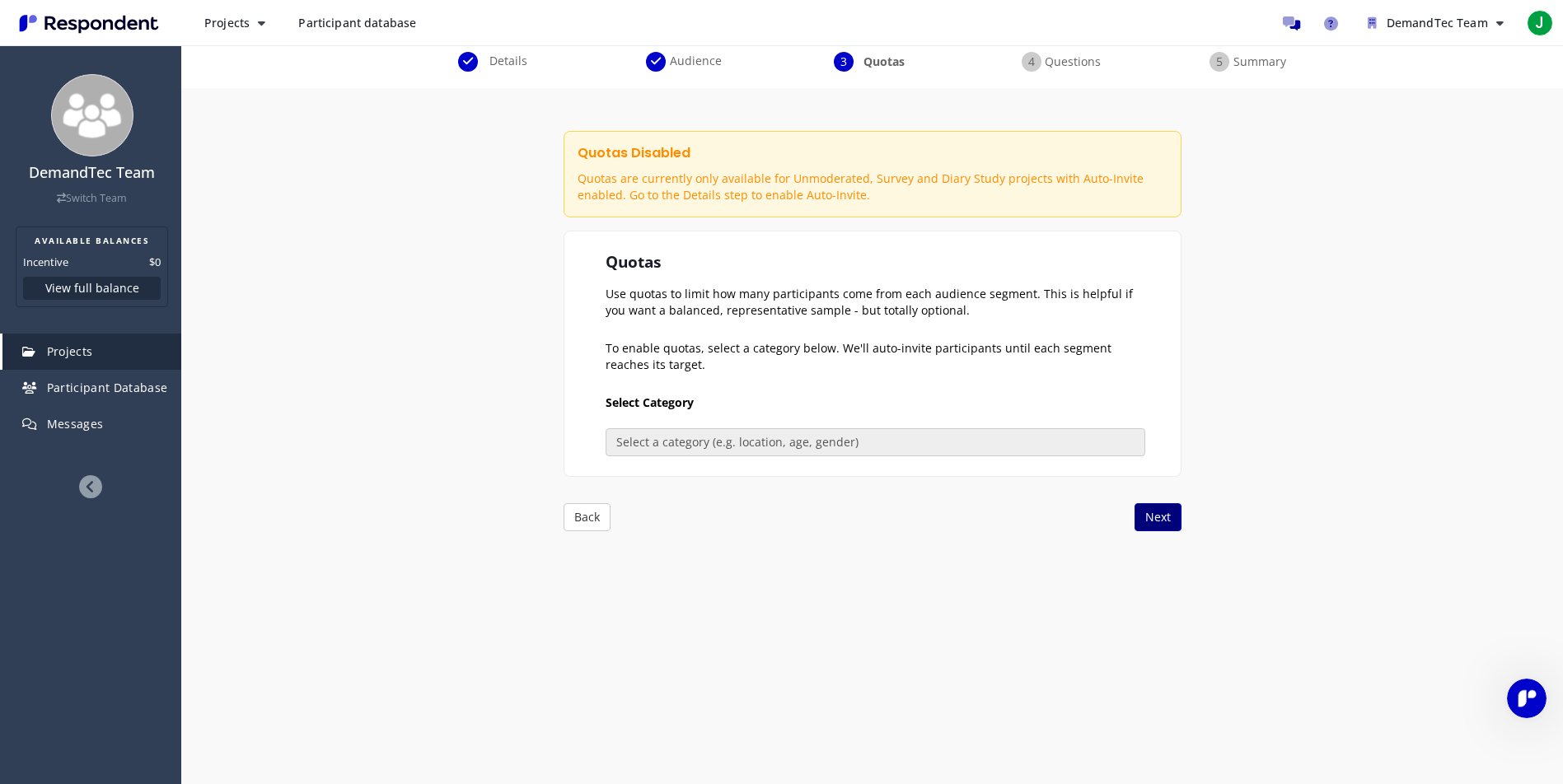
scroll to position [135, 0]
click at [1041, 520] on button "Next" at bounding box center [1158, 518] width 47 height 28
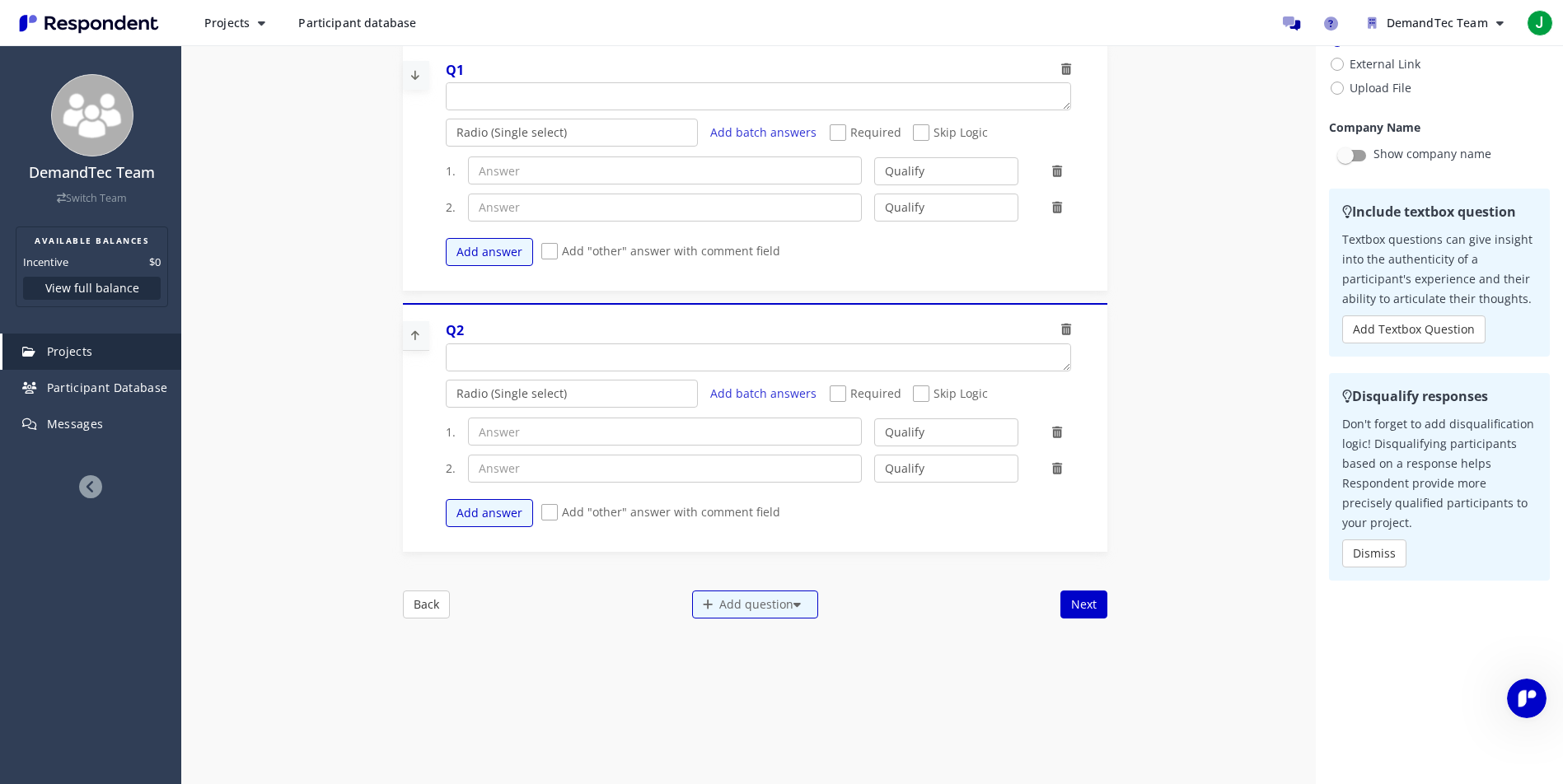
scroll to position [140, 0]
click at [1041, 605] on button "Next" at bounding box center [1085, 604] width 47 height 28
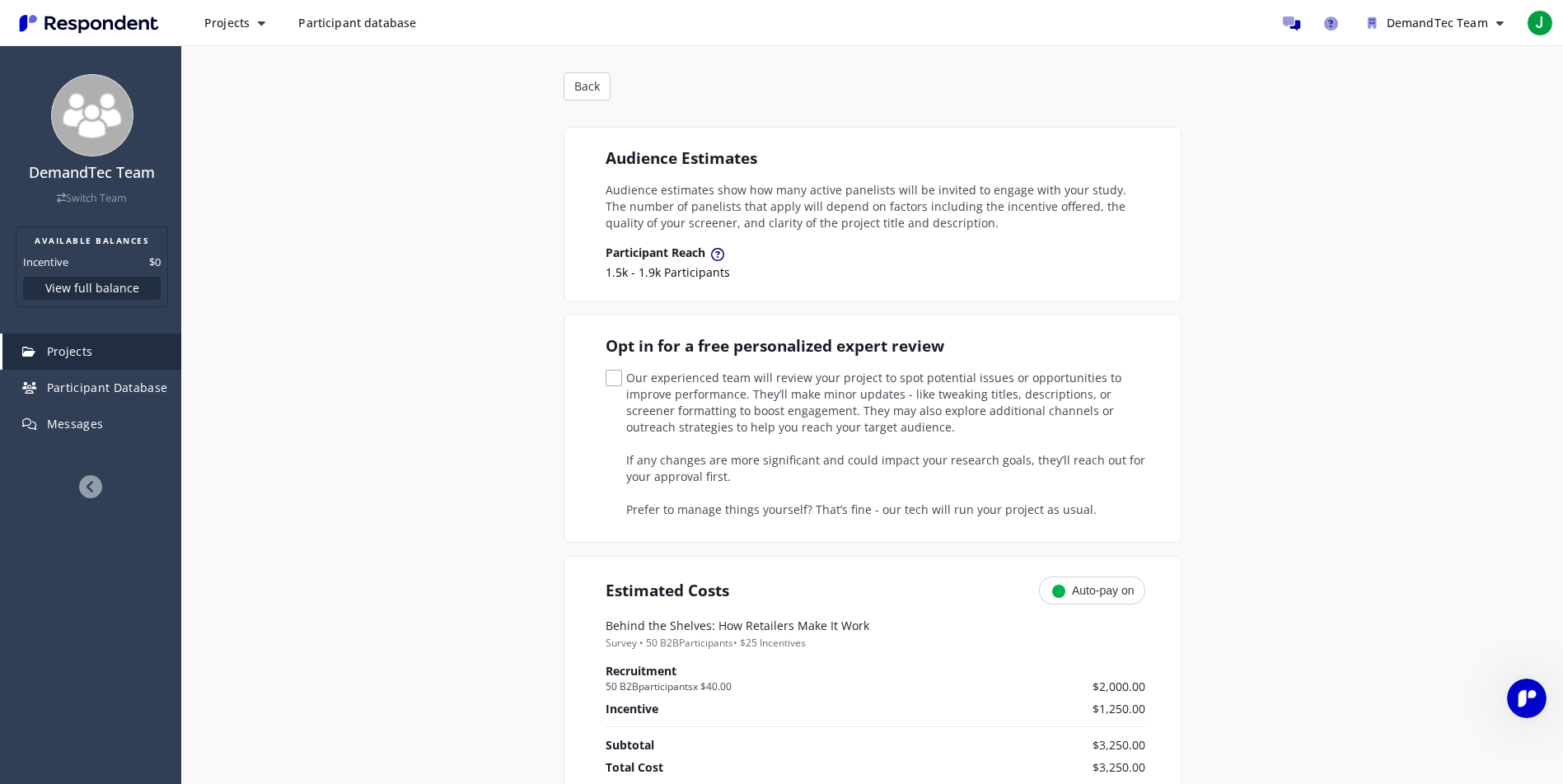
scroll to position [0, 0]
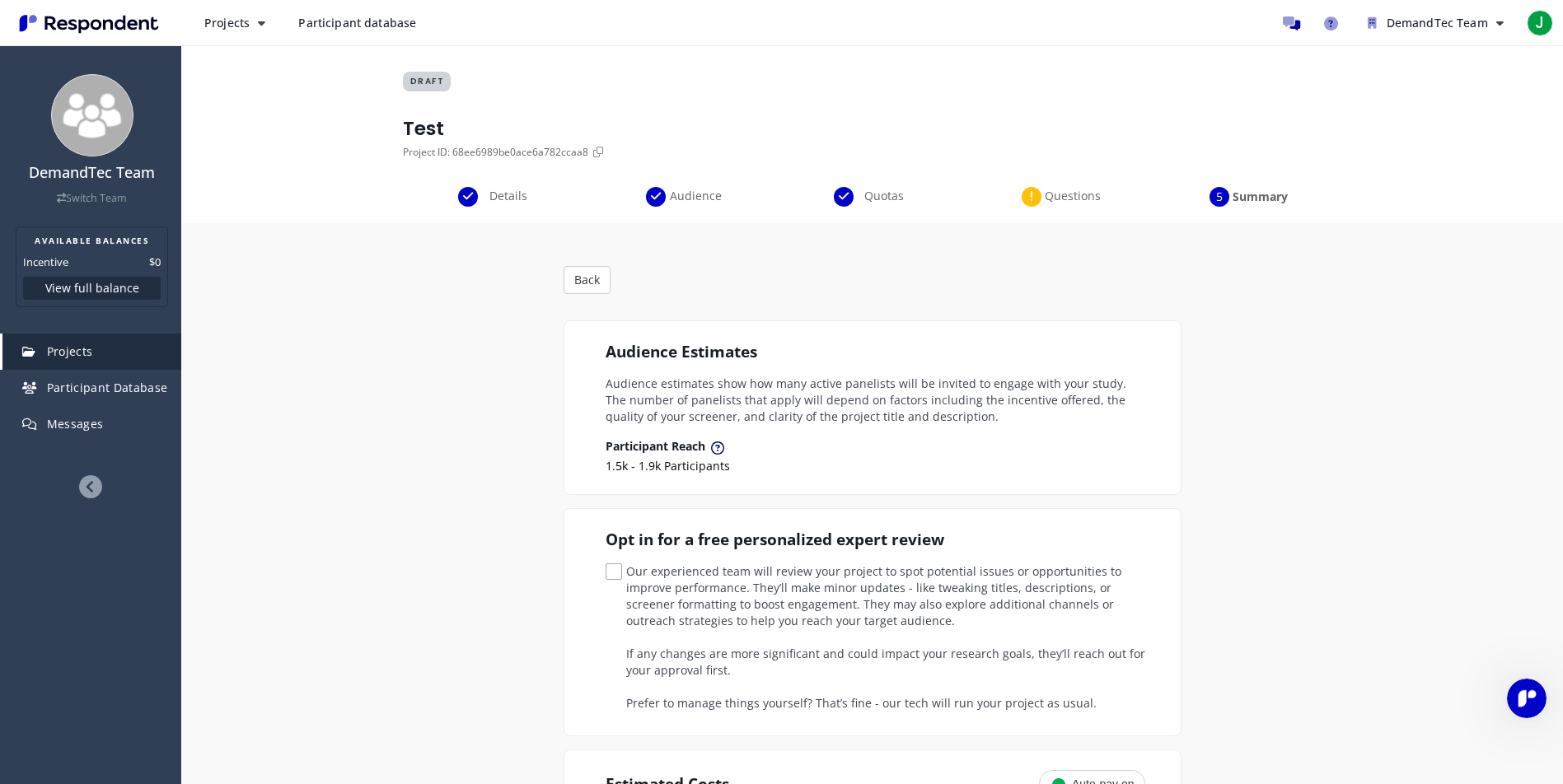
click at [1041, 187] on span "Questions" at bounding box center [1072, 195] width 54 height 17
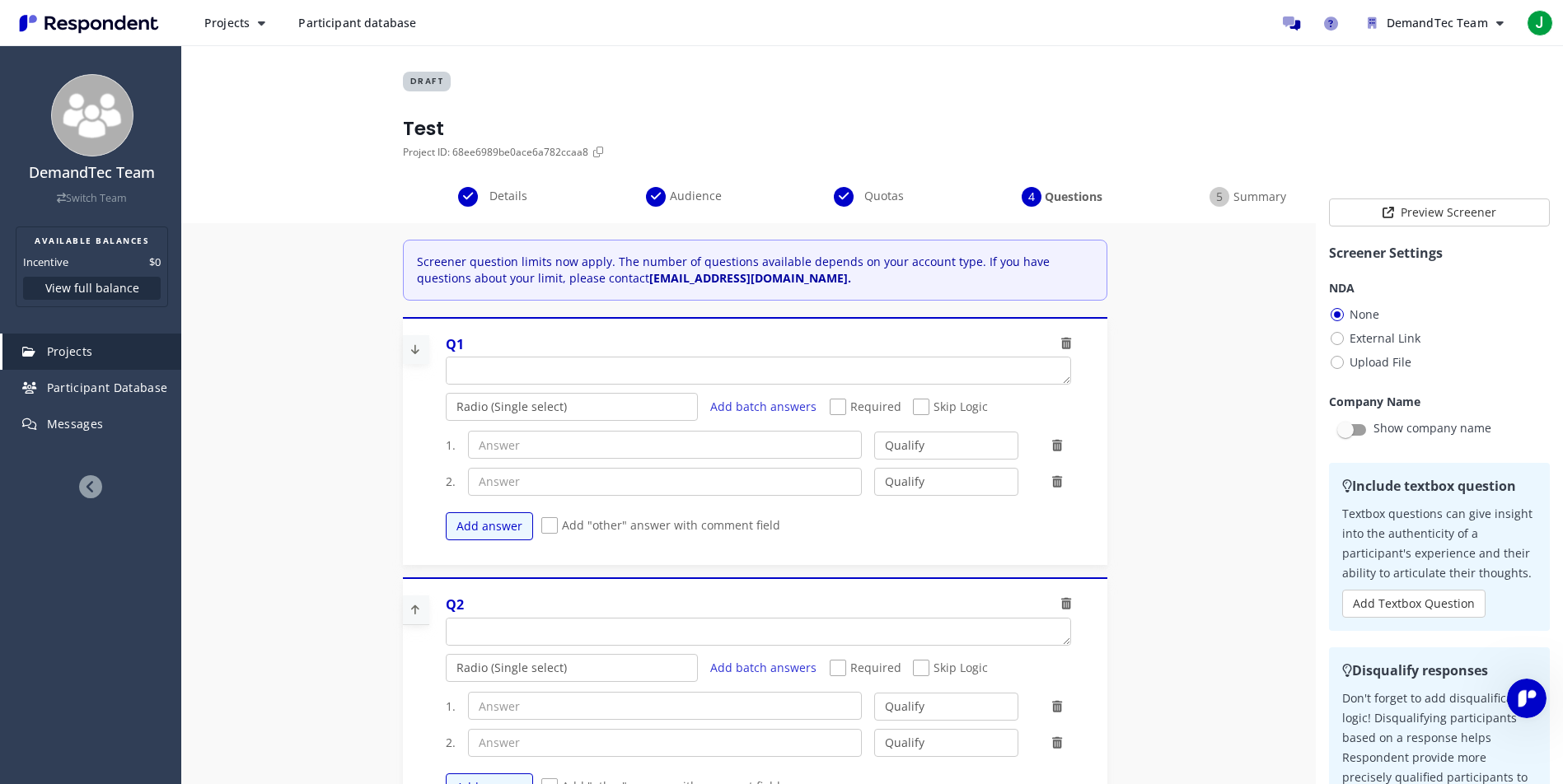
click at [691, 201] on span "Audience" at bounding box center [697, 195] width 54 height 17
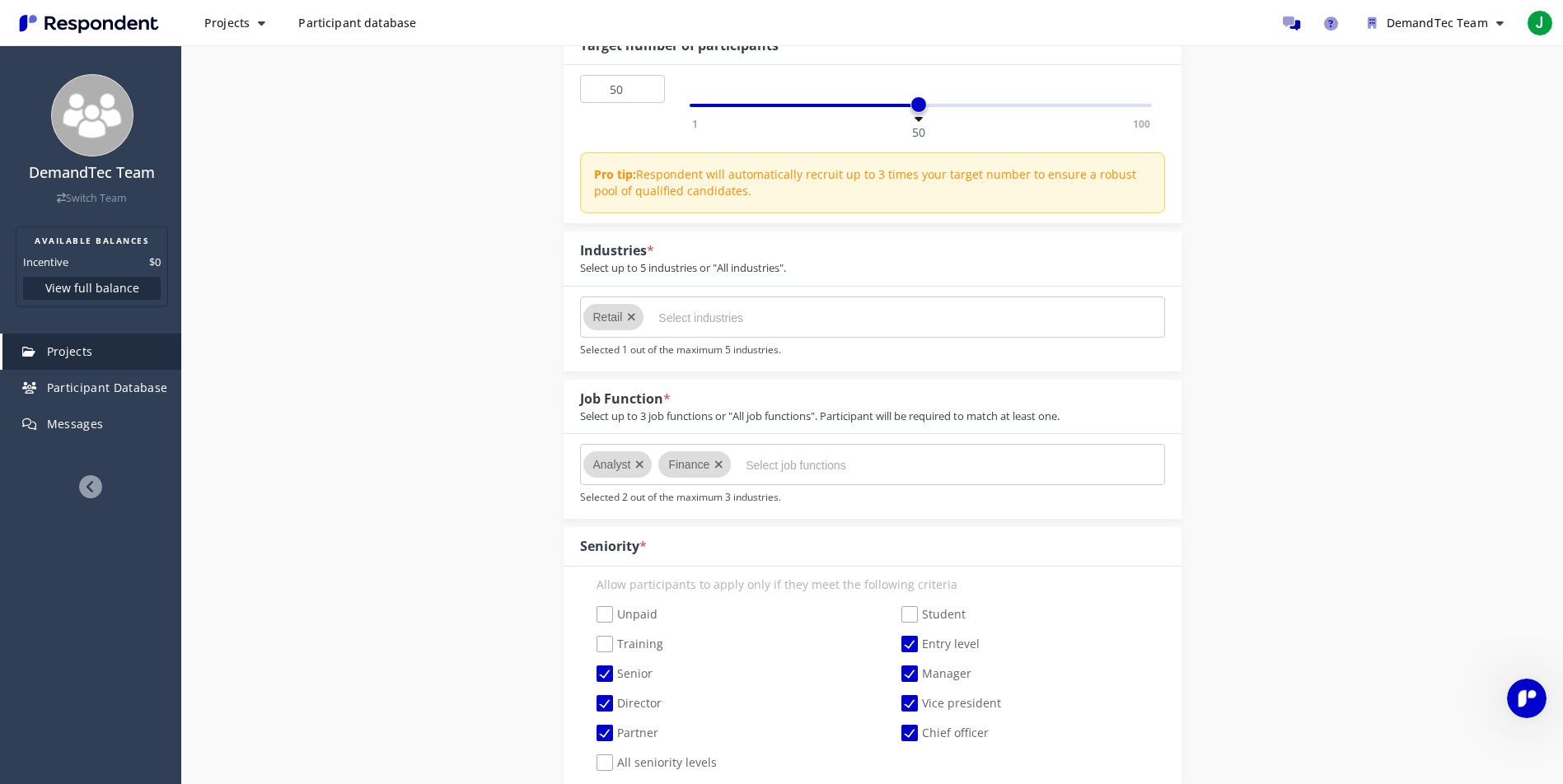
scroll to position [243, 0]
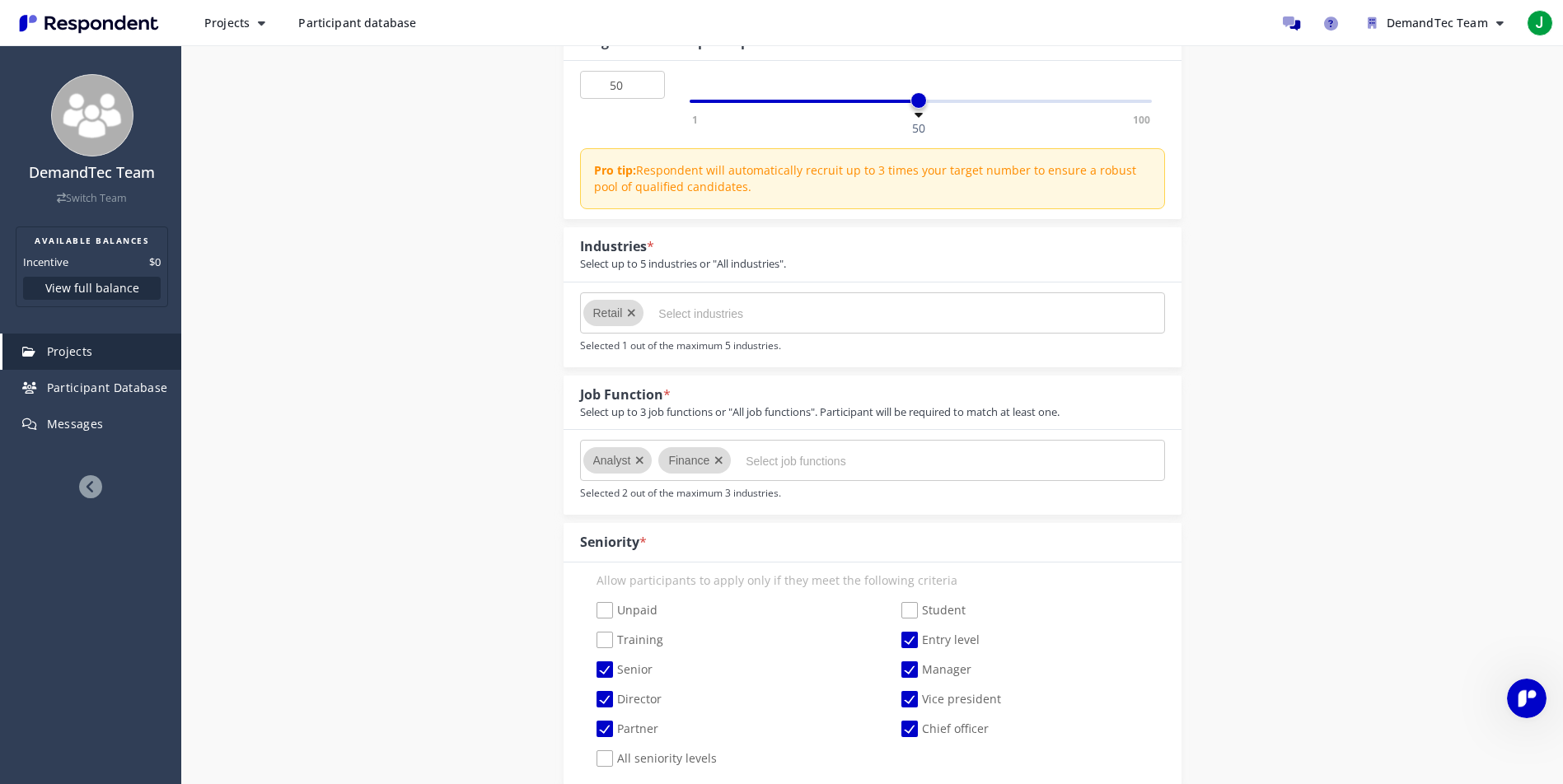
click at [816, 464] on input "Select job functions" at bounding box center [869, 462] width 247 height 28
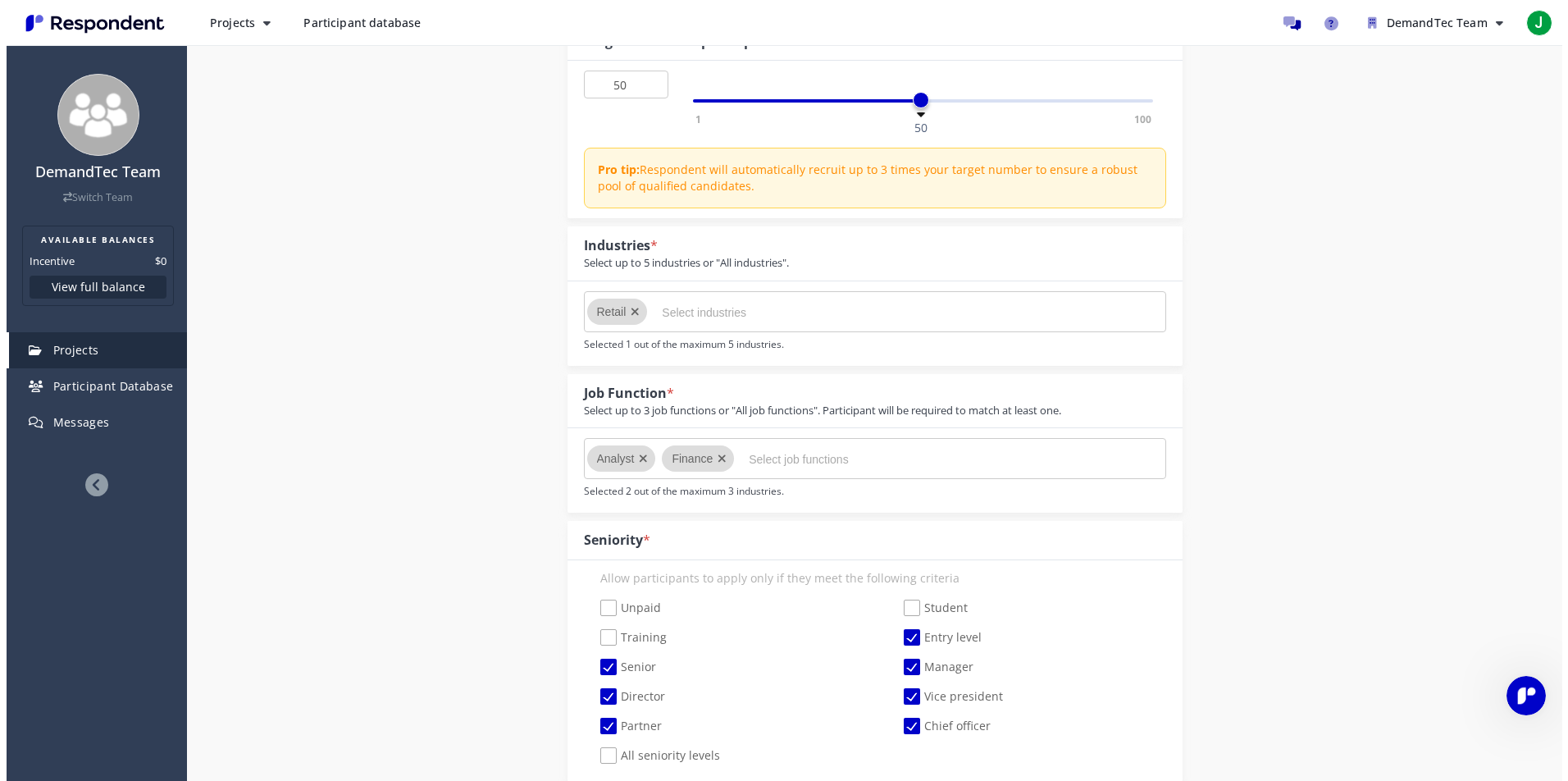
scroll to position [0, 0]
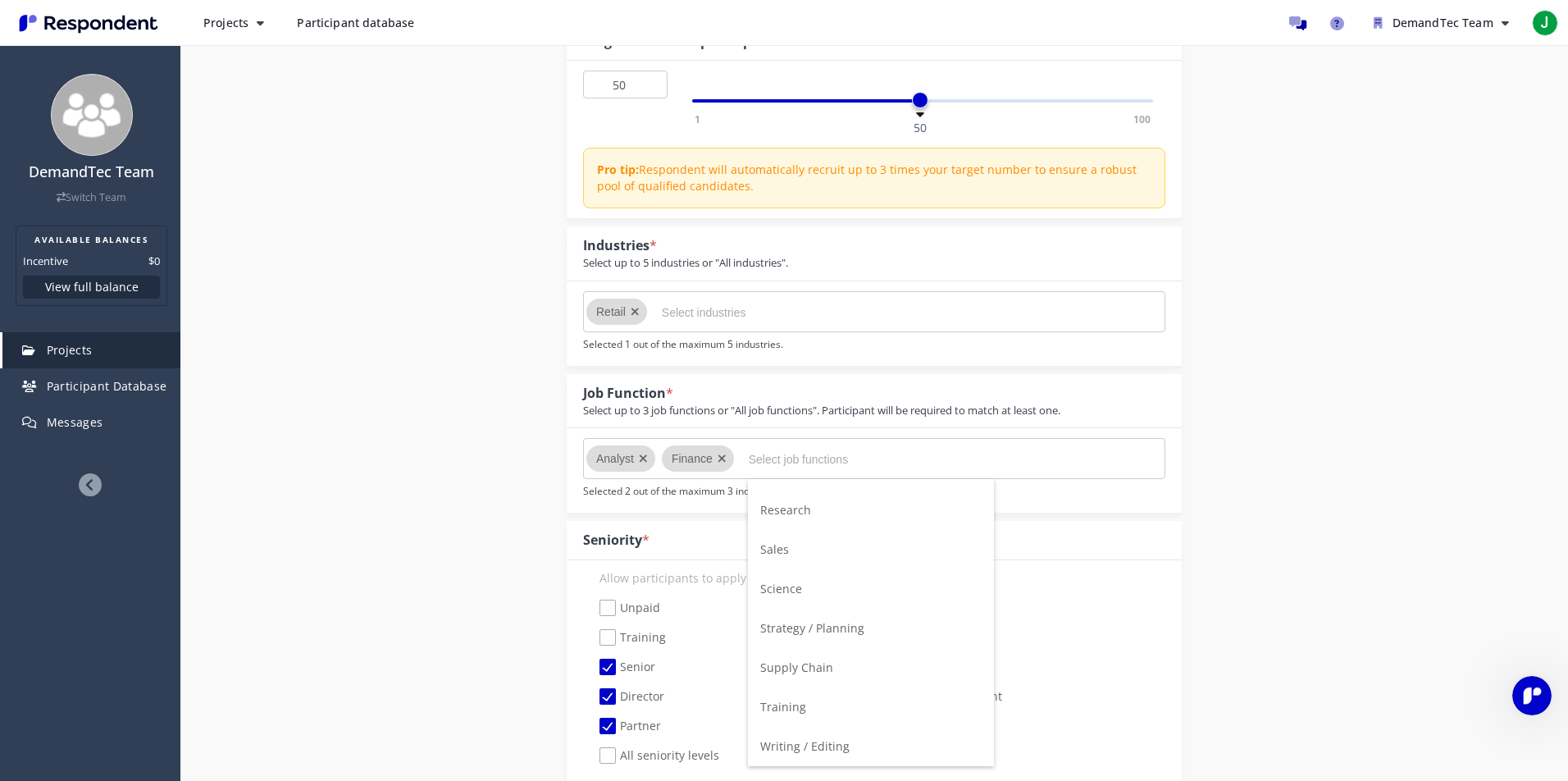
click at [847, 631] on span "Strategy / Planning" at bounding box center [812, 628] width 104 height 16
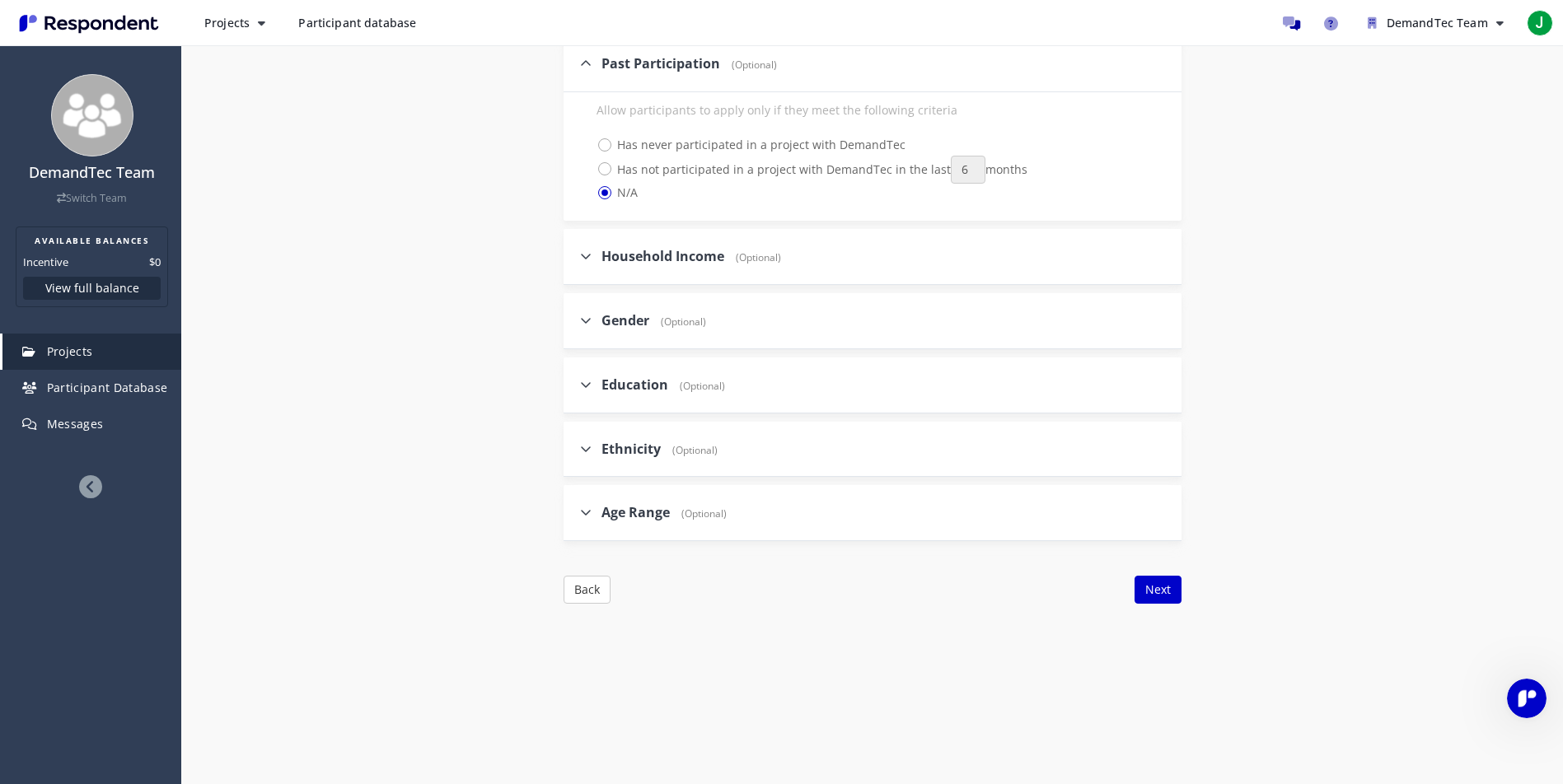
scroll to position [1935, 0]
click at [1041, 569] on button "Next" at bounding box center [1158, 583] width 47 height 28
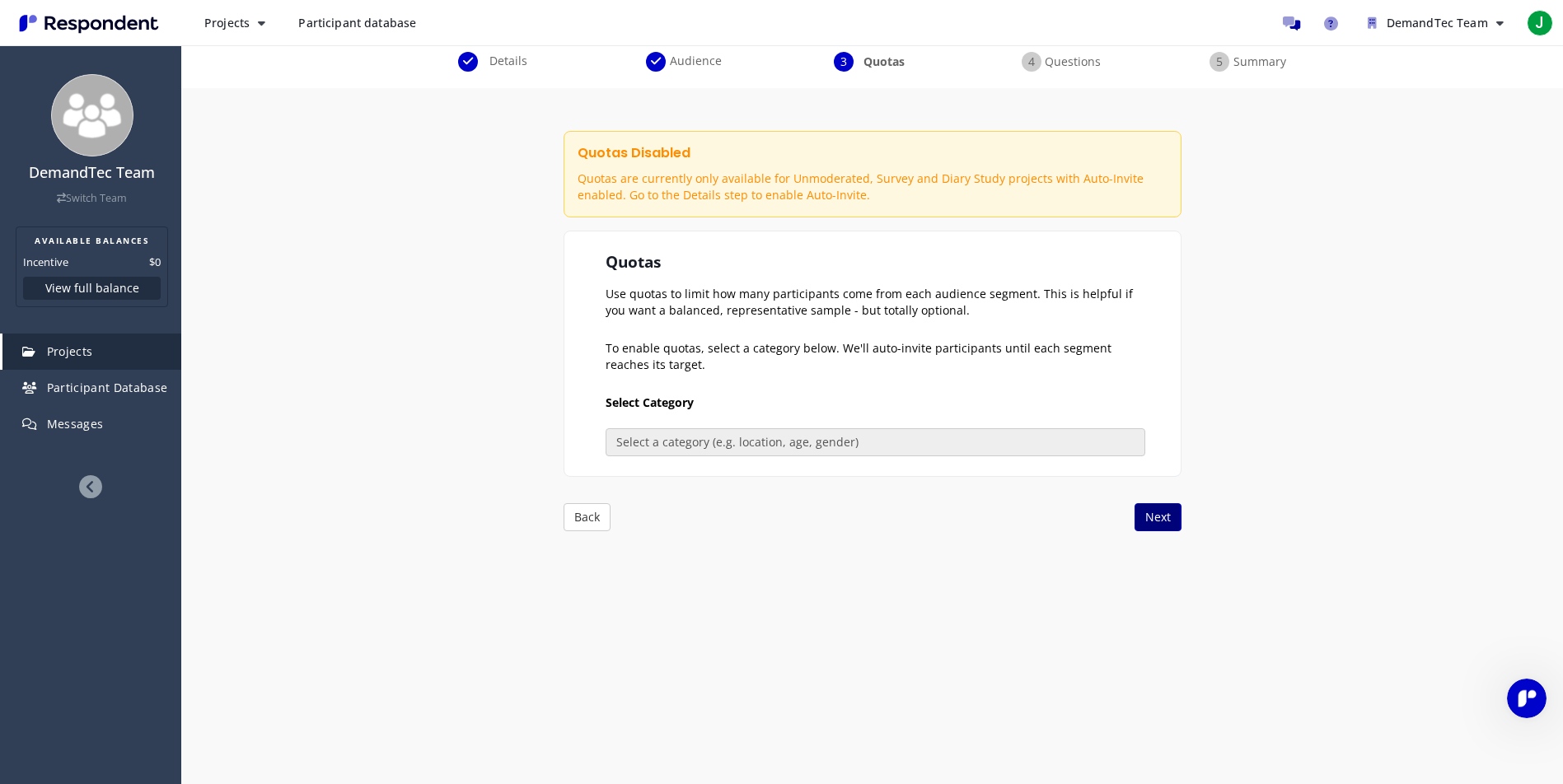
scroll to position [135, 0]
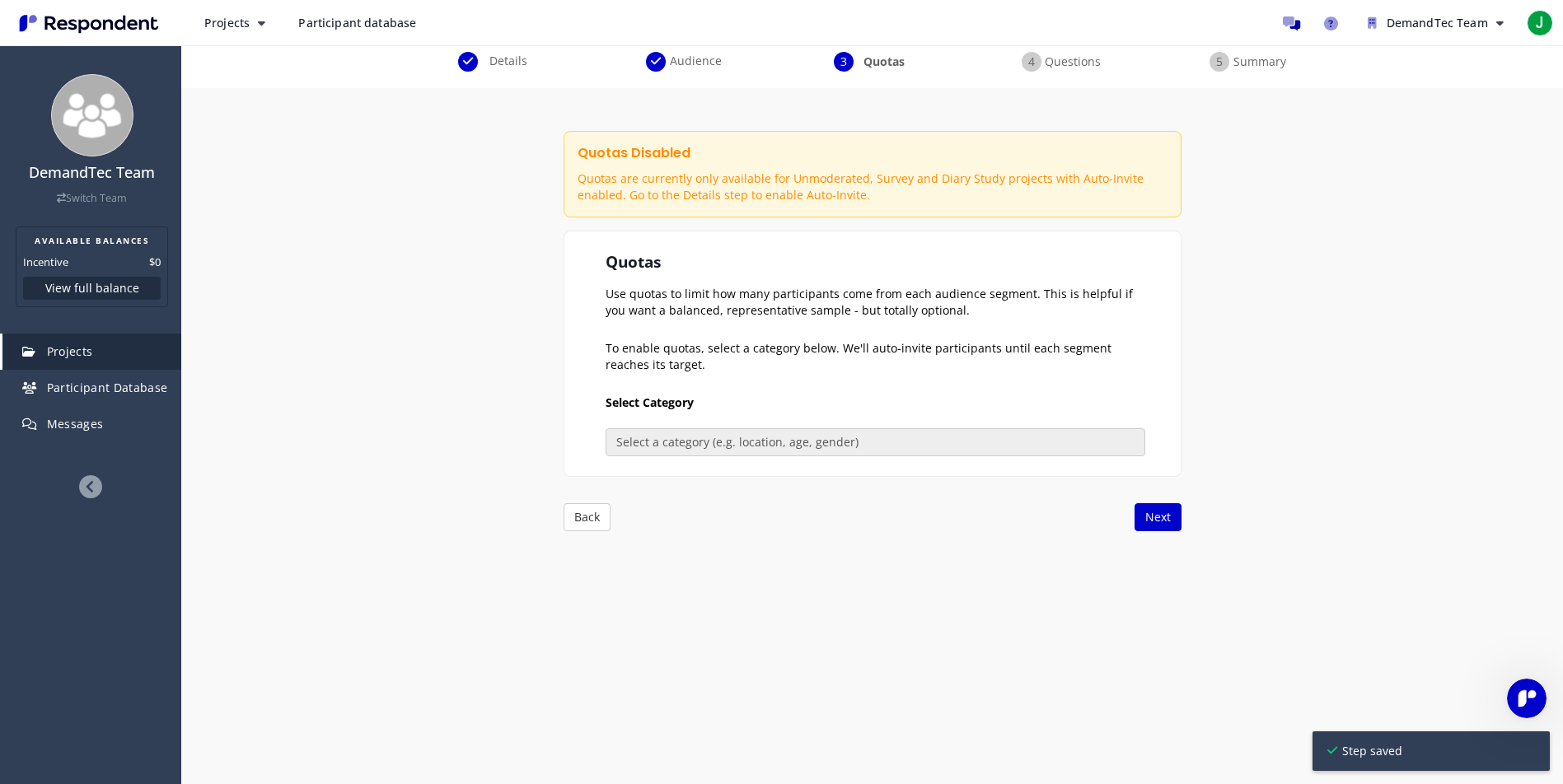
click at [1041, 57] on span "Summary" at bounding box center [1260, 61] width 54 height 17
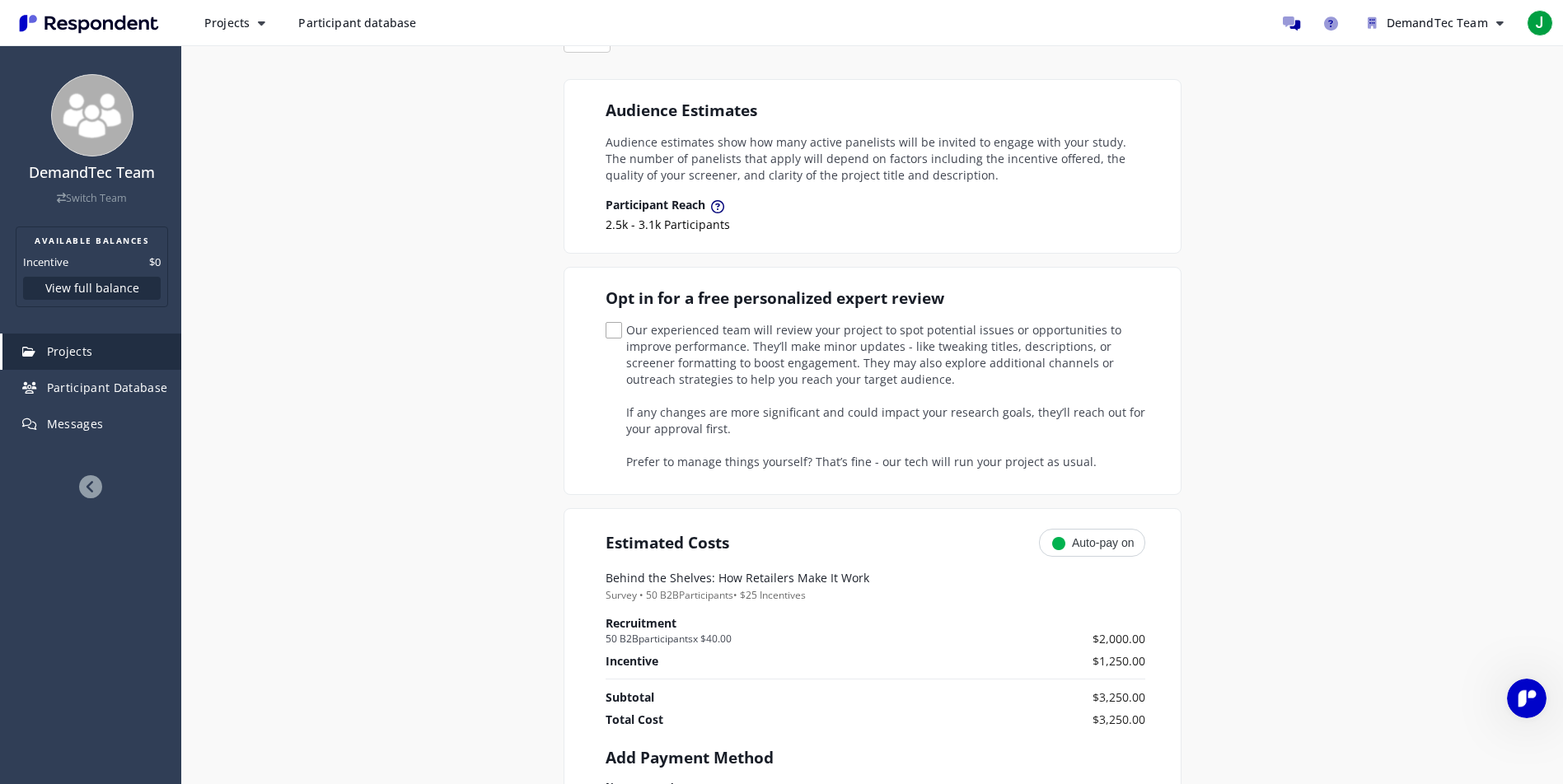
scroll to position [62, 0]
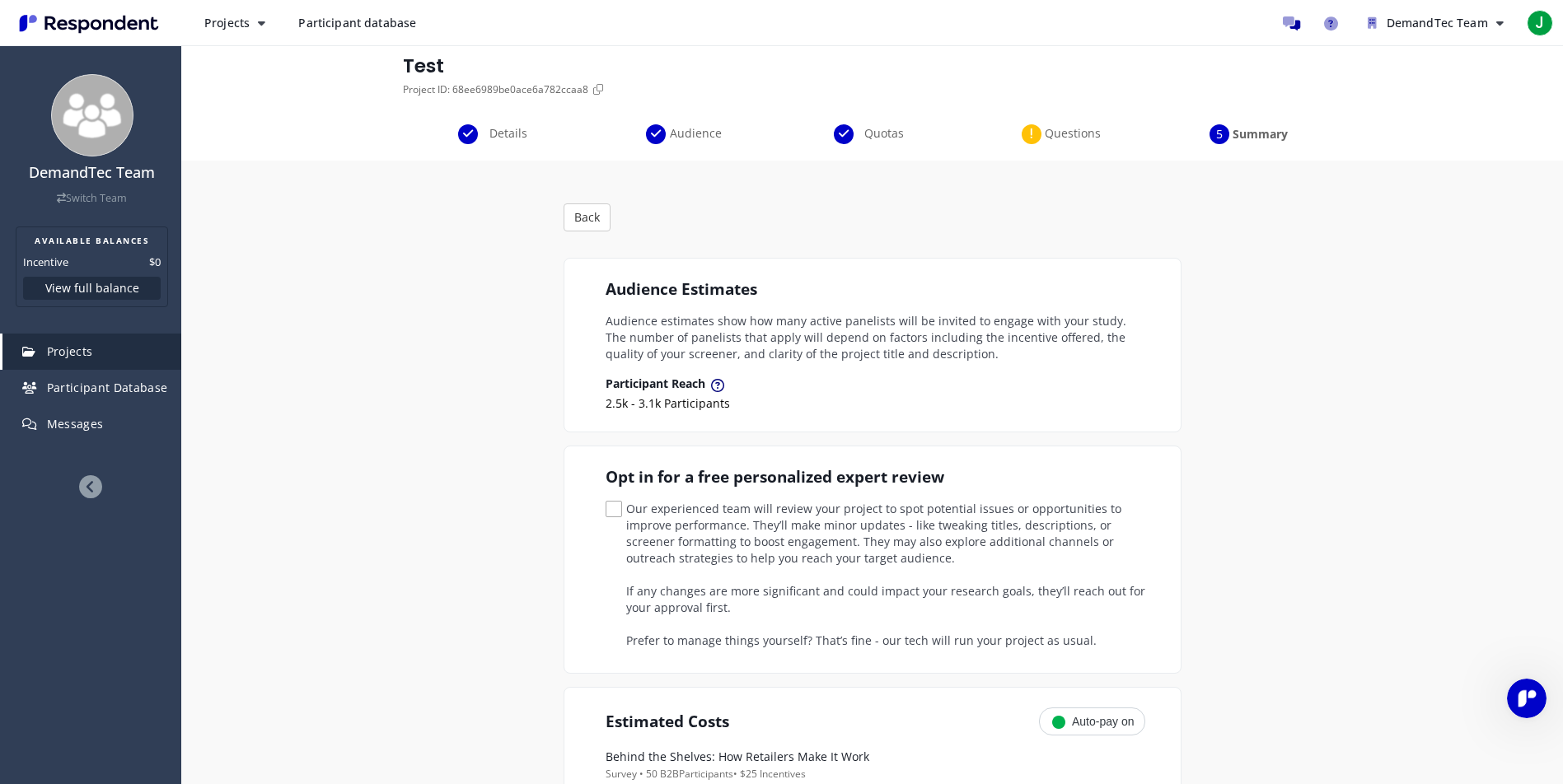
click at [690, 132] on span "Audience" at bounding box center [697, 133] width 54 height 17
